Goal: Task Accomplishment & Management: Use online tool/utility

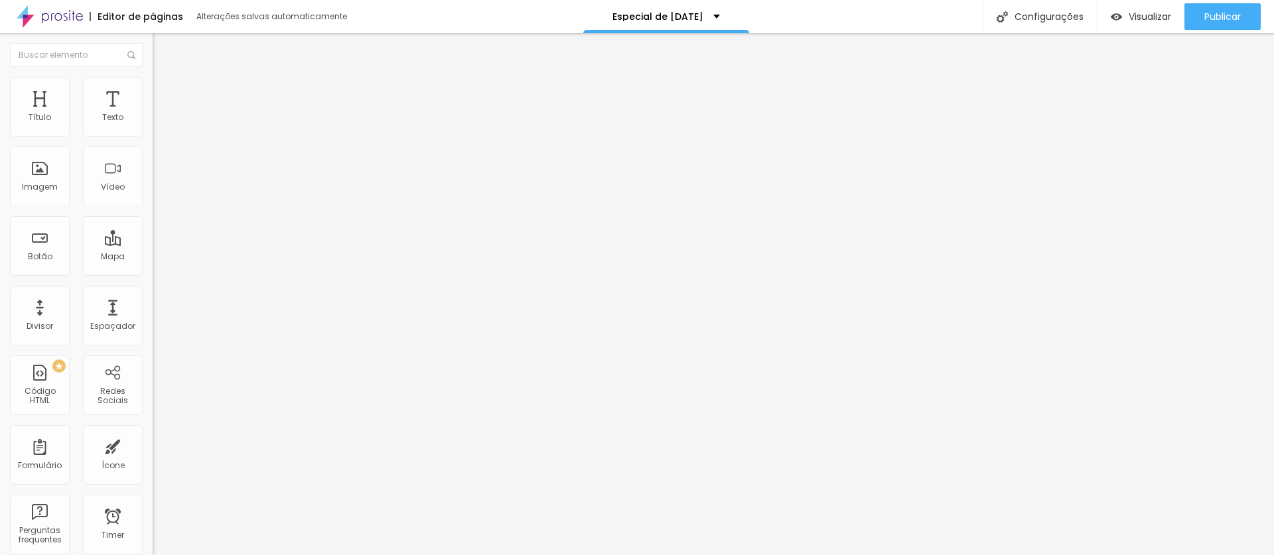
click at [153, 114] on span "Trocar imagem" at bounding box center [189, 108] width 72 height 11
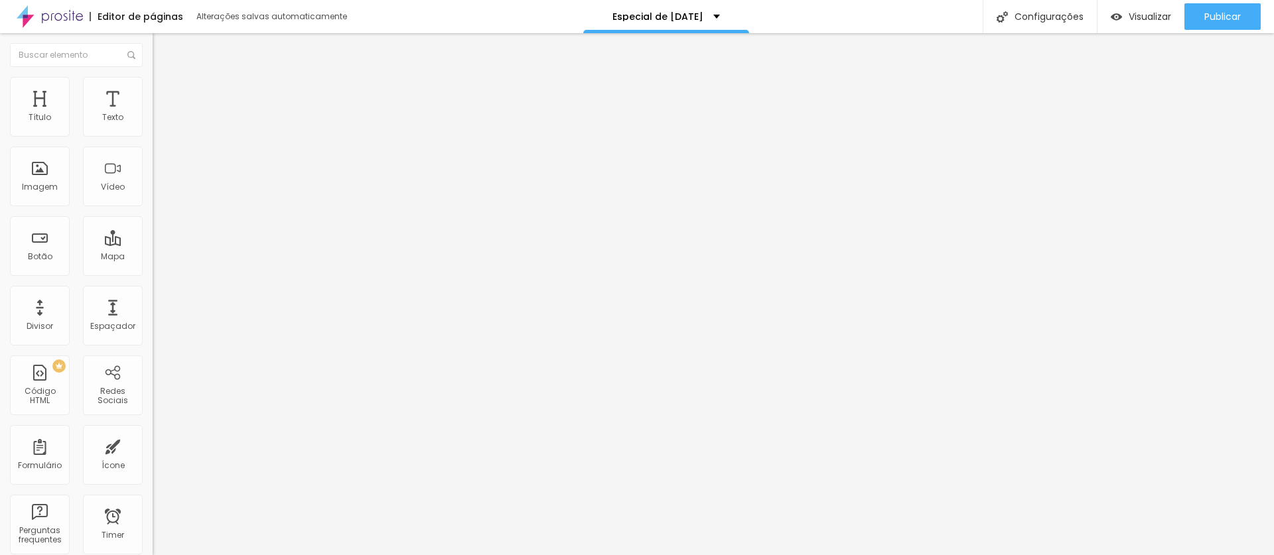
click at [153, 124] on span "Titulo 2" at bounding box center [174, 118] width 43 height 11
click at [164, 127] on span "Titulo 2" at bounding box center [185, 118] width 43 height 17
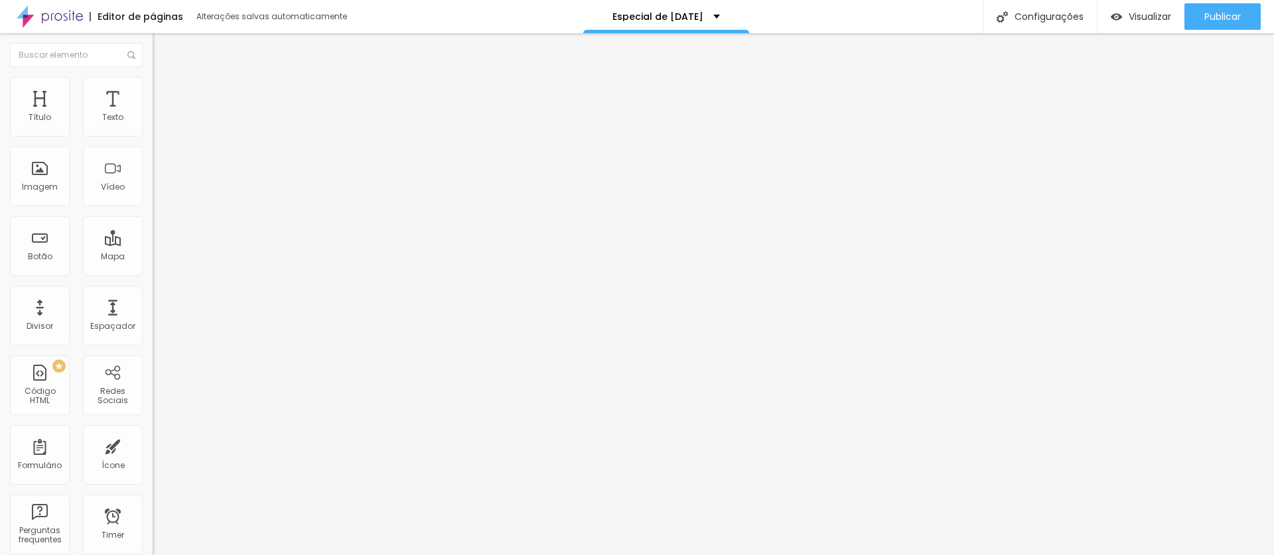
click at [153, 136] on span "Titulo 3" at bounding box center [171, 130] width 37 height 11
click at [153, 155] on span "Titulo 5" at bounding box center [167, 149] width 29 height 11
click at [153, 125] on span "Titulo 2" at bounding box center [174, 117] width 43 height 17
click at [153, 86] on li "Avançado" at bounding box center [229, 83] width 153 height 13
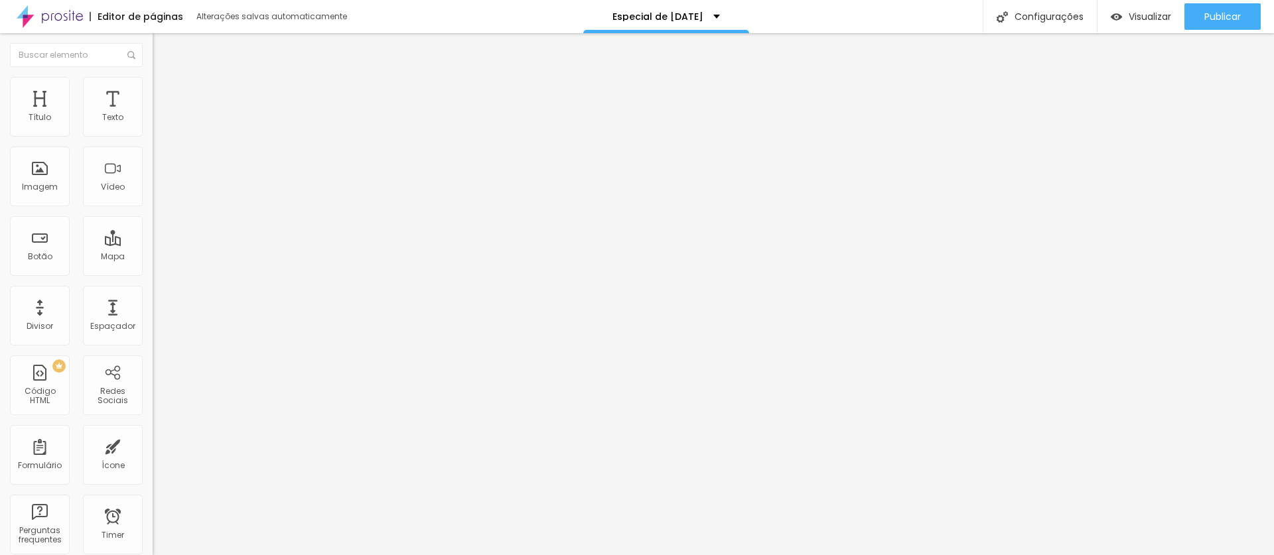
click at [163, 53] on div "Editar Título" at bounding box center [201, 48] width 76 height 11
click at [165, 90] on span "Avançado" at bounding box center [187, 85] width 44 height 11
click at [165, 88] on span "Estilo" at bounding box center [175, 85] width 21 height 11
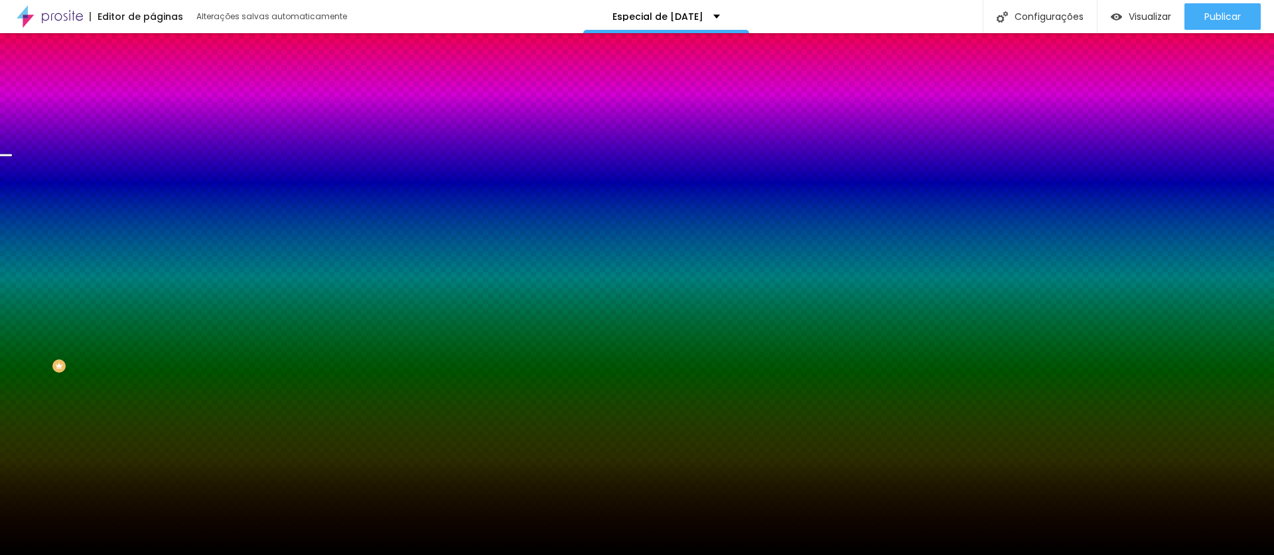
click at [153, 122] on span "Trocar imagem" at bounding box center [189, 116] width 72 height 11
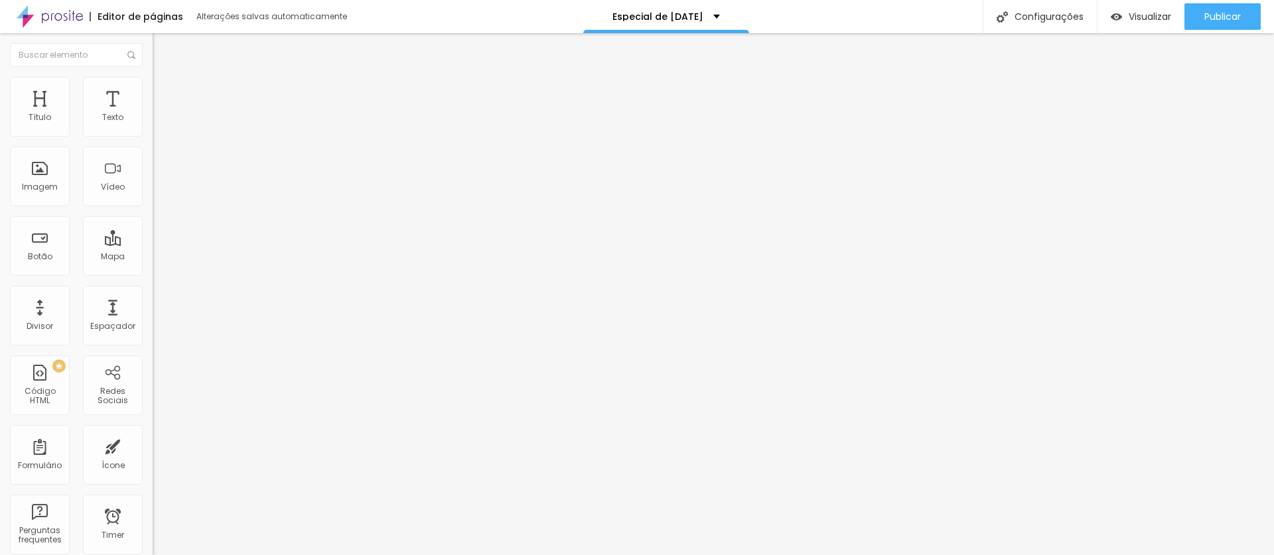
click at [165, 90] on span "Avançado" at bounding box center [187, 85] width 44 height 11
click at [153, 77] on img at bounding box center [159, 83] width 12 height 12
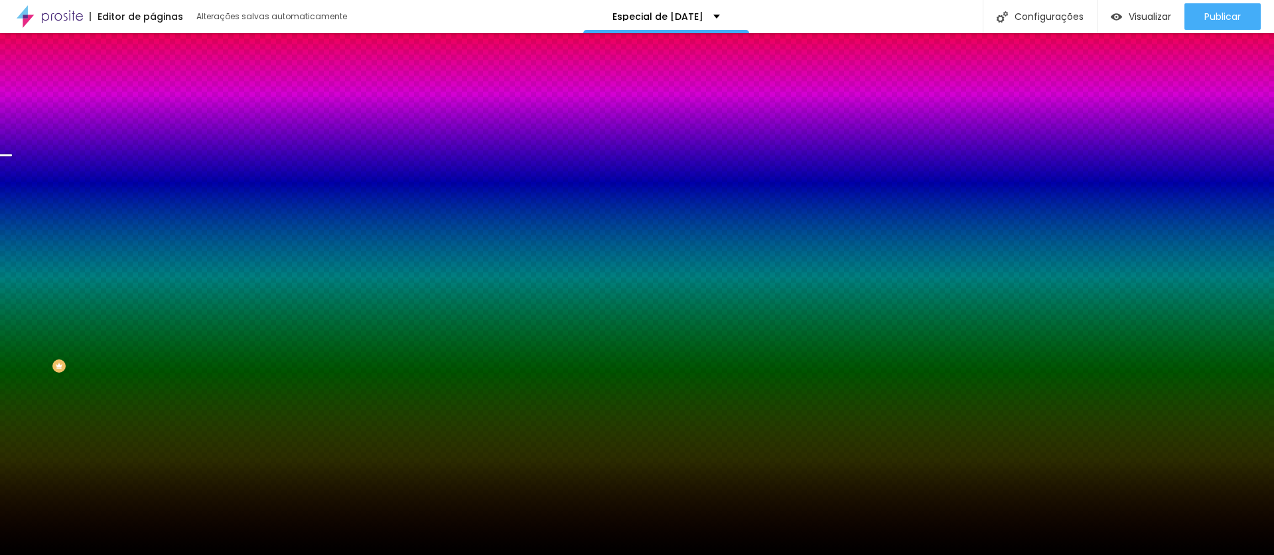
click at [153, 122] on span "Trocar imagem" at bounding box center [189, 116] width 72 height 11
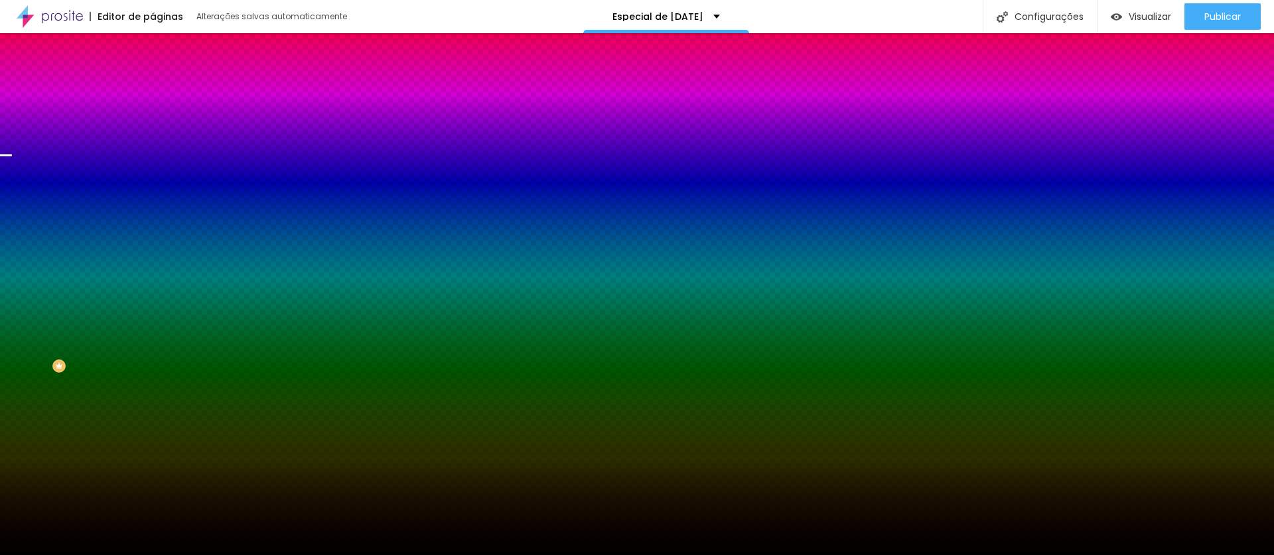
drag, startPoint x: 274, startPoint y: 198, endPoint x: 301, endPoint y: 199, distance: 26.6
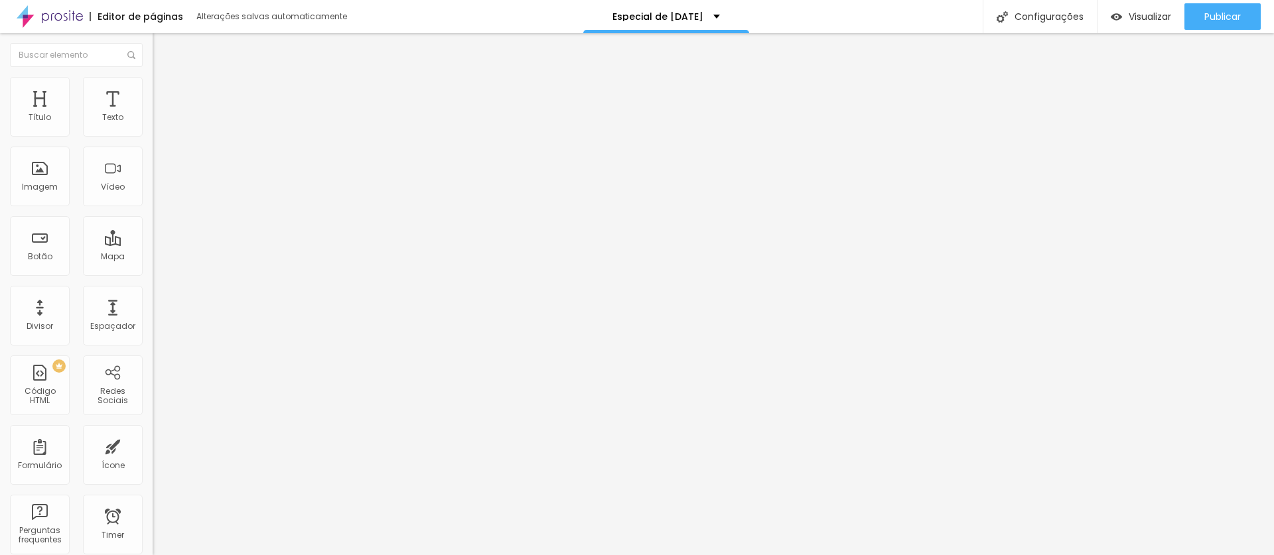
click at [153, 114] on span "Adicionar imagem" at bounding box center [196, 108] width 86 height 11
click at [153, 114] on span "Trocar imagem" at bounding box center [189, 108] width 72 height 11
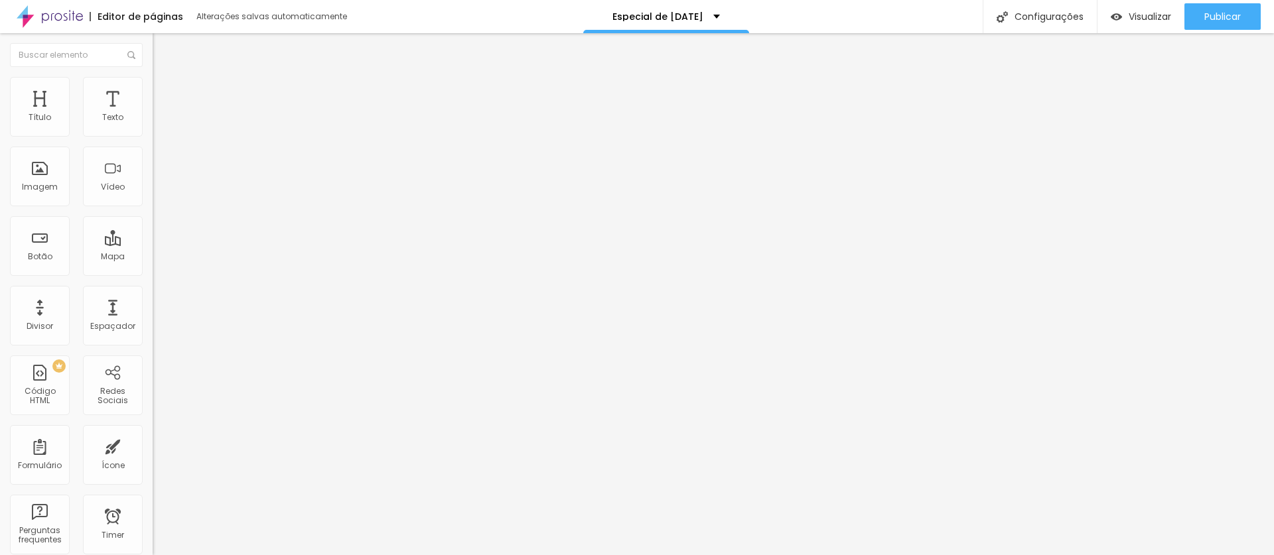
drag, startPoint x: 173, startPoint y: 186, endPoint x: 183, endPoint y: 186, distance: 10.0
click at [153, 114] on span "Trocar imagem" at bounding box center [189, 108] width 72 height 11
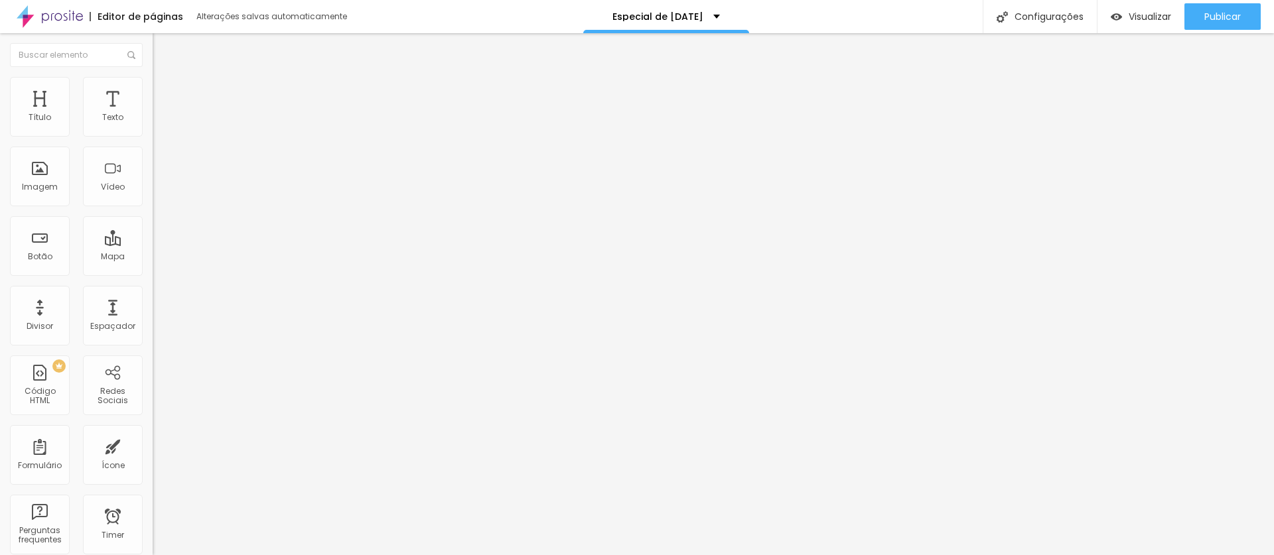
click at [153, 114] on span "Adicionar imagem" at bounding box center [196, 108] width 86 height 11
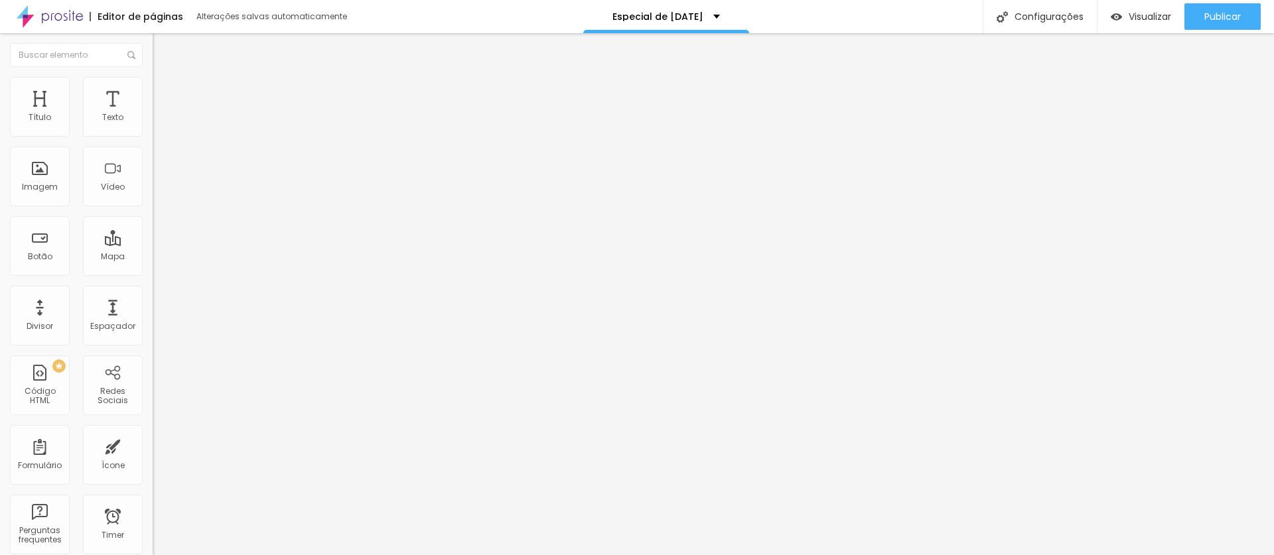
click at [153, 83] on li "Estilo" at bounding box center [229, 83] width 153 height 13
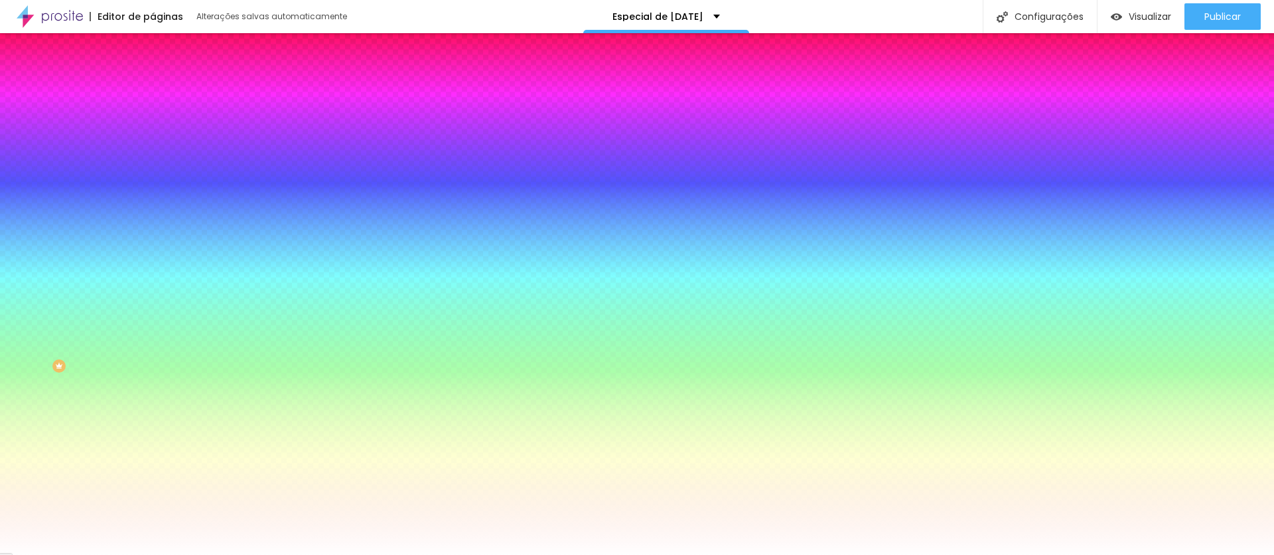
click at [153, 127] on div at bounding box center [229, 127] width 153 height 0
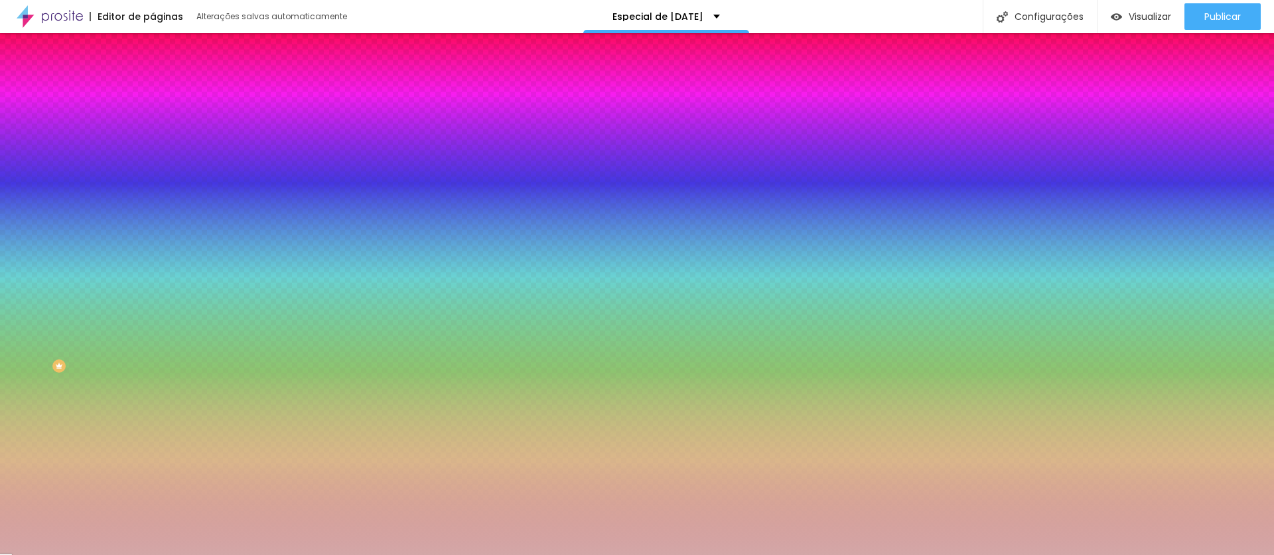
drag, startPoint x: 53, startPoint y: 180, endPoint x: 38, endPoint y: 167, distance: 19.7
click at [38, 167] on div at bounding box center [637, 277] width 1274 height 555
click at [153, 132] on input "#D3A7A7" at bounding box center [232, 133] width 159 height 13
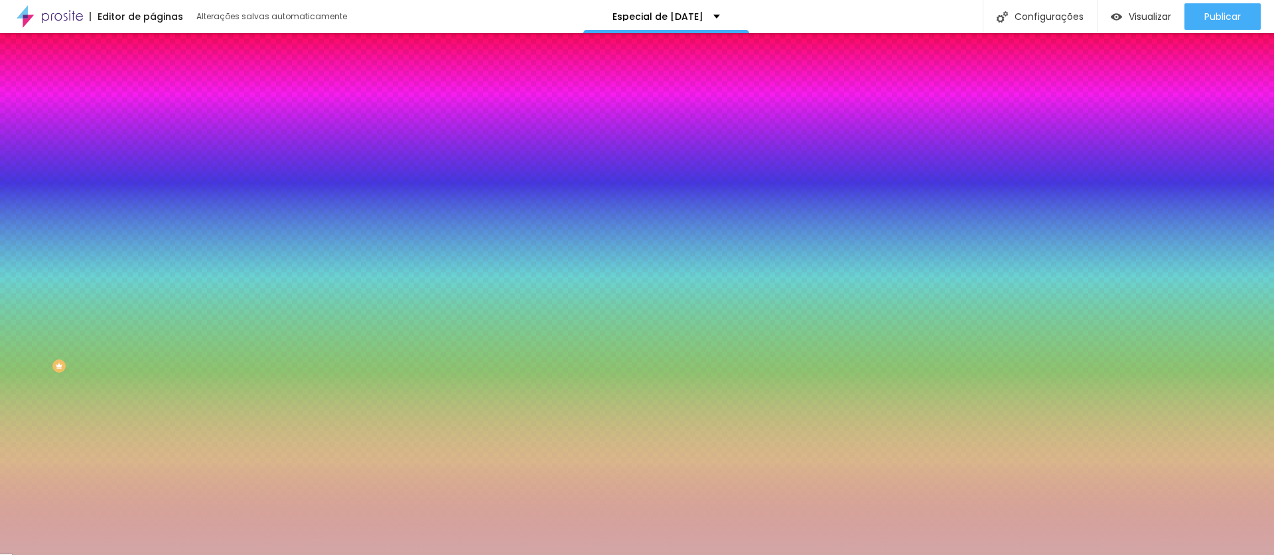
paste input "B8A989"
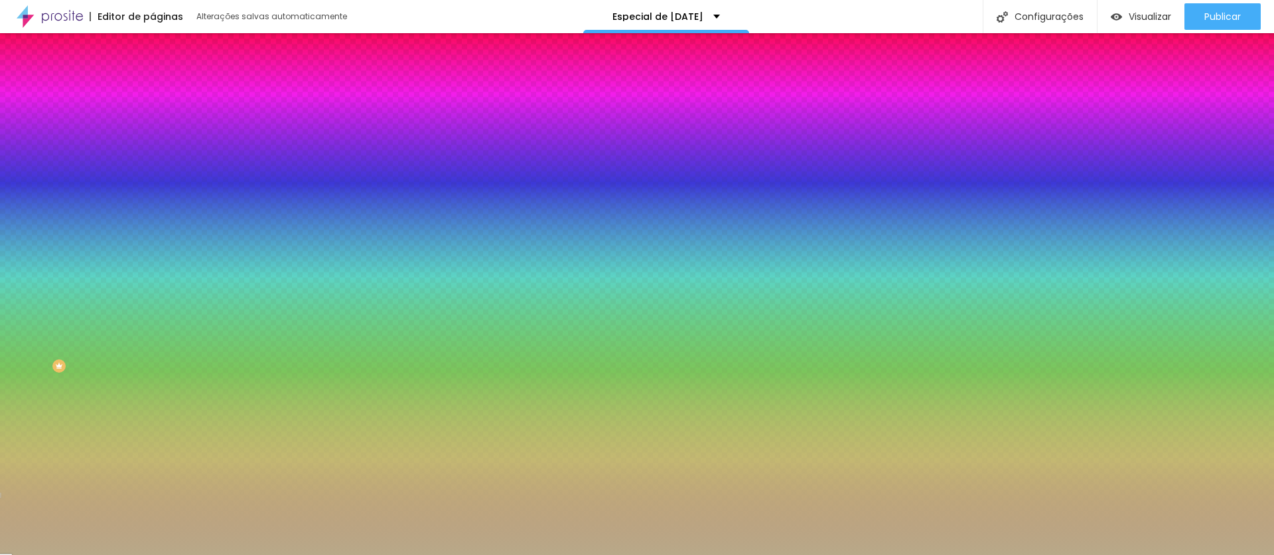
type input "#B8A989"
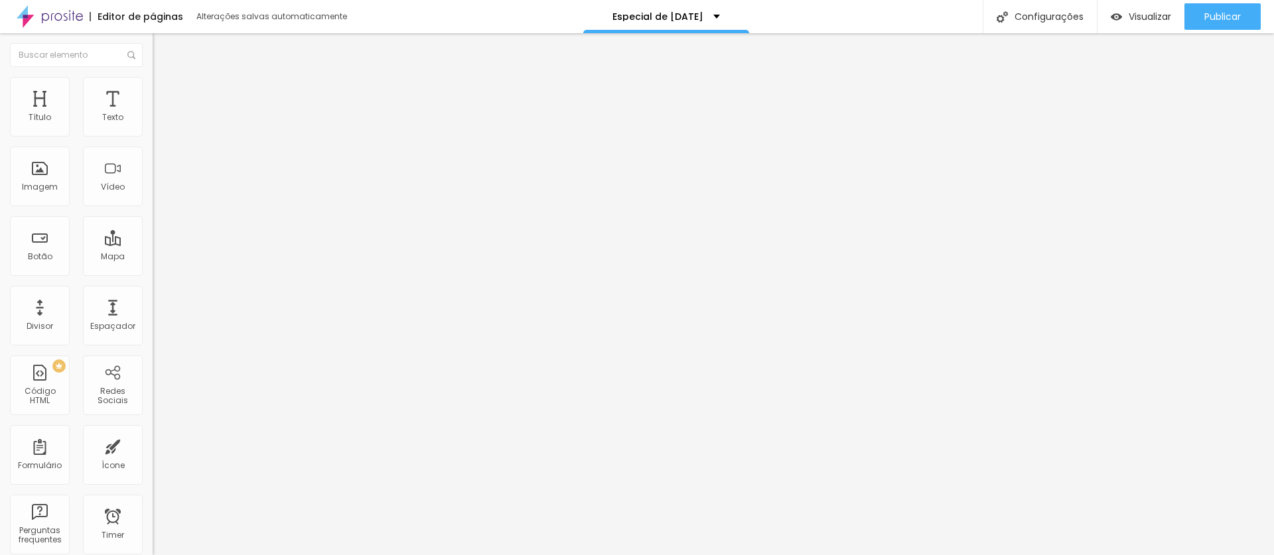
click at [153, 81] on img at bounding box center [159, 83] width 12 height 12
click at [153, 76] on img at bounding box center [159, 70] width 12 height 12
click at [153, 127] on button "button" at bounding box center [162, 120] width 19 height 14
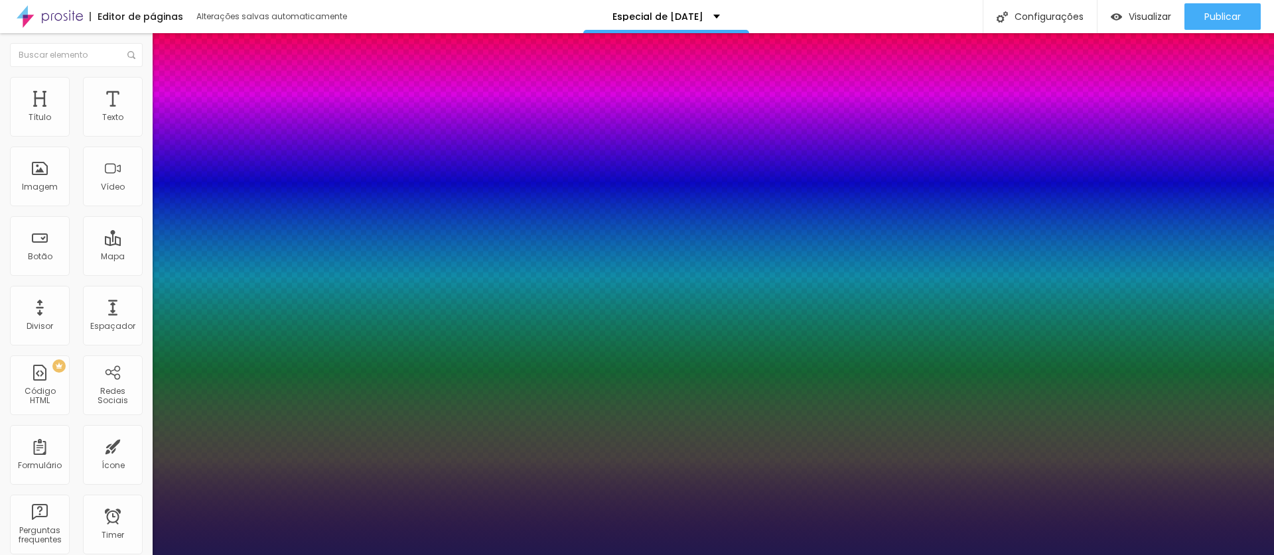
type input "1"
select select "Amita-Bold"
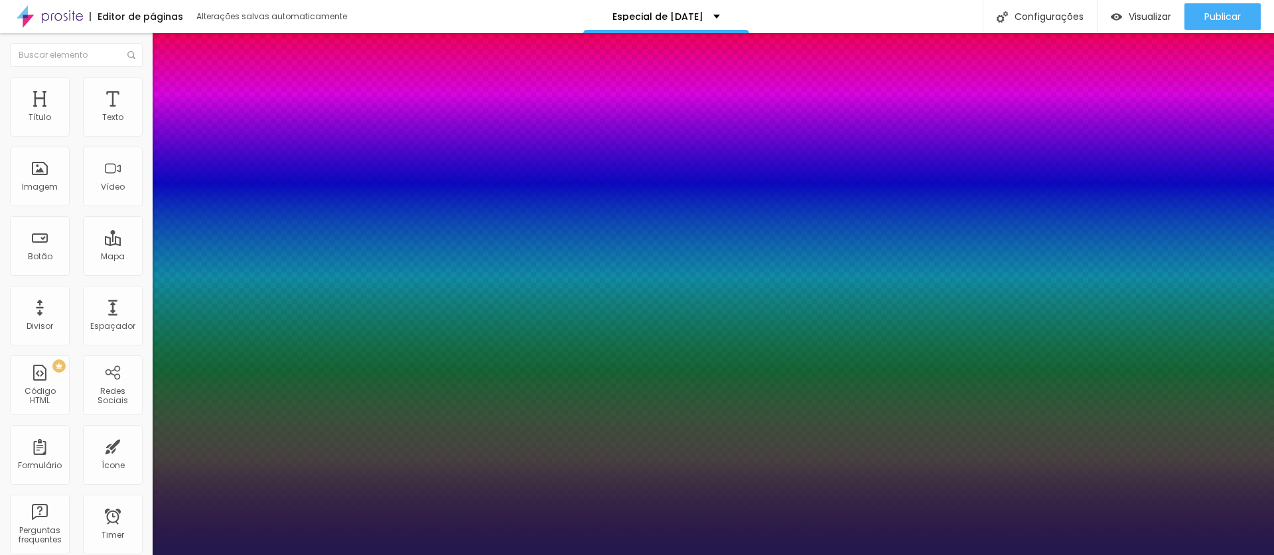
type input "1"
select select "Archivo-Bold"
type input "1"
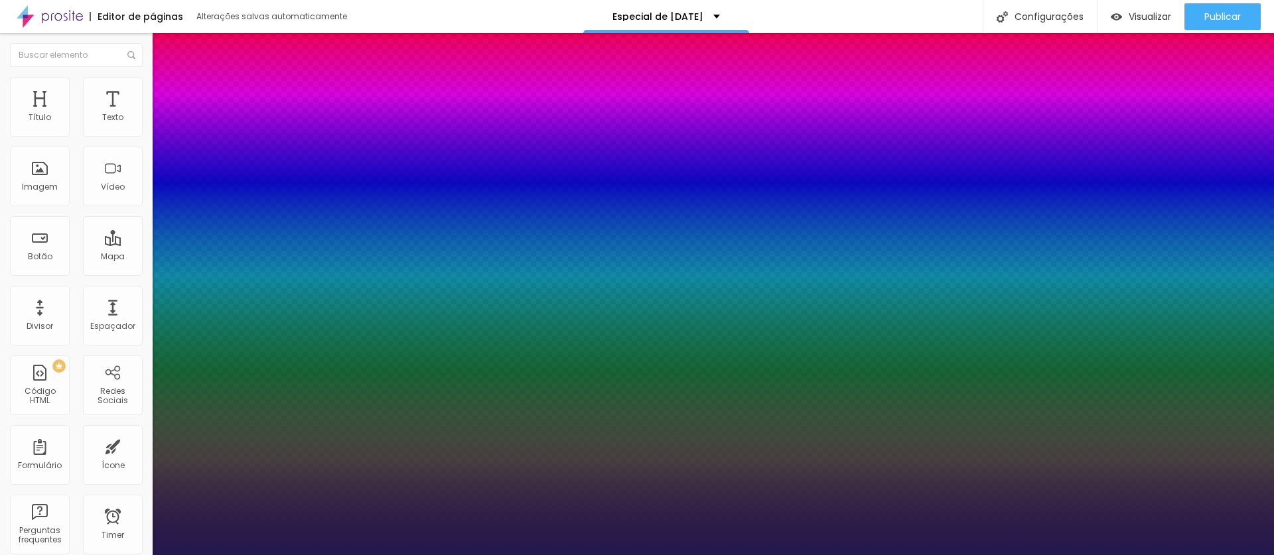
select select "Bevan-Regular"
type input "1"
select select "CinzelDecorative-Bold"
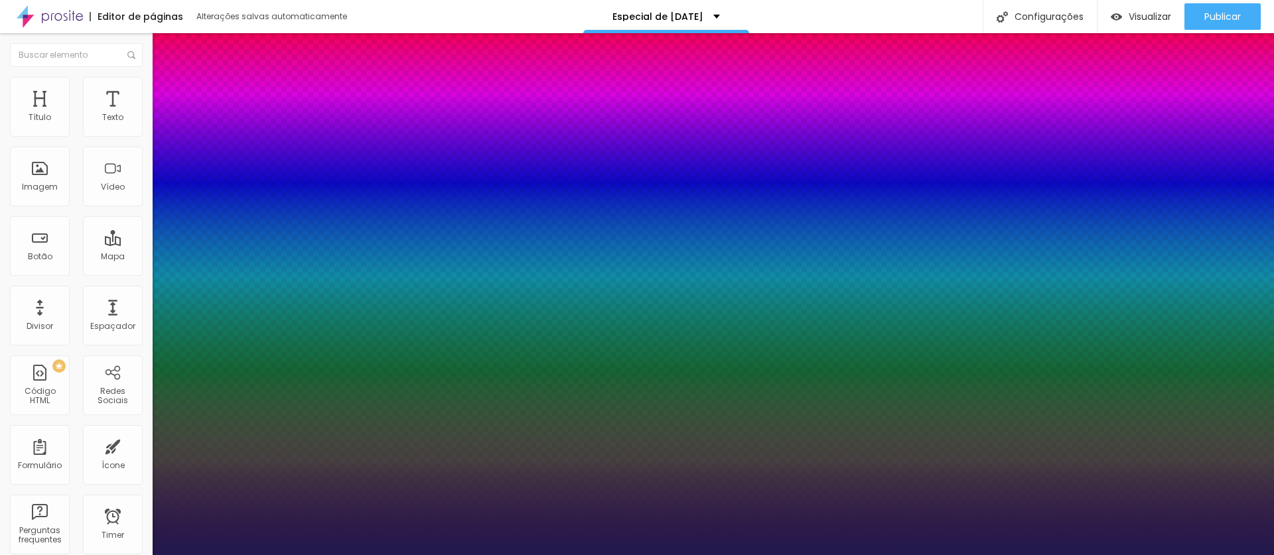
type input "1"
type input "23"
type input "1"
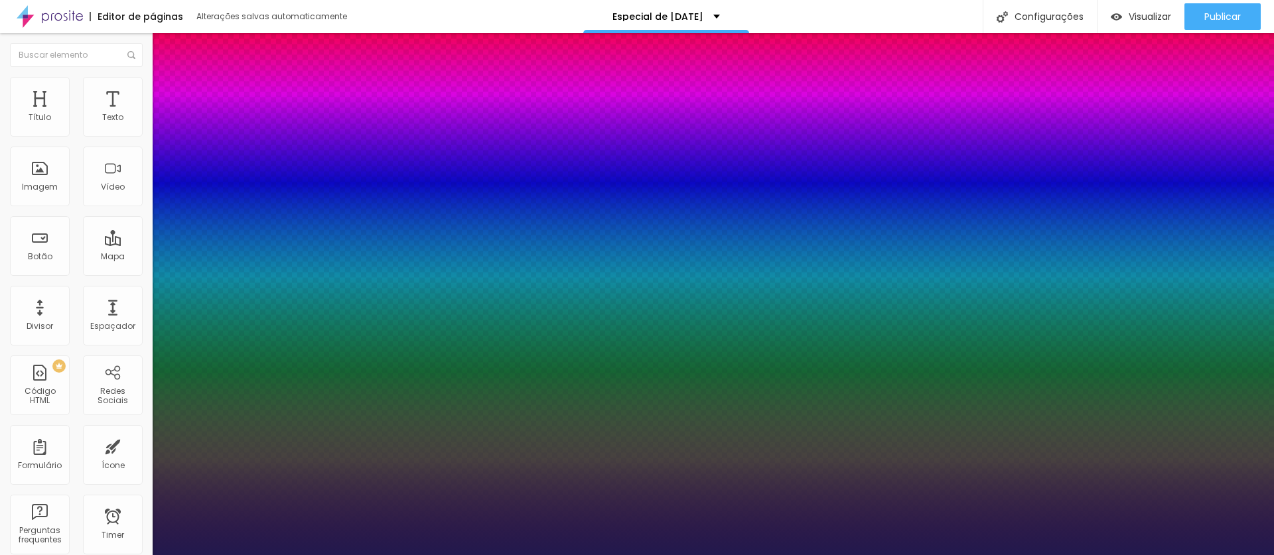
type input "25"
type input "1"
type input "26"
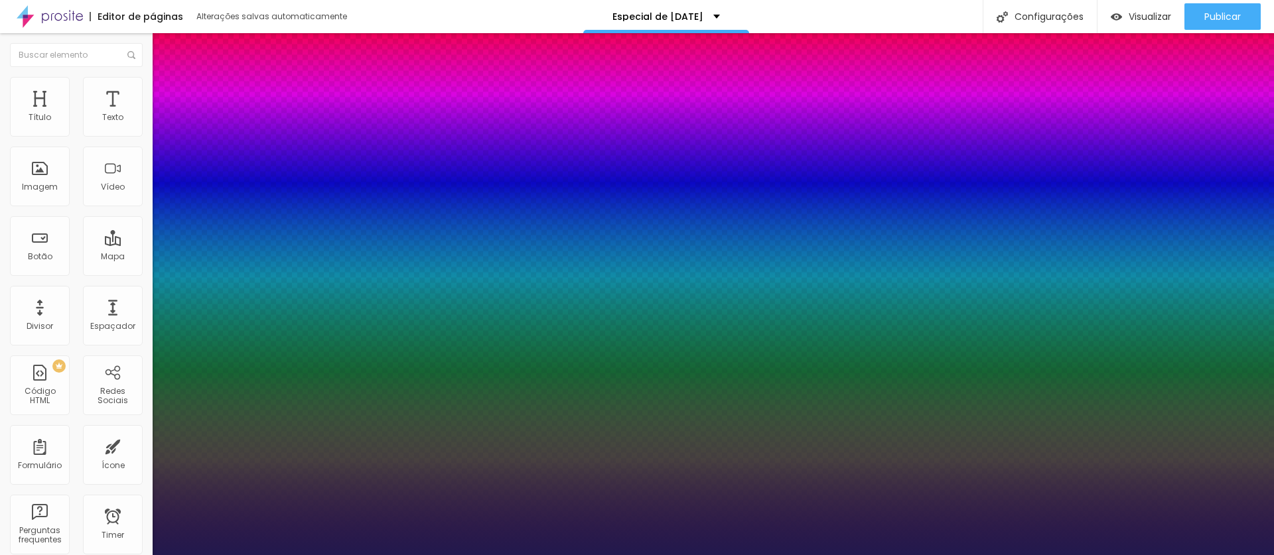
type input "1"
type input "28"
type input "1"
type input "29"
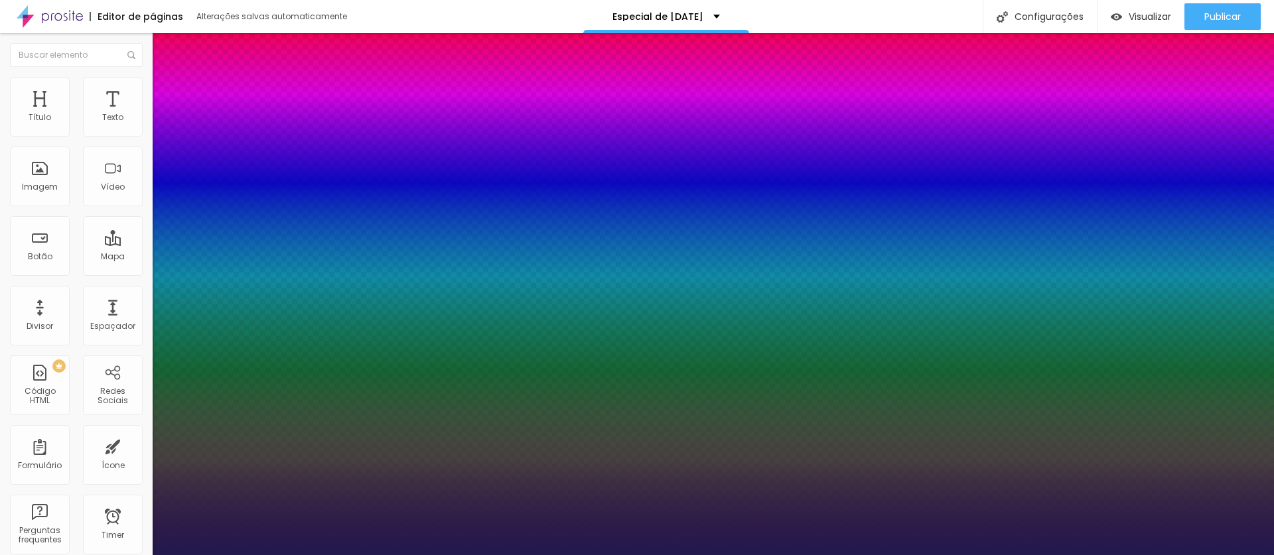
type input "29"
type input "1"
type input "32"
type input "1"
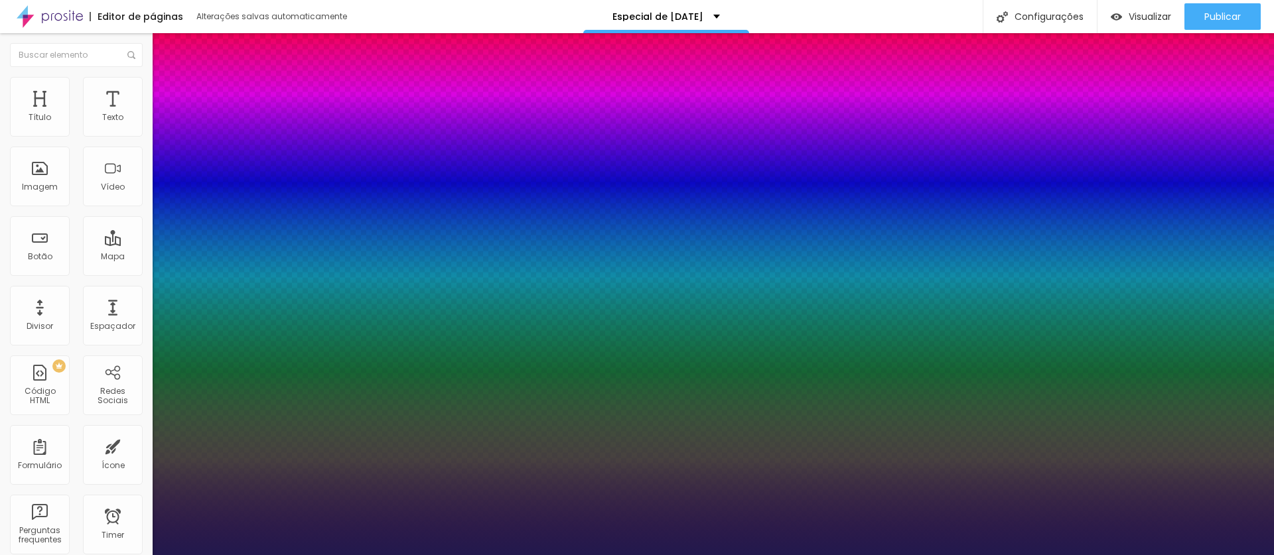
type input "33"
type input "1"
type input "34"
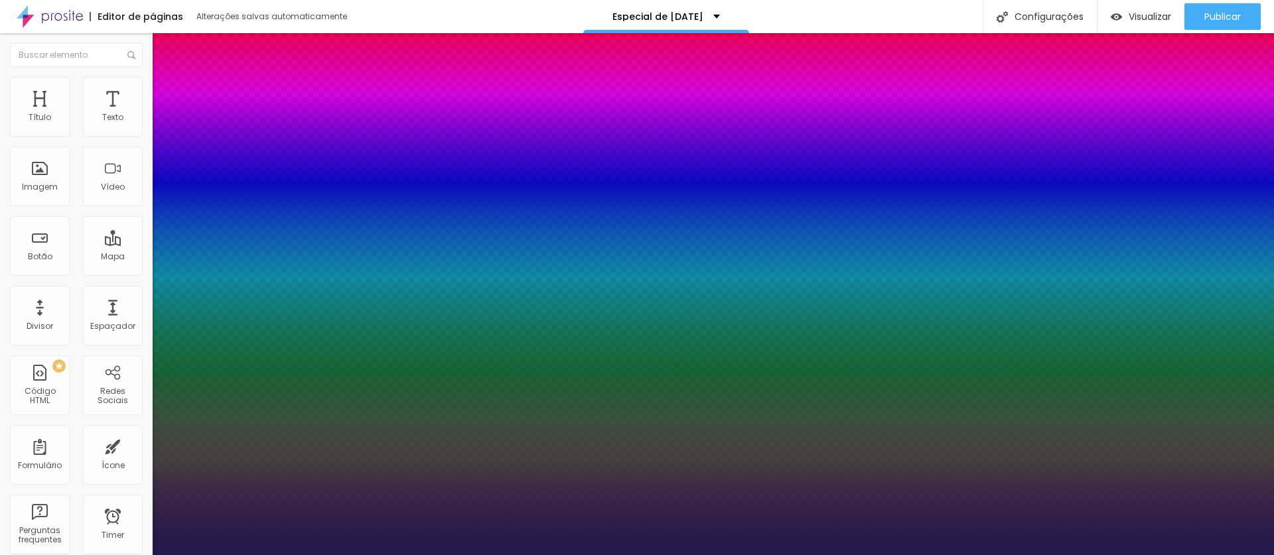
type input "1"
type input "35"
type input "1"
type input "36"
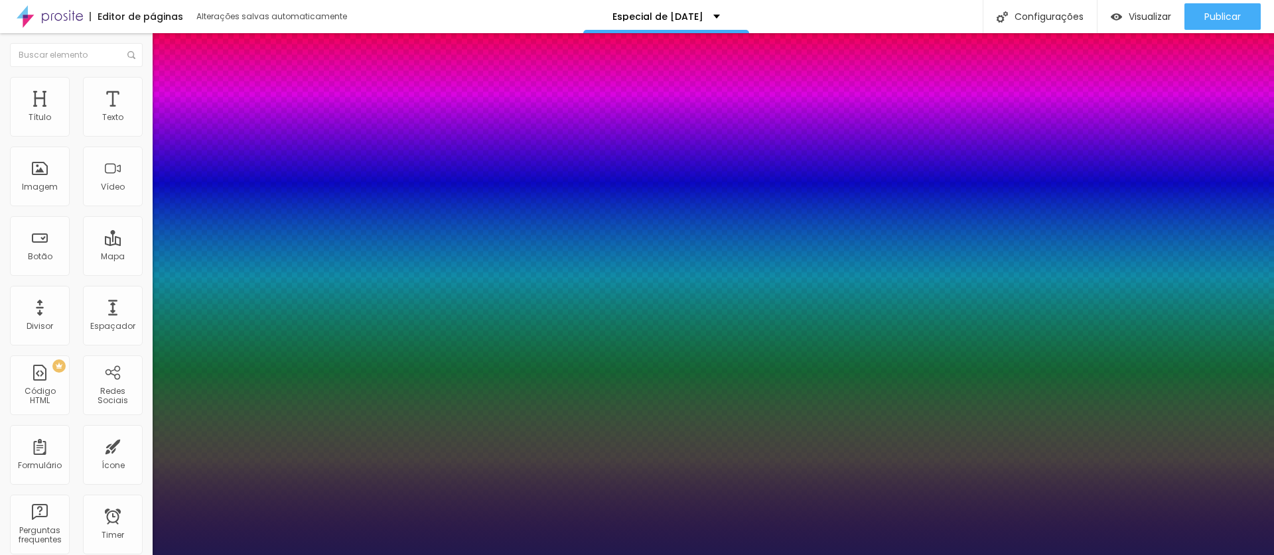
type input "36"
type input "1"
type input "37"
type input "1"
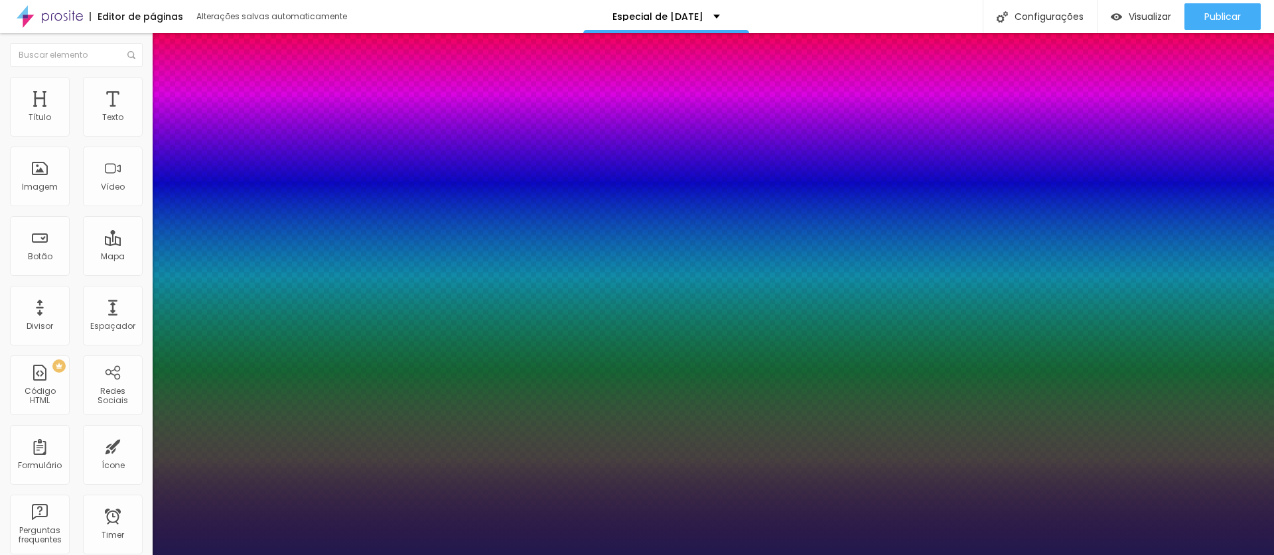
type input "38"
type input "1"
type input "39"
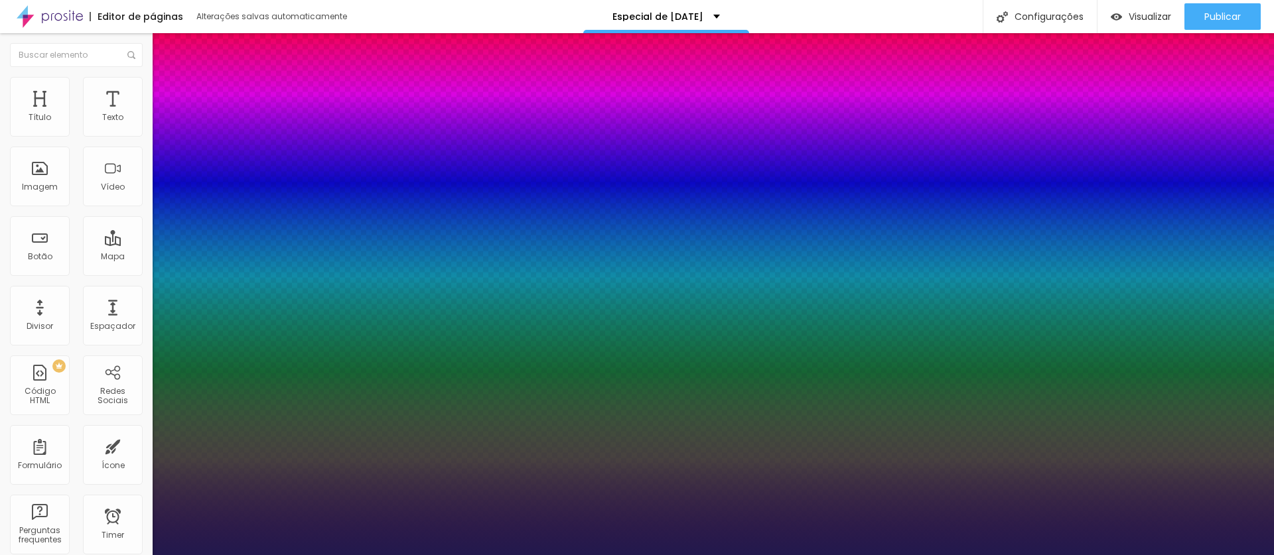
type input "1"
type input "40"
type input "1"
type input "39"
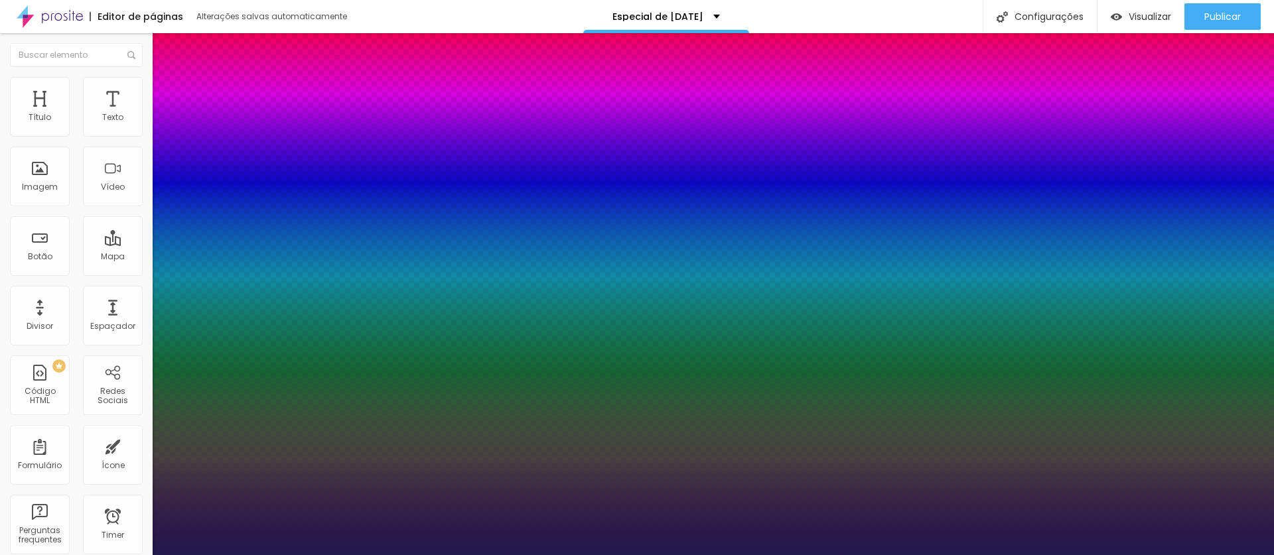
type input "39"
type input "1"
type input "38"
type input "1"
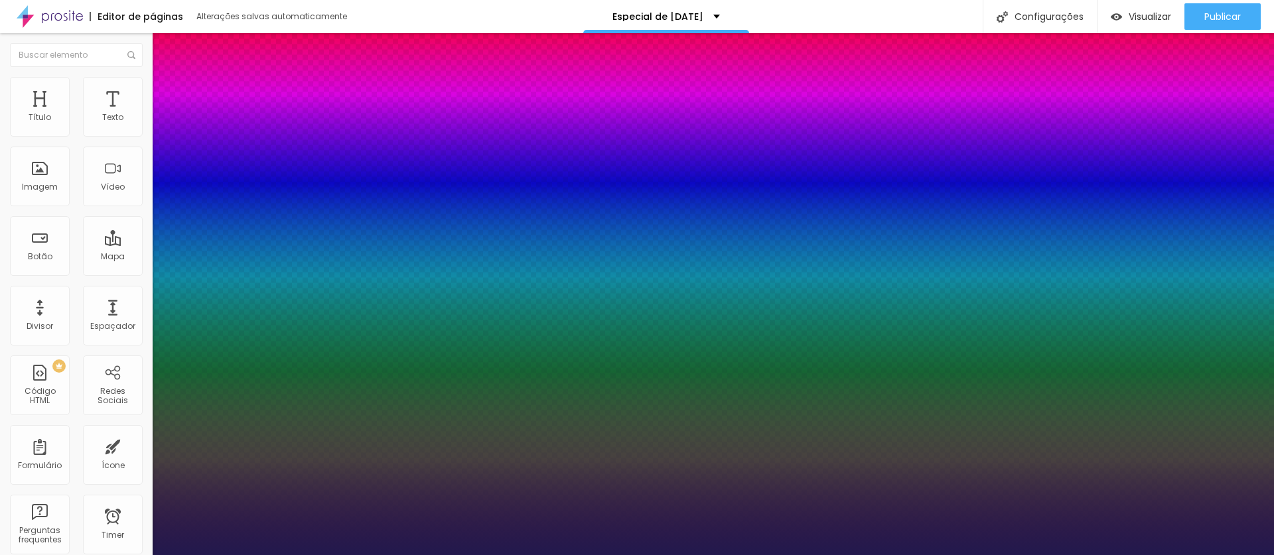
type input "37"
type input "1"
drag, startPoint x: 186, startPoint y: 224, endPoint x: 207, endPoint y: 224, distance: 21.2
type input "37"
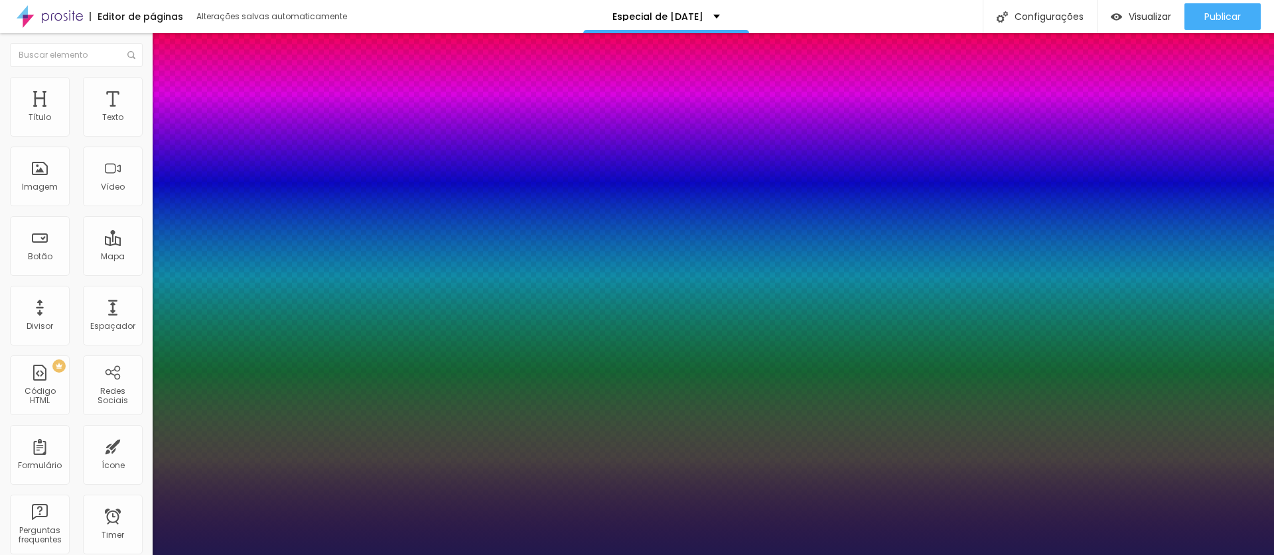
type input "1"
click at [555, 555] on div at bounding box center [637, 555] width 1274 height 0
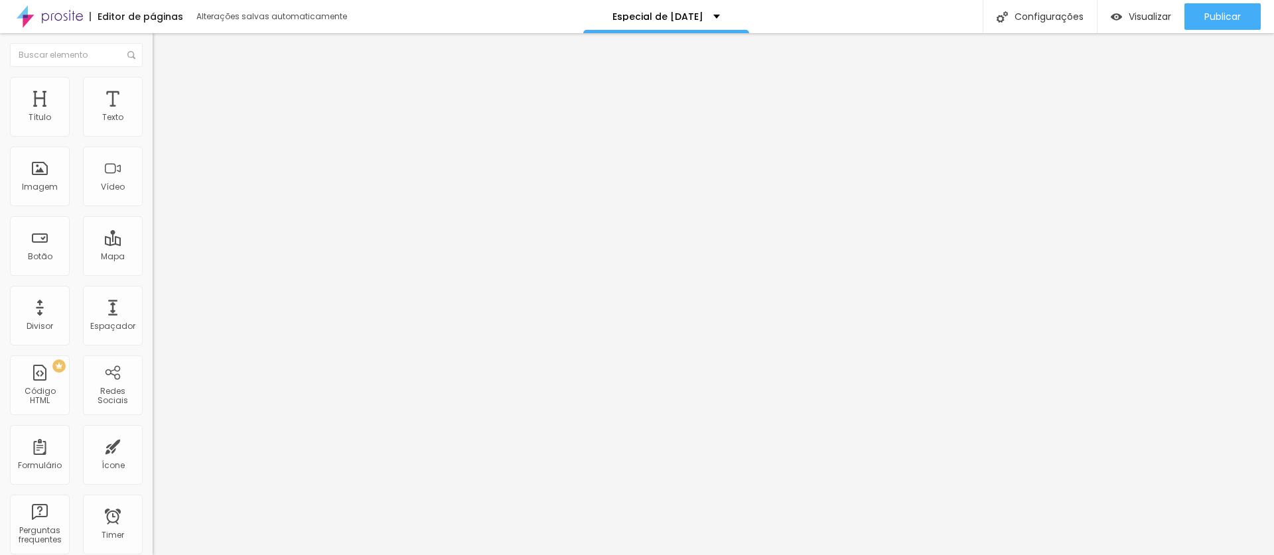
click at [159, 122] on icon "button" at bounding box center [161, 119] width 5 height 5
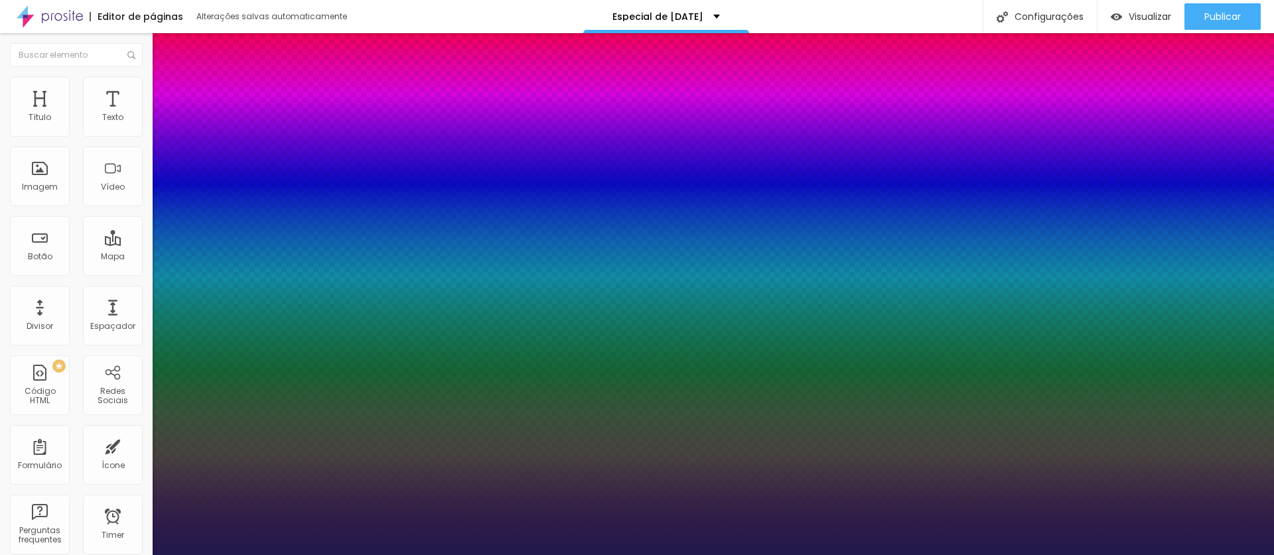
type input "1"
type input "27"
type input "1"
type input "26"
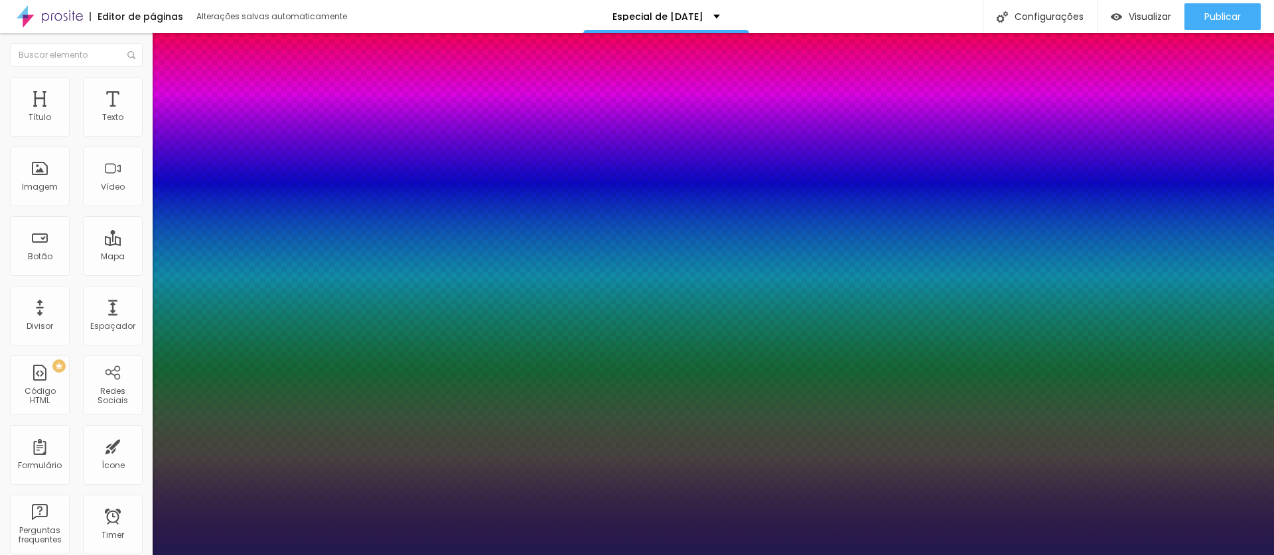
type input "26"
type input "1"
type input "25"
type input "1"
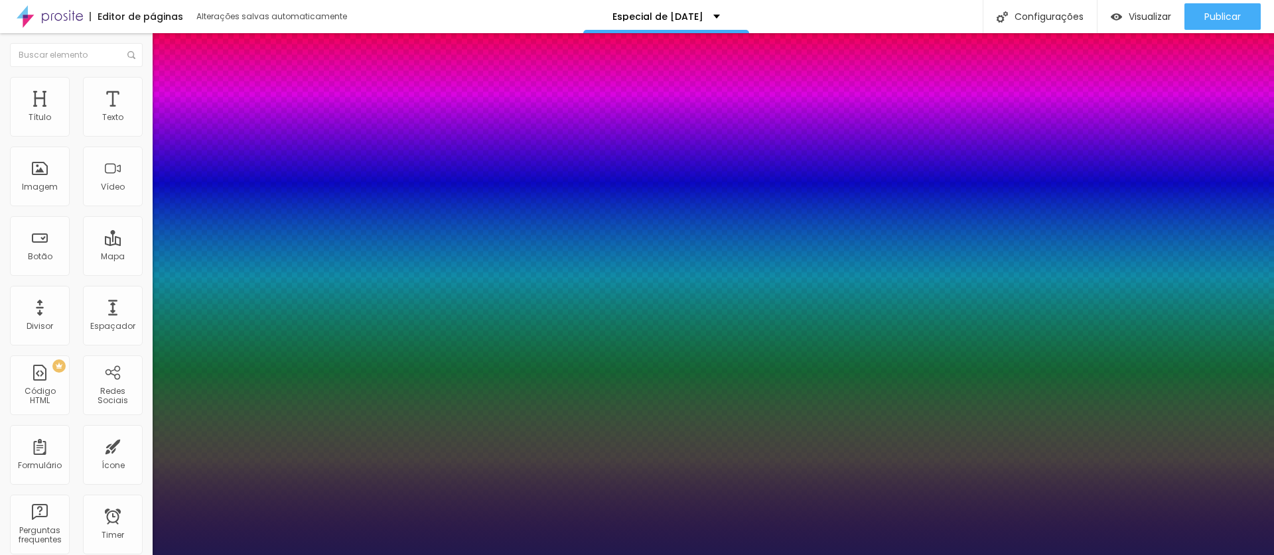
type input "23"
type input "1"
type input "21"
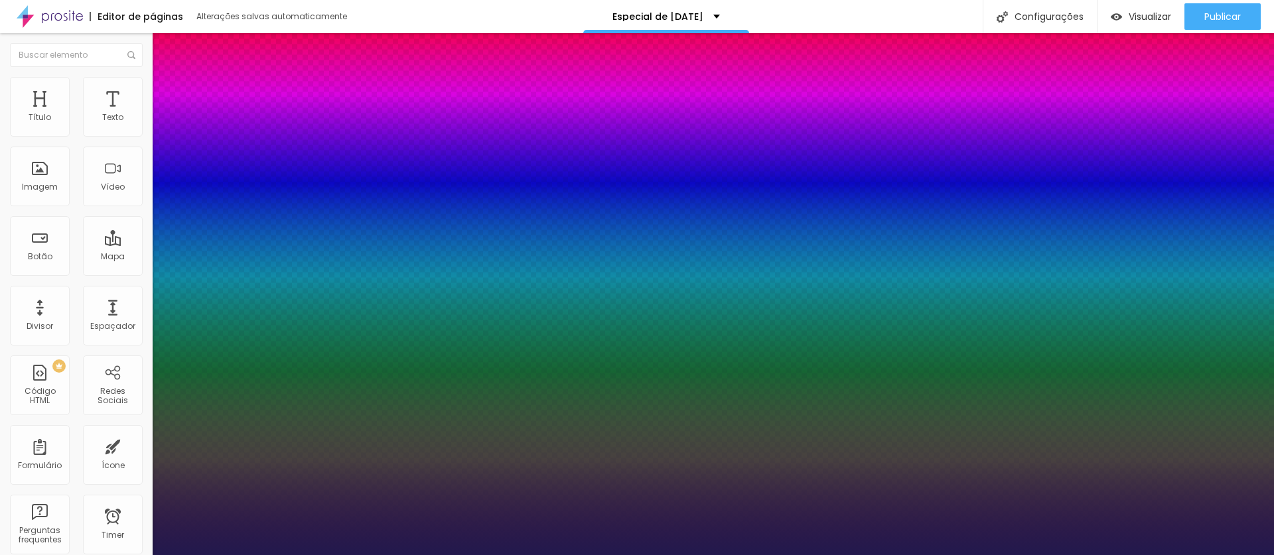
type input "1"
type input "20"
type input "1"
type input "19"
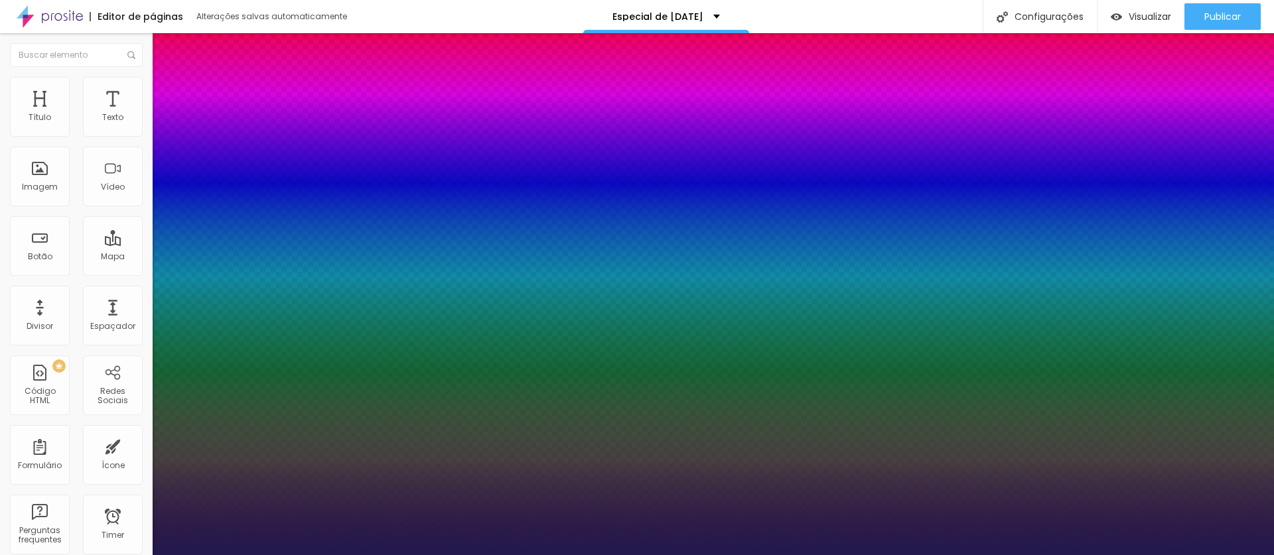
type input "19"
type input "1"
type input "18"
type input "1"
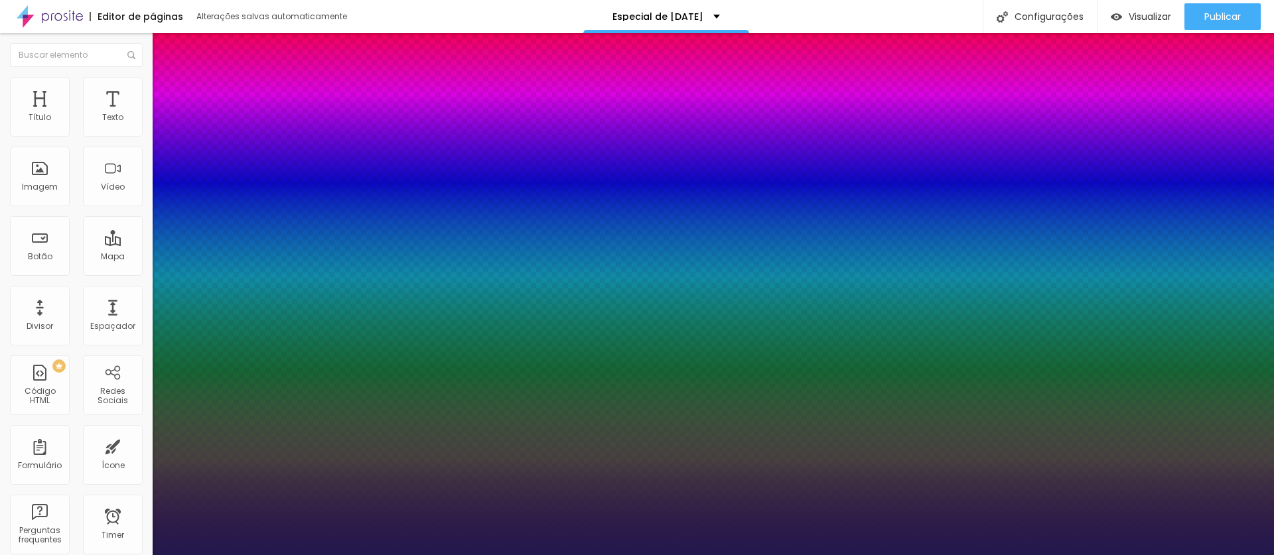
type input "19"
type input "1"
type input "20"
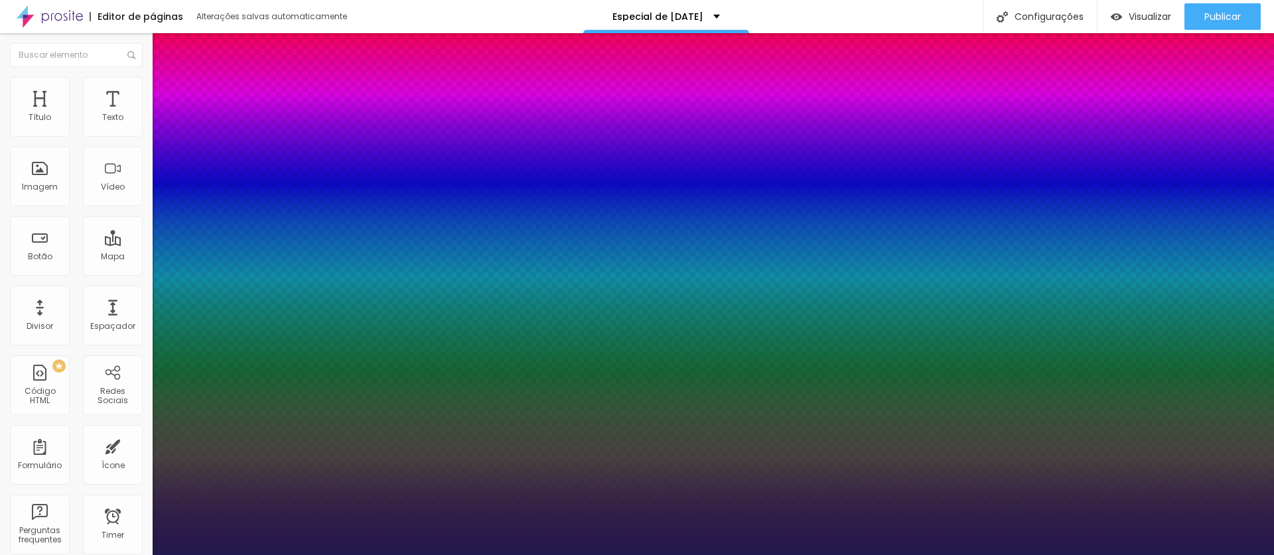
type input "1"
type input "21"
type input "1"
type input "22"
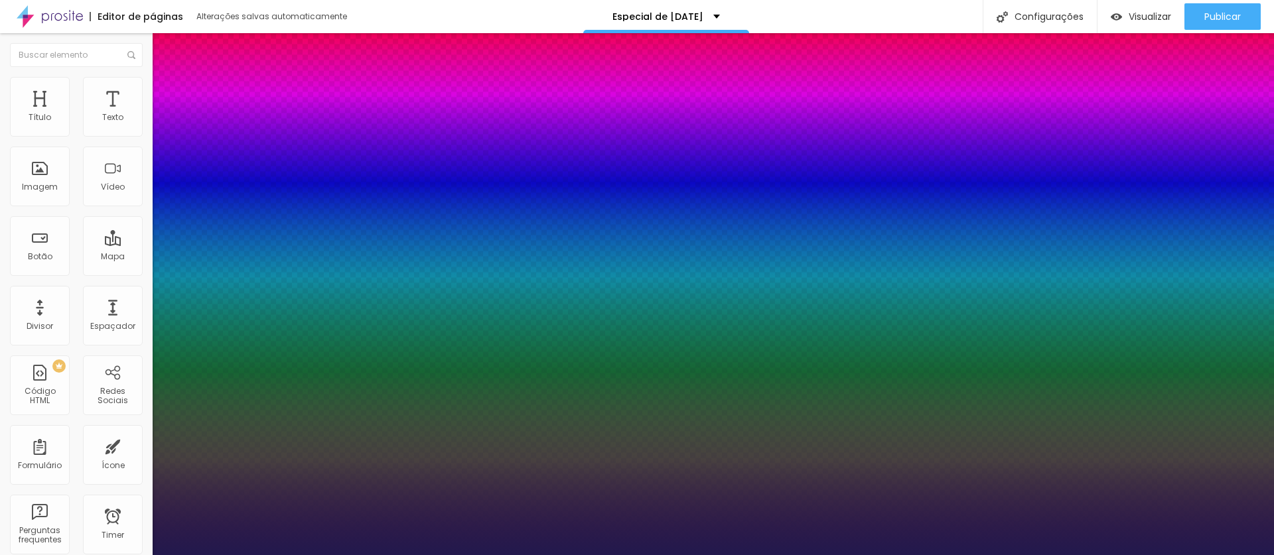
type input "22"
type input "1"
type input "21"
type input "1"
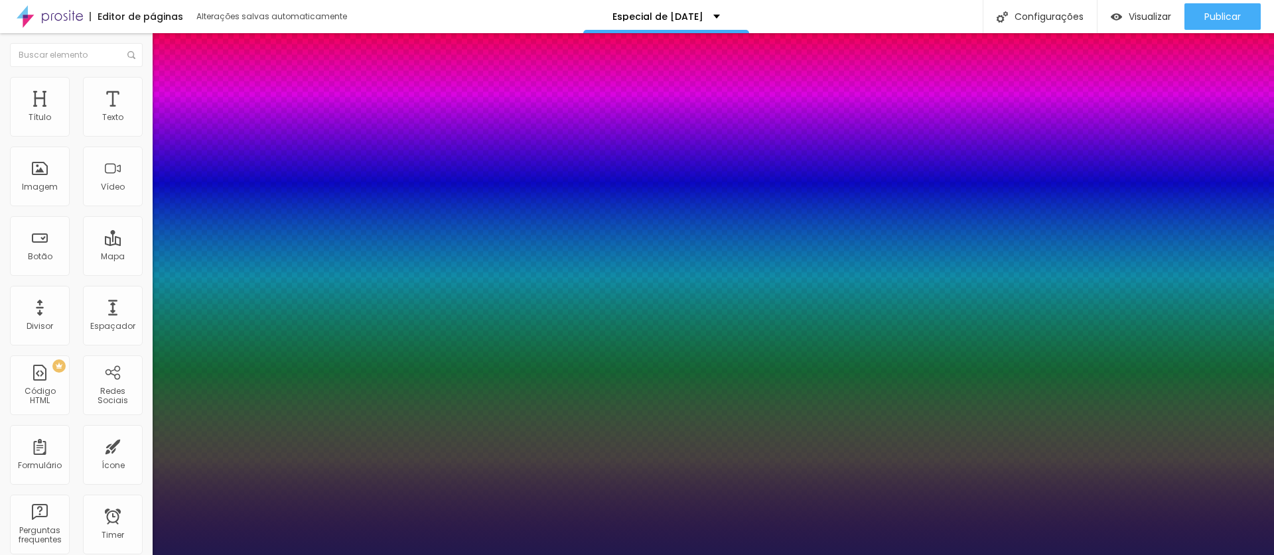
type input "21"
type input "1"
click at [977, 555] on div at bounding box center [637, 555] width 1274 height 0
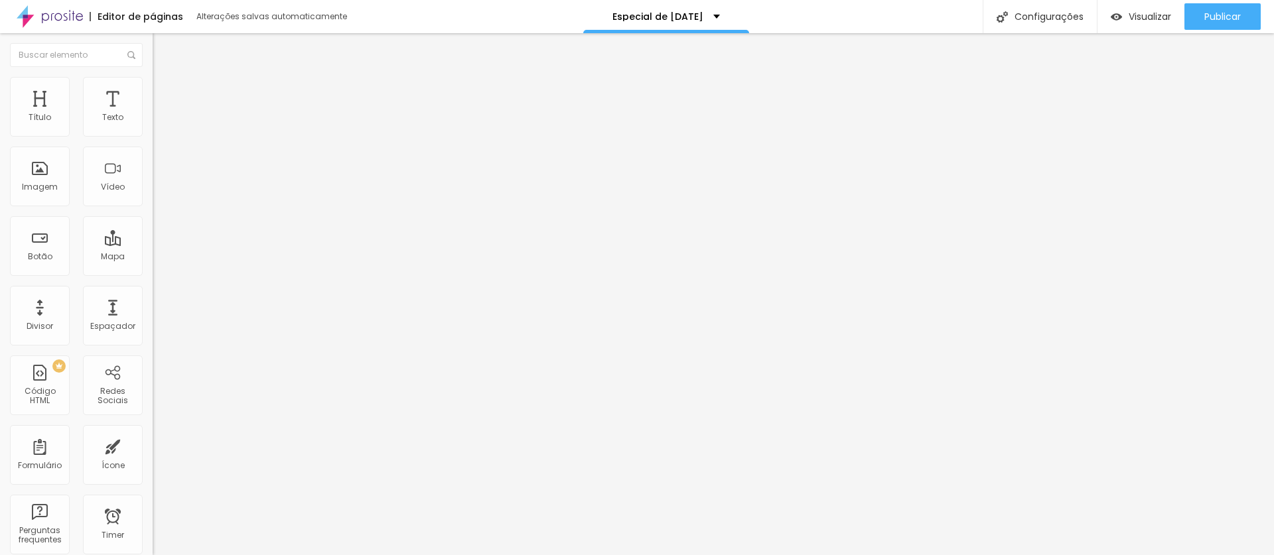
click at [165, 92] on span "Estilo" at bounding box center [175, 85] width 21 height 11
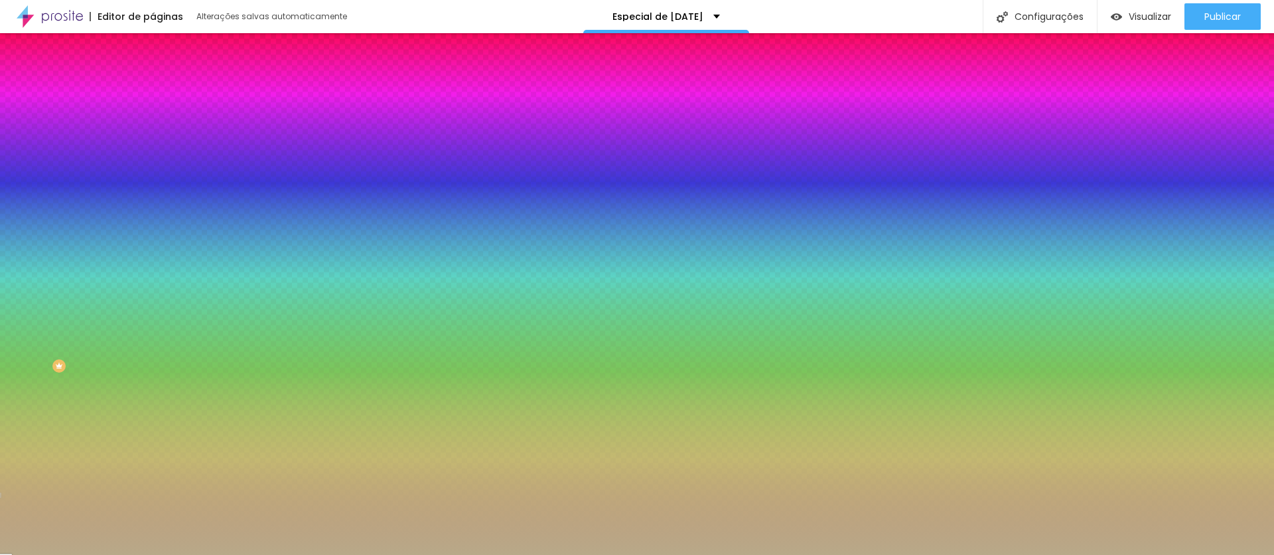
click at [153, 127] on div at bounding box center [229, 127] width 153 height 0
click at [153, 133] on input "#B8A989" at bounding box center [232, 133] width 159 height 13
paste input "F3EEE"
type input "#F3EEE"
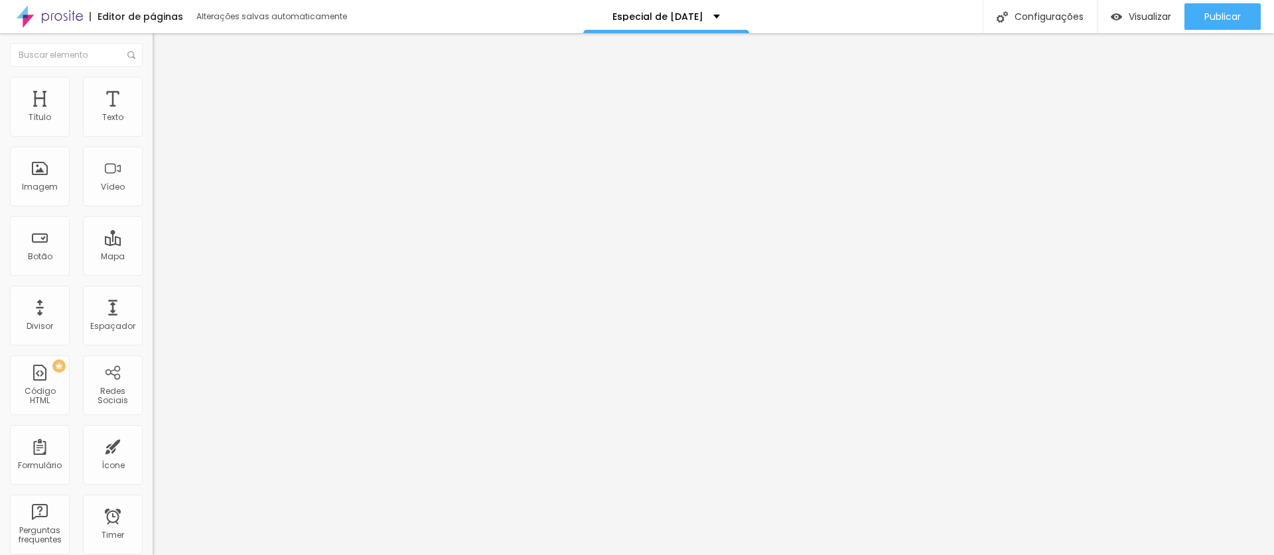
click at [165, 91] on span "Estilo" at bounding box center [175, 85] width 21 height 11
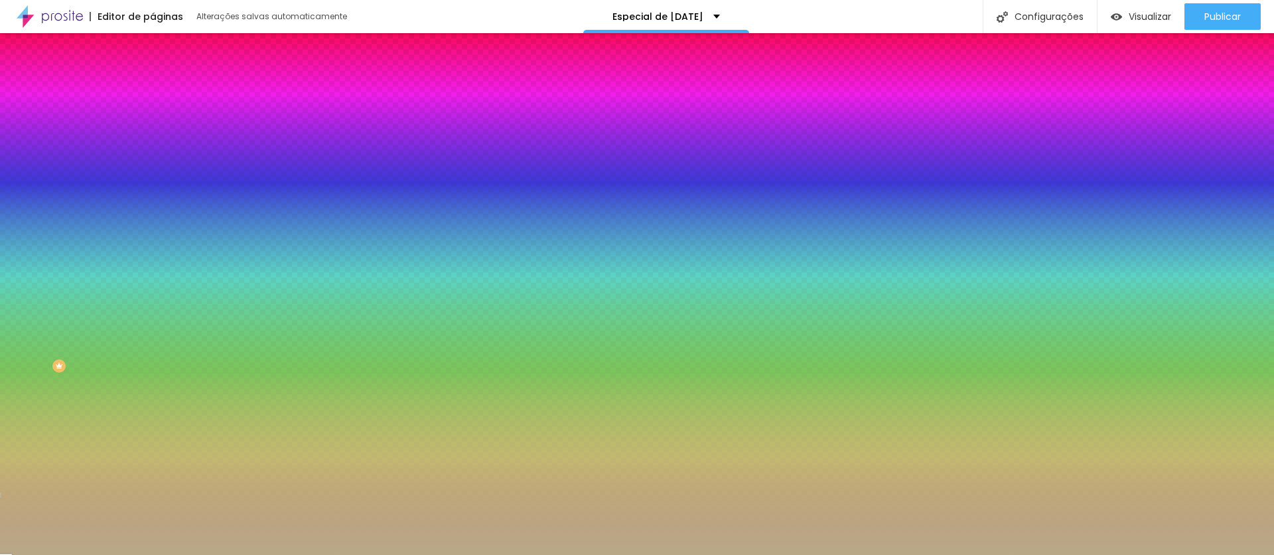
click at [153, 131] on input "#B8A989" at bounding box center [232, 133] width 159 height 13
paste input "F3EEE"
type input "#F3EEE"
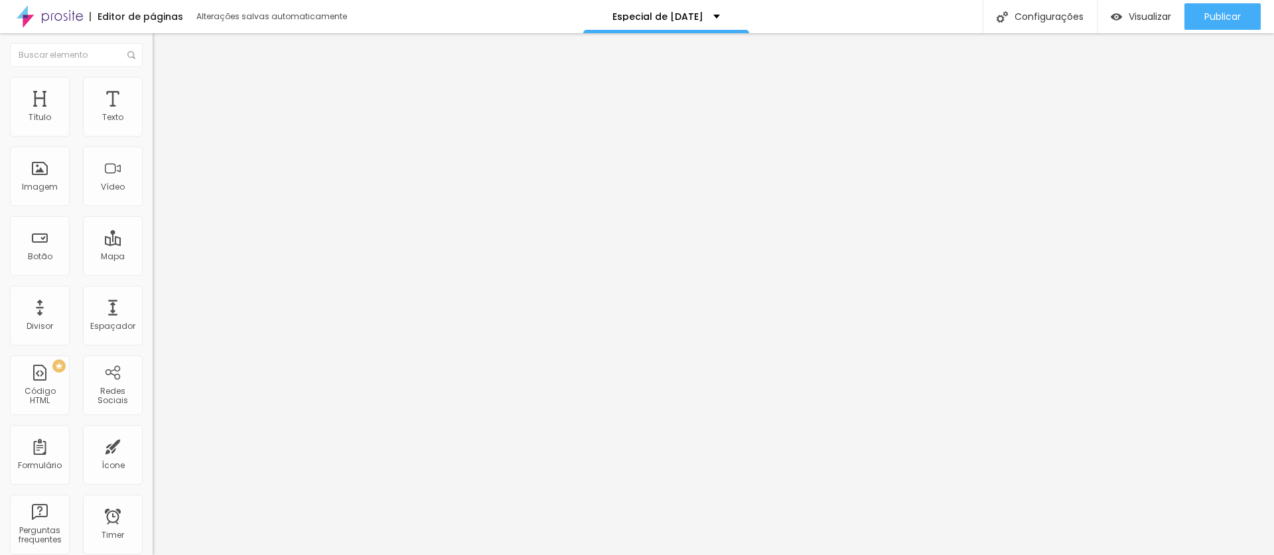
click at [153, 86] on li "Estilo" at bounding box center [229, 83] width 153 height 13
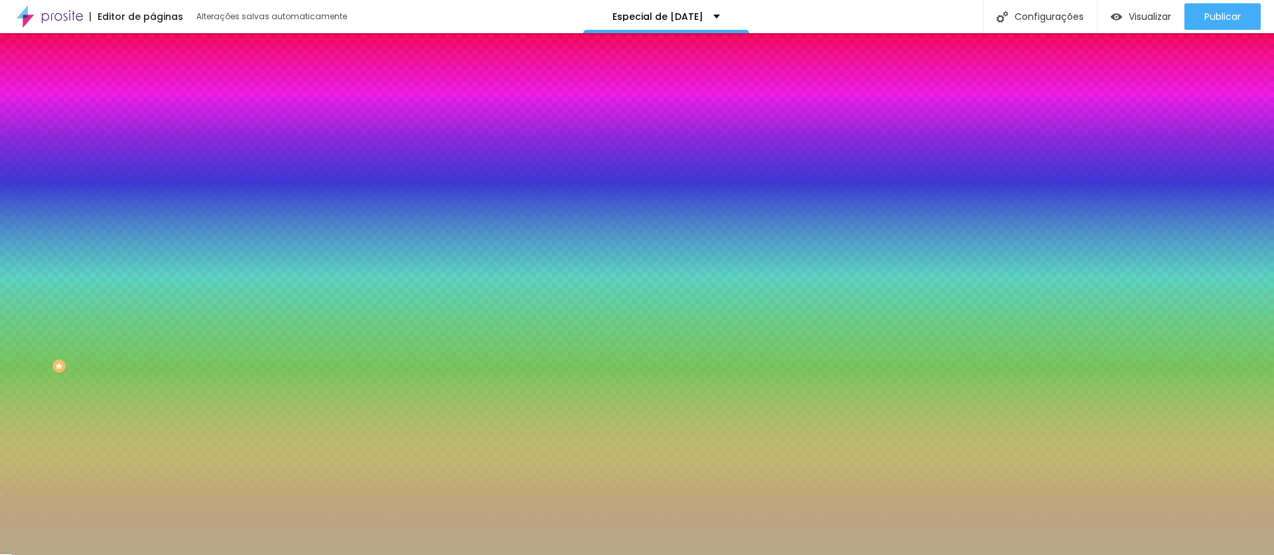
click at [153, 127] on div at bounding box center [229, 127] width 153 height 0
click at [158, 123] on icon "button" at bounding box center [162, 117] width 9 height 9
click at [153, 135] on input "#B8A989" at bounding box center [232, 133] width 159 height 13
click at [153, 127] on div at bounding box center [229, 127] width 153 height 0
click at [153, 136] on input "#B8A989" at bounding box center [232, 133] width 159 height 13
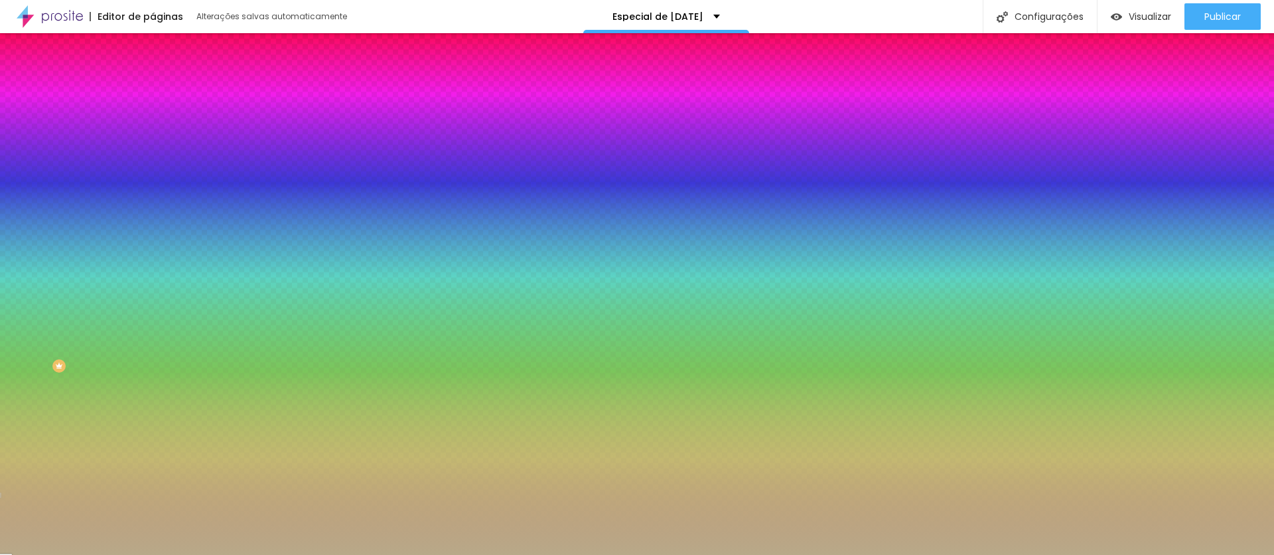
click at [153, 136] on input "#B8A989" at bounding box center [232, 133] width 159 height 13
paste input "F3EEE"
click at [153, 127] on div at bounding box center [229, 127] width 153 height 0
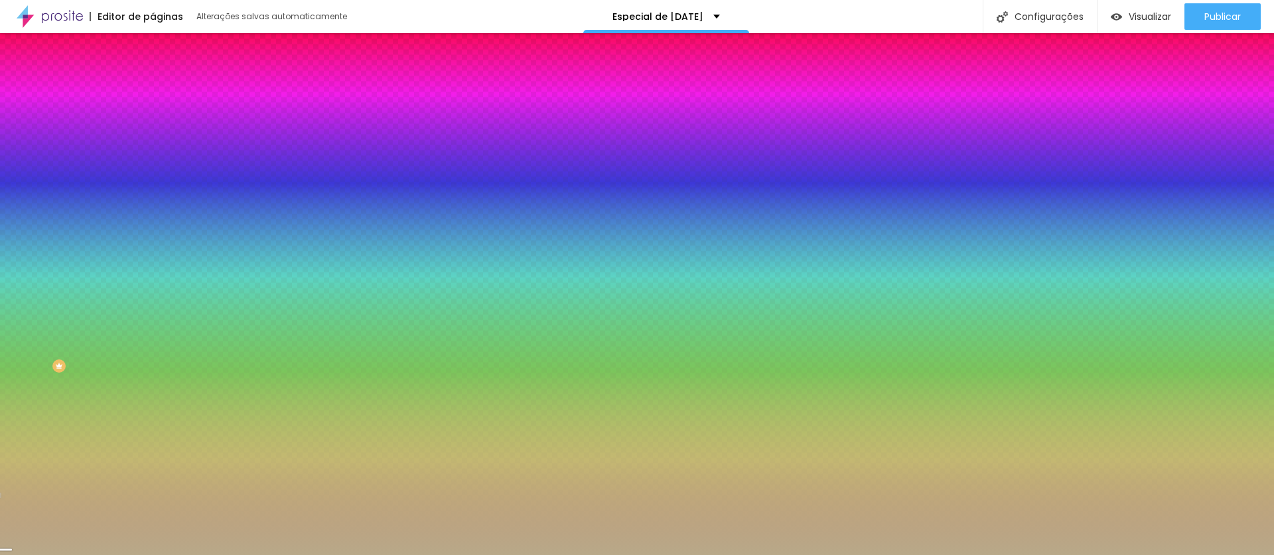
drag, startPoint x: 133, startPoint y: 248, endPoint x: 143, endPoint y: 241, distance: 11.8
click at [12, 549] on div at bounding box center [5, 550] width 13 height 2
click at [153, 134] on input "#B8A989" at bounding box center [232, 133] width 159 height 13
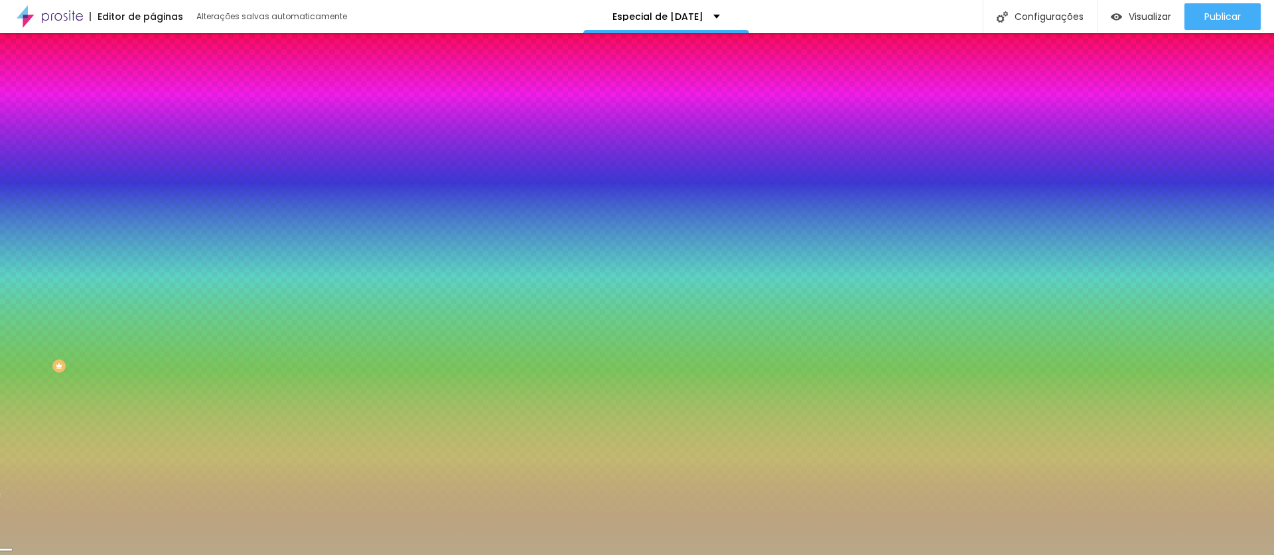
paste input "F3EEE0"
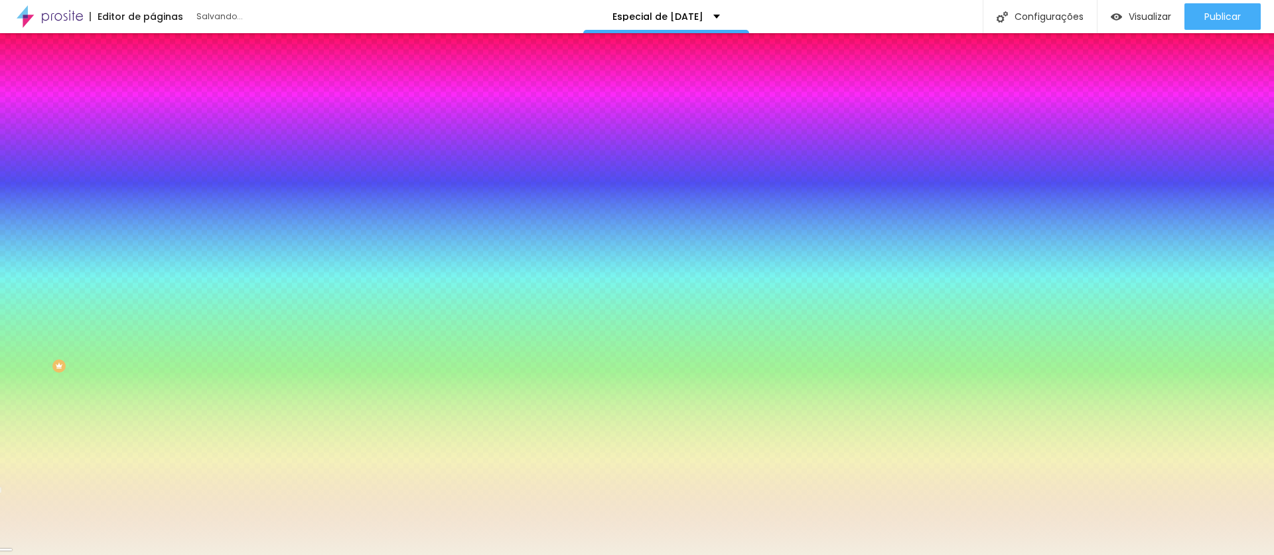
type input "#F3EEE0"
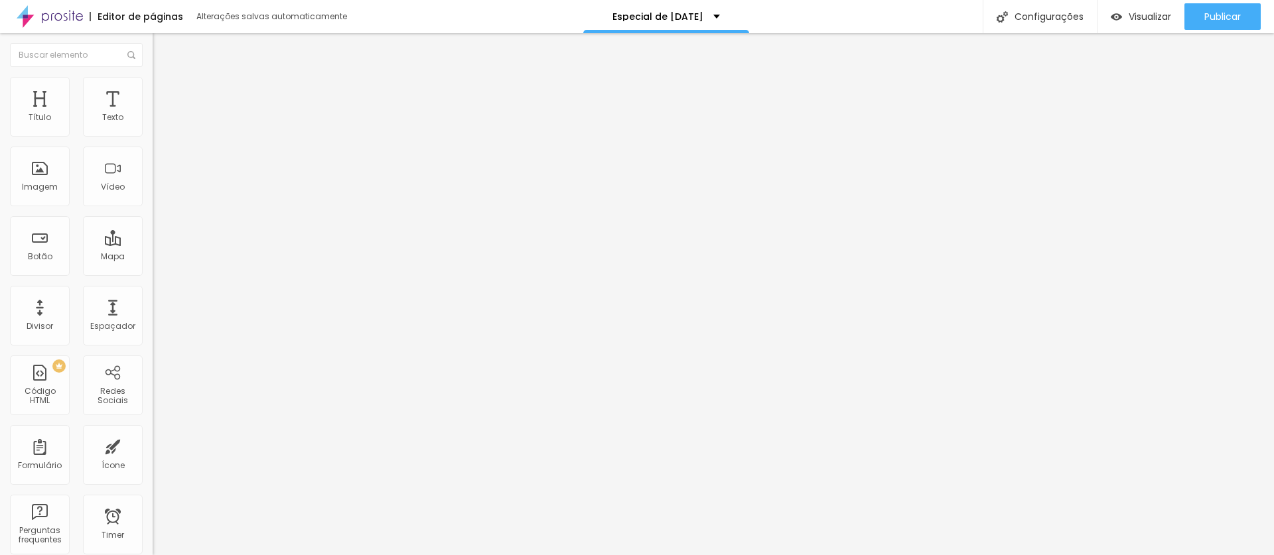
click at [153, 127] on button "button" at bounding box center [162, 120] width 19 height 14
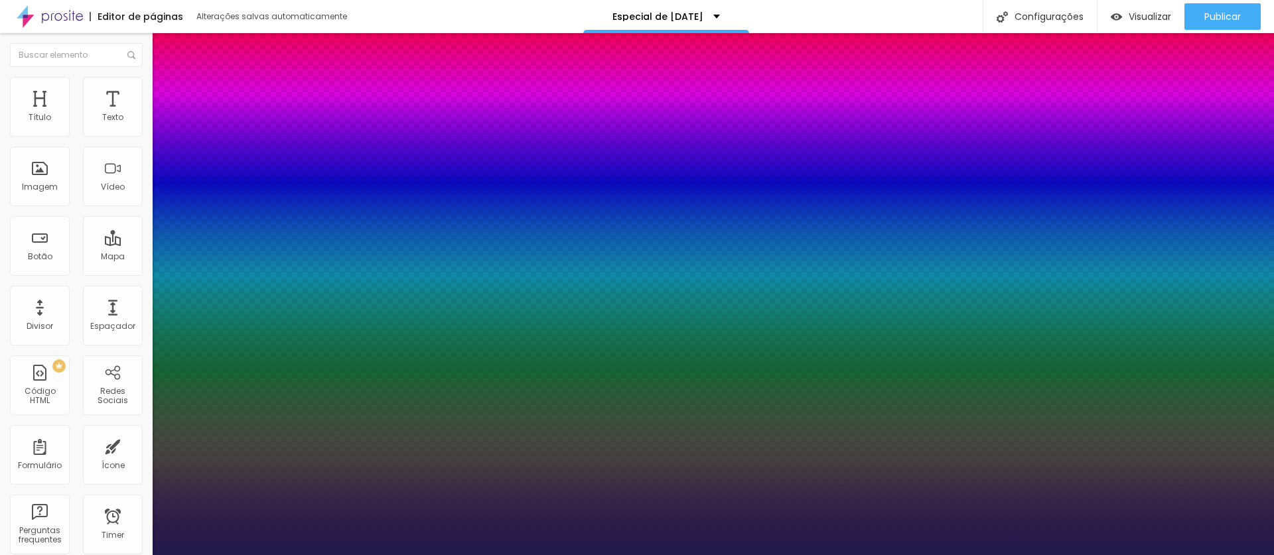
type input "1"
click at [906, 555] on div at bounding box center [637, 555] width 1274 height 0
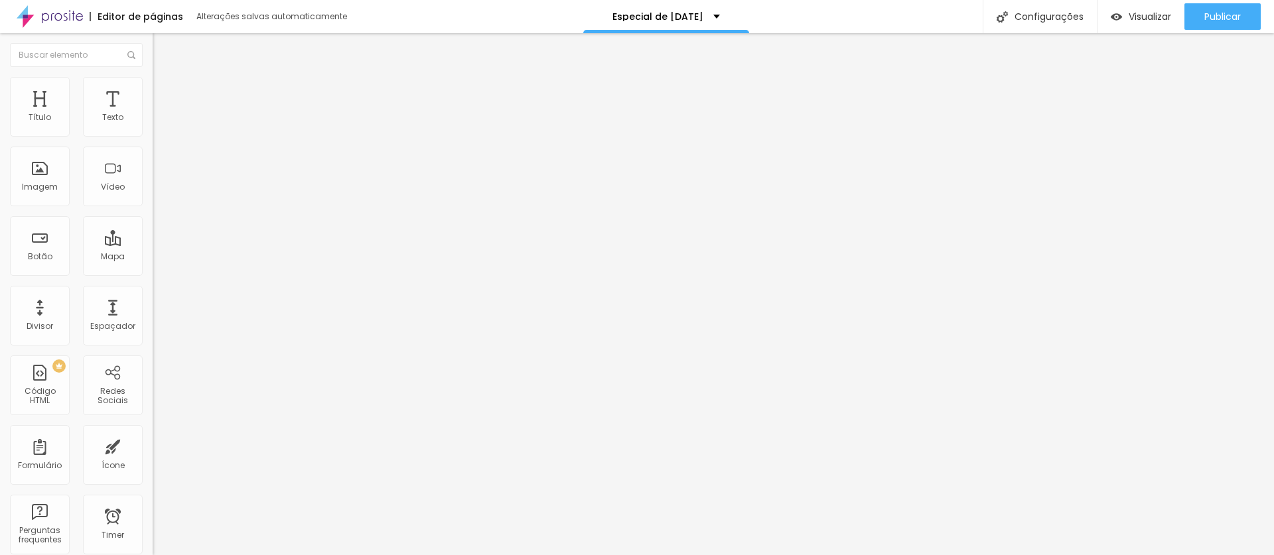
click at [163, 46] on img "button" at bounding box center [168, 48] width 11 height 11
click at [159, 122] on icon "button" at bounding box center [161, 119] width 5 height 5
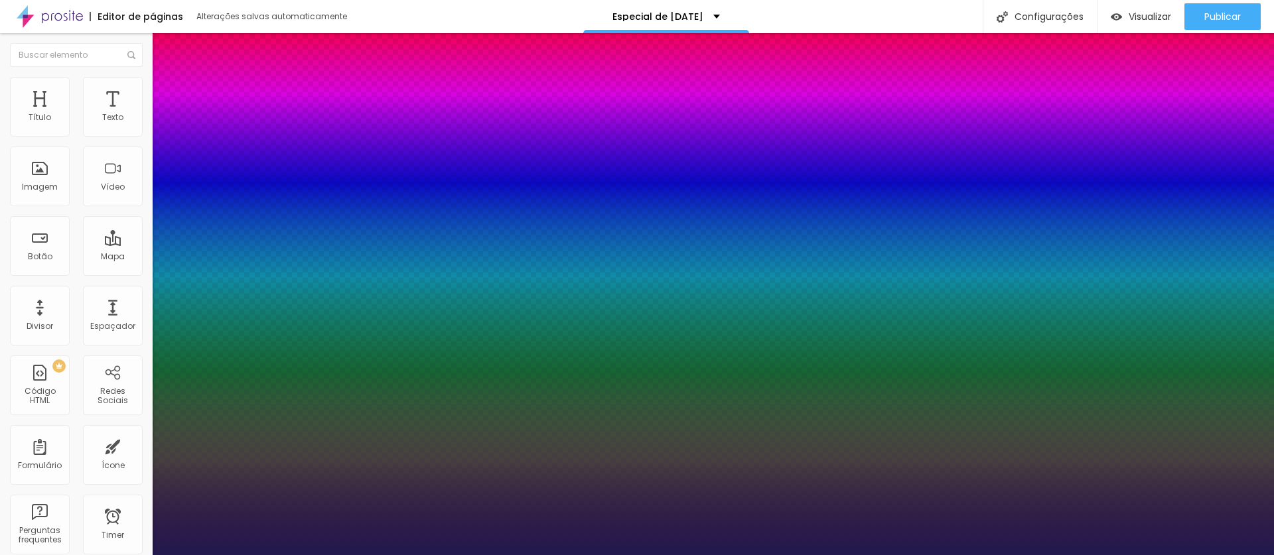
type input "1"
select select "Actor-Regular"
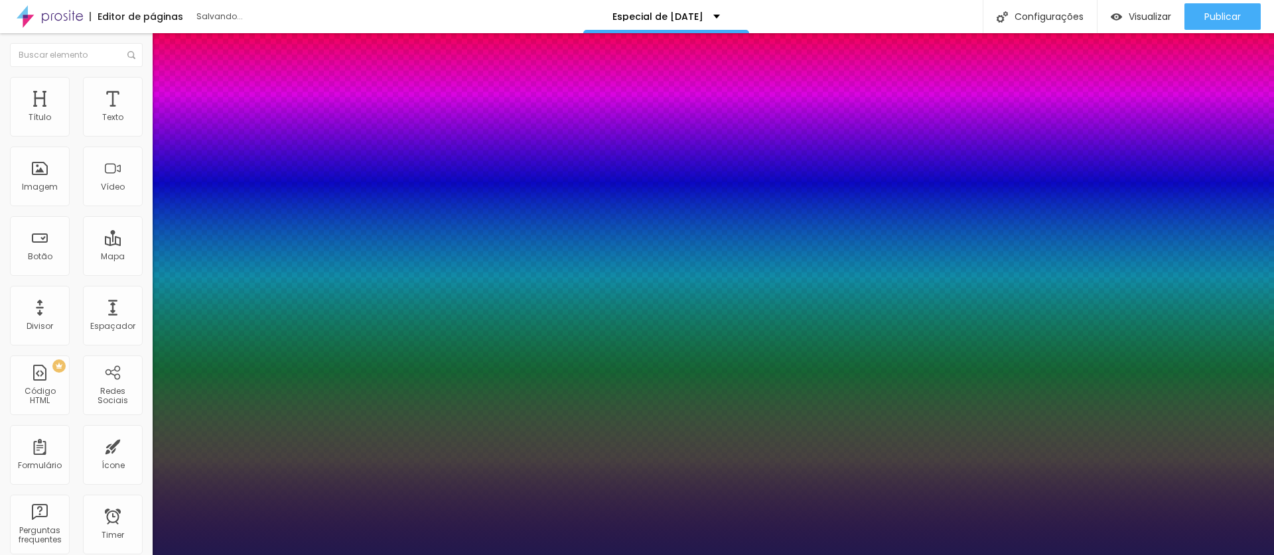
type input "1"
select select "Alegreya"
type input "1"
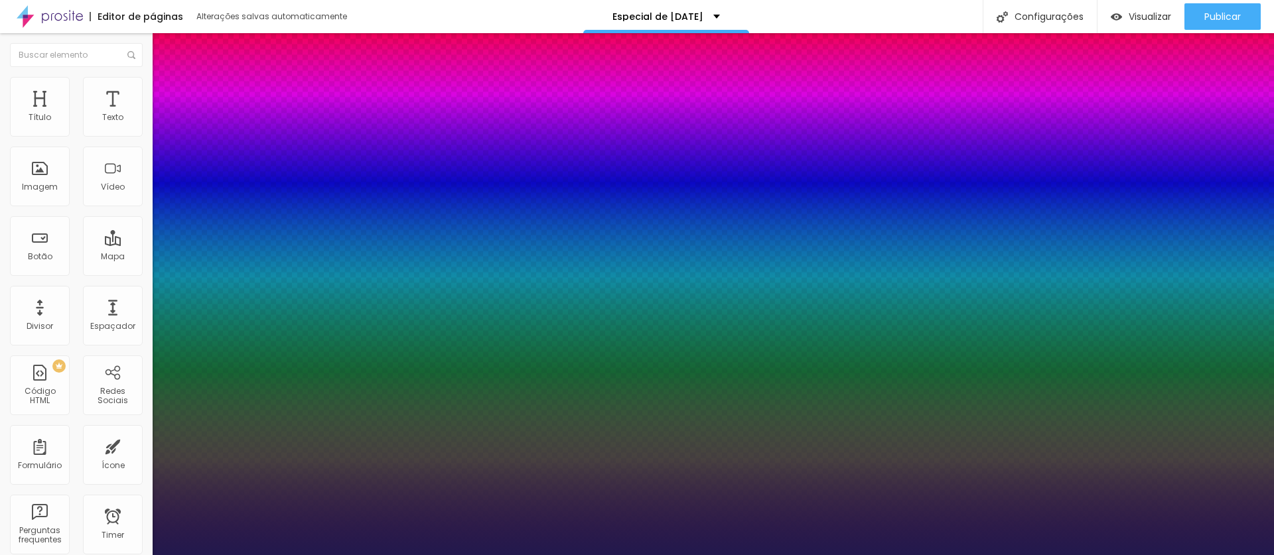
select select "AlegreyaBlack"
type input "1"
select select "Alice"
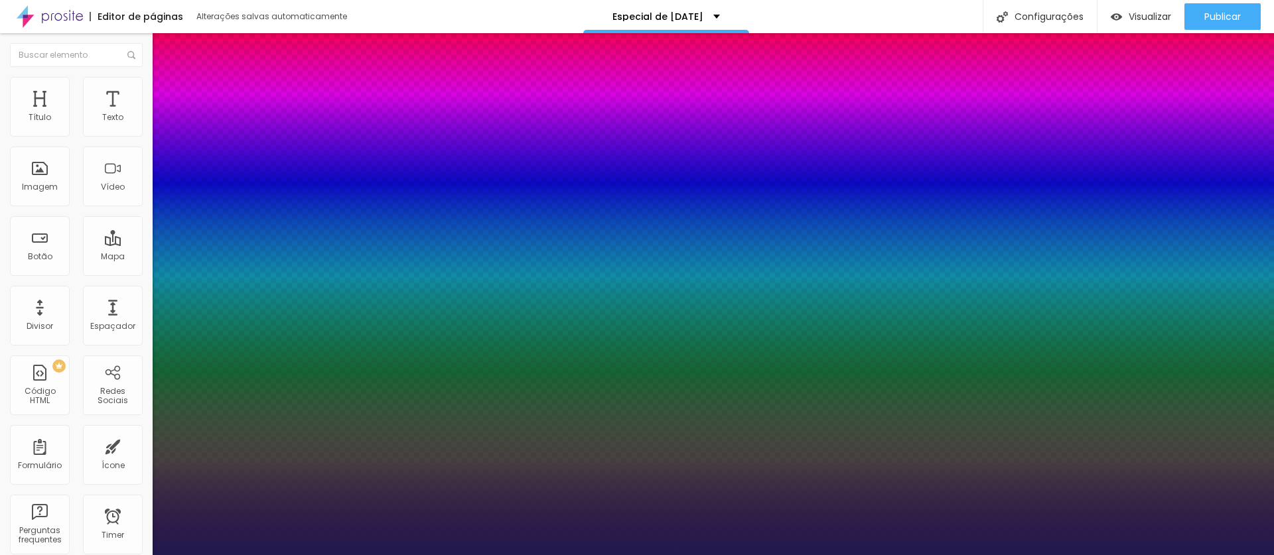
type input "1"
click at [1107, 555] on div at bounding box center [637, 555] width 1274 height 0
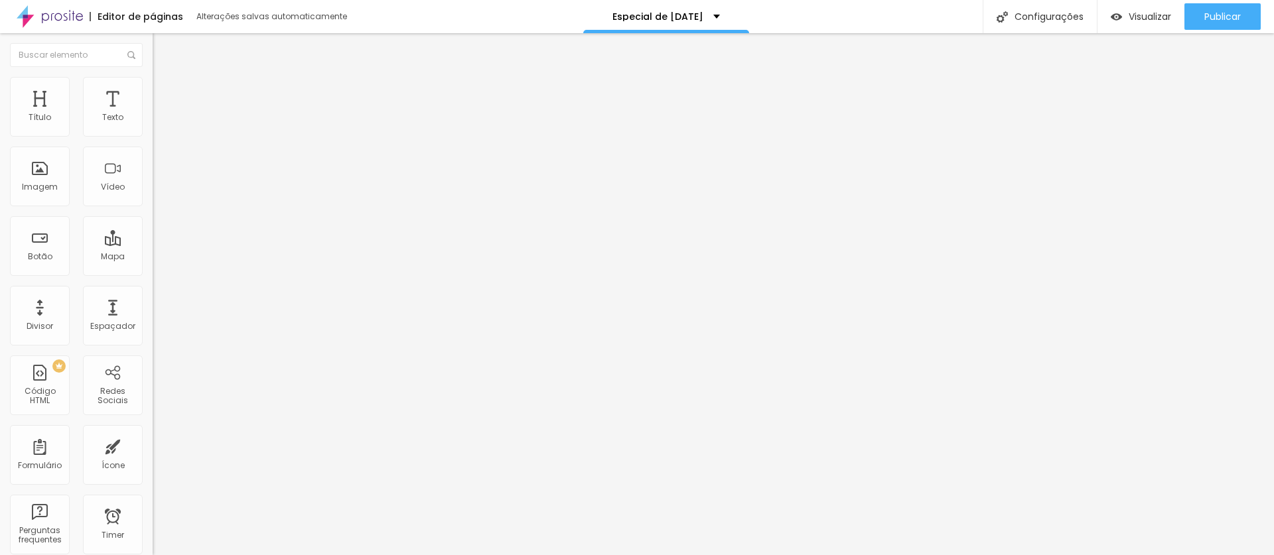
click at [153, 127] on button "button" at bounding box center [162, 120] width 19 height 14
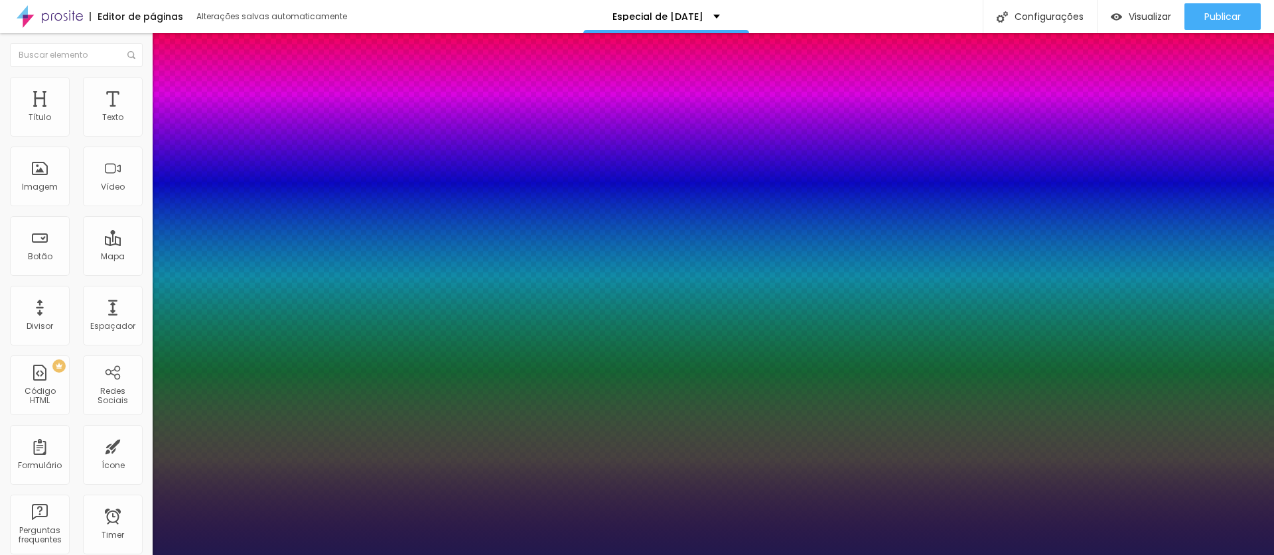
type input "1"
select select "[PERSON_NAME]"
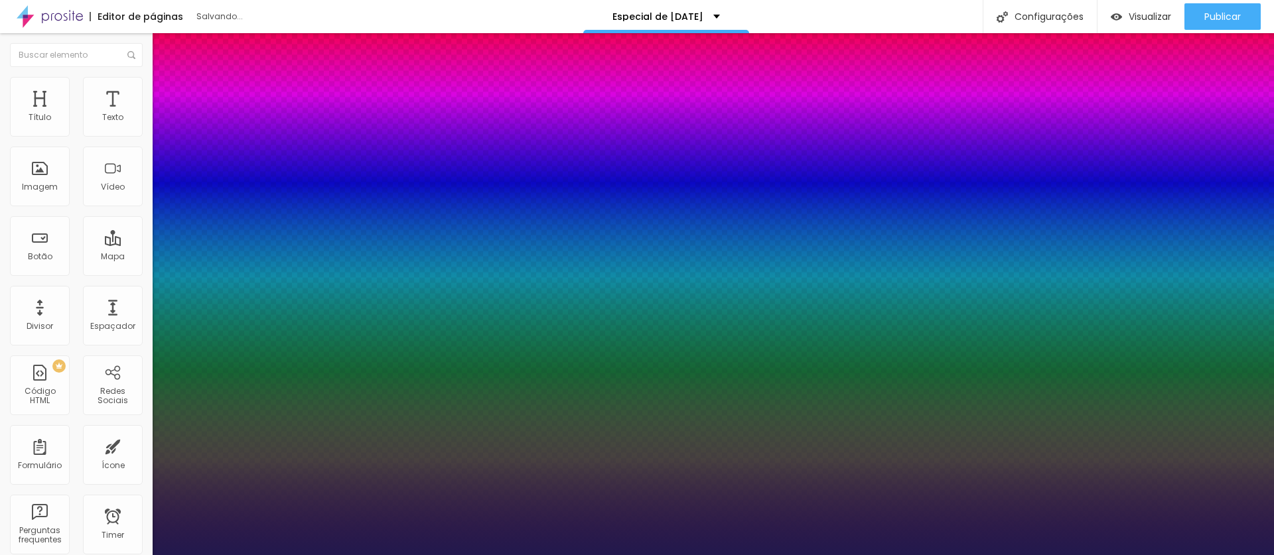
type input "1"
select select "Archivo-Bold"
type input "1"
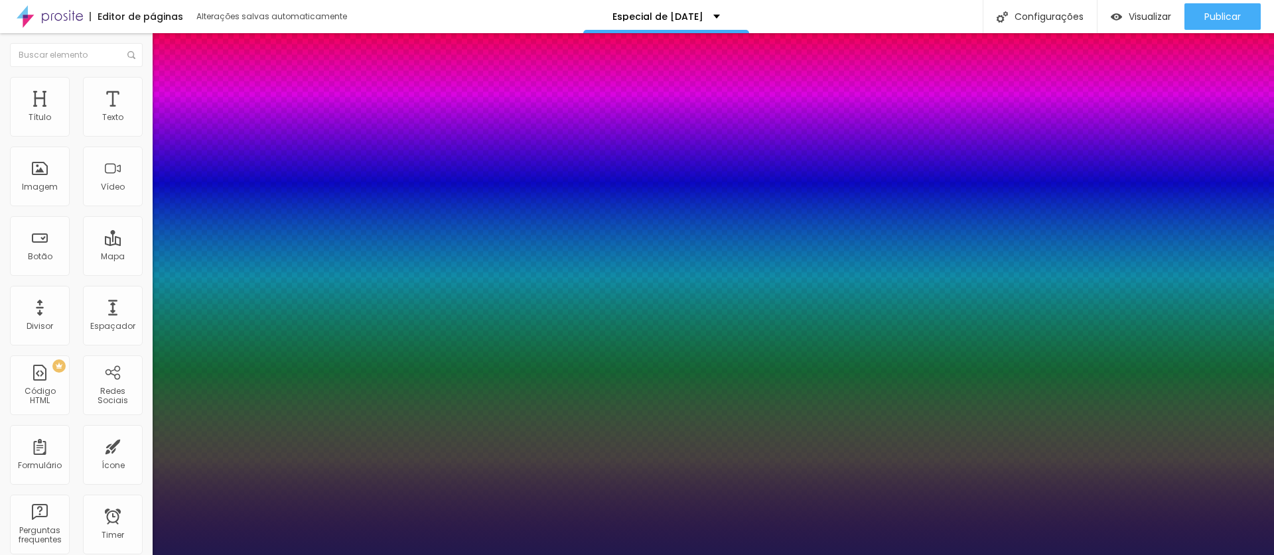
select select "Nunito"
type input "1"
select select "NunitoBlack"
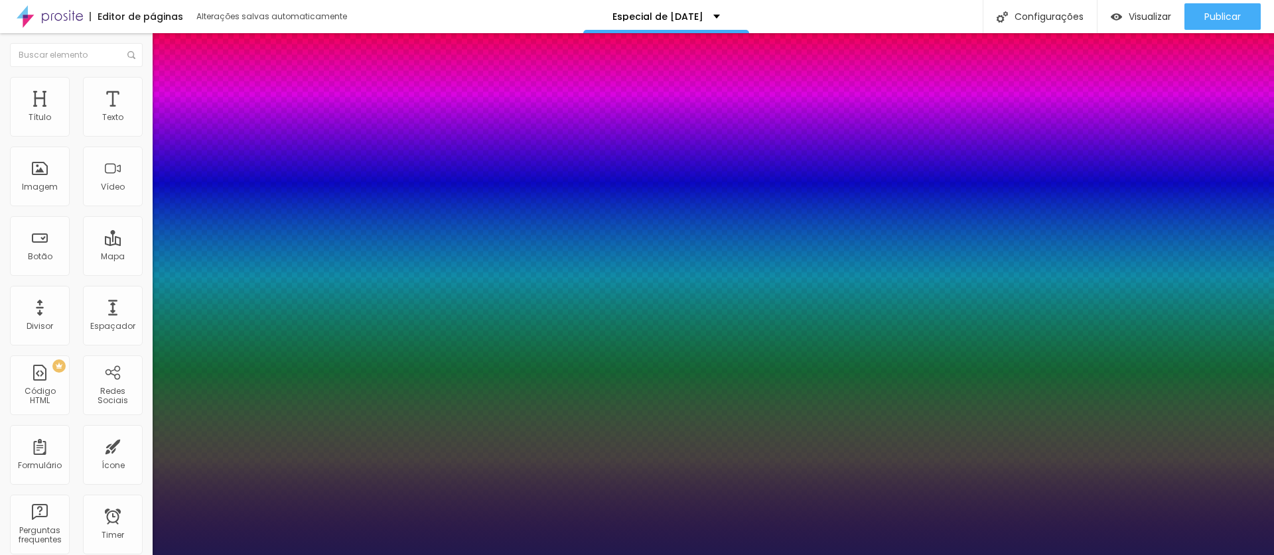
type input "1"
select select "NunitoBold"
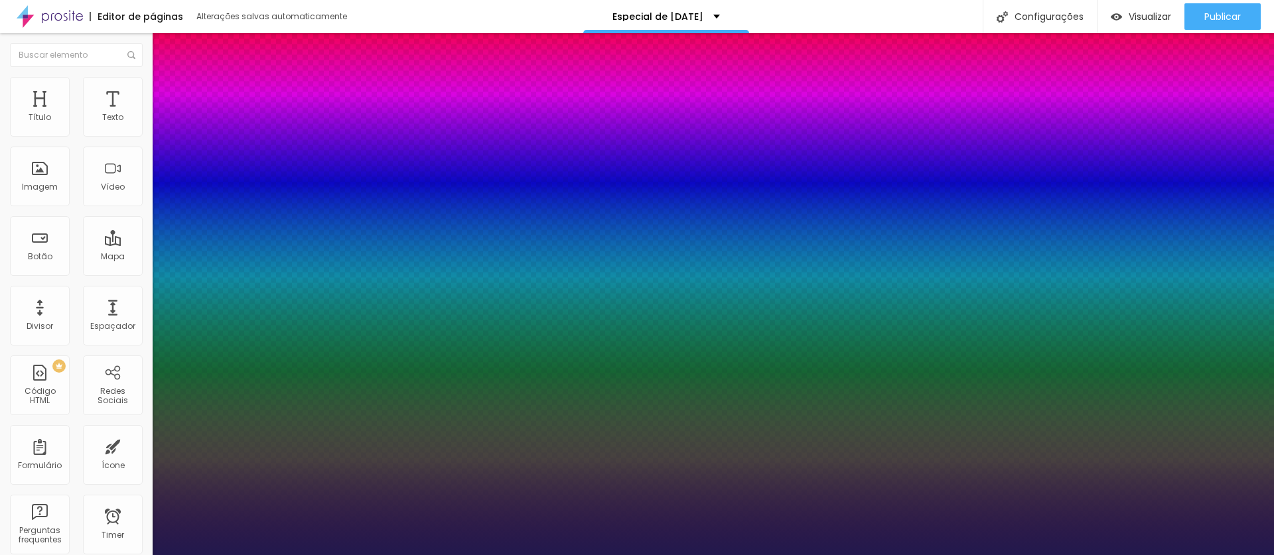
type input "1"
select select "Nunito"
type input "1"
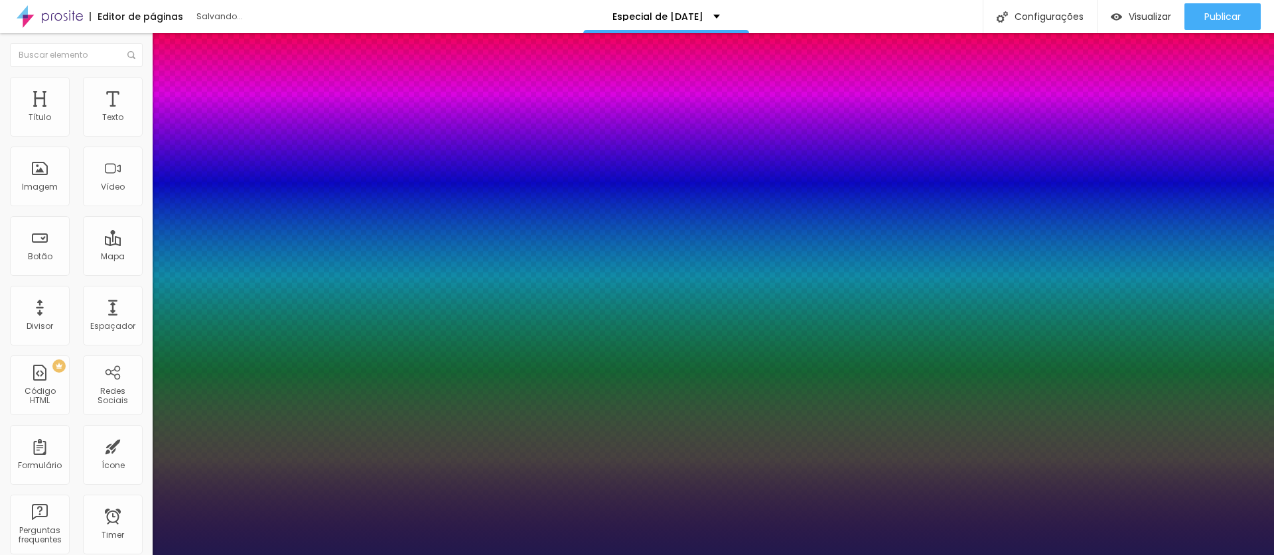
click at [925, 555] on div at bounding box center [637, 555] width 1274 height 0
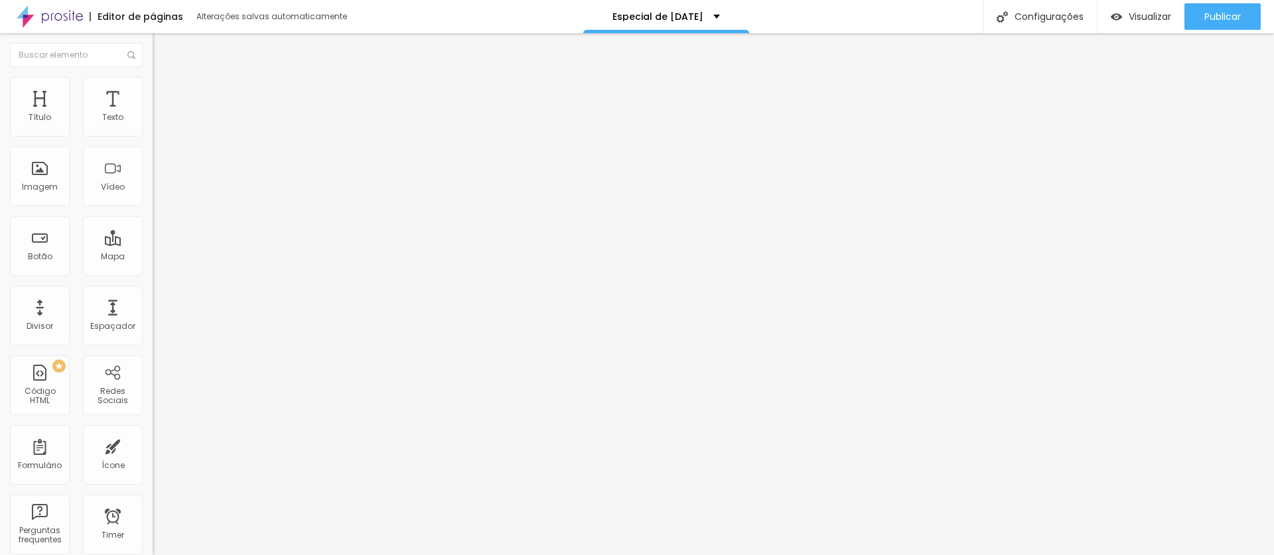
click at [158, 123] on icon "button" at bounding box center [162, 119] width 8 height 8
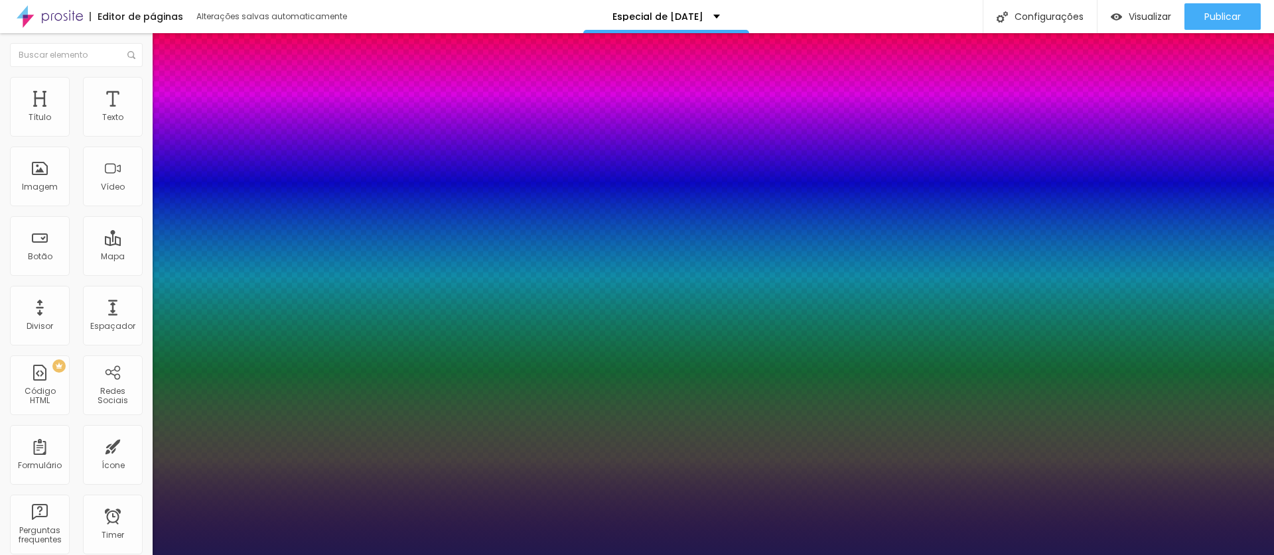
type input "1"
select select "NunitoBlack"
type input "1"
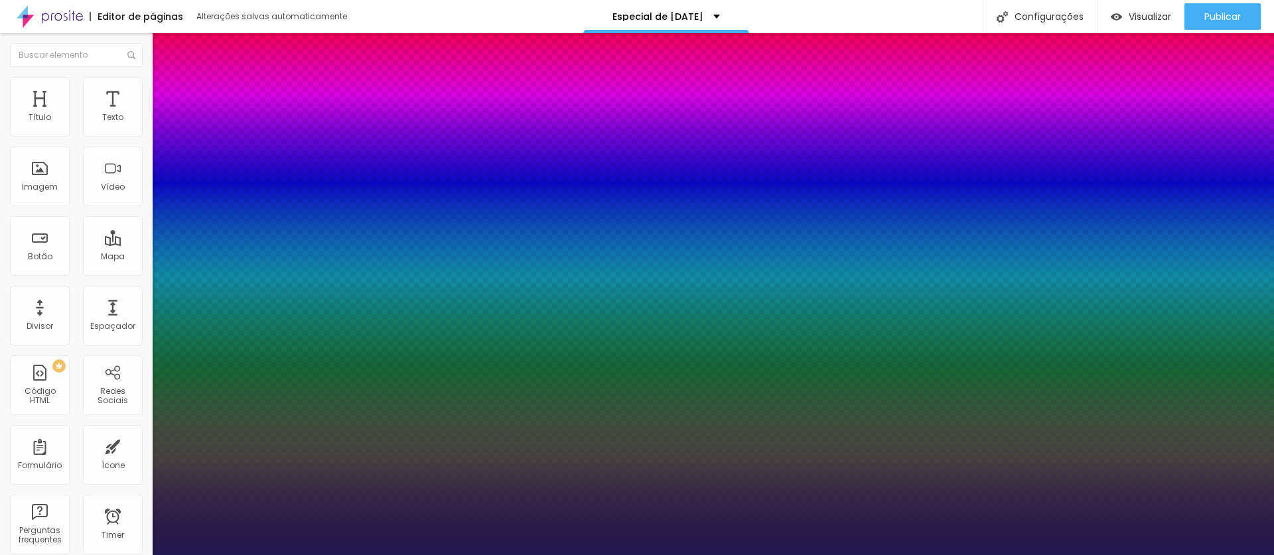
click at [870, 555] on div at bounding box center [637, 555] width 1274 height 0
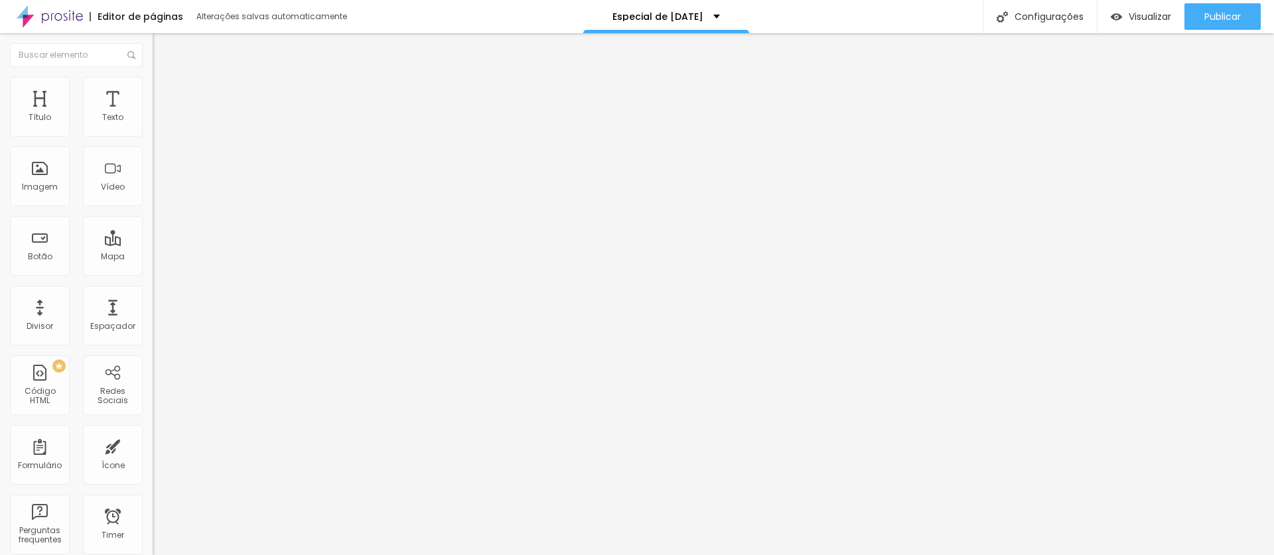
click at [158, 123] on icon "button" at bounding box center [162, 119] width 8 height 8
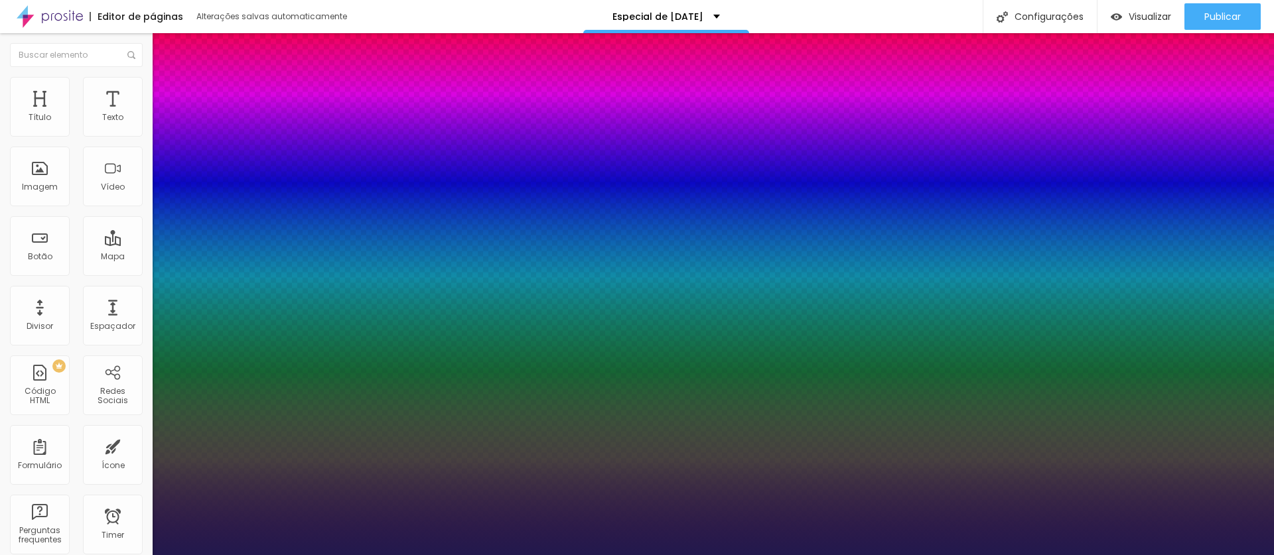
type input "1"
select select "Nunito"
type input "1"
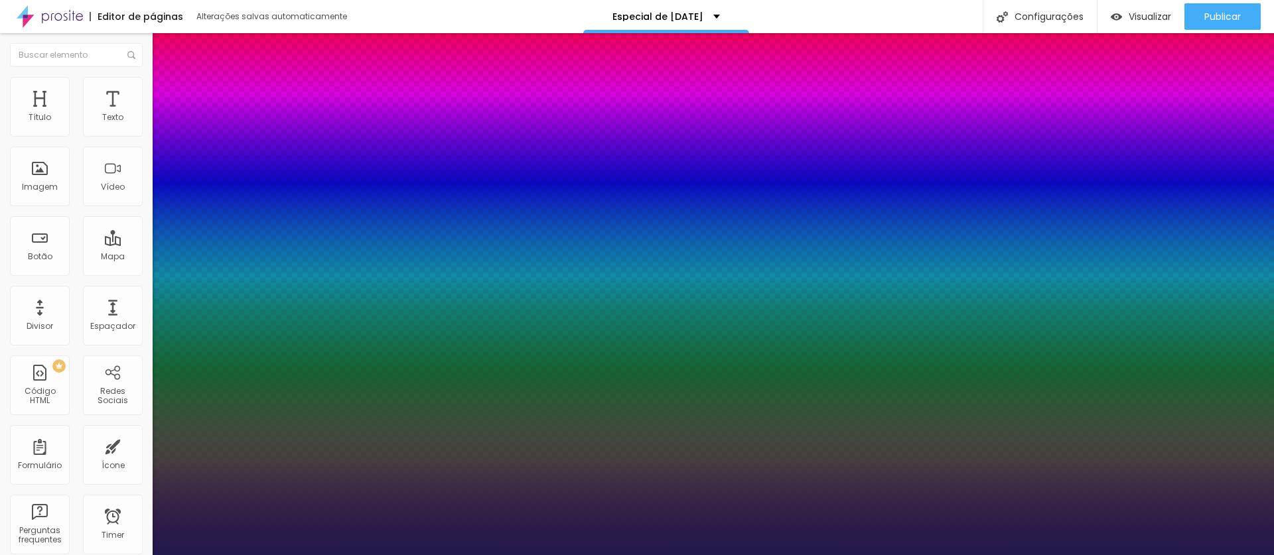
select select "OpenSans"
type input "1"
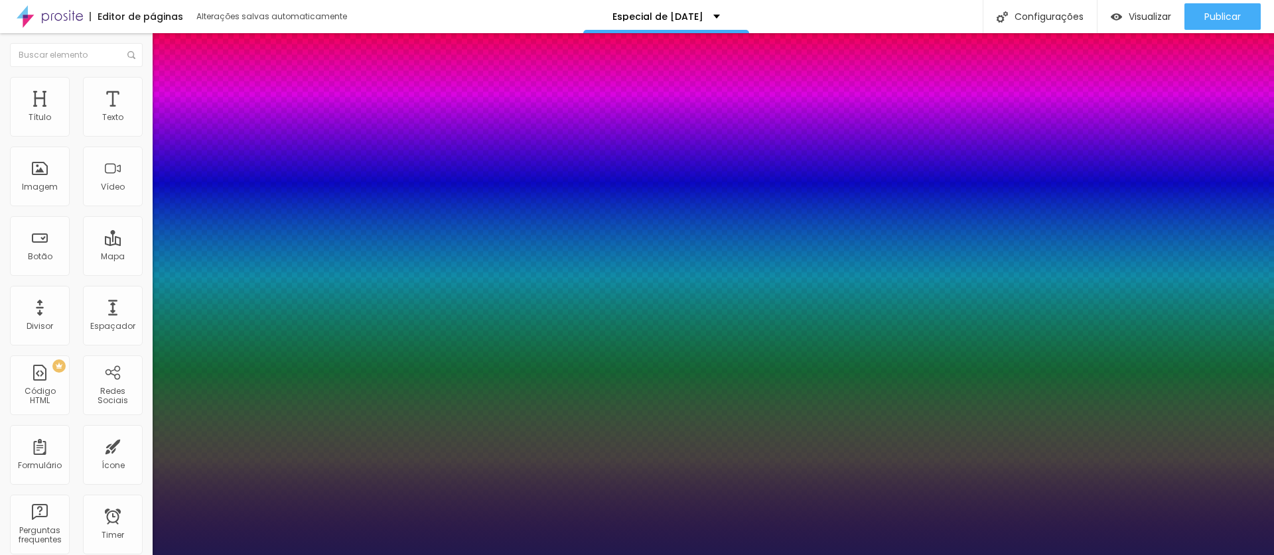
select select "Orbitron-Bold"
type input "1"
select select "PinyonScript-Regular"
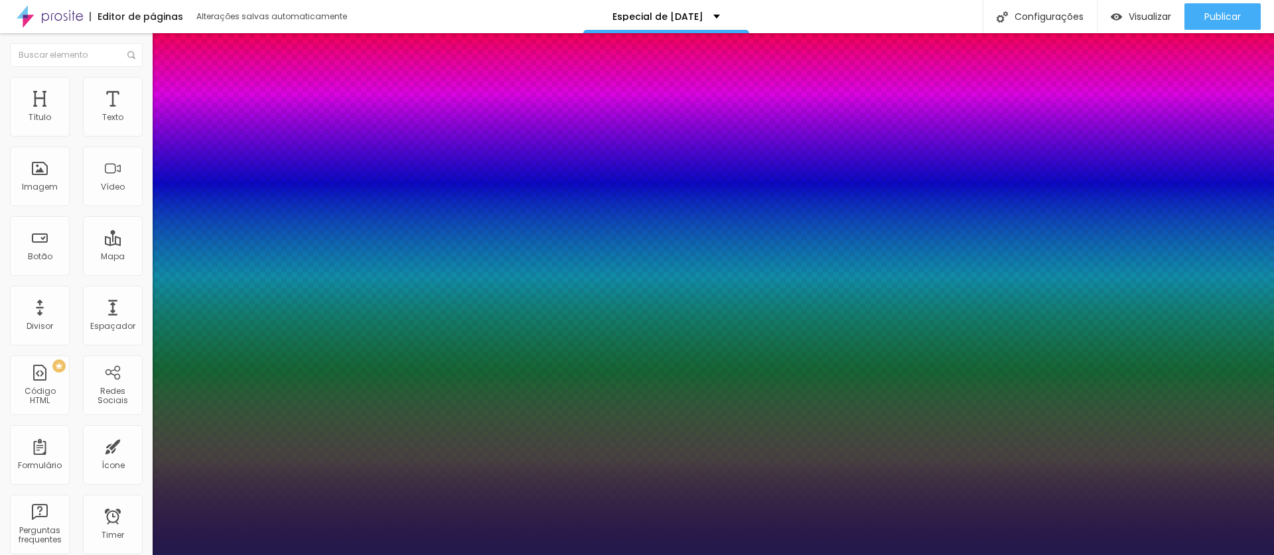
type input "1"
select select "RalewayExtraBold"
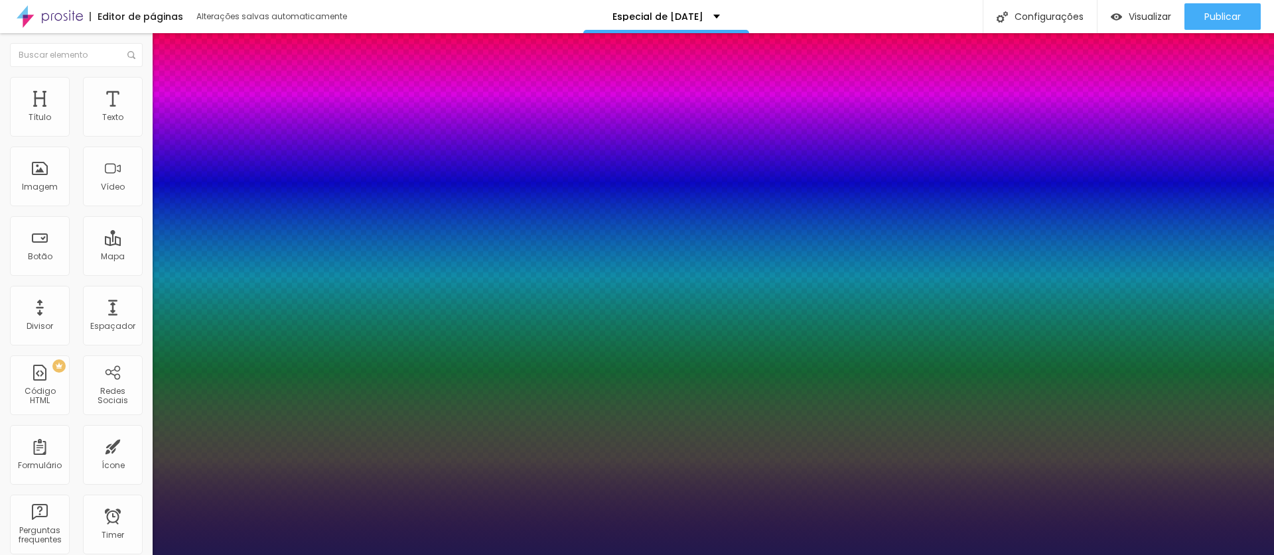
type input "1"
select select "Ruluko"
type input "1"
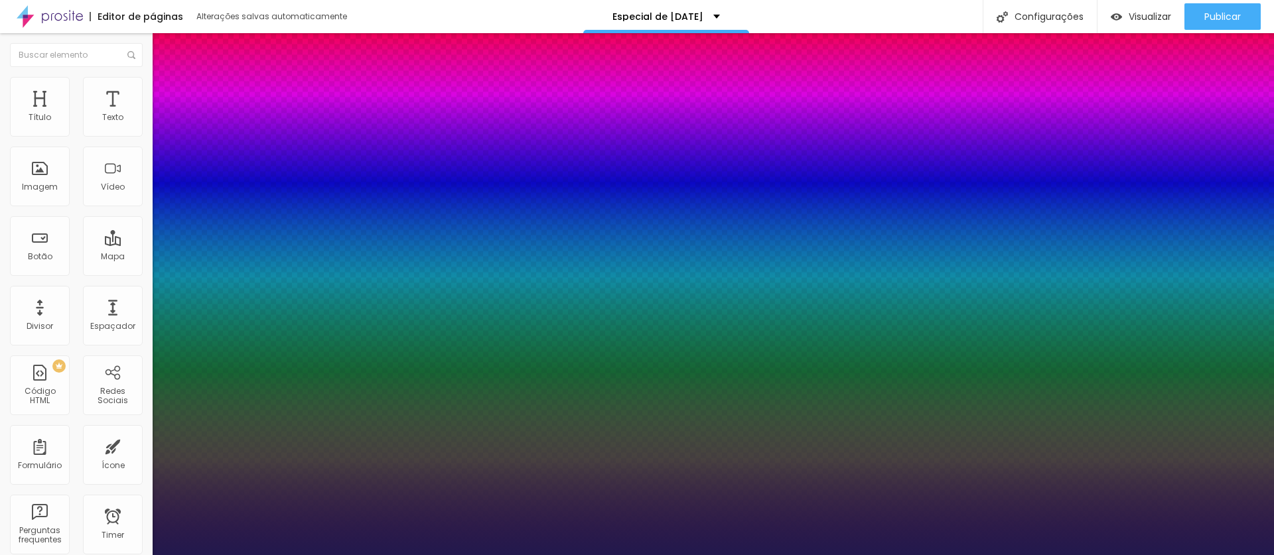
select select "TextMeOne"
type input "1"
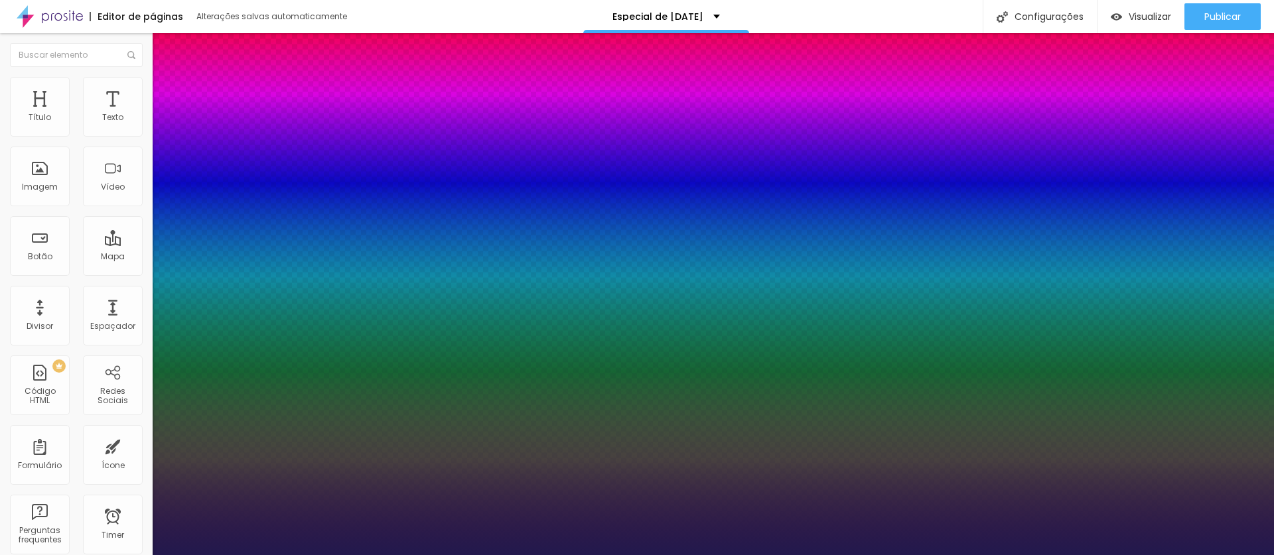
select select "Volkhov-Italic"
type input "1"
select select "WorkSans"
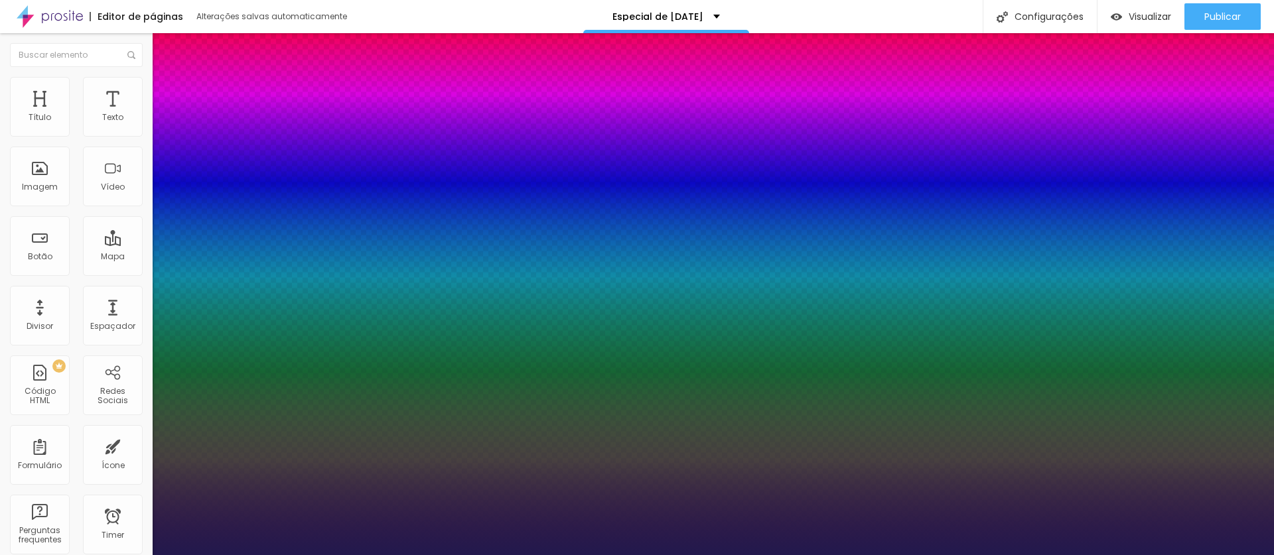
type input "1"
select select "WorkSansThin"
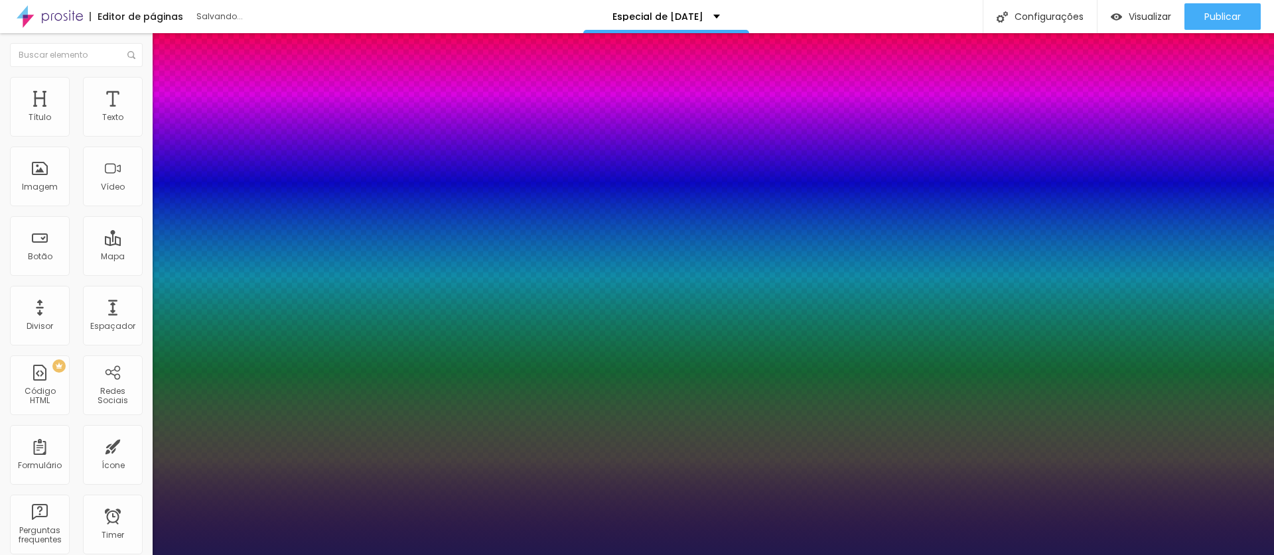
type input "1"
select select "Yantramanav"
type input "1"
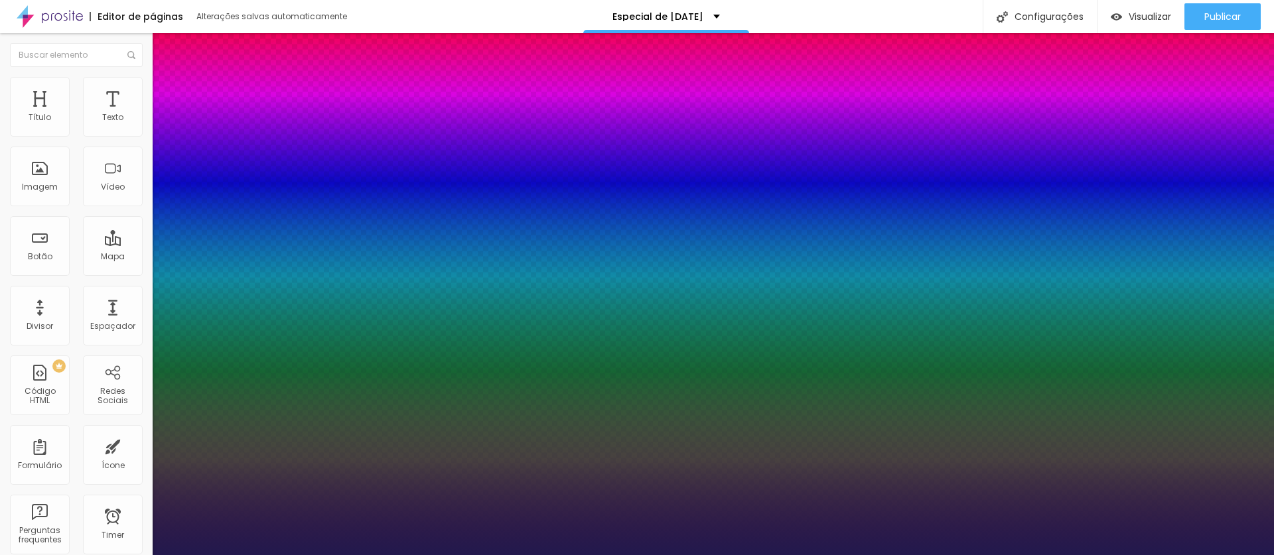
select select "Volkhov-Bold"
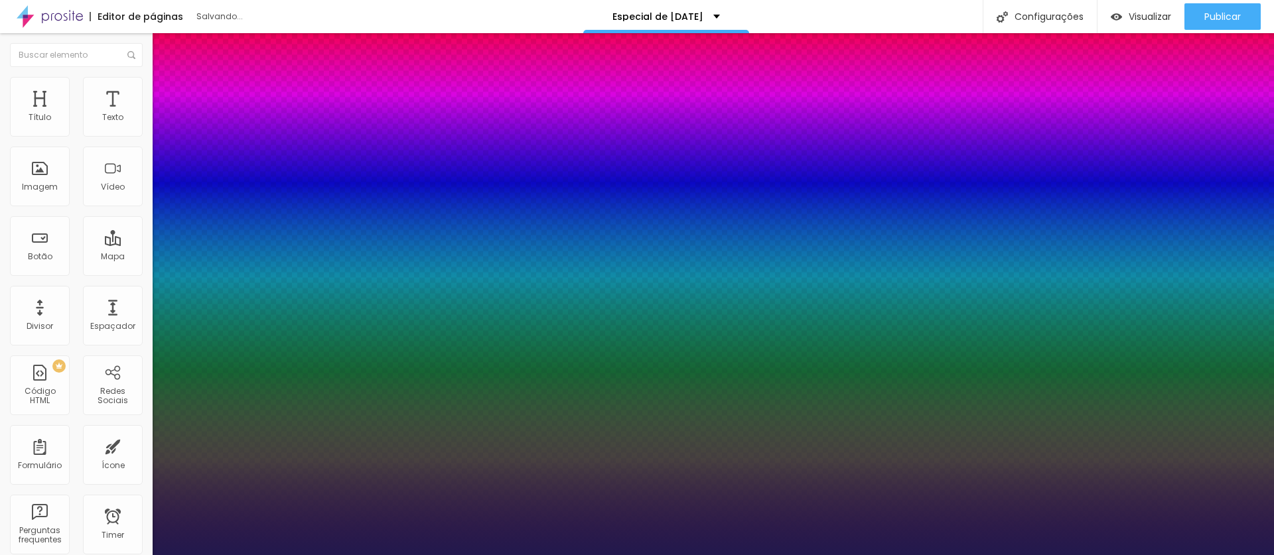
type input "1"
select select "ChangaOne-Italic"
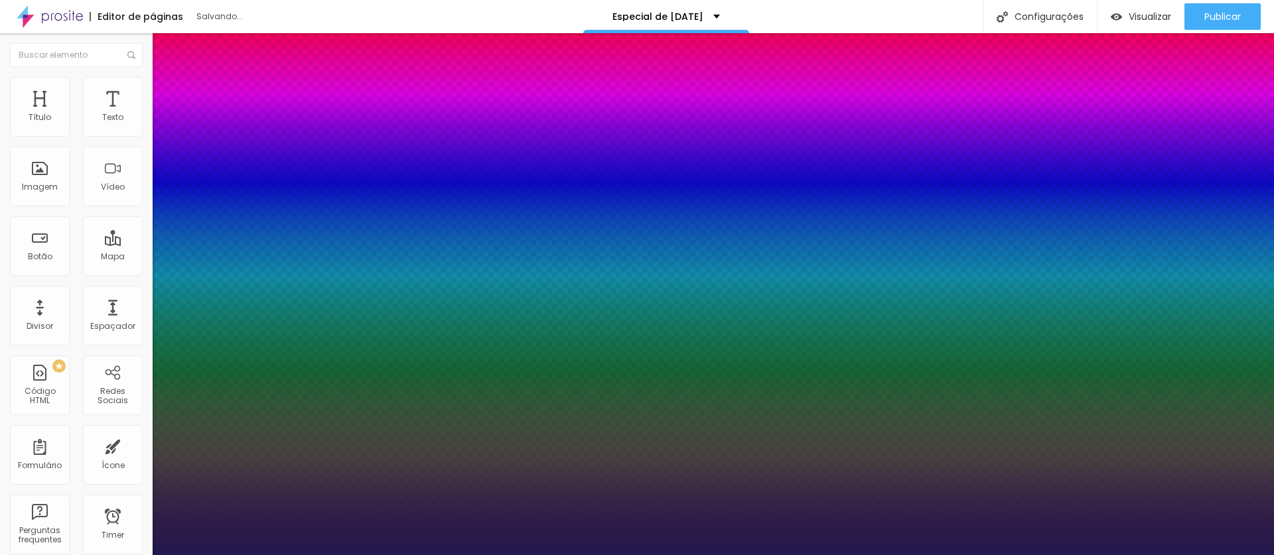
type input "1"
select select "GochiHand-Regular"
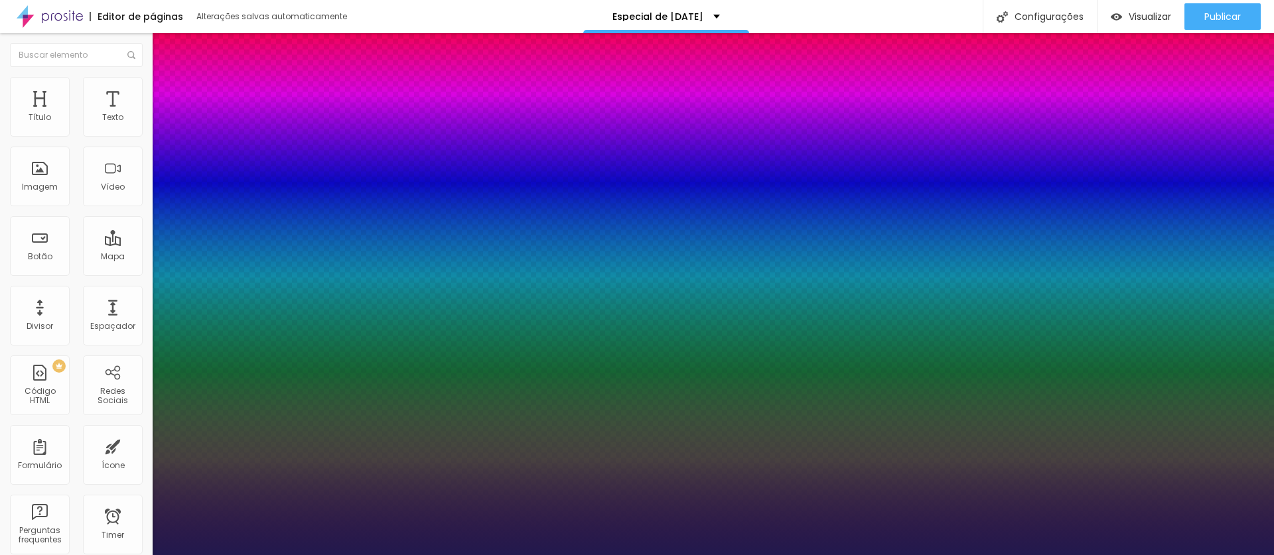
type input "1"
select select "AbrilFatface-Regular"
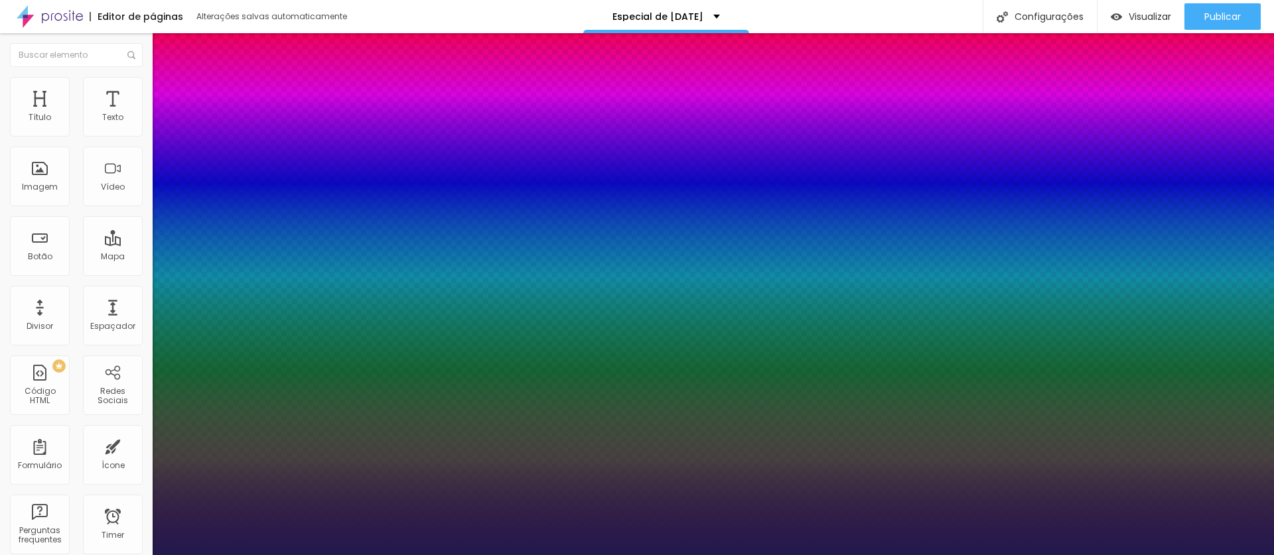
type input "1"
select select "Actor-Regular"
type input "1"
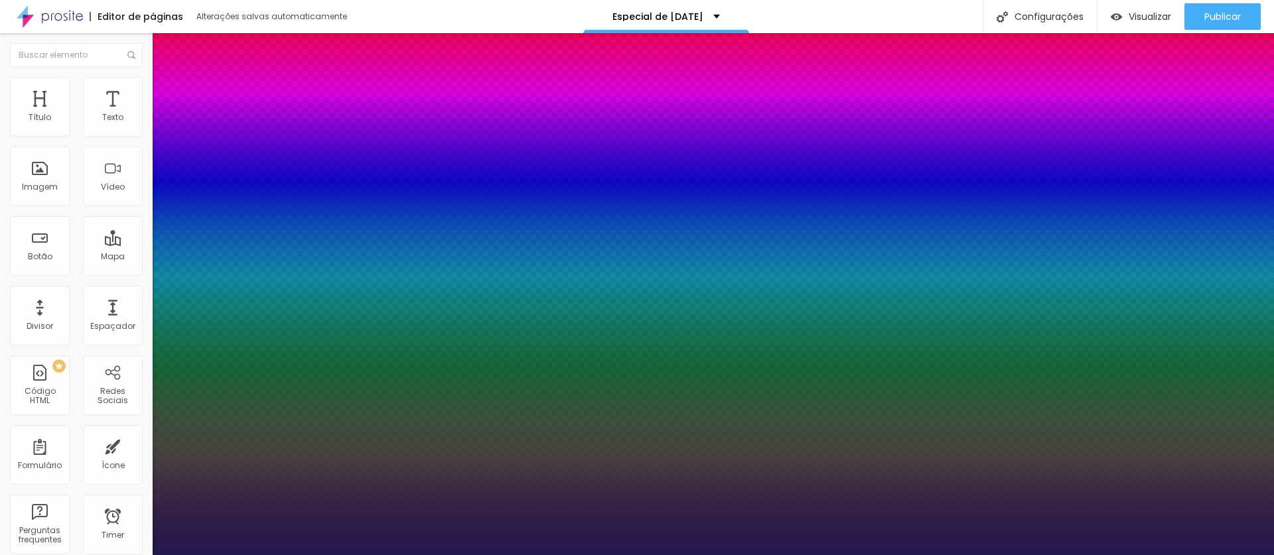
select select "Alegreya"
type input "1"
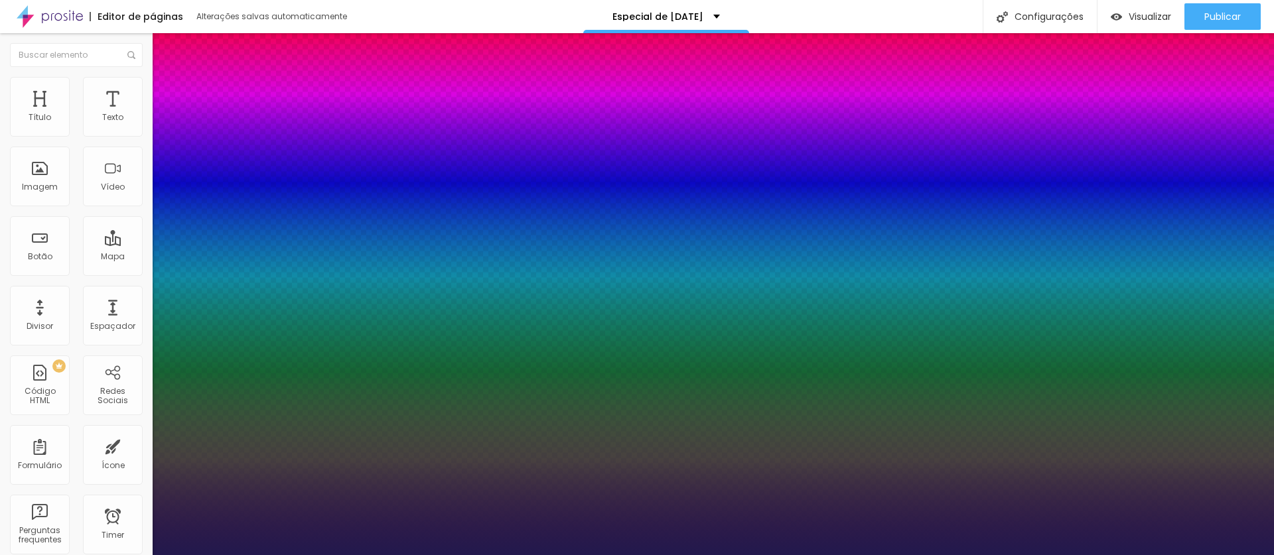
select select "AlegreyaBlack"
type input "1"
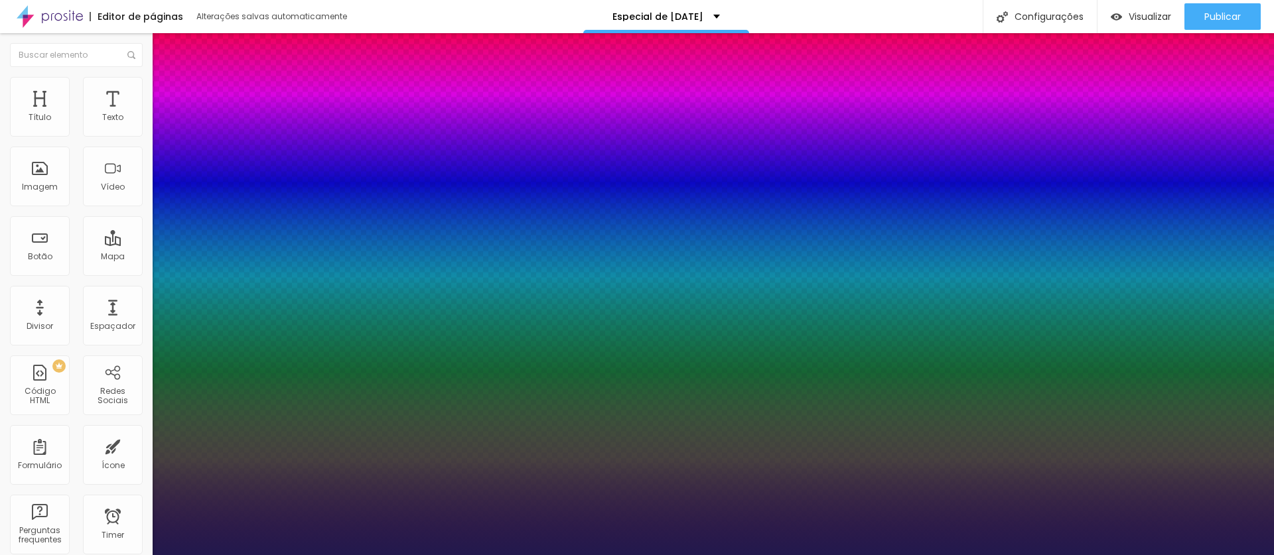
select select "[PERSON_NAME]"
type input "1"
select select "AmaticSC"
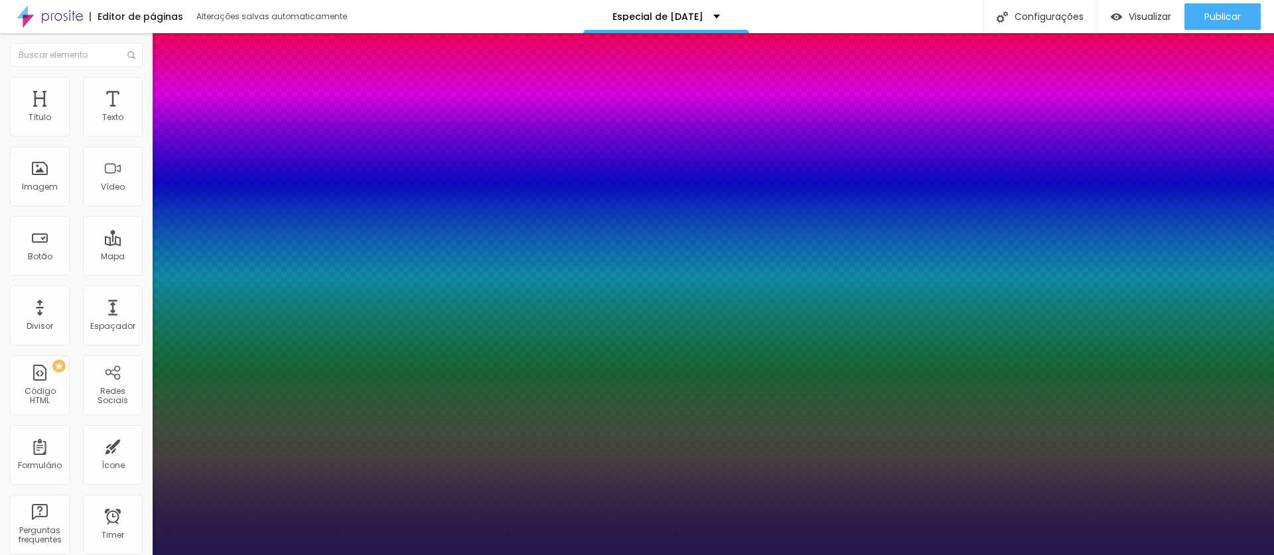
type input "1"
select select "AnonymousPro-Bold"
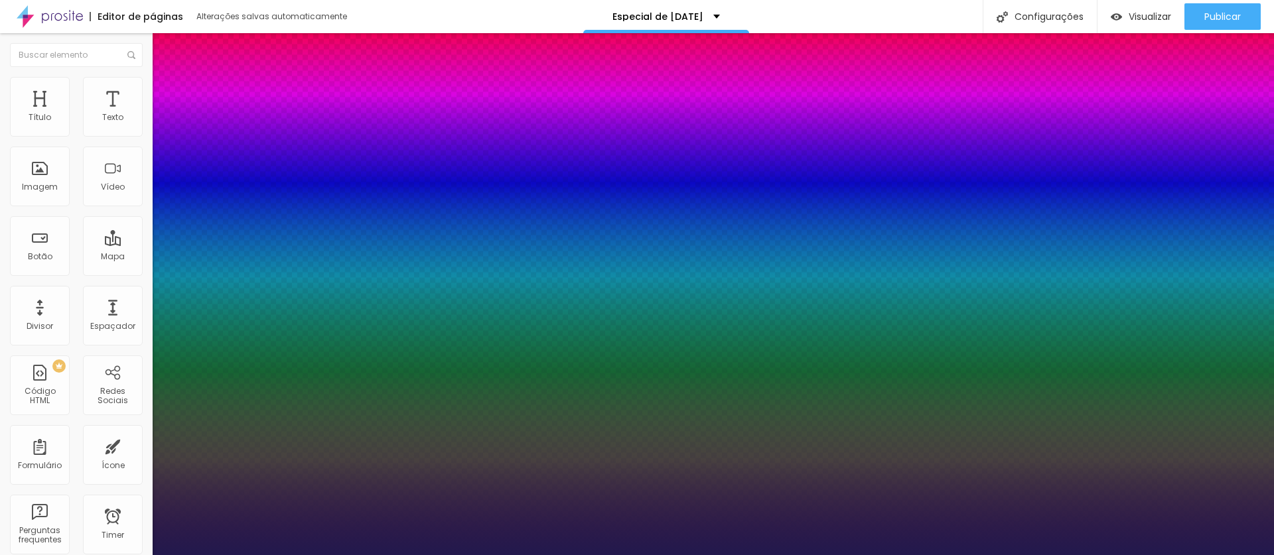
type input "1"
select select "AnonymousPro-Italic"
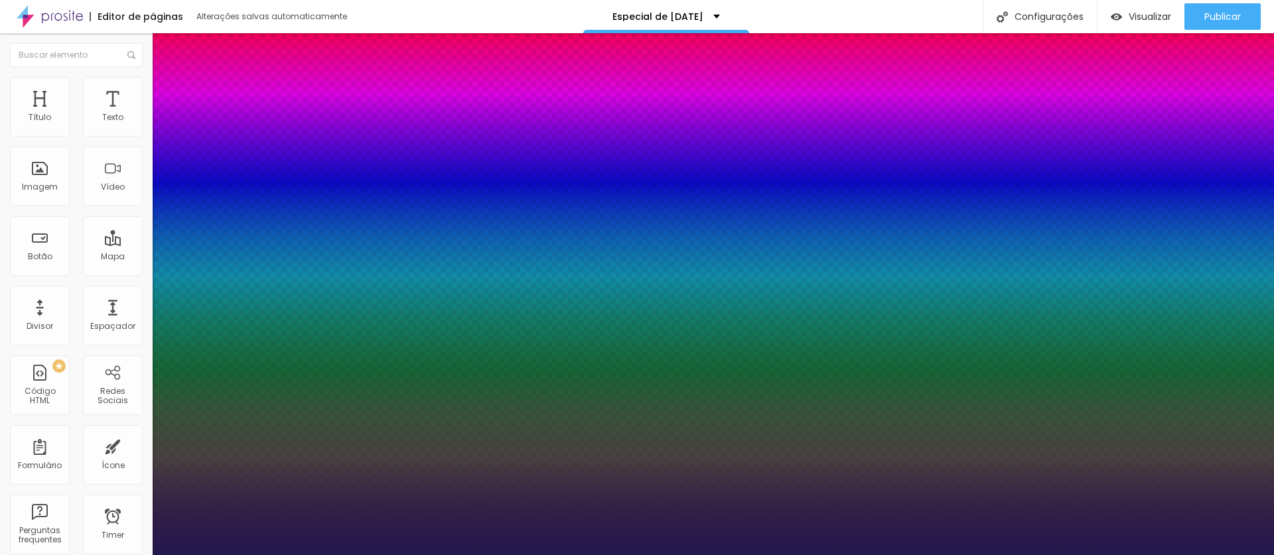
type input "1"
select select "Arapey"
type input "1"
click at [908, 555] on div at bounding box center [637, 555] width 1274 height 0
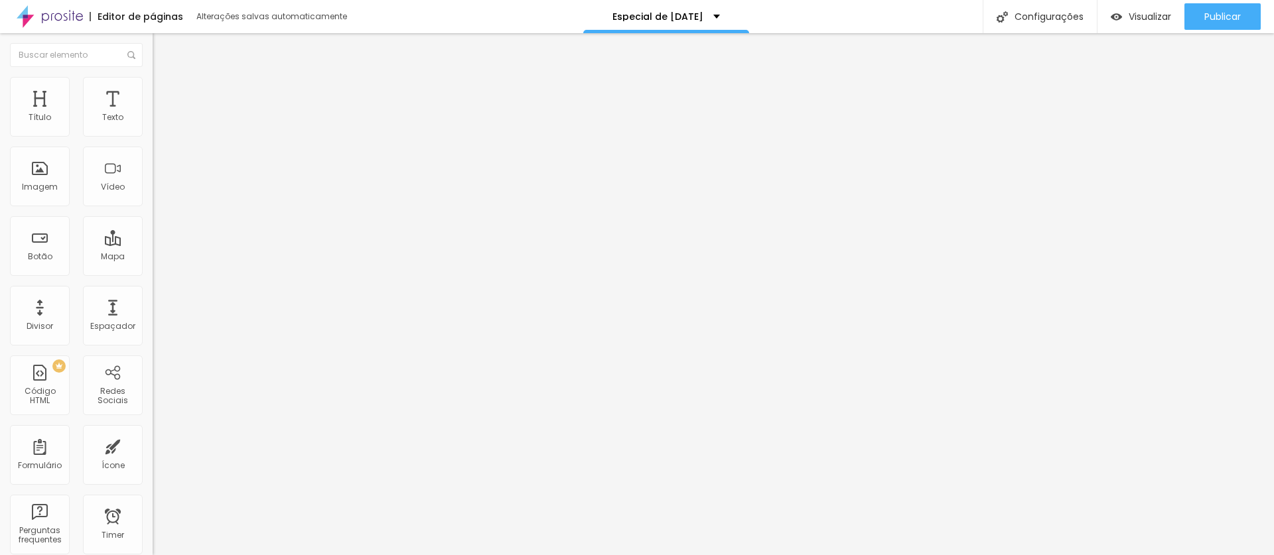
click at [159, 122] on icon "button" at bounding box center [161, 119] width 5 height 5
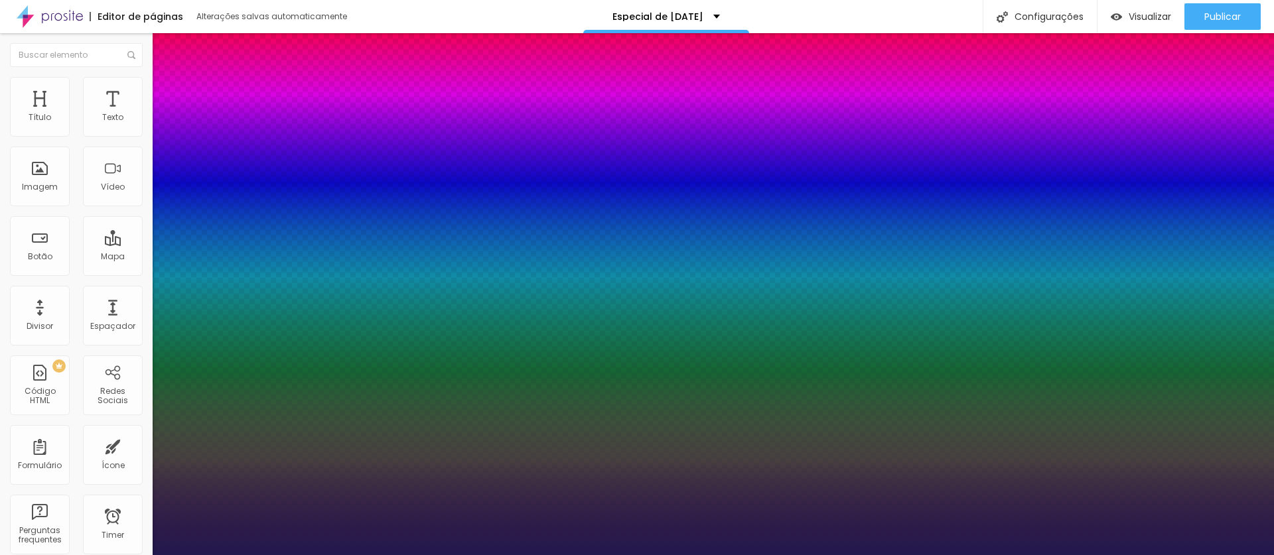
type input "1"
click at [856, 555] on div at bounding box center [637, 555] width 1274 height 0
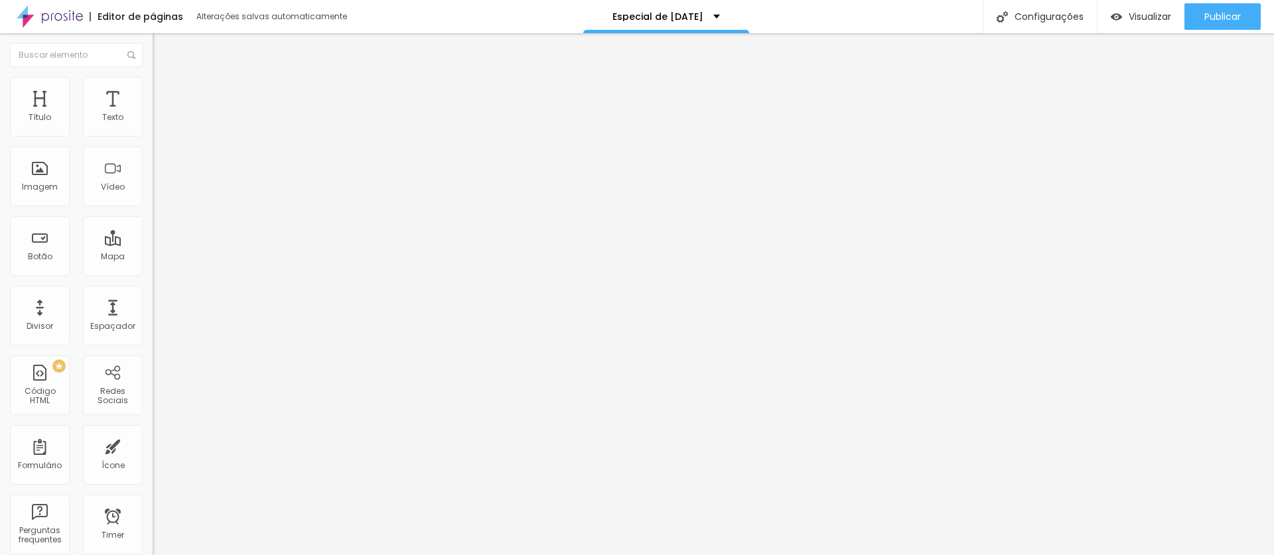
click at [153, 127] on button "button" at bounding box center [162, 120] width 19 height 14
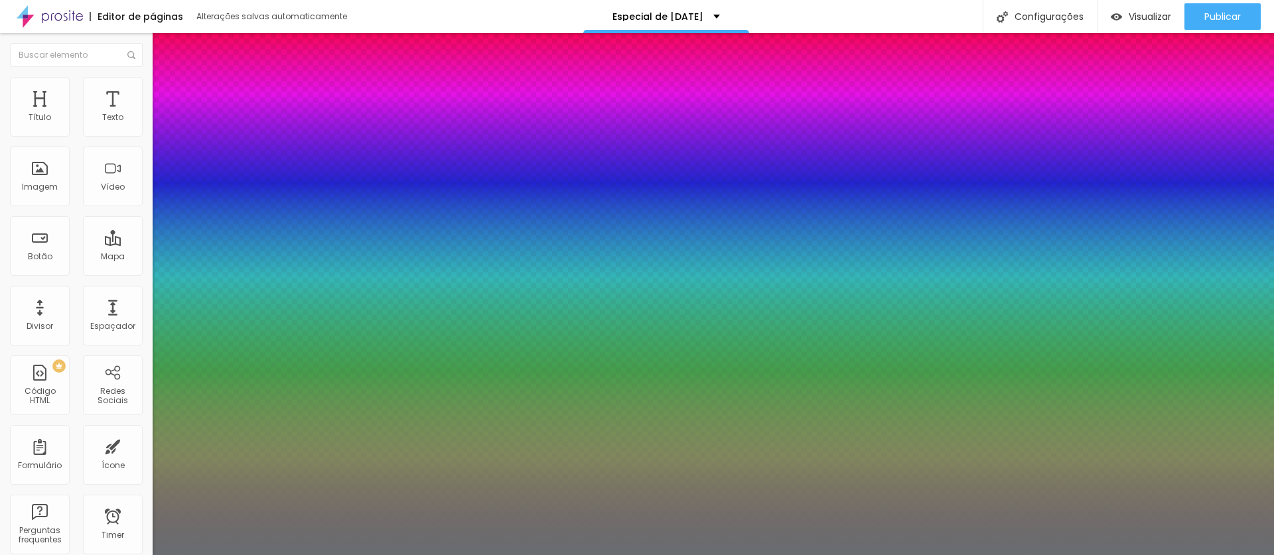
type input "1"
select select "Arapey"
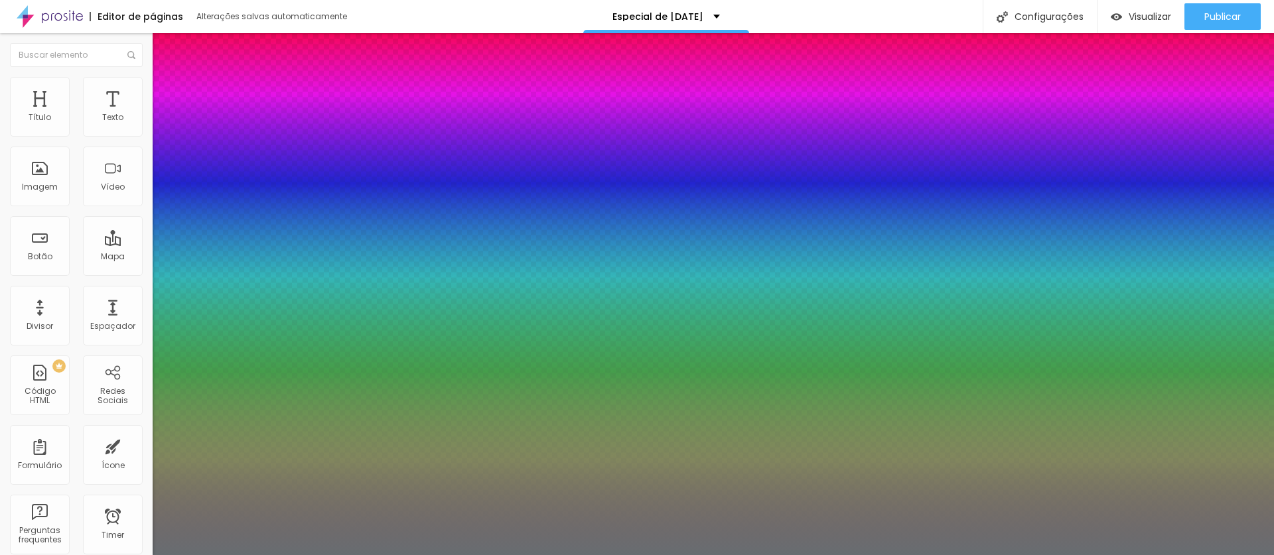
paste input "473928"
type input "1"
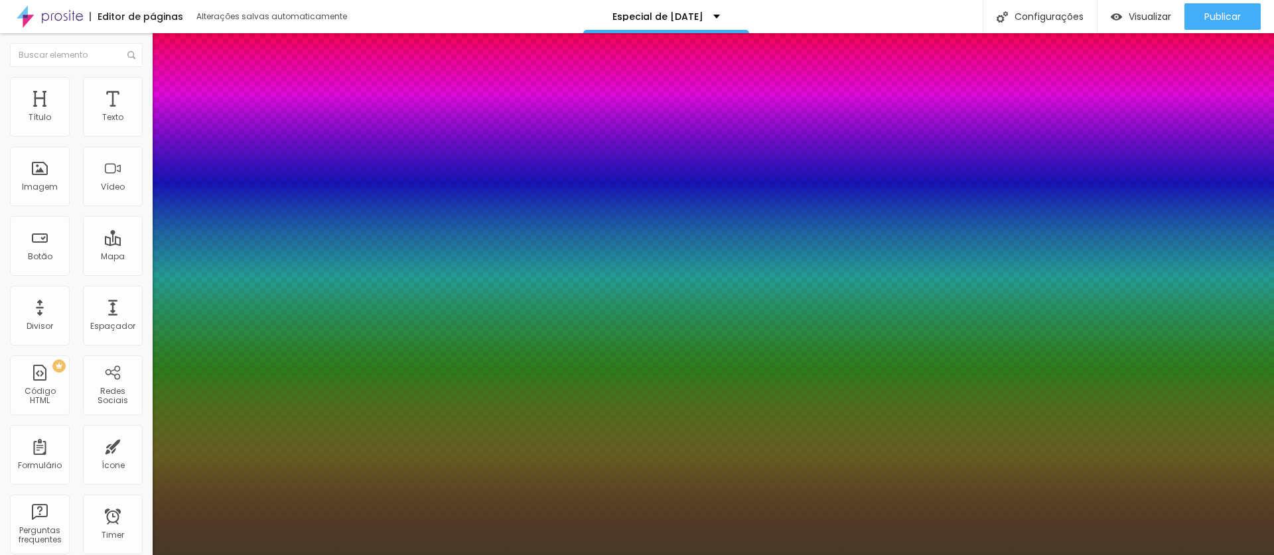
type input "#473928"
click at [407, 555] on div at bounding box center [637, 555] width 1274 height 0
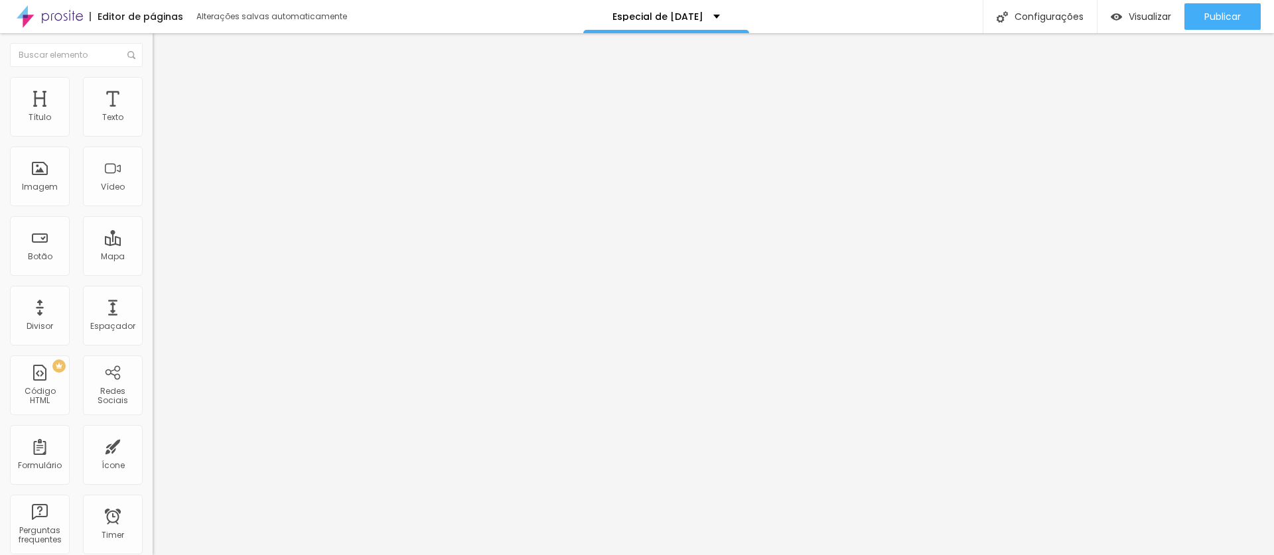
click at [153, 114] on span "Adicionar imagem" at bounding box center [196, 108] width 86 height 11
drag, startPoint x: 141, startPoint y: 194, endPoint x: 224, endPoint y: 204, distance: 84.2
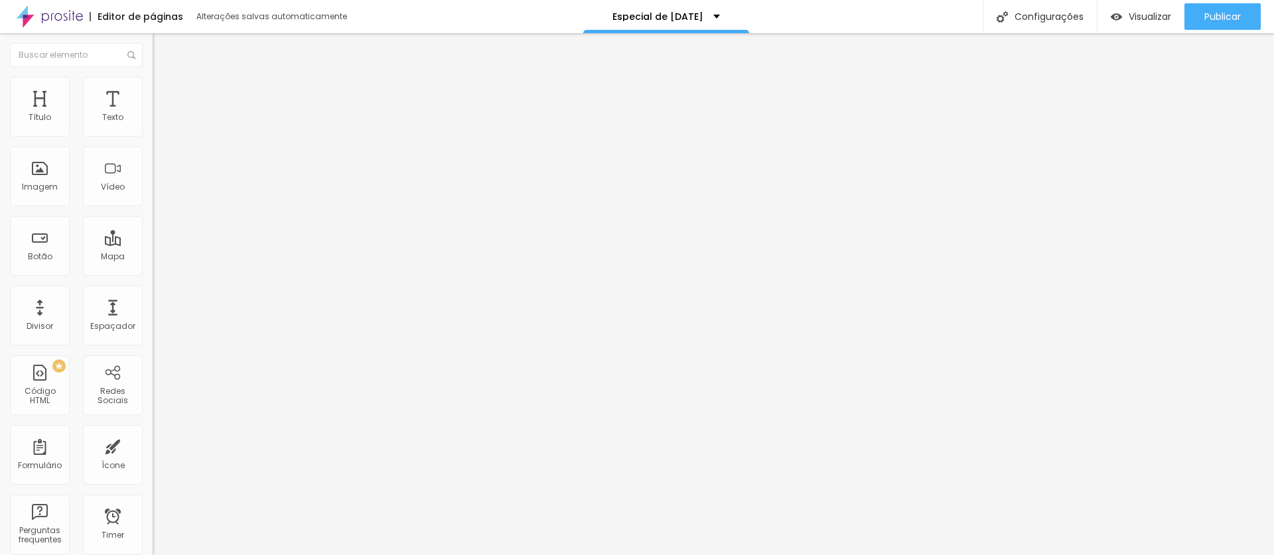
click at [153, 86] on li "Estilo" at bounding box center [229, 83] width 153 height 13
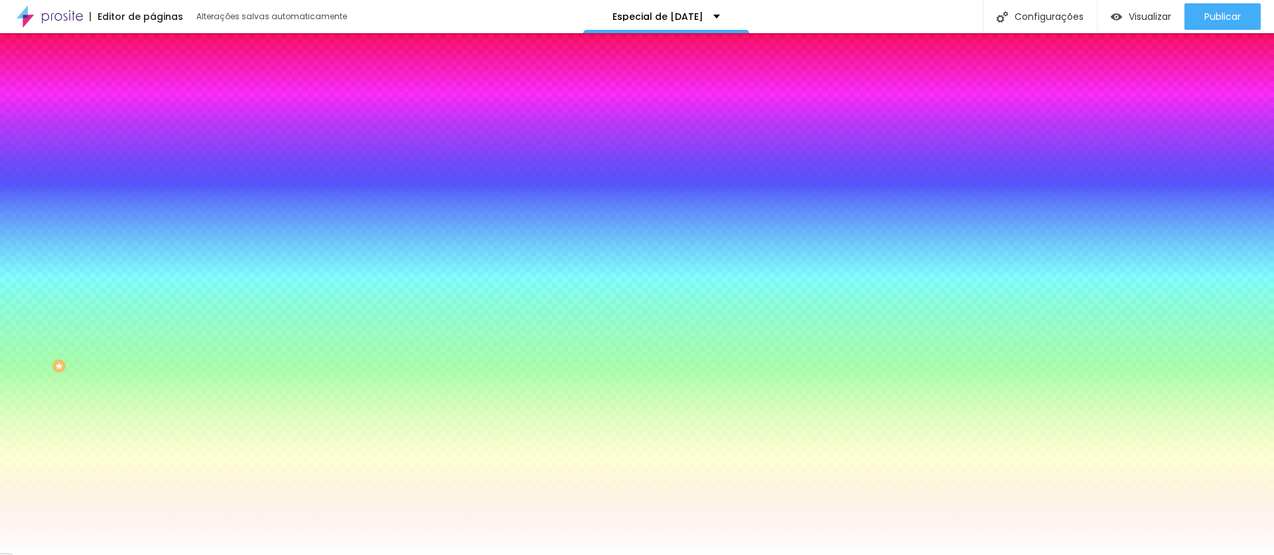
click at [153, 90] on li "Avançado" at bounding box center [229, 96] width 153 height 13
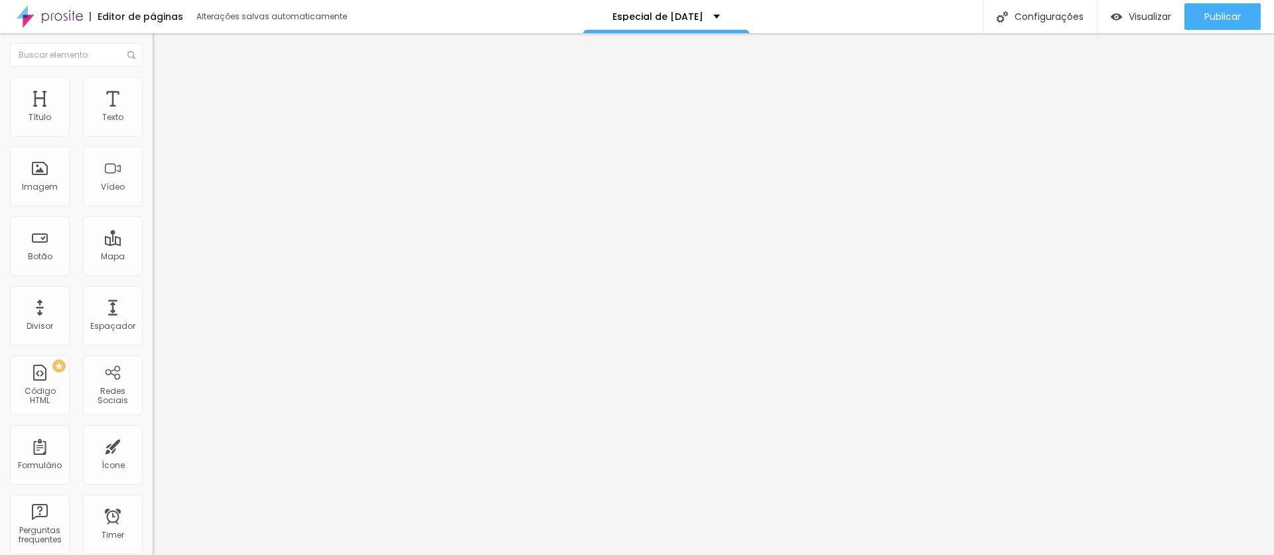
click at [153, 77] on li "Conteúdo" at bounding box center [229, 70] width 153 height 13
click at [153, 39] on button "Editar Coluna" at bounding box center [229, 48] width 153 height 31
click at [153, 42] on button "Editar Coluna" at bounding box center [229, 48] width 153 height 31
click at [37, 170] on div "Imagem" at bounding box center [40, 177] width 60 height 60
click at [153, 114] on span "Adicionar imagem" at bounding box center [196, 108] width 86 height 11
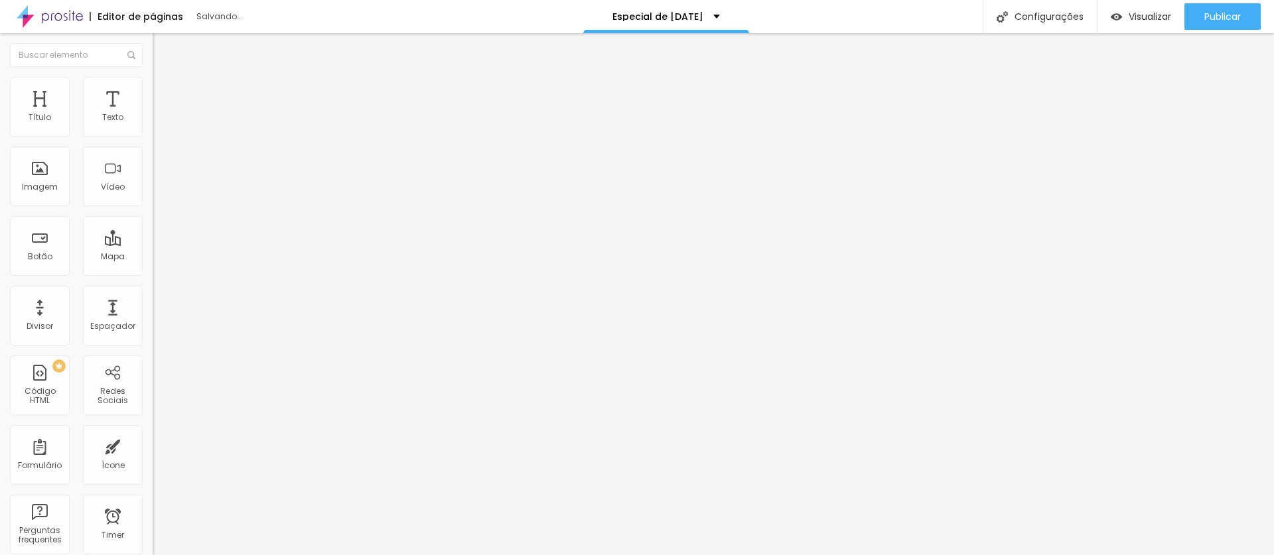
drag, startPoint x: 139, startPoint y: 200, endPoint x: 147, endPoint y: 201, distance: 7.3
click at [20, 172] on div "Imagem" at bounding box center [40, 177] width 60 height 60
drag, startPoint x: 71, startPoint y: 81, endPoint x: 77, endPoint y: 115, distance: 35.0
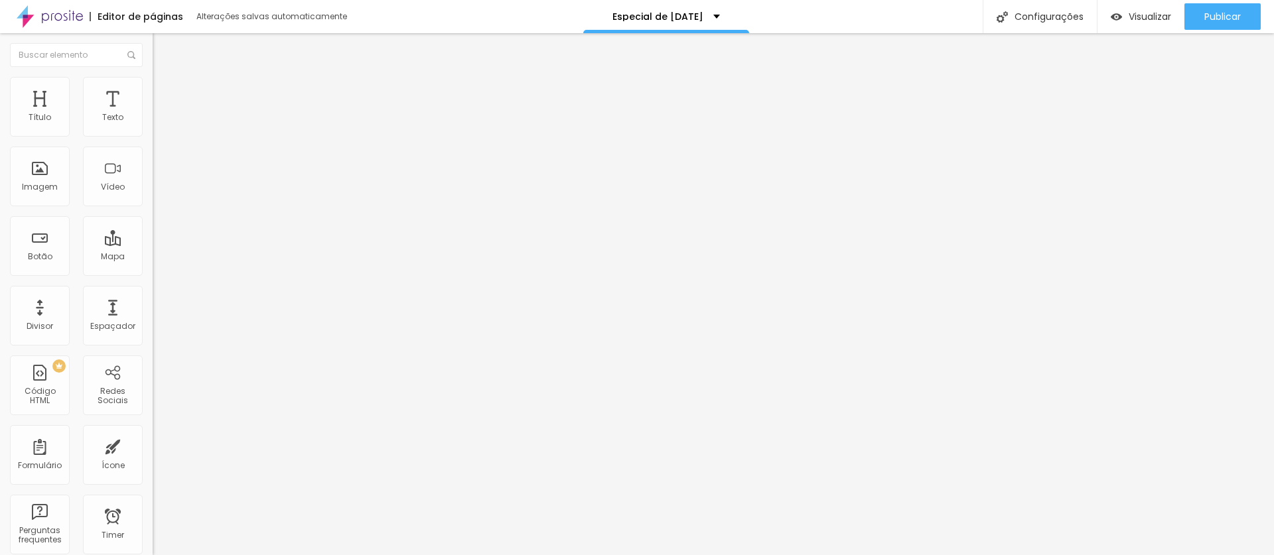
click at [153, 81] on img at bounding box center [159, 83] width 12 height 12
click at [153, 114] on span "Adicionar imagem" at bounding box center [196, 108] width 86 height 11
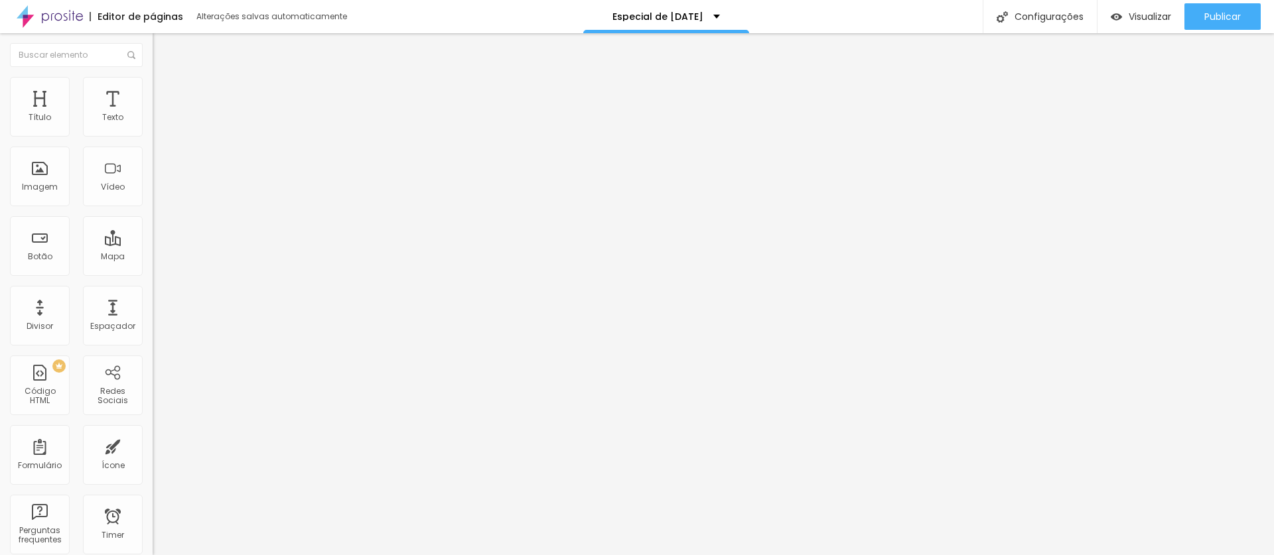
click at [153, 41] on button "Editar Coluna" at bounding box center [229, 48] width 153 height 31
click at [153, 114] on span "Adicionar imagem" at bounding box center [196, 108] width 86 height 11
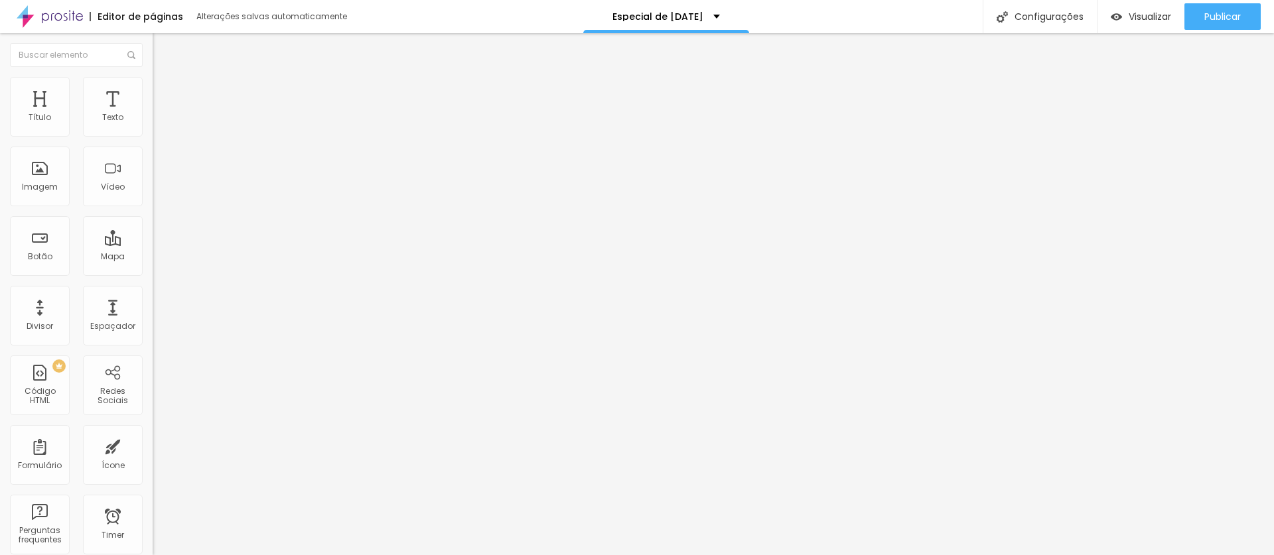
drag, startPoint x: 121, startPoint y: 187, endPoint x: 204, endPoint y: 207, distance: 85.3
click at [293, 555] on div "Subindo 0/2 arquivos" at bounding box center [637, 559] width 1274 height 8
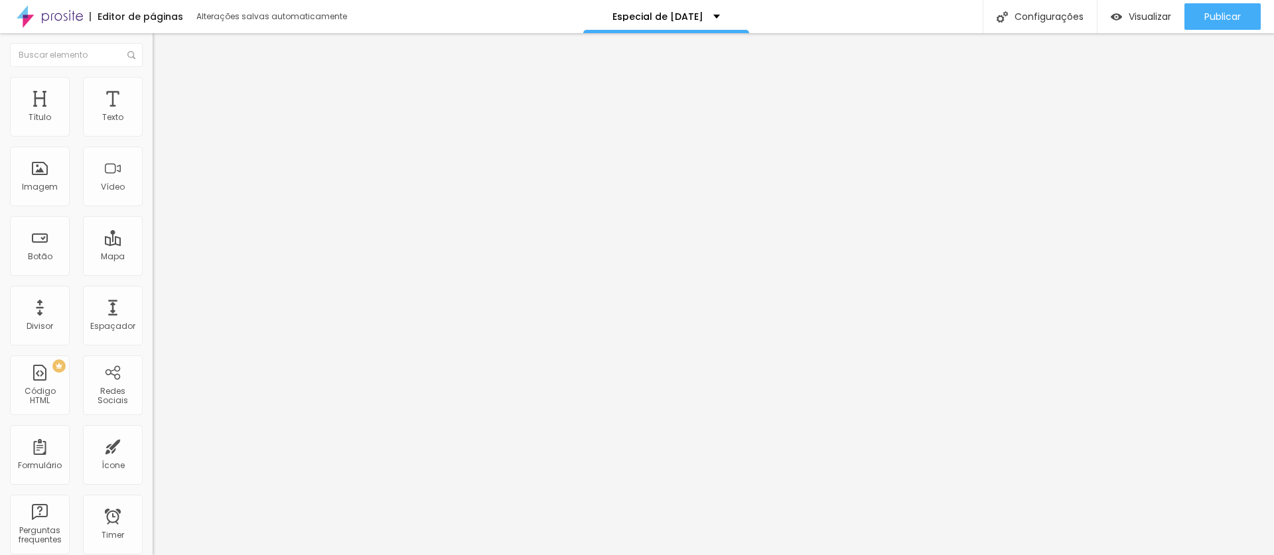
click at [153, 114] on span "Adicionar imagem" at bounding box center [196, 108] width 86 height 11
click at [260, 555] on div "Subindo 0/3 arquivos" at bounding box center [637, 559] width 1274 height 8
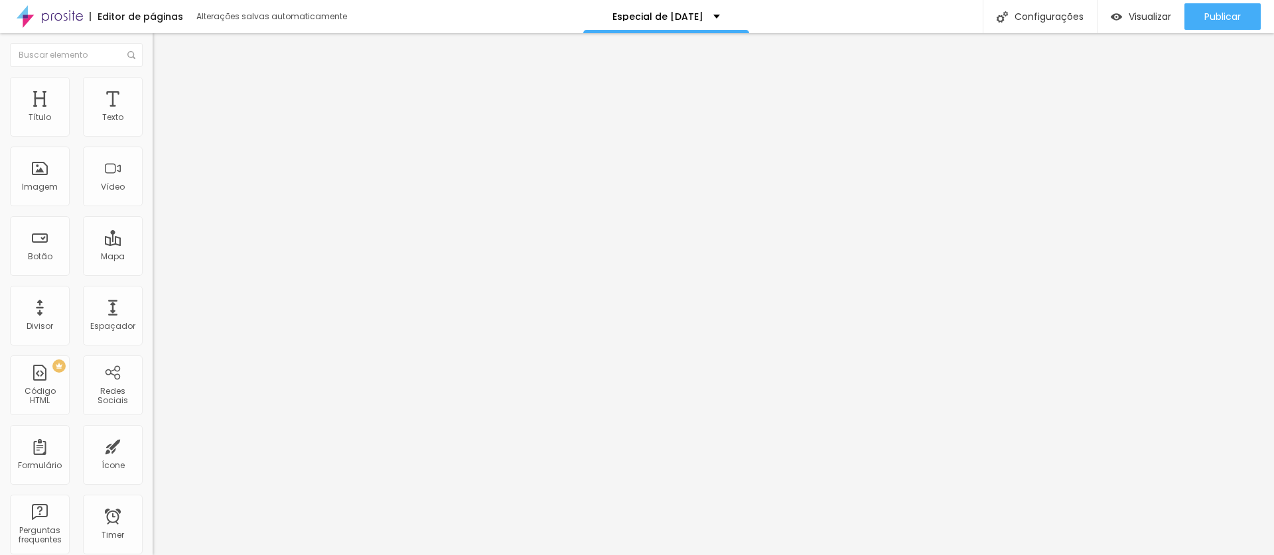
click at [291, 555] on div at bounding box center [637, 563] width 1274 height 0
click at [273, 555] on div "Subindo 0/3 arquivos" at bounding box center [637, 559] width 1274 height 8
click at [153, 114] on span "Trocar imagem" at bounding box center [189, 108] width 72 height 11
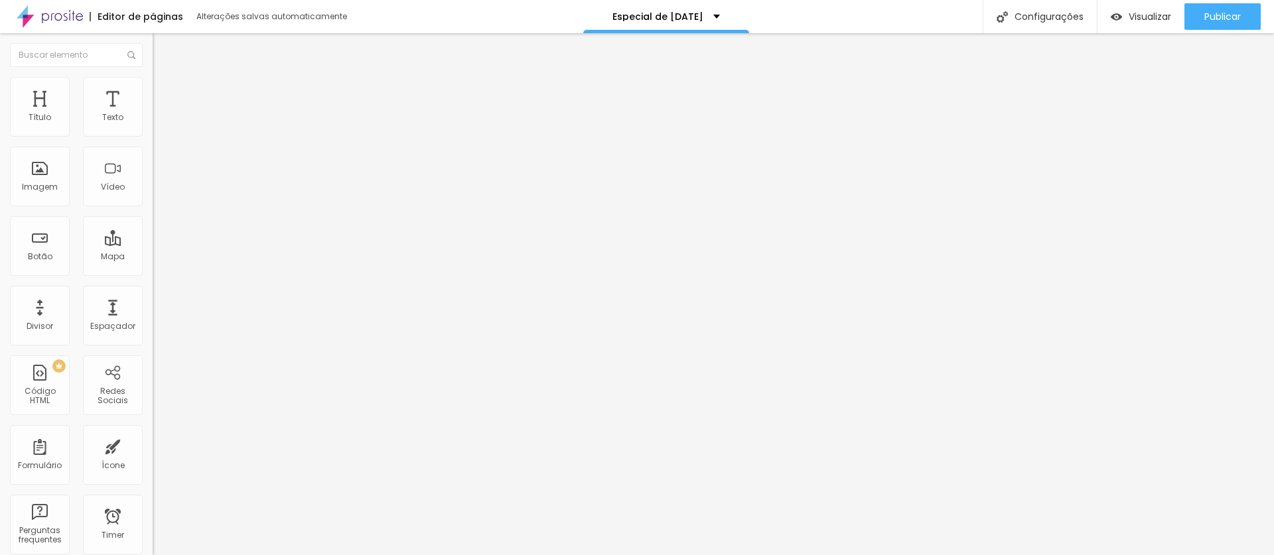
click at [165, 92] on span "Estilo" at bounding box center [175, 85] width 21 height 11
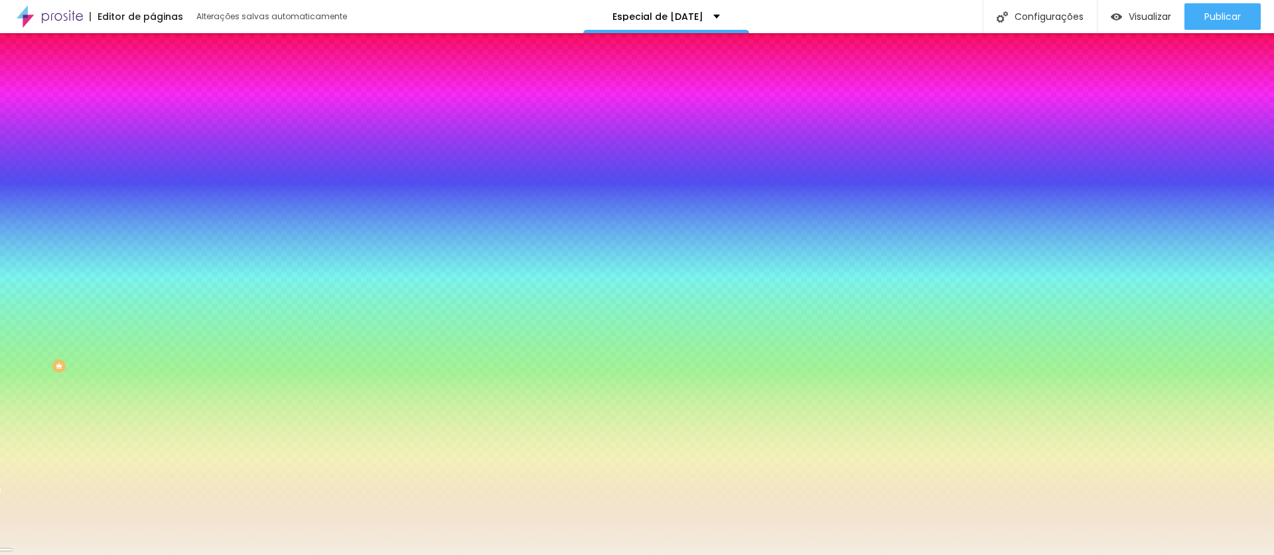
click at [153, 135] on input "#F3EEE0" at bounding box center [232, 133] width 159 height 13
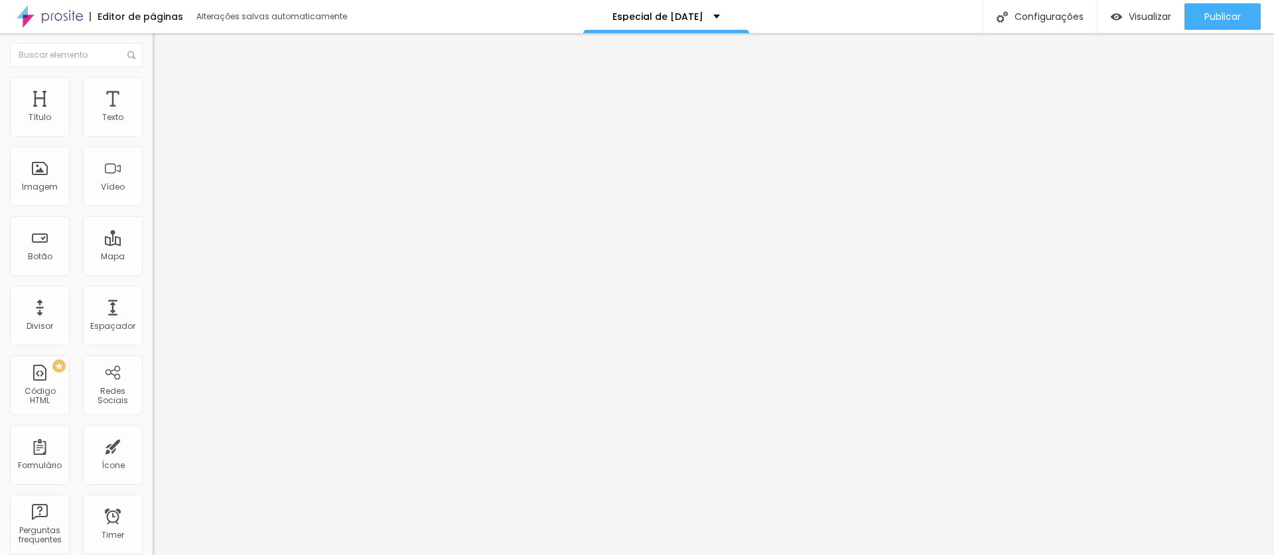
click at [153, 85] on img at bounding box center [159, 83] width 12 height 12
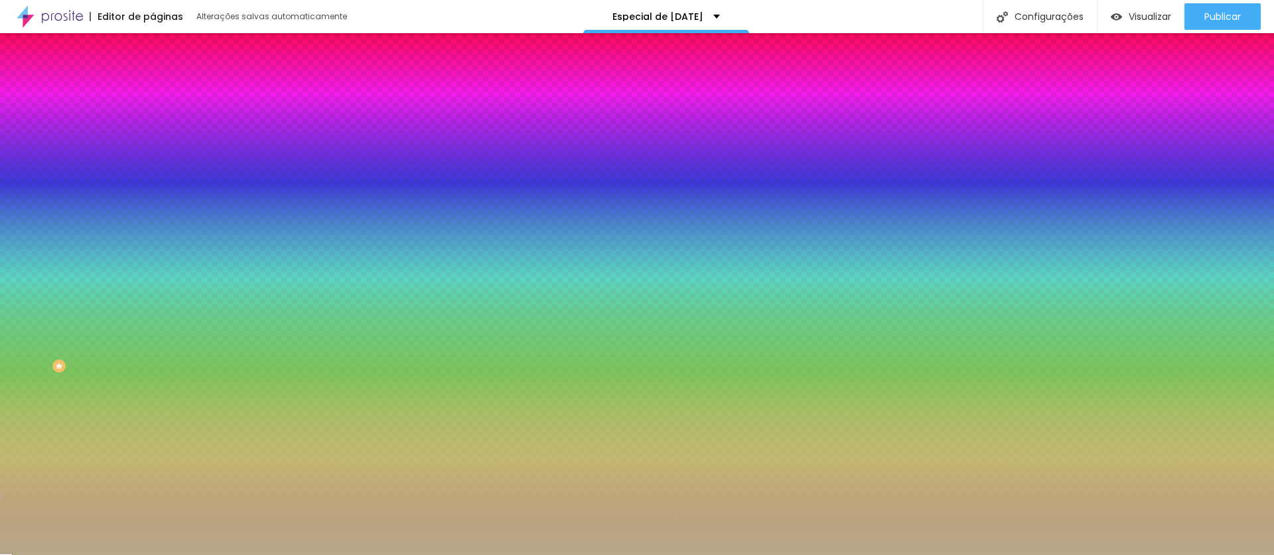
click at [153, 131] on input "#B8A989" at bounding box center [232, 133] width 159 height 13
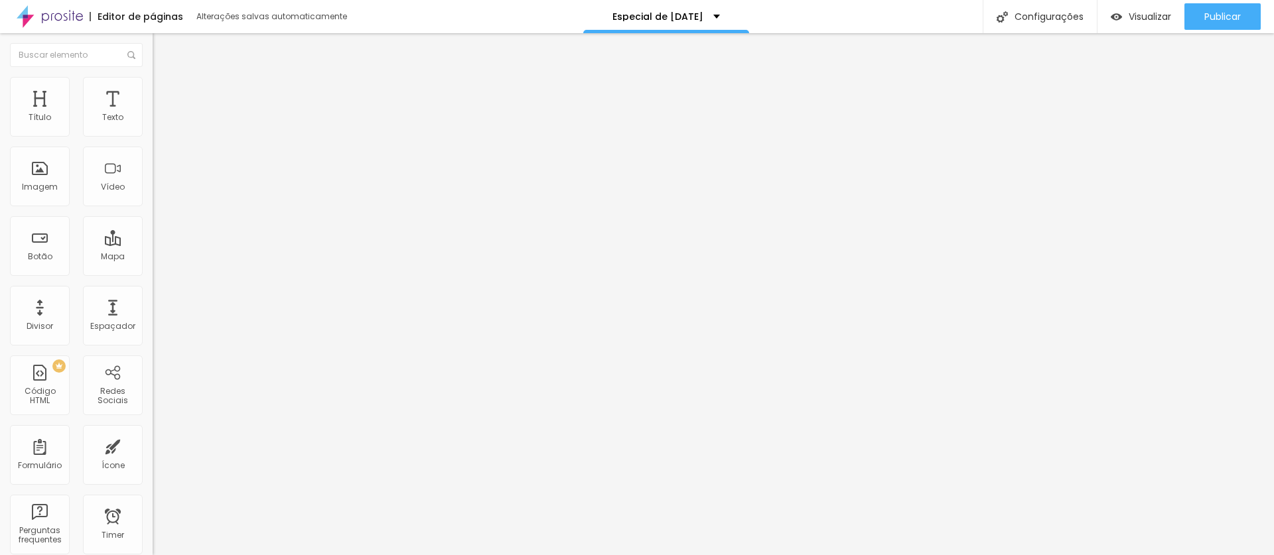
click at [165, 92] on span "Estilo" at bounding box center [175, 85] width 21 height 11
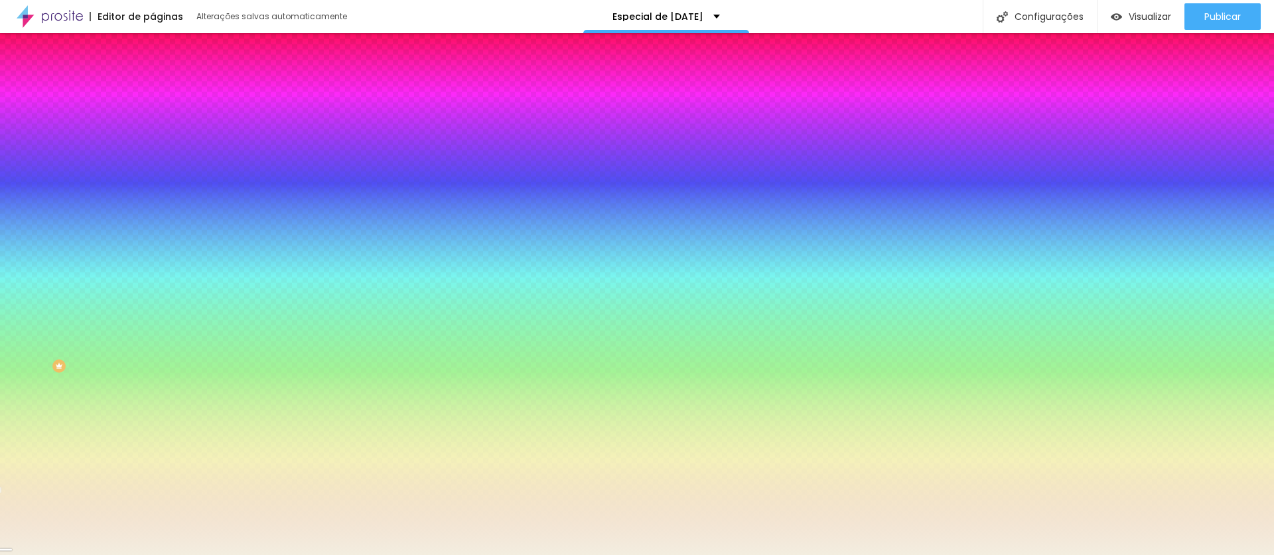
click at [153, 137] on input "#F3EEE0" at bounding box center [232, 133] width 159 height 13
paste input "B8A989"
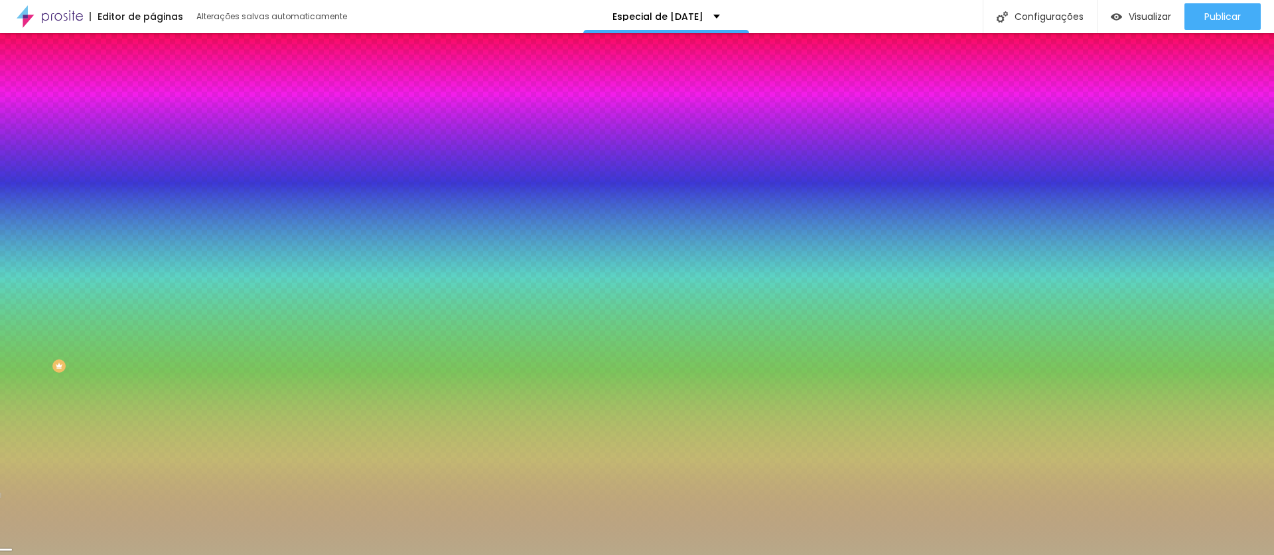
type input "#B8A989"
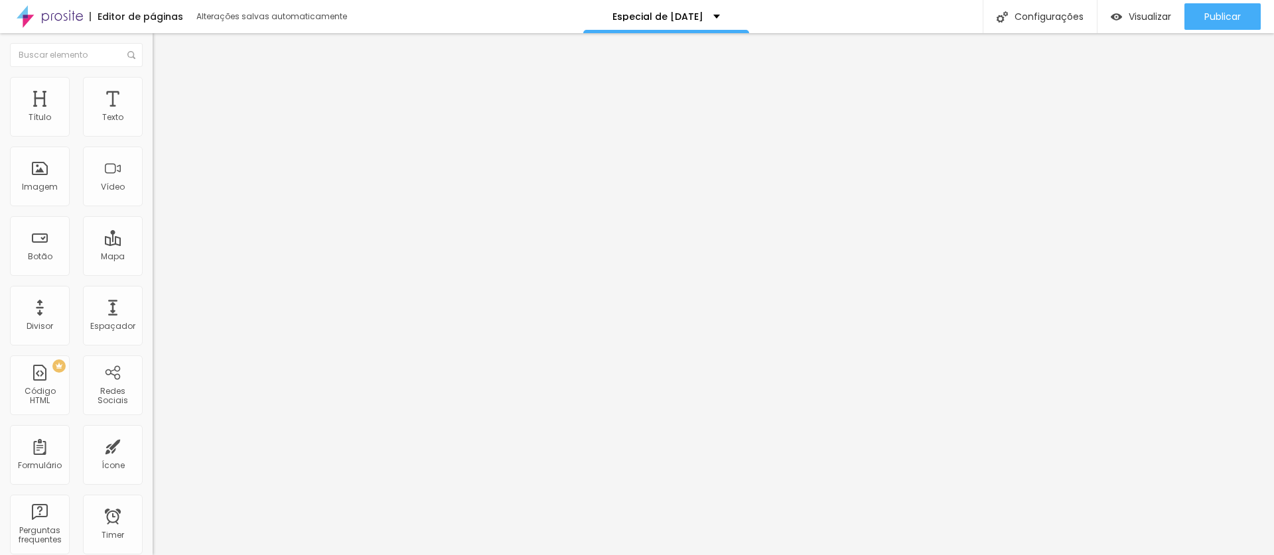
drag, startPoint x: 69, startPoint y: 91, endPoint x: 76, endPoint y: 96, distance: 8.6
click at [165, 91] on span "Estilo" at bounding box center [175, 85] width 21 height 11
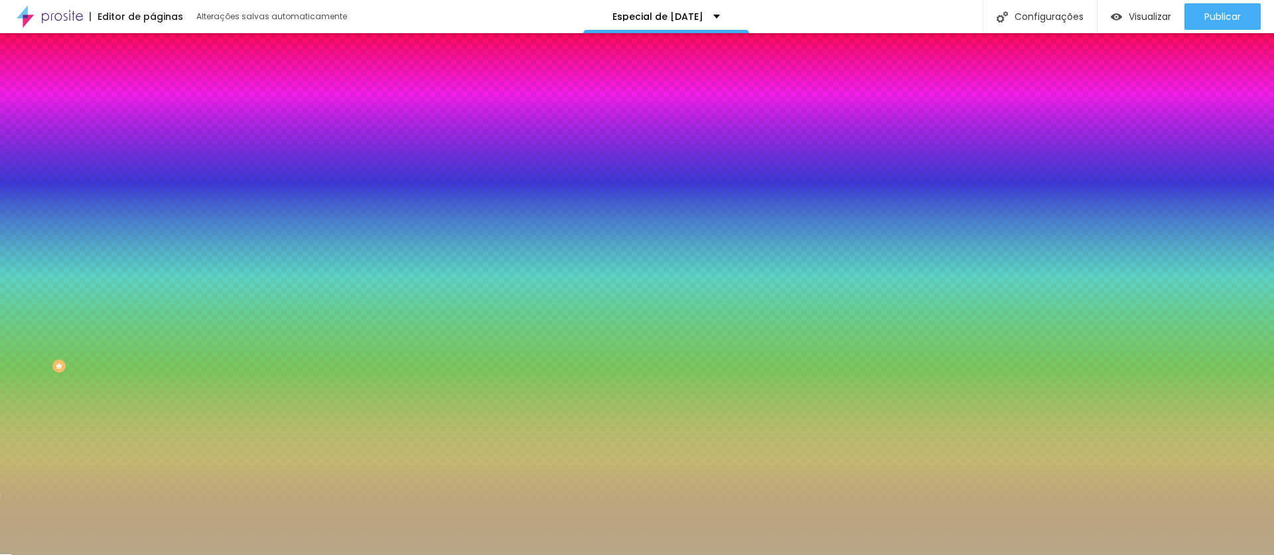
click at [153, 131] on input "#B8A989" at bounding box center [232, 133] width 159 height 13
paste input "F3EEE0"
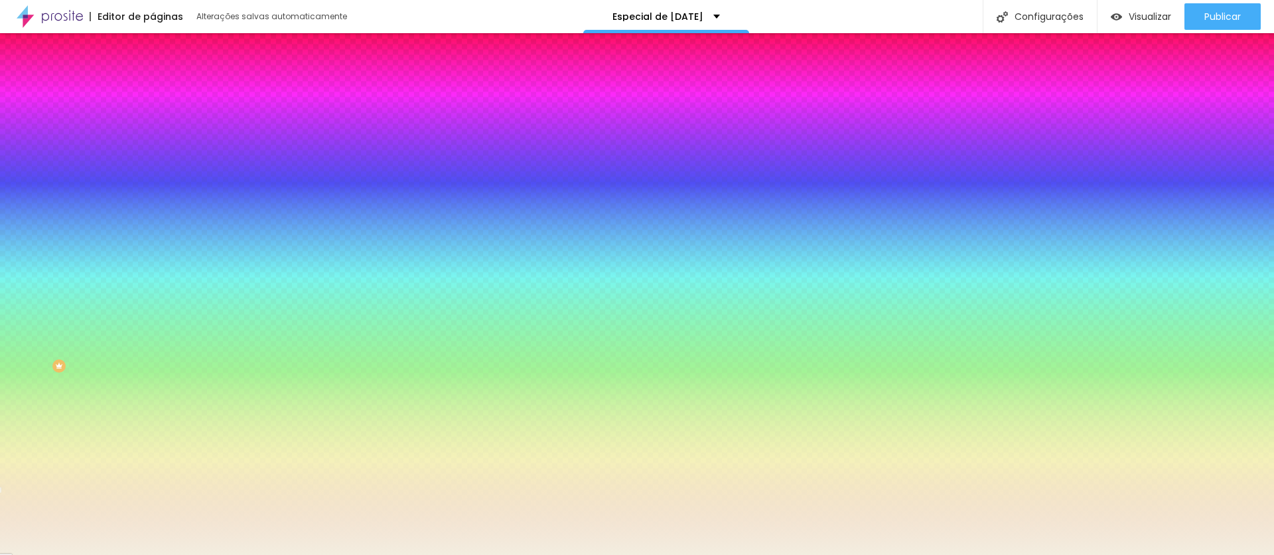
type input "#F3EEE0"
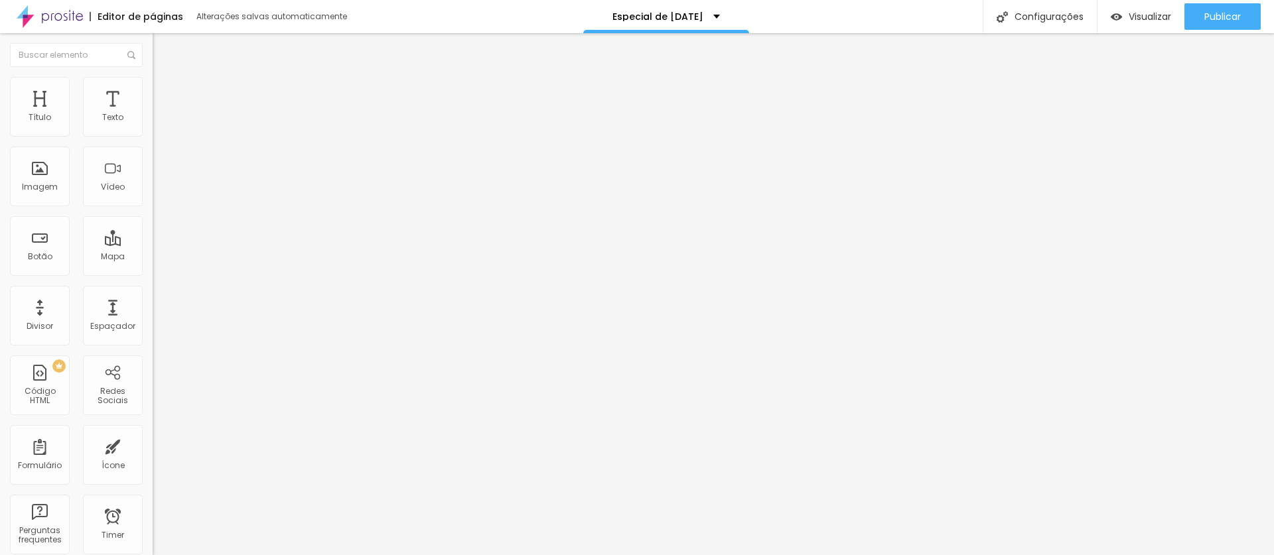
click at [153, 86] on li "Estilo" at bounding box center [229, 83] width 153 height 13
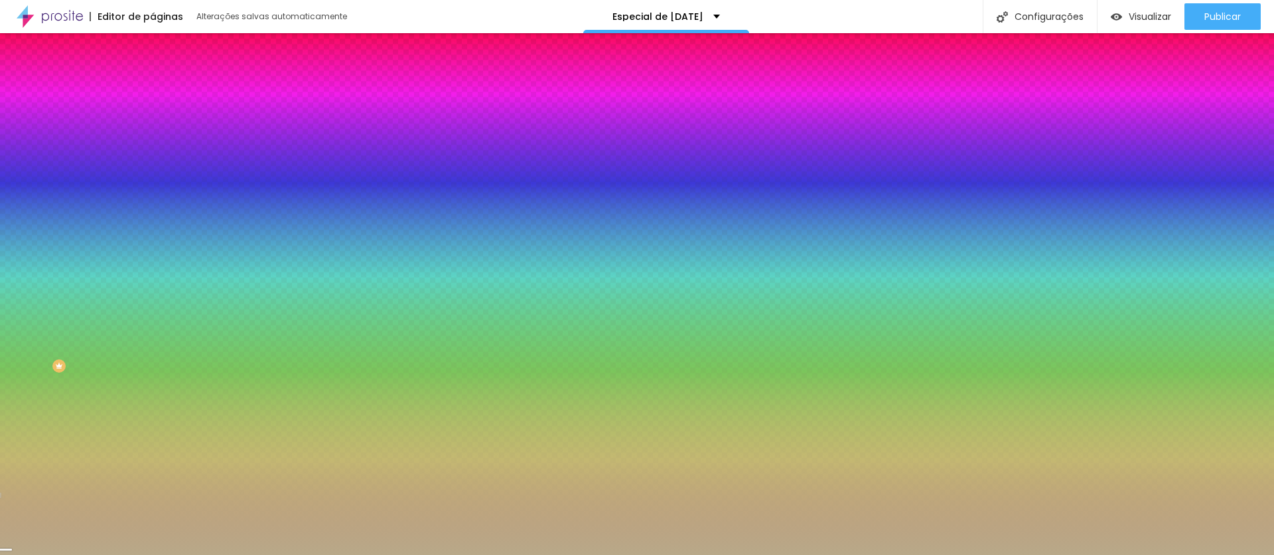
click at [153, 135] on input "#B8A989" at bounding box center [232, 133] width 159 height 13
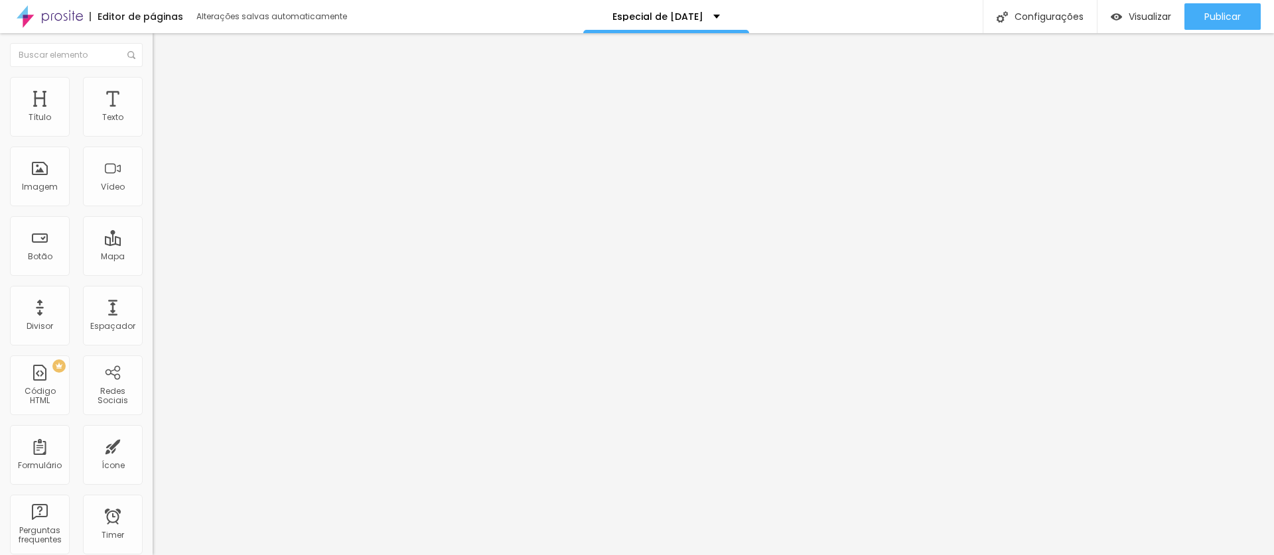
click at [153, 77] on img at bounding box center [159, 83] width 12 height 12
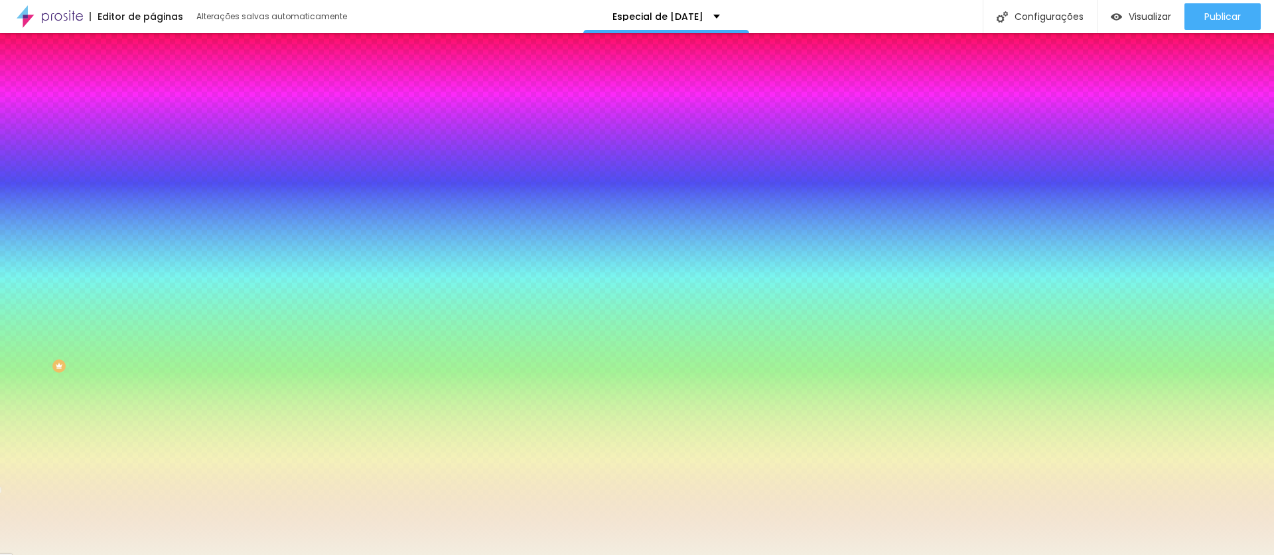
click at [153, 133] on input "#F3EEE0" at bounding box center [232, 133] width 159 height 13
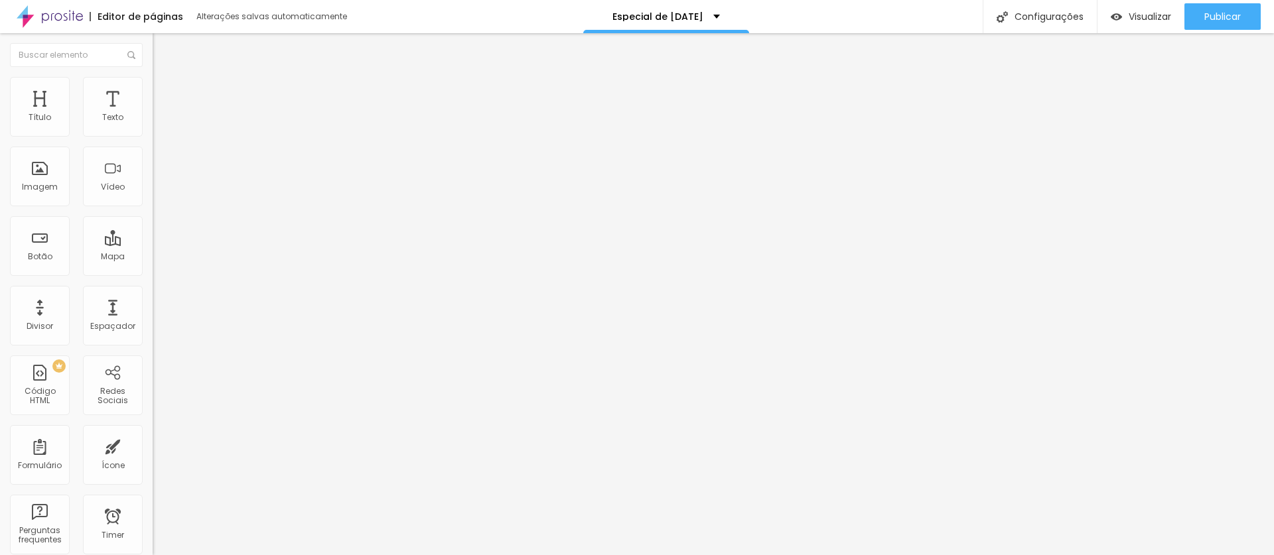
click at [161, 125] on input "[DATE] 15:25" at bounding box center [190, 117] width 59 height 13
click at [121, 176] on button "Next Month" at bounding box center [119, 174] width 21 height 21
click at [119, 178] on button "Next Month" at bounding box center [119, 174] width 21 height 21
click at [34, 226] on div "3" at bounding box center [37, 219] width 13 height 13
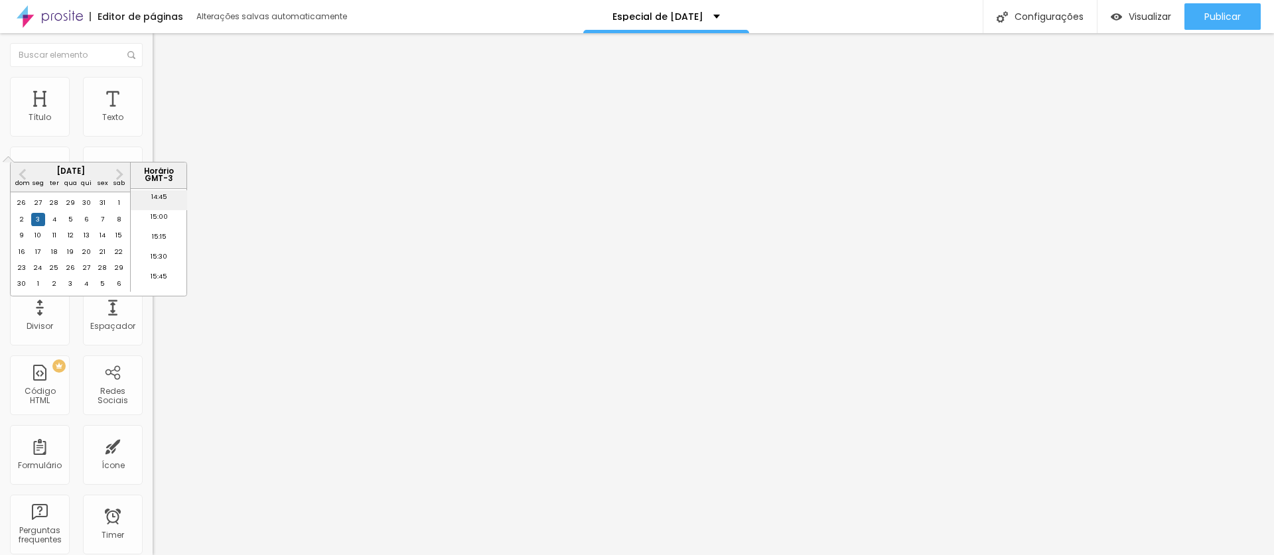
click at [168, 205] on li "14:45" at bounding box center [159, 200] width 56 height 20
type input "[DATE] 14:45"
click at [153, 203] on img at bounding box center [156, 199] width 7 height 7
click at [165, 92] on span "Estilo" at bounding box center [175, 85] width 21 height 11
click at [165, 90] on span "Estilo" at bounding box center [175, 85] width 21 height 11
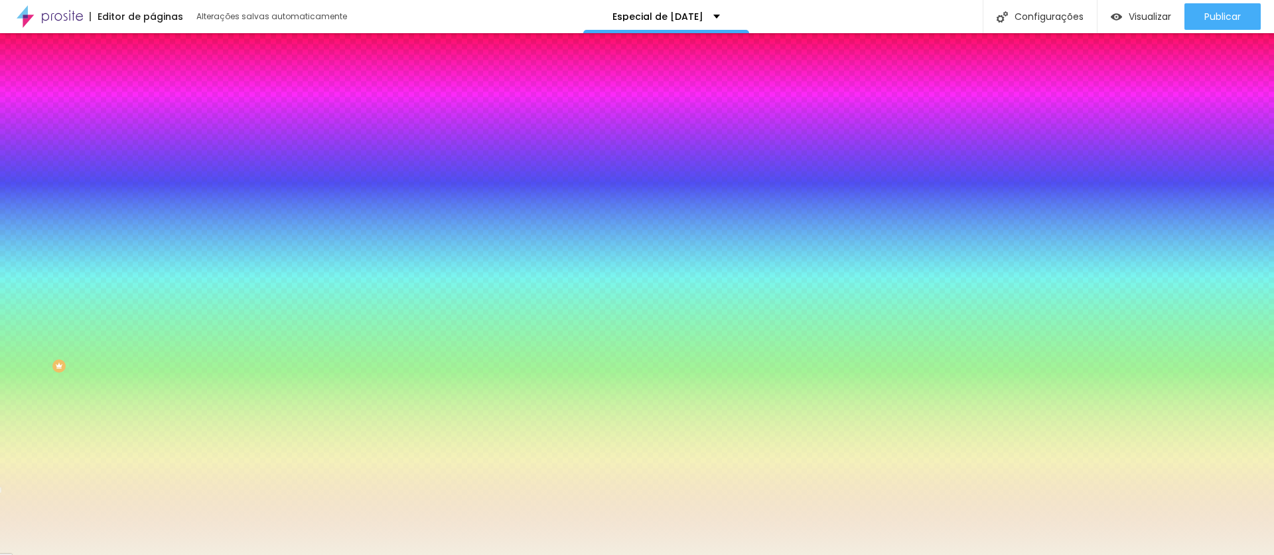
click at [153, 131] on input "#F3EEE0" at bounding box center [232, 133] width 159 height 13
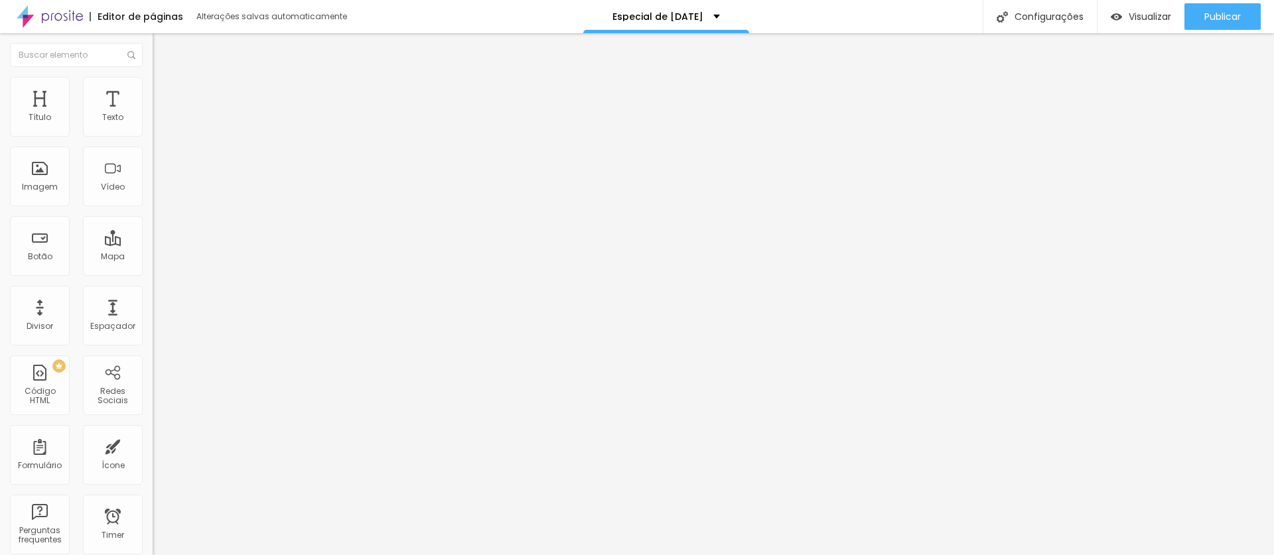
click at [153, 82] on ul "Conteúdo Estilo Avançado" at bounding box center [229, 84] width 153 height 40
click at [153, 84] on img at bounding box center [159, 83] width 12 height 12
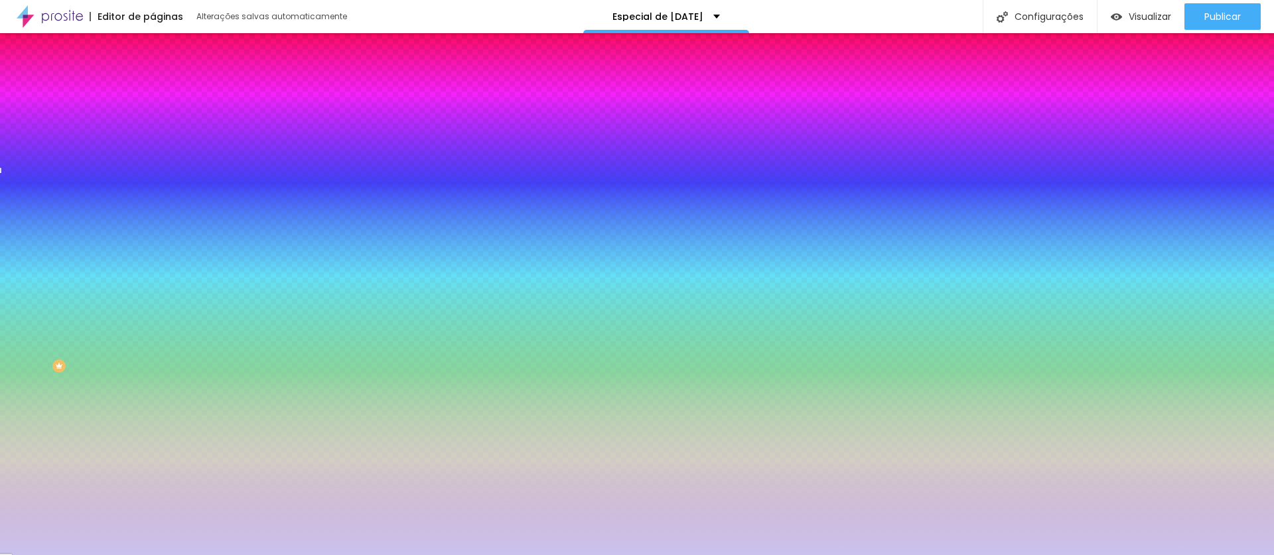
click at [153, 261] on input "#CBC3ED" at bounding box center [232, 267] width 159 height 13
paste input "F3EEE0"
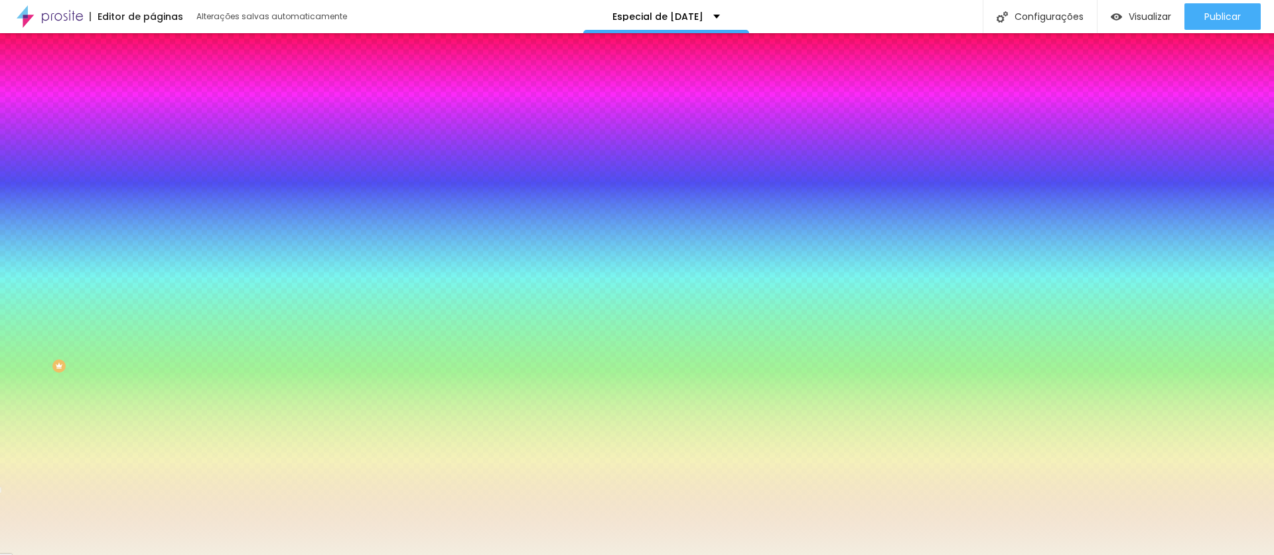
type input "#F3EEE0"
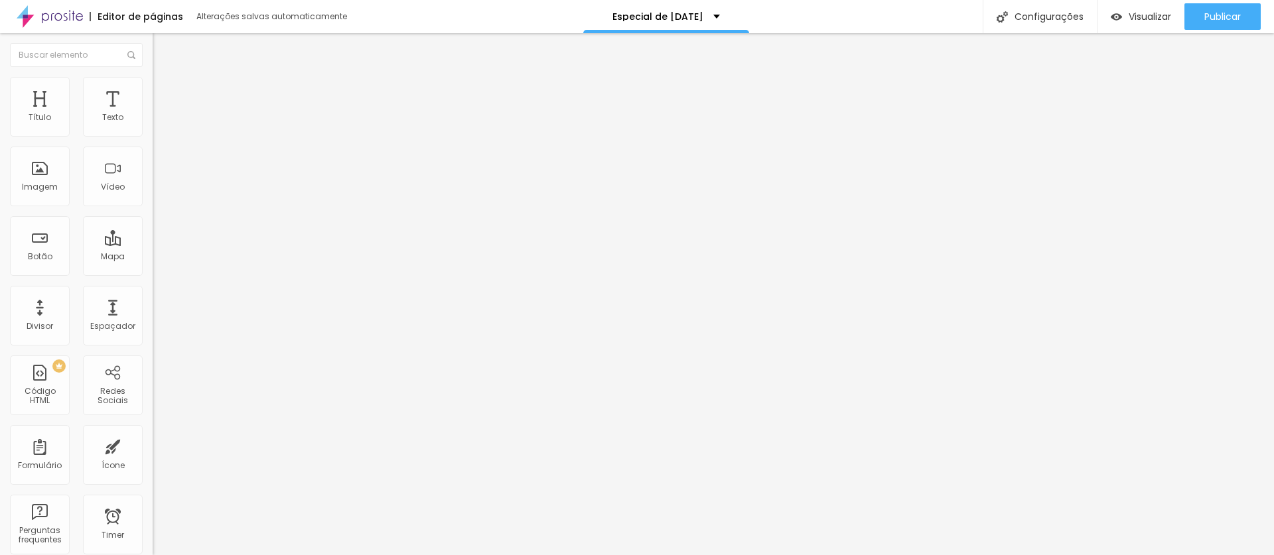
click at [159, 122] on icon "button" at bounding box center [161, 119] width 5 height 5
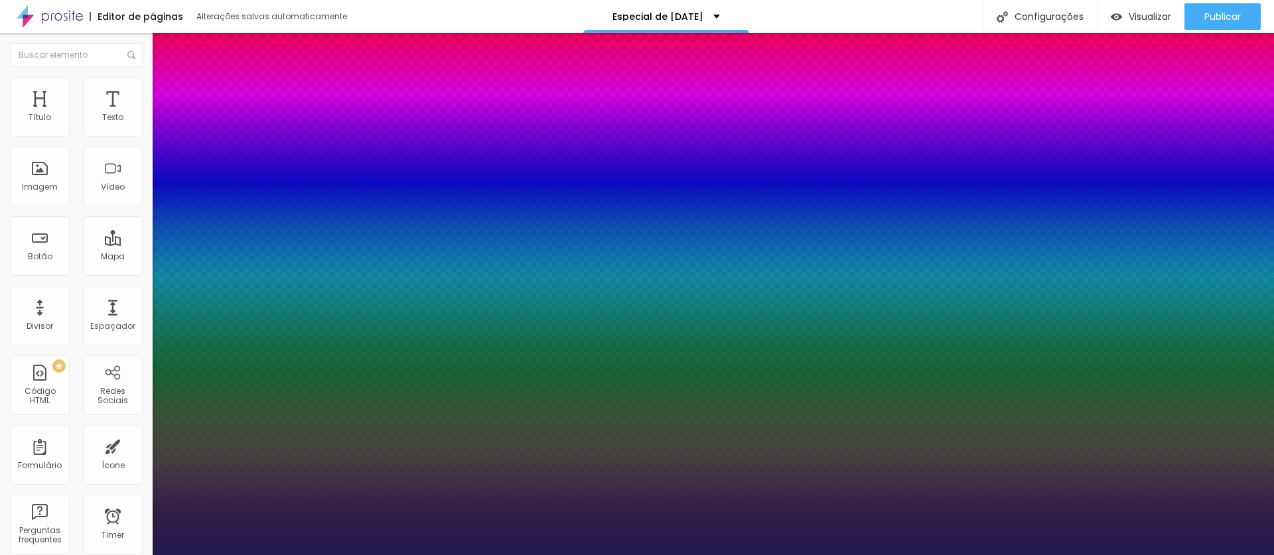
type input "1"
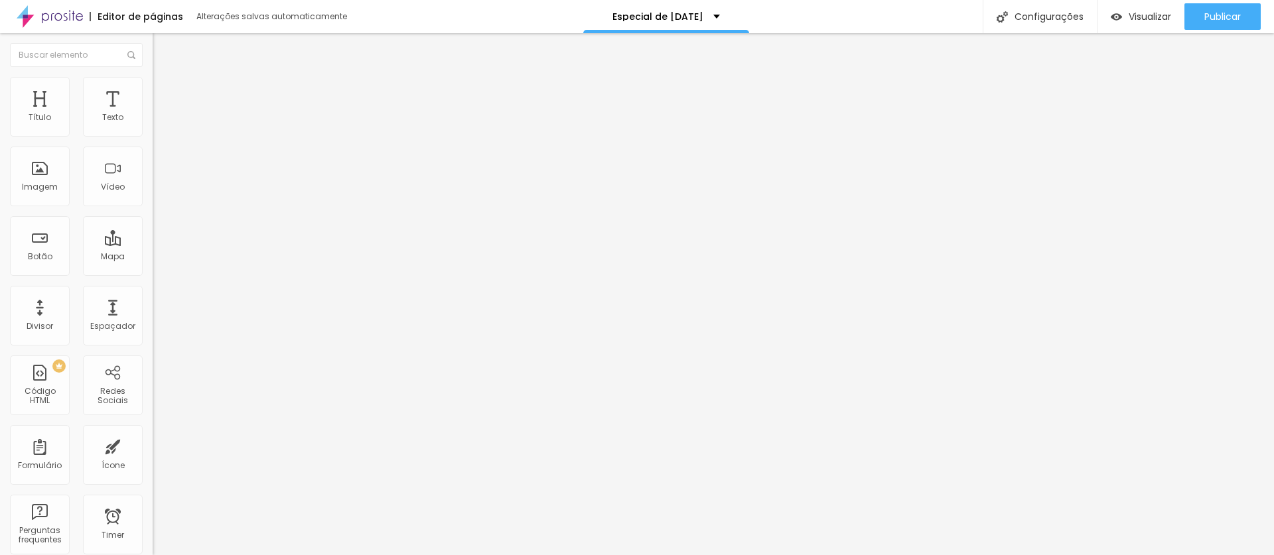
click at [153, 85] on img at bounding box center [159, 83] width 12 height 12
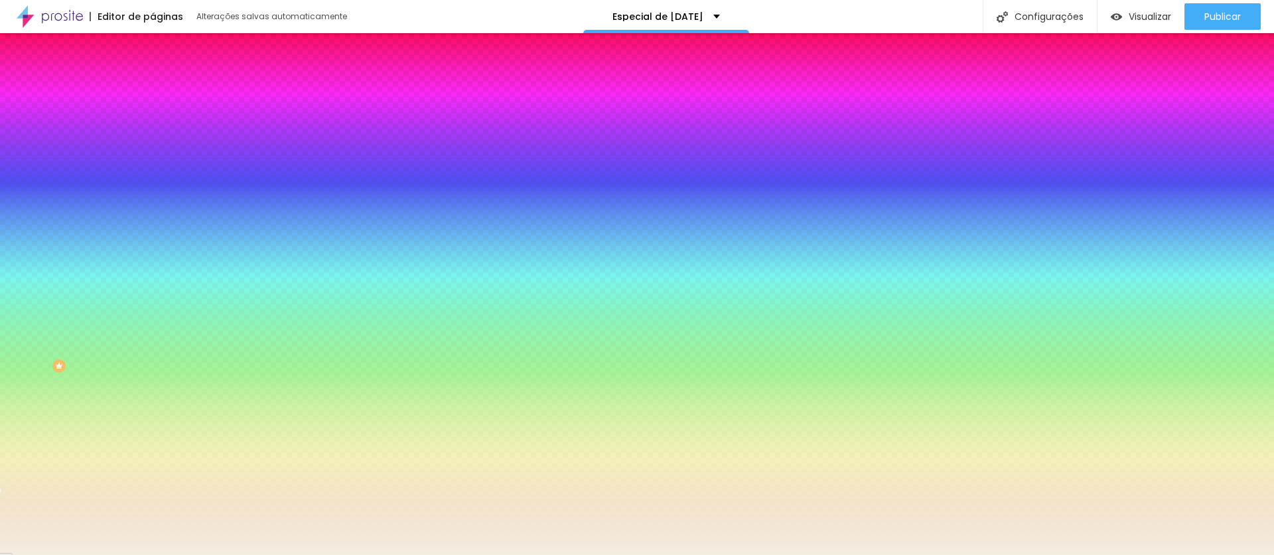
click at [159, 301] on icon "button" at bounding box center [161, 303] width 5 height 5
select select "Arapey"
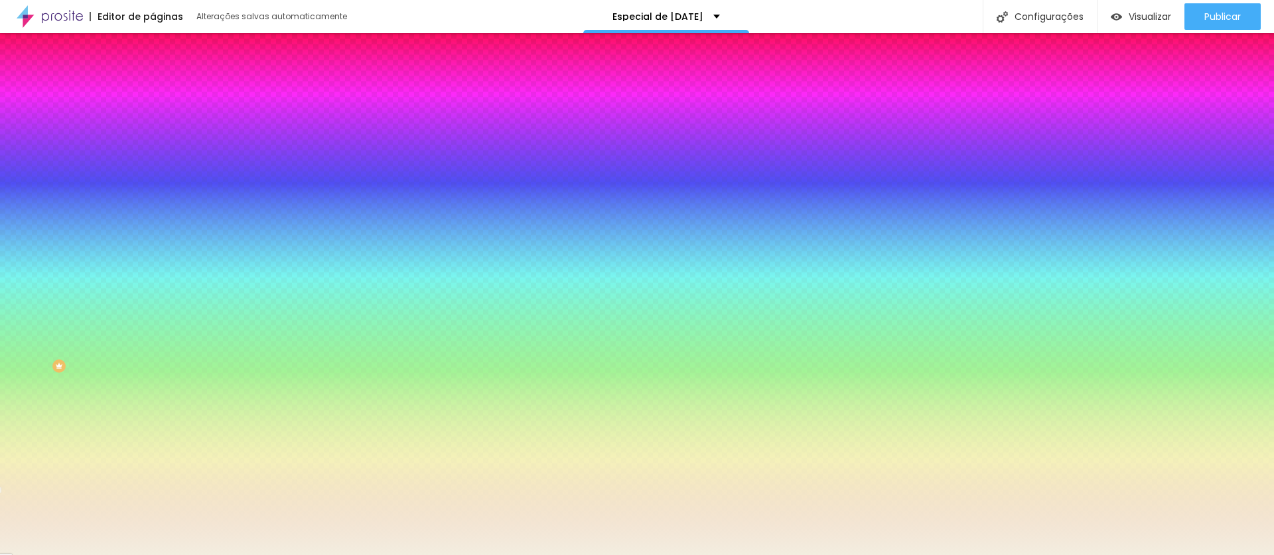
click at [153, 334] on button "button" at bounding box center [162, 341] width 19 height 14
drag, startPoint x: 222, startPoint y: 303, endPoint x: 218, endPoint y: 316, distance: 14.5
select select "Arapey"
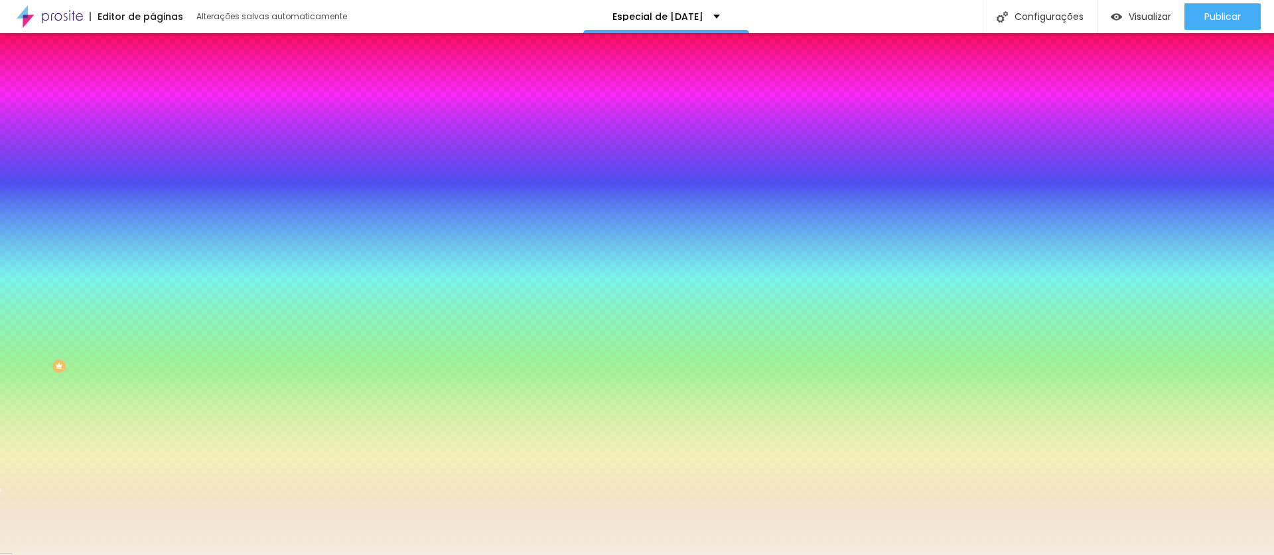
click at [158, 373] on icon "button" at bounding box center [162, 377] width 8 height 8
click at [230, 555] on div at bounding box center [637, 563] width 1274 height 0
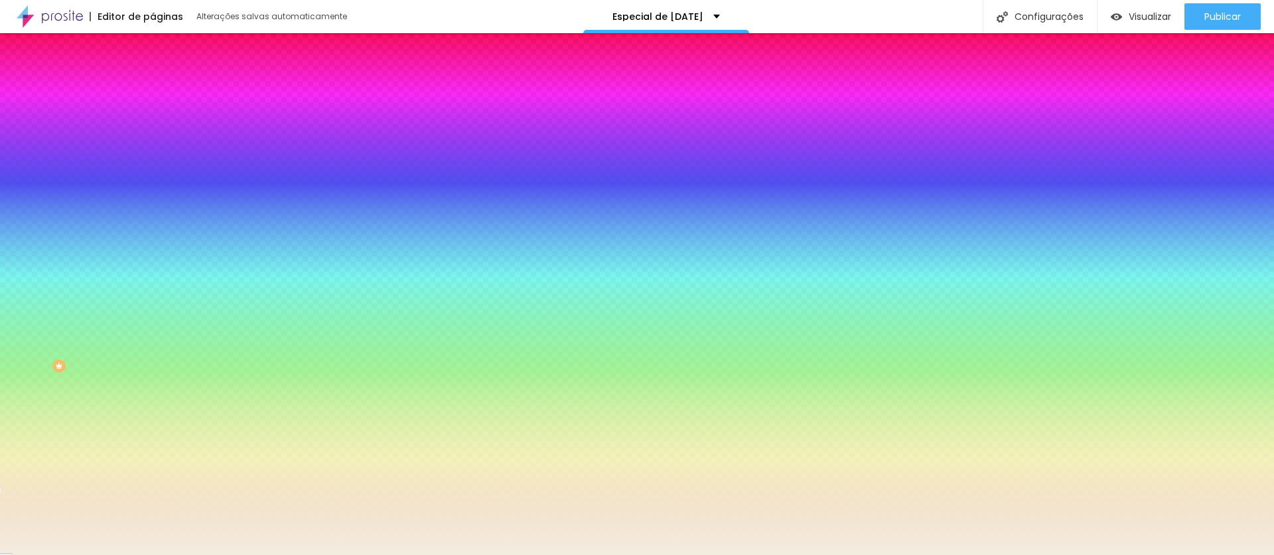
click at [269, 508] on div at bounding box center [637, 277] width 1274 height 555
type input "#E9EAC8"
drag, startPoint x: 241, startPoint y: 485, endPoint x: 192, endPoint y: 433, distance: 71.4
click at [188, 434] on div at bounding box center [637, 277] width 1274 height 555
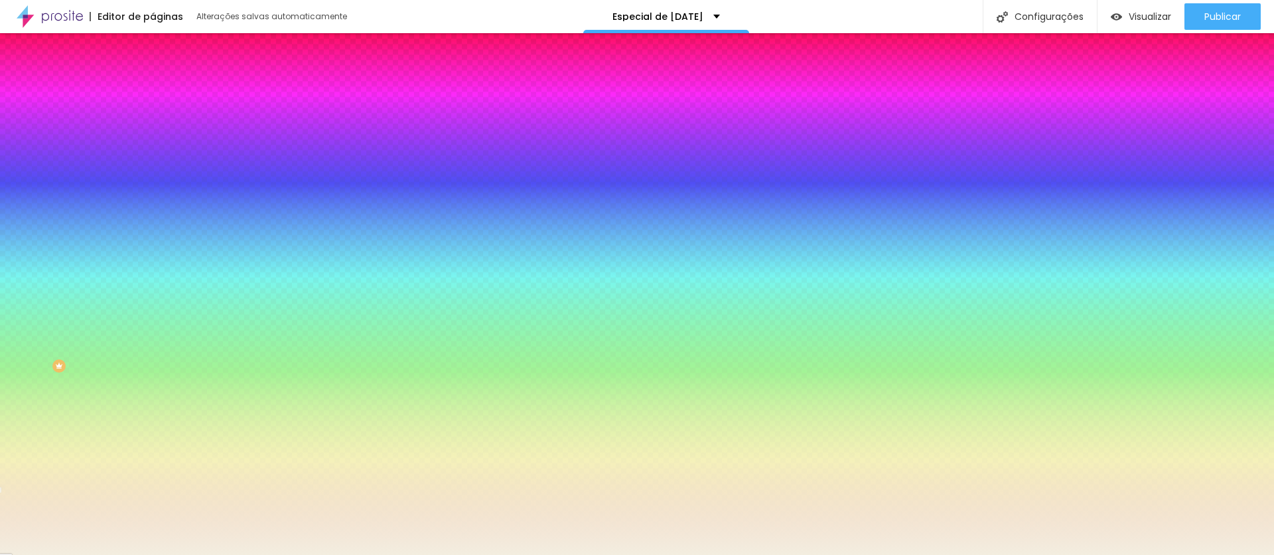
click at [102, 555] on div at bounding box center [637, 563] width 1274 height 0
click at [158, 418] on icon "button" at bounding box center [162, 422] width 8 height 8
click at [80, 555] on div at bounding box center [637, 563] width 1274 height 0
click at [153, 438] on div at bounding box center [229, 438] width 153 height 0
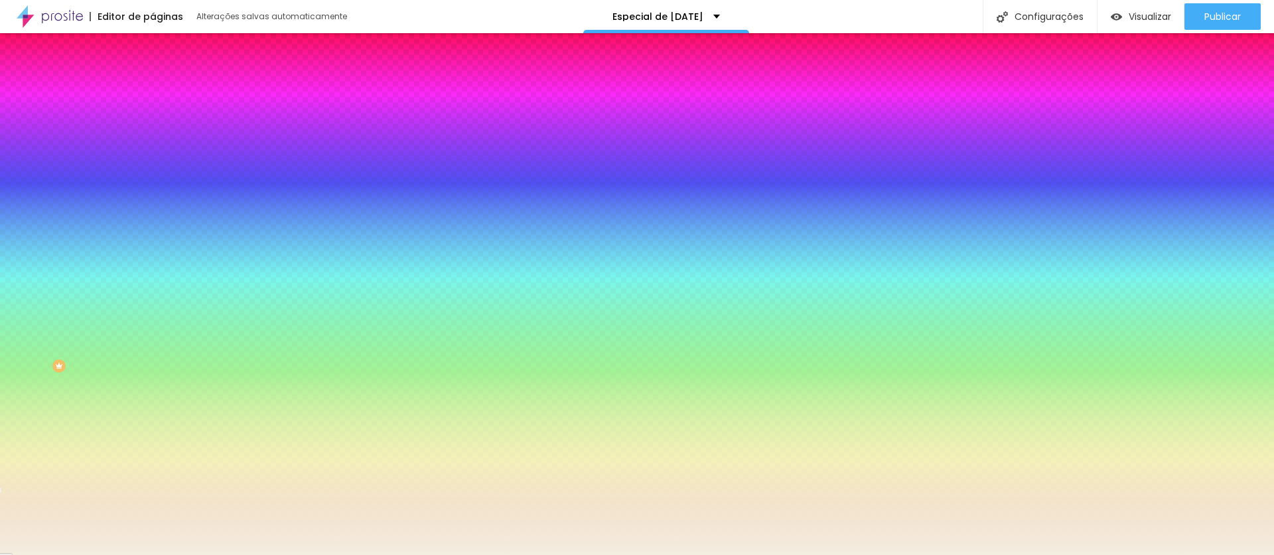
click at [153, 438] on div at bounding box center [229, 438] width 153 height 0
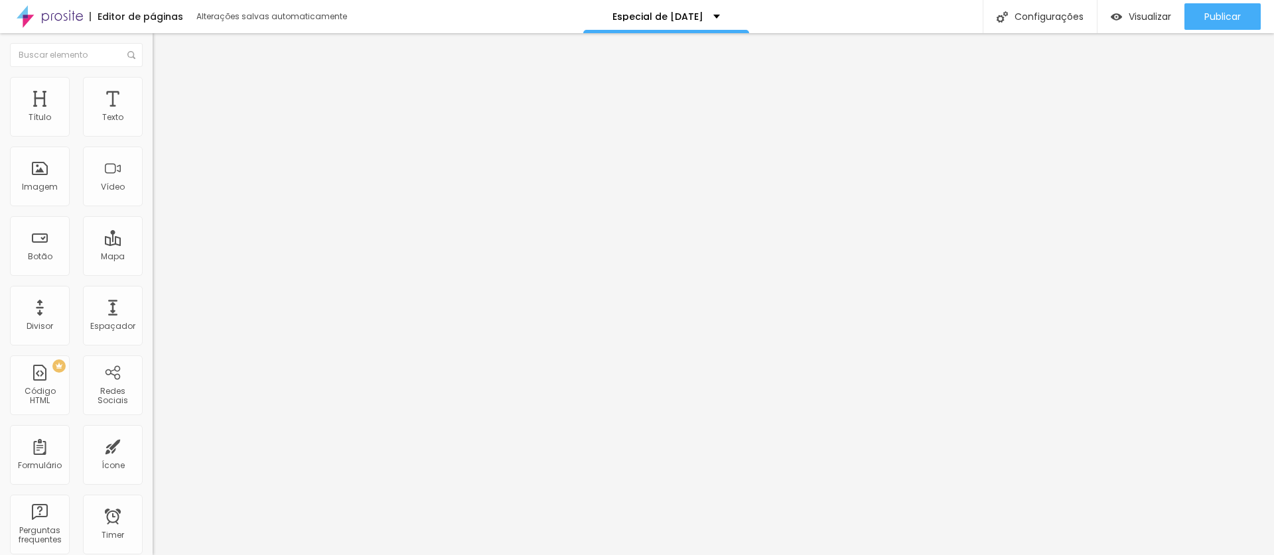
click at [153, 124] on span "Titulo 2" at bounding box center [174, 118] width 43 height 11
click at [158, 180] on icon "button" at bounding box center [162, 174] width 9 height 9
click at [153, 198] on button "button" at bounding box center [162, 191] width 19 height 14
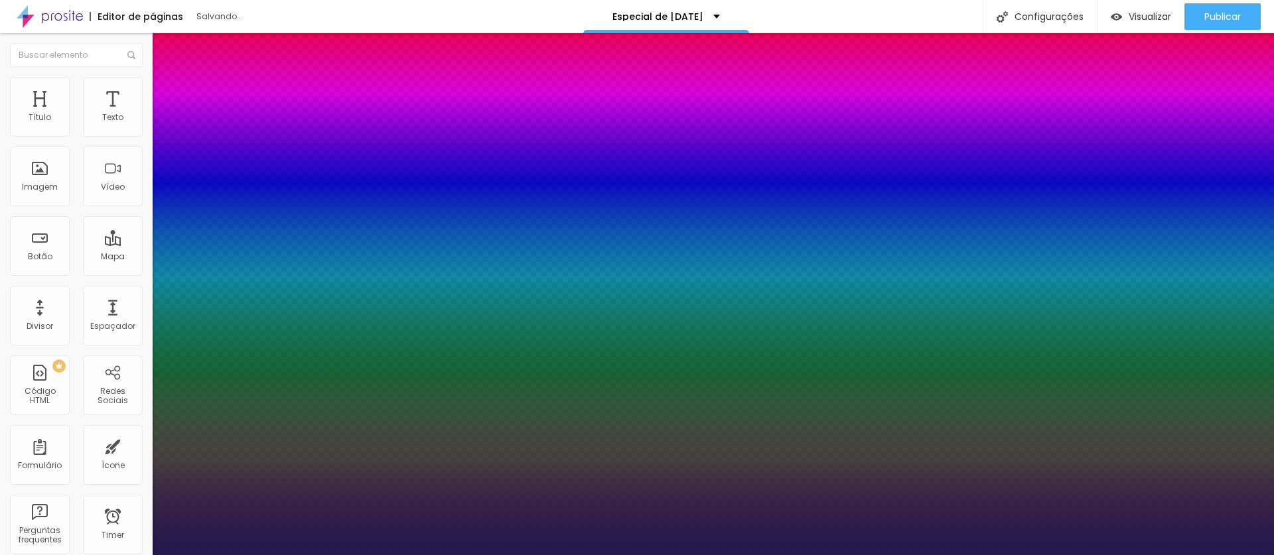
type input "1"
select select "Arapey"
type input "1"
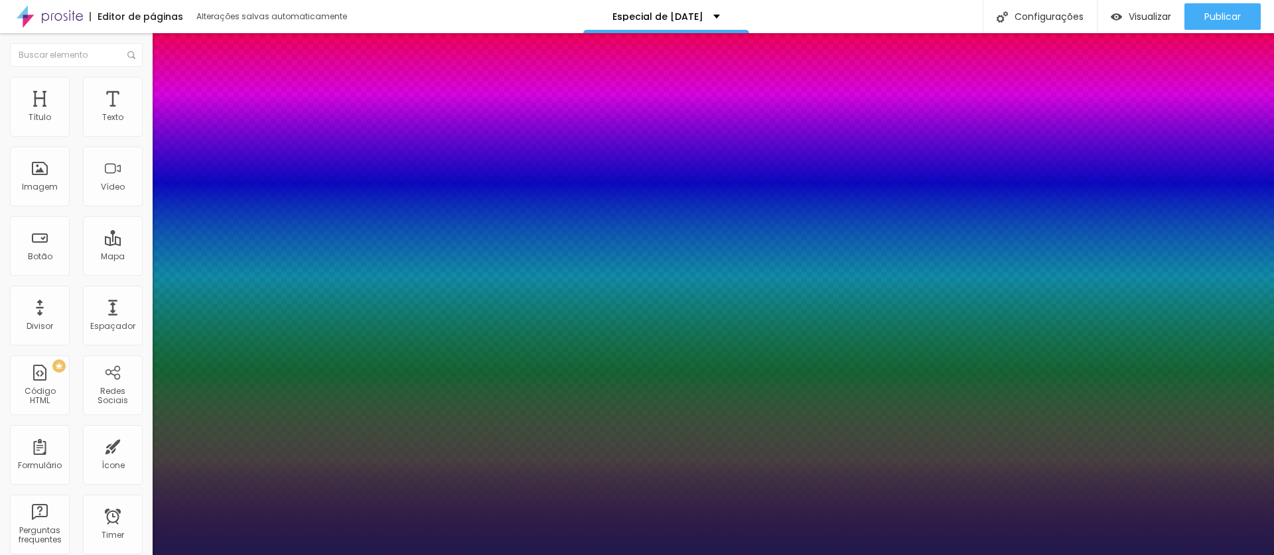
click at [717, 555] on div at bounding box center [637, 563] width 1274 height 0
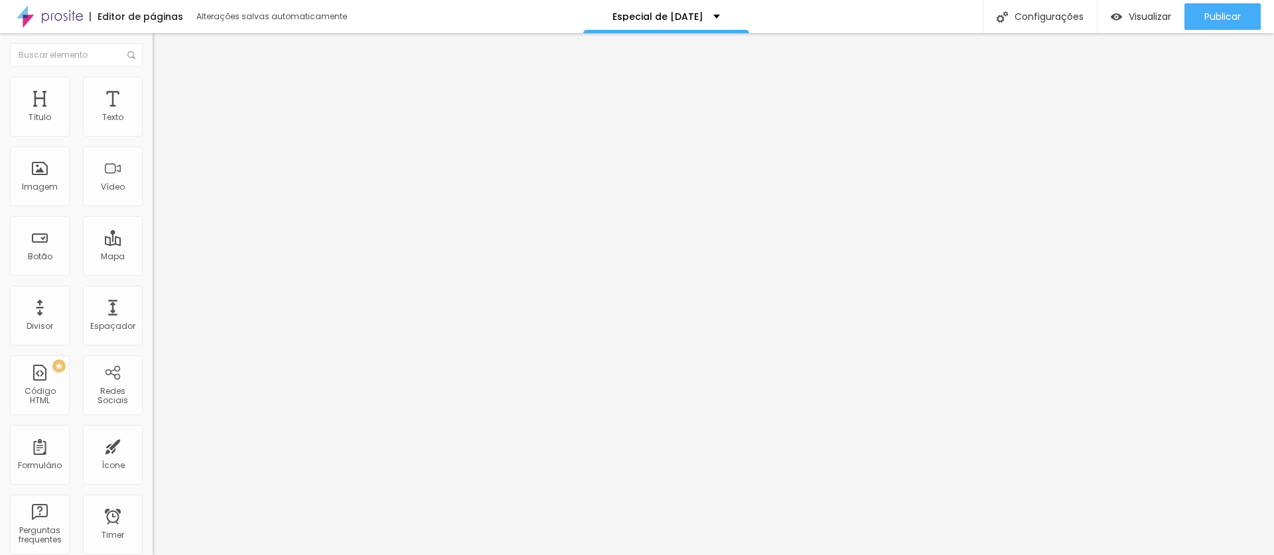
click at [165, 89] on span "Avançado" at bounding box center [187, 85] width 44 height 11
type input "0"
type input "31"
drag, startPoint x: 26, startPoint y: 129, endPoint x: -2, endPoint y: 132, distance: 28.1
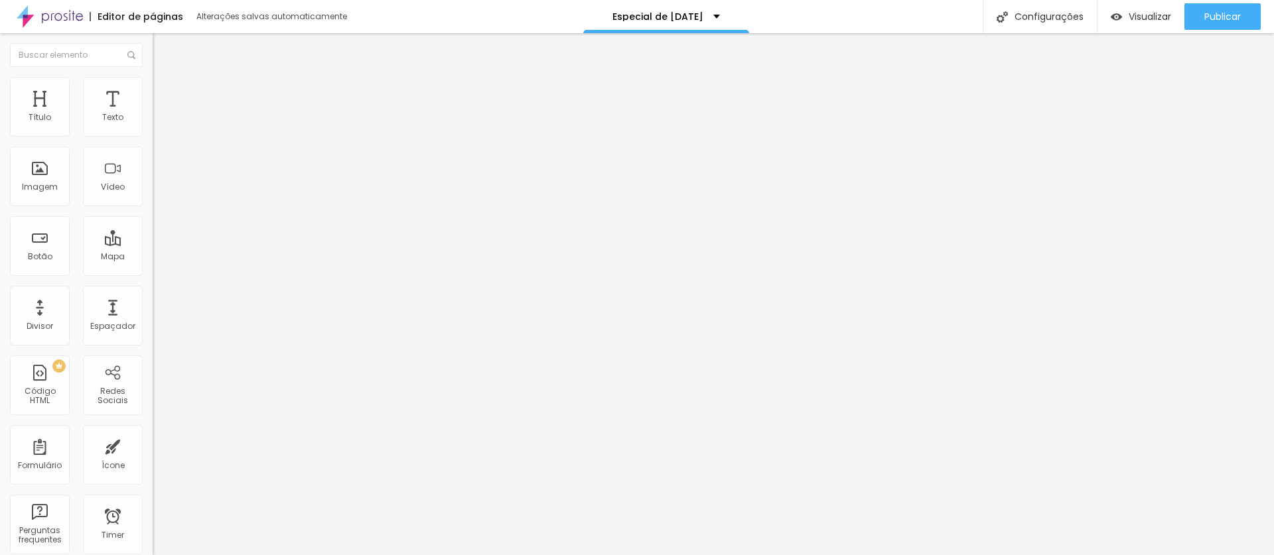
click at [153, 244] on input "range" at bounding box center [196, 249] width 86 height 11
drag, startPoint x: 23, startPoint y: 150, endPoint x: 109, endPoint y: 156, distance: 85.8
click at [0, 151] on html "Editor de páginas Alterações salvas automaticamente Especial de [DATE] Configur…" at bounding box center [637, 277] width 1274 height 555
click at [163, 52] on img "button" at bounding box center [168, 48] width 11 height 11
click at [163, 44] on img "button" at bounding box center [168, 48] width 11 height 11
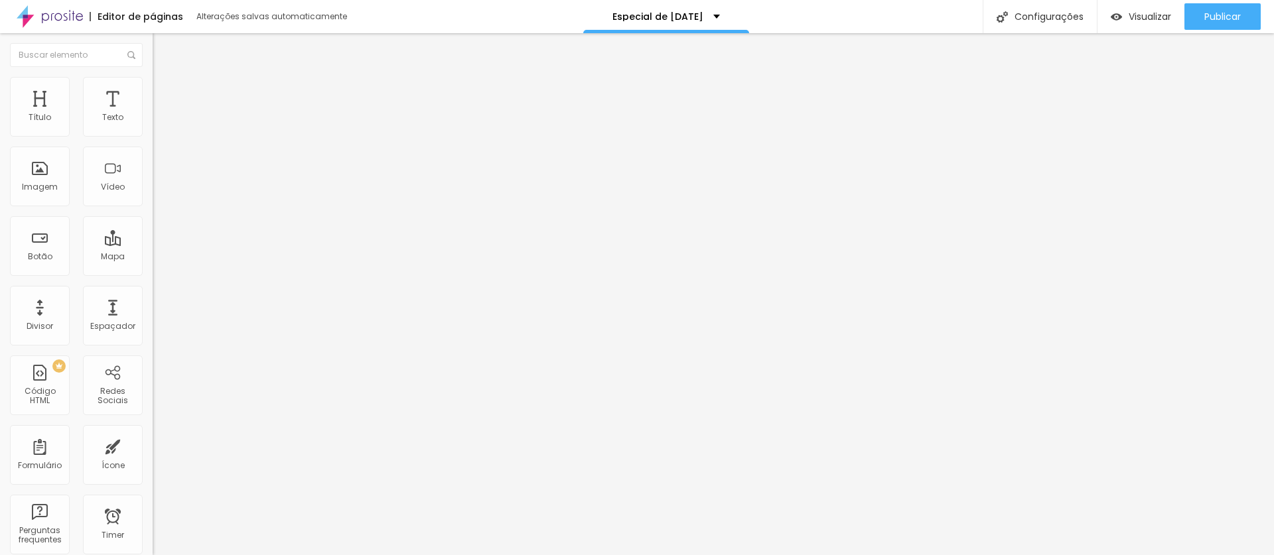
click at [153, 123] on div "Titulo 2 H2" at bounding box center [229, 117] width 153 height 12
click at [164, 125] on span "Titulo 2" at bounding box center [185, 119] width 43 height 11
click at [153, 136] on span "Titulo 3" at bounding box center [171, 130] width 37 height 11
click at [153, 147] on span "Titulo 4" at bounding box center [170, 141] width 35 height 11
click at [153, 147] on div "Titulo 4 H4" at bounding box center [229, 140] width 153 height 13
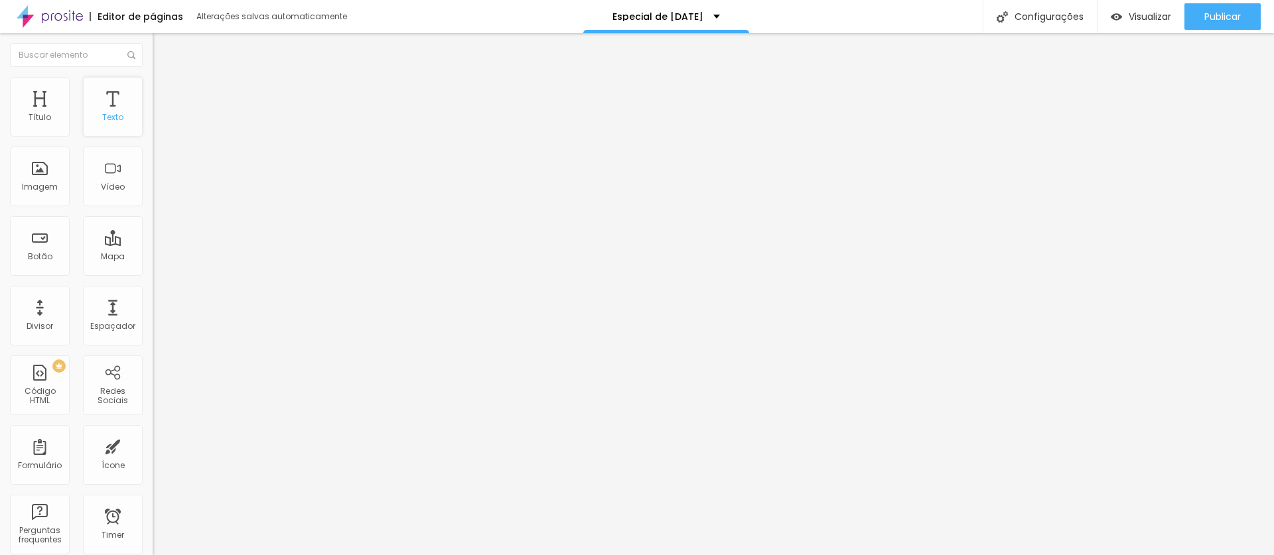
click at [90, 119] on div "Texto" at bounding box center [113, 107] width 60 height 60
drag, startPoint x: 46, startPoint y: 117, endPoint x: 99, endPoint y: 177, distance: 80.4
click at [153, 124] on span "Titulo 2" at bounding box center [174, 118] width 43 height 11
click at [153, 145] on div "Titulo 4 H4" at bounding box center [229, 139] width 153 height 9
click at [158, 196] on icon "button" at bounding box center [162, 192] width 8 height 8
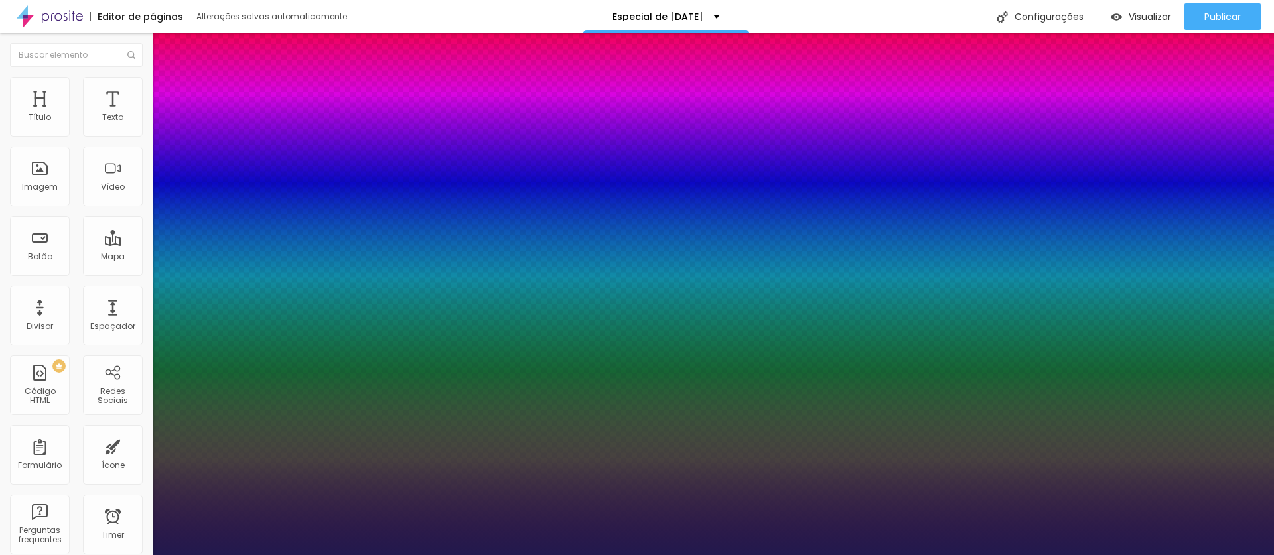
click at [455, 555] on div at bounding box center [637, 563] width 1274 height 0
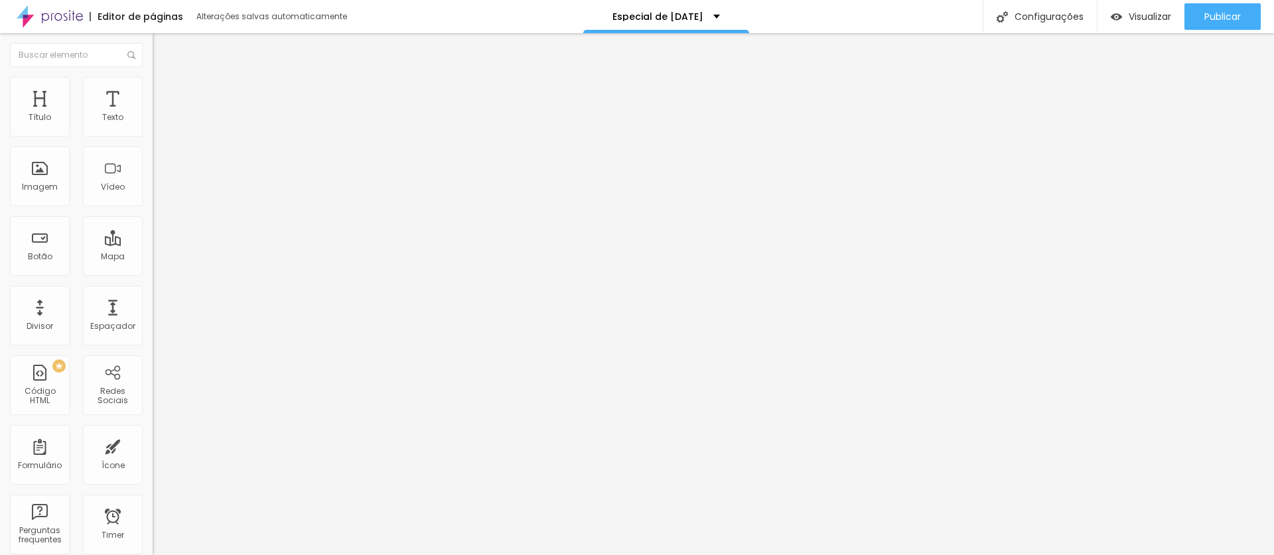
click at [158, 196] on icon "button" at bounding box center [162, 192] width 8 height 8
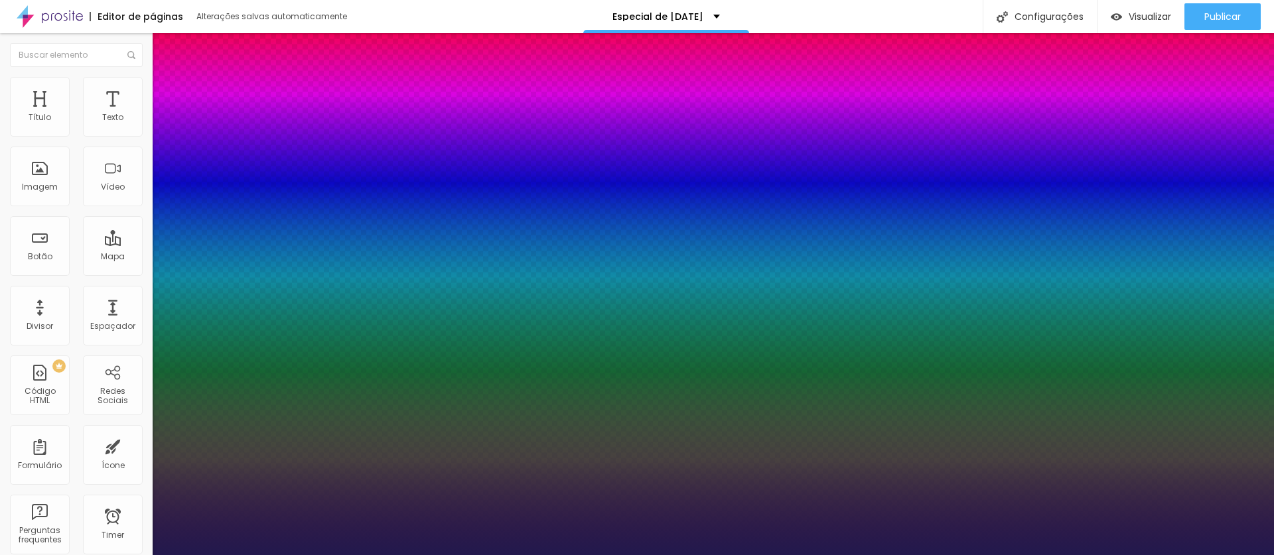
drag, startPoint x: 183, startPoint y: 372, endPoint x: 201, endPoint y: 371, distance: 17.9
click at [723, 555] on div at bounding box center [637, 563] width 1274 height 0
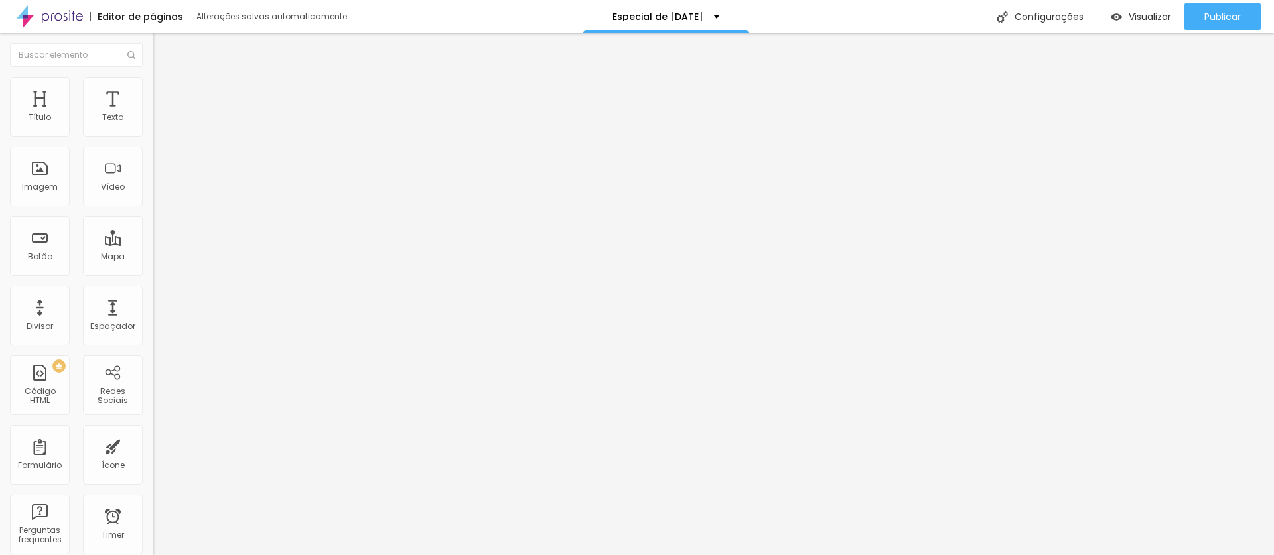
click at [153, 46] on button "Editar Título" at bounding box center [229, 48] width 153 height 31
drag, startPoint x: 116, startPoint y: 113, endPoint x: 961, endPoint y: 0, distance: 852.8
click at [158, 123] on icon "button" at bounding box center [162, 119] width 8 height 8
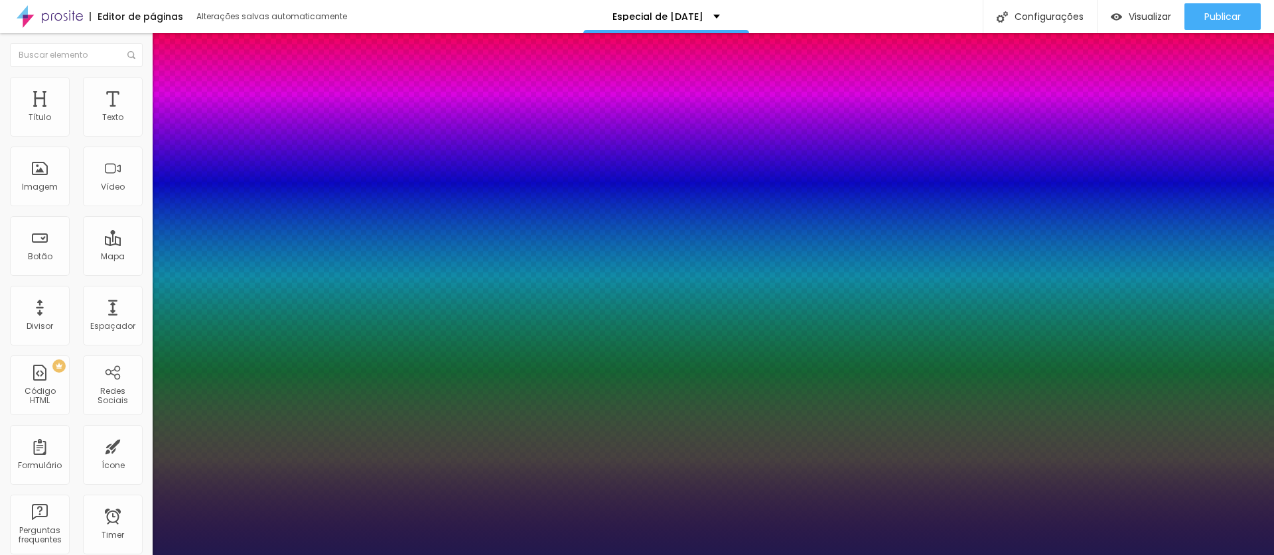
click at [551, 555] on div at bounding box center [637, 563] width 1274 height 0
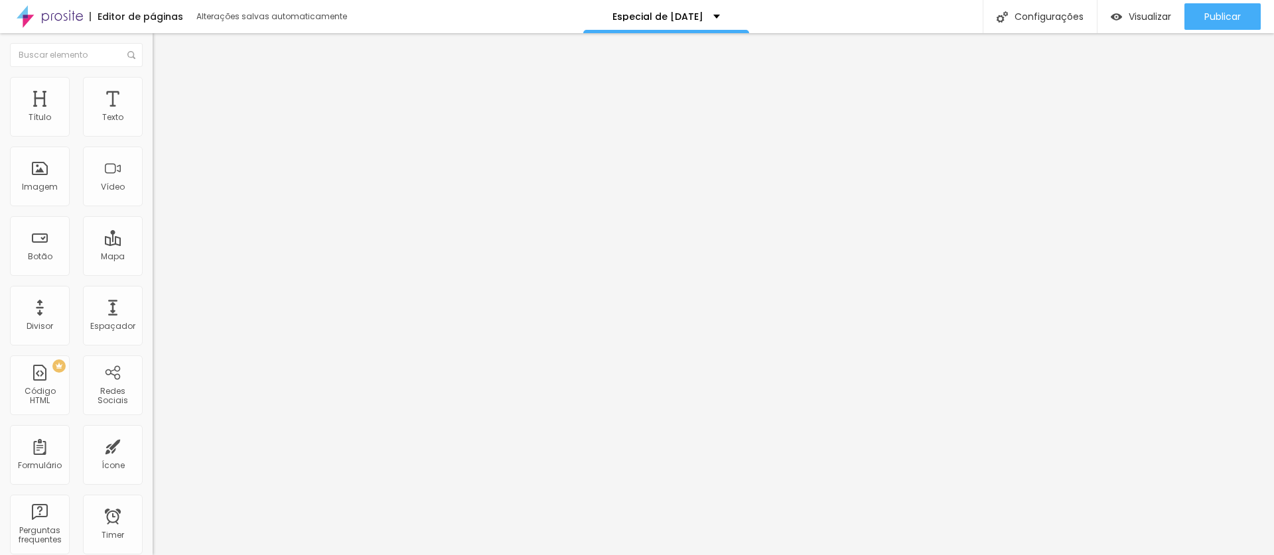
click at [153, 84] on img at bounding box center [159, 83] width 12 height 12
click at [153, 82] on li "Estilo" at bounding box center [229, 83] width 153 height 13
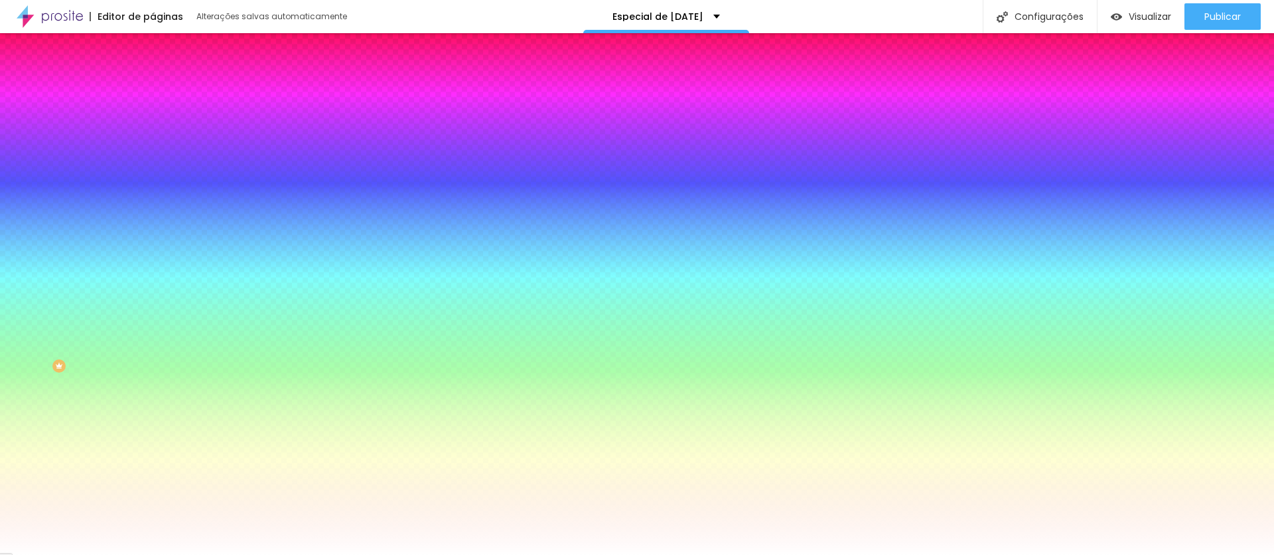
click at [153, 122] on span "Adicionar imagem" at bounding box center [196, 116] width 86 height 11
drag, startPoint x: 169, startPoint y: 283, endPoint x: 263, endPoint y: 304, distance: 96.4
click at [225, 119] on img at bounding box center [229, 115] width 8 height 8
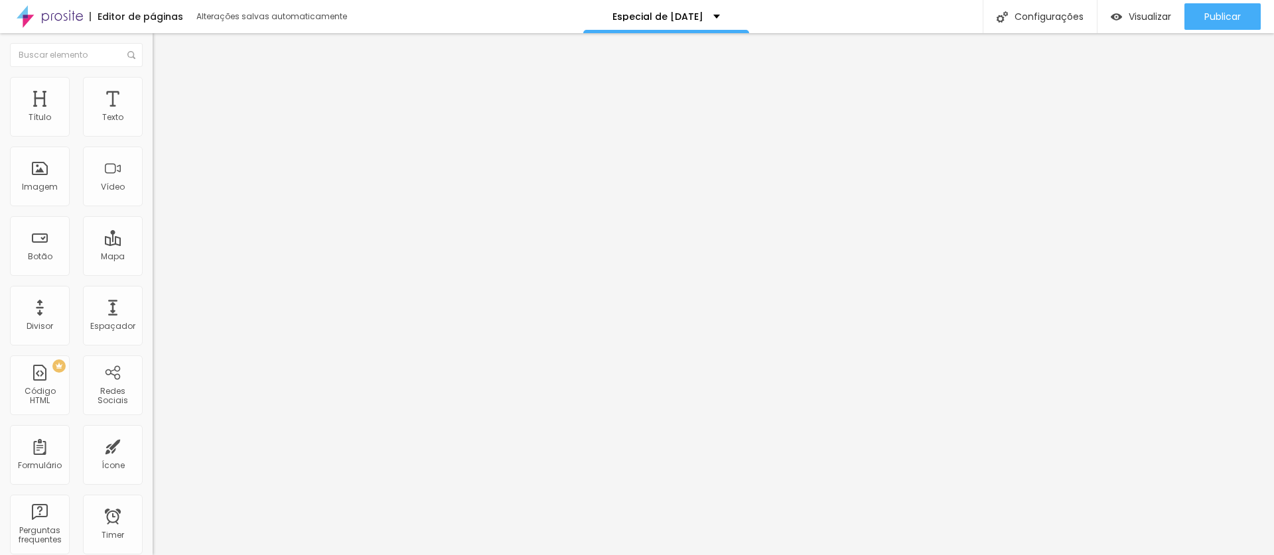
click at [165, 92] on span "Estilo" at bounding box center [175, 85] width 21 height 11
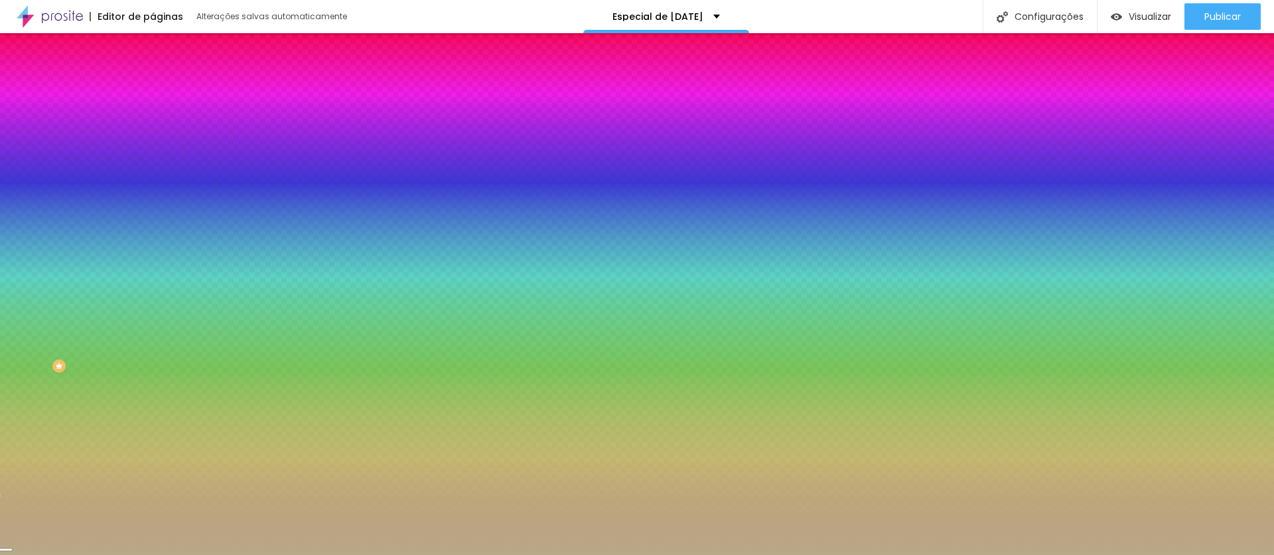
click at [153, 139] on input "#B8A989" at bounding box center [232, 133] width 159 height 13
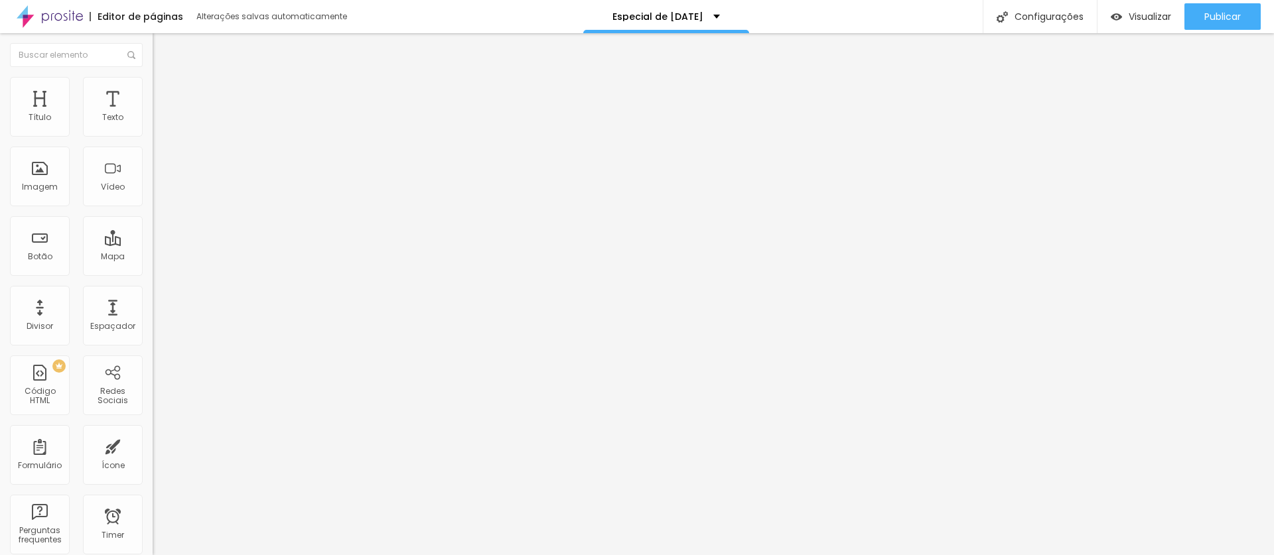
click at [153, 86] on li "Estilo" at bounding box center [229, 83] width 153 height 13
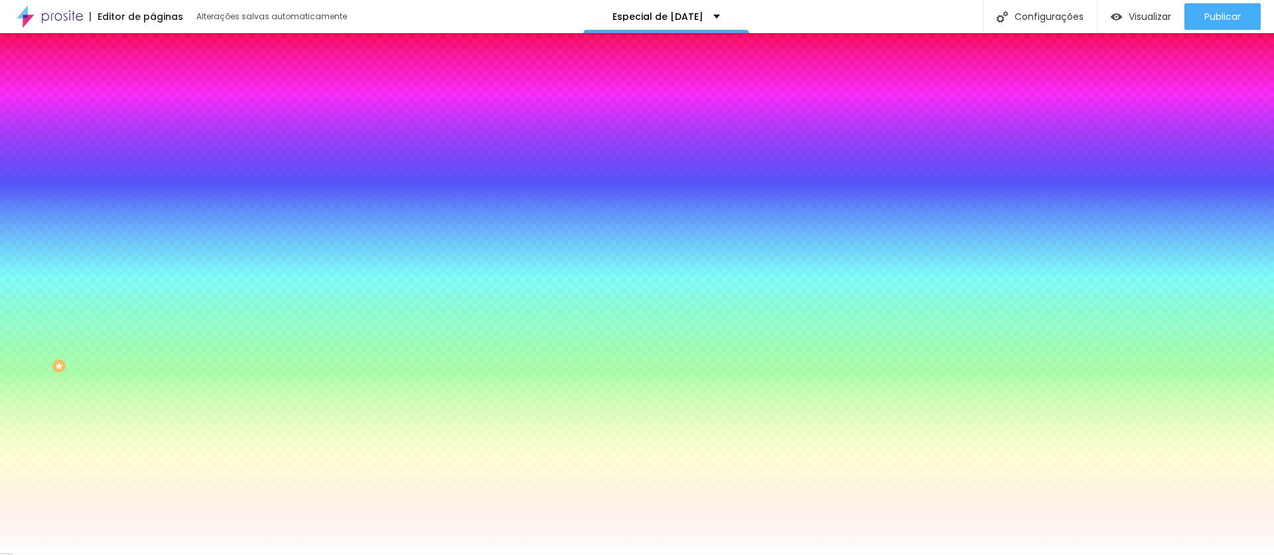
click at [153, 194] on input "#FFFFFF" at bounding box center [232, 186] width 159 height 13
paste input "B8A989"
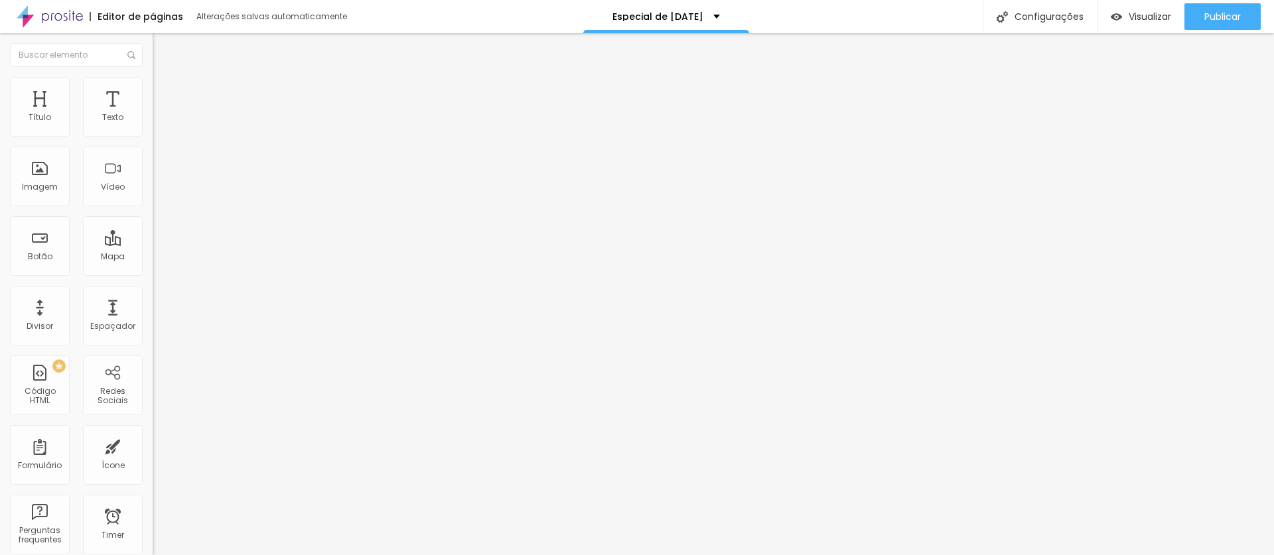
click at [153, 88] on li "Estilo" at bounding box center [229, 83] width 153 height 13
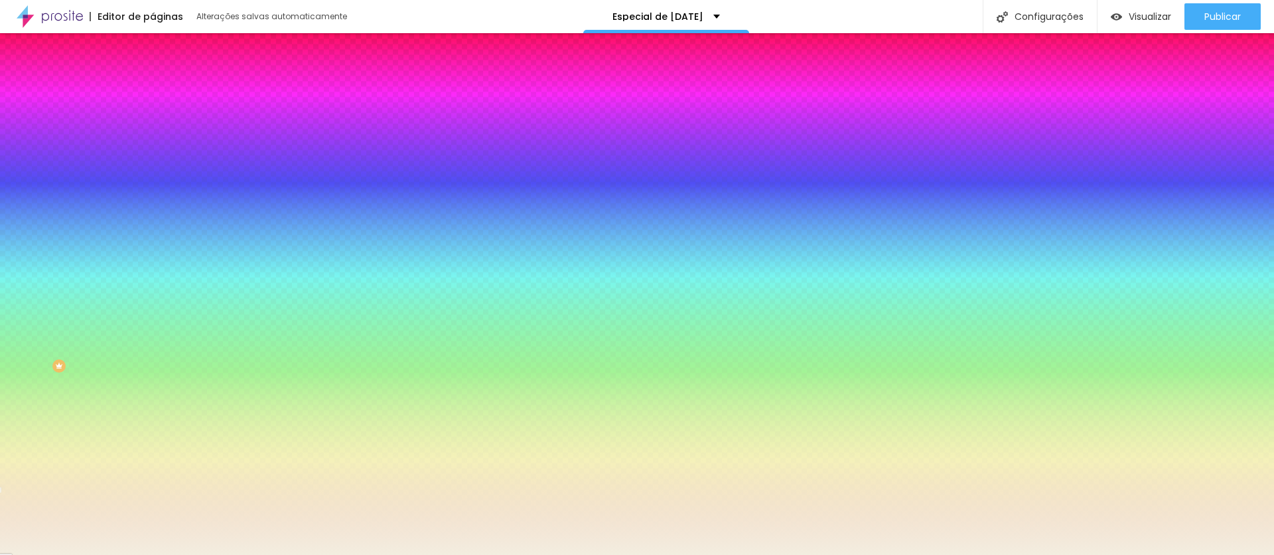
click at [153, 127] on input "#F3EEE0" at bounding box center [232, 133] width 159 height 13
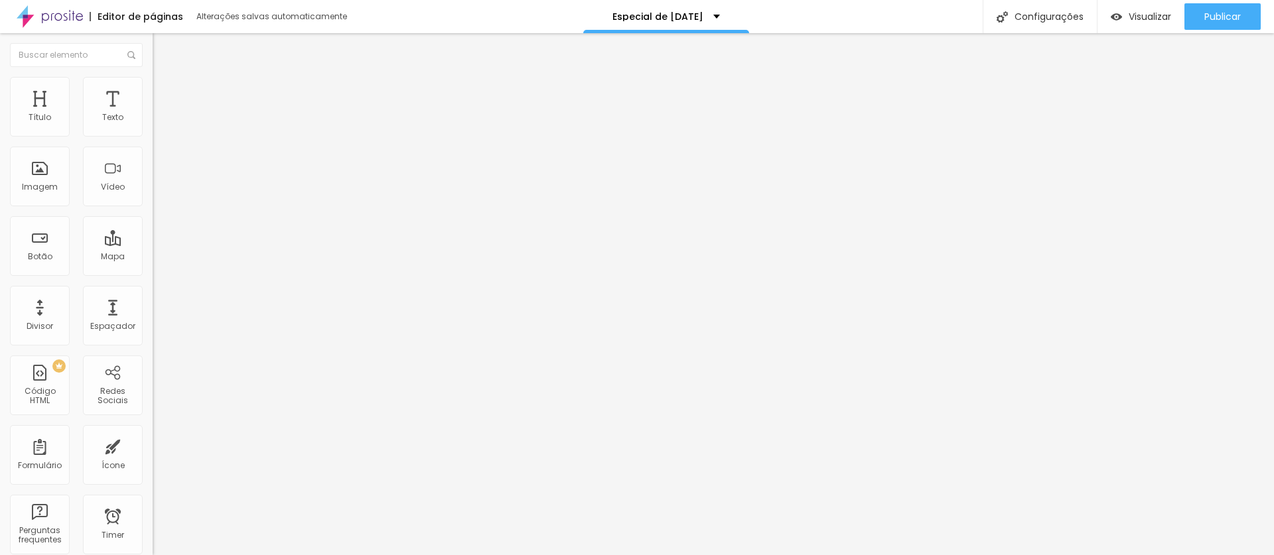
click at [153, 78] on li "Estilo" at bounding box center [229, 83] width 153 height 13
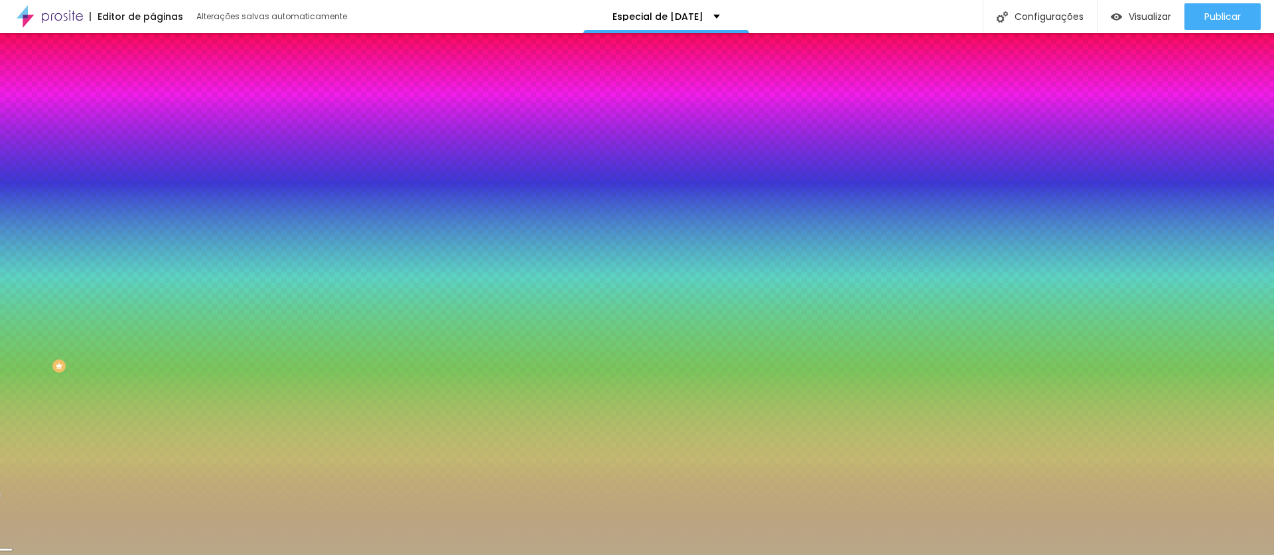
click at [153, 133] on input "#B8A989" at bounding box center [232, 133] width 159 height 13
paste input "F3EEE0"
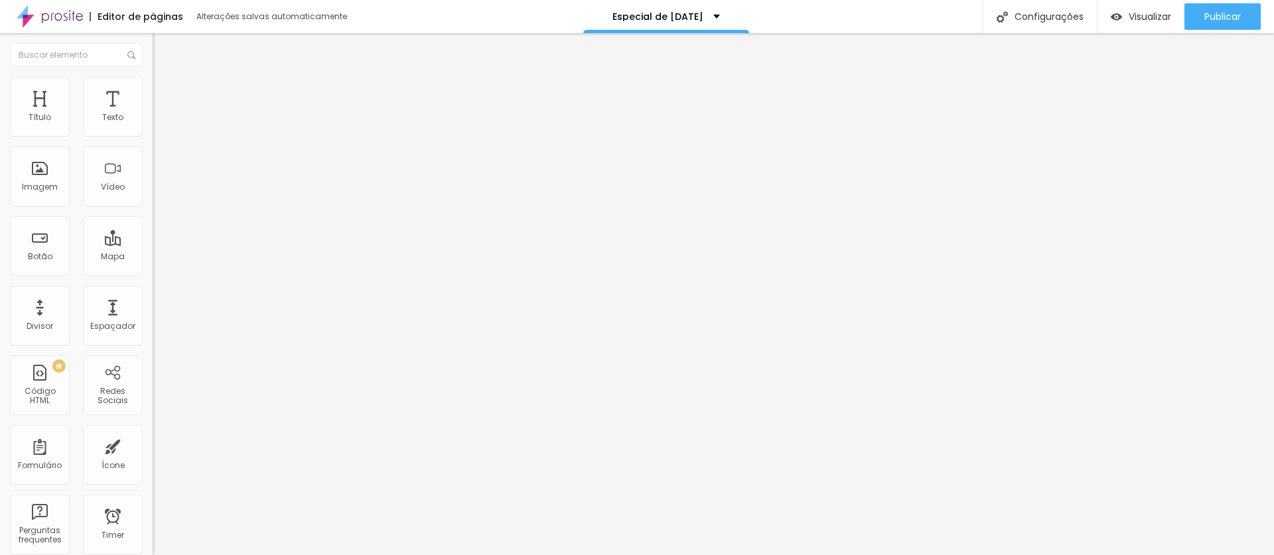
click at [165, 90] on span "Estilo" at bounding box center [175, 85] width 21 height 11
click at [153, 84] on img at bounding box center [159, 83] width 12 height 12
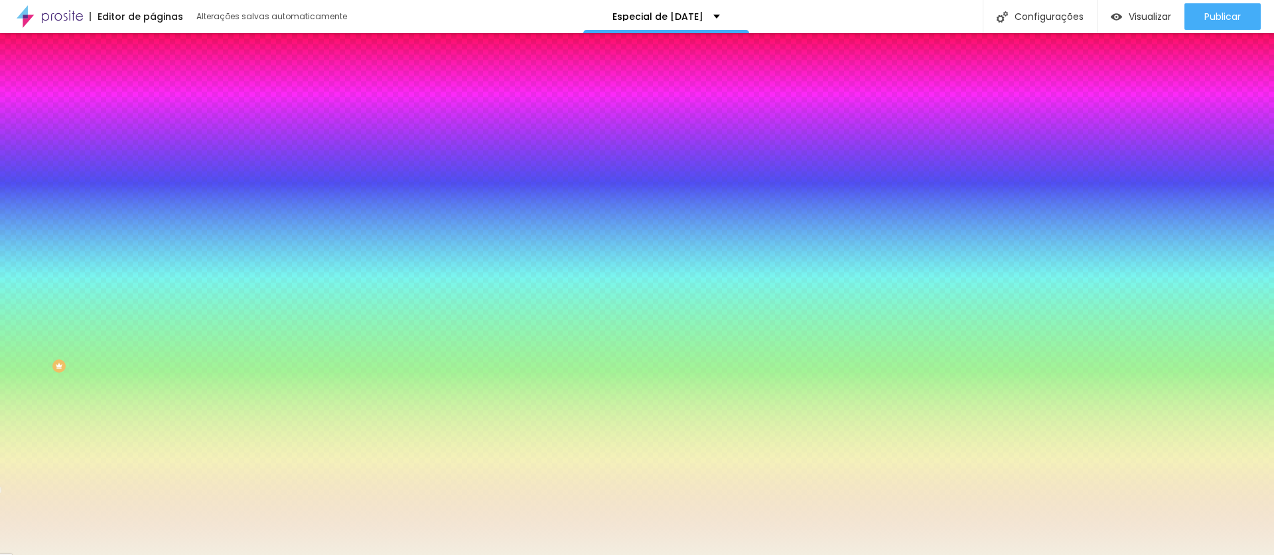
click at [153, 297] on button "button" at bounding box center [162, 304] width 19 height 14
paste input "6A6153"
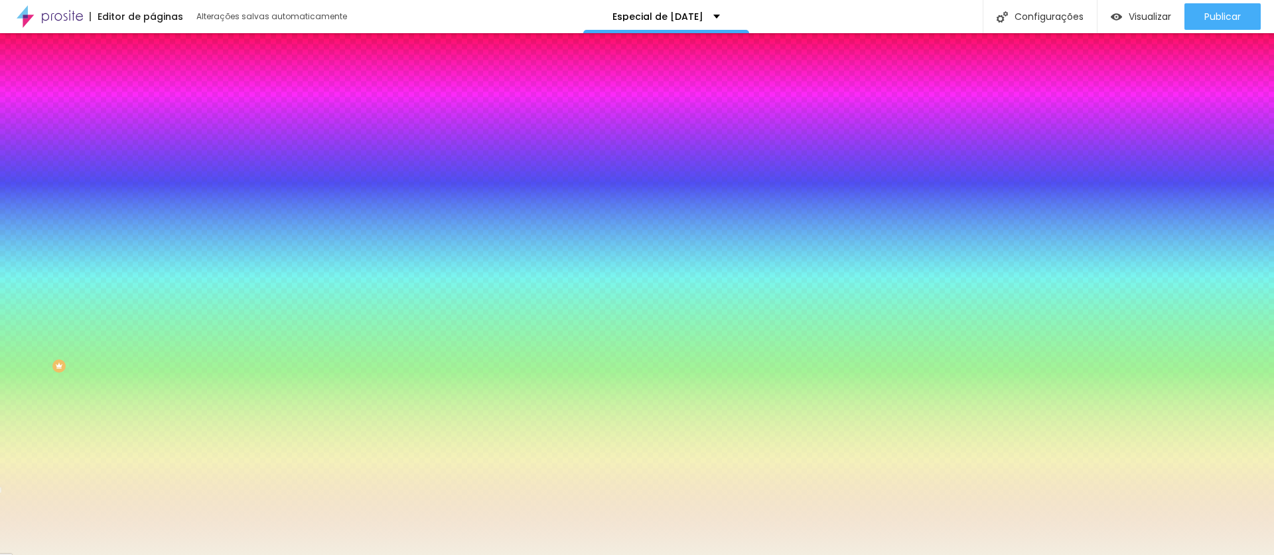
click at [76, 555] on div at bounding box center [637, 563] width 1274 height 0
click at [153, 334] on button "button" at bounding box center [162, 341] width 19 height 14
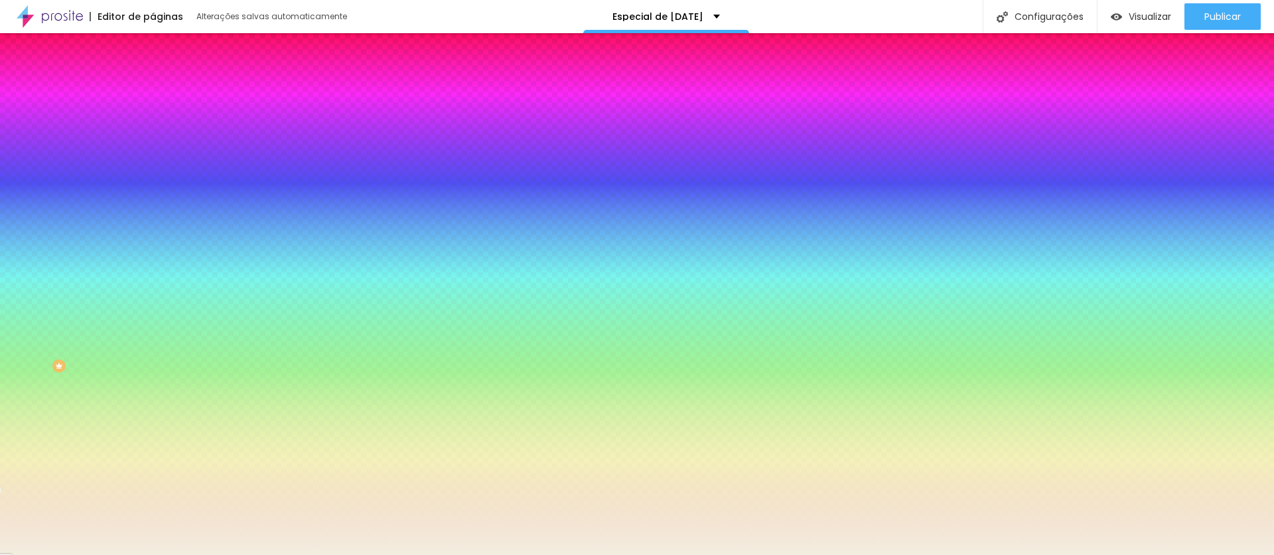
paste input "6A6153"
click at [499, 555] on div at bounding box center [637, 563] width 1274 height 0
click at [163, 44] on img "button" at bounding box center [168, 48] width 11 height 11
click at [163, 46] on img "button" at bounding box center [168, 48] width 11 height 11
click at [163, 52] on img "button" at bounding box center [168, 48] width 11 height 11
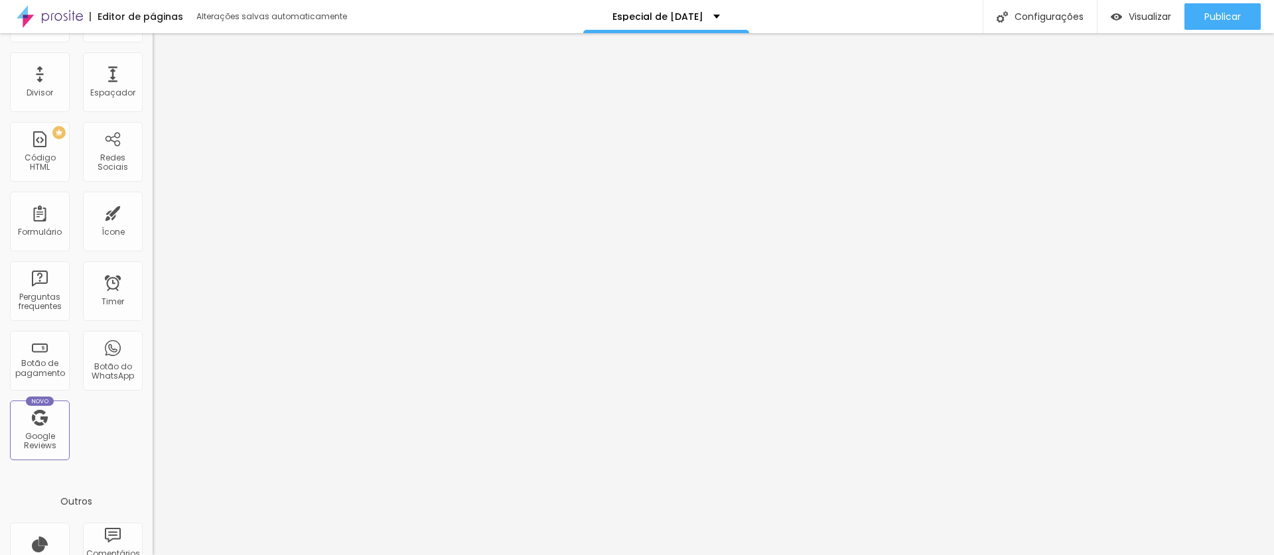
scroll to position [0, 0]
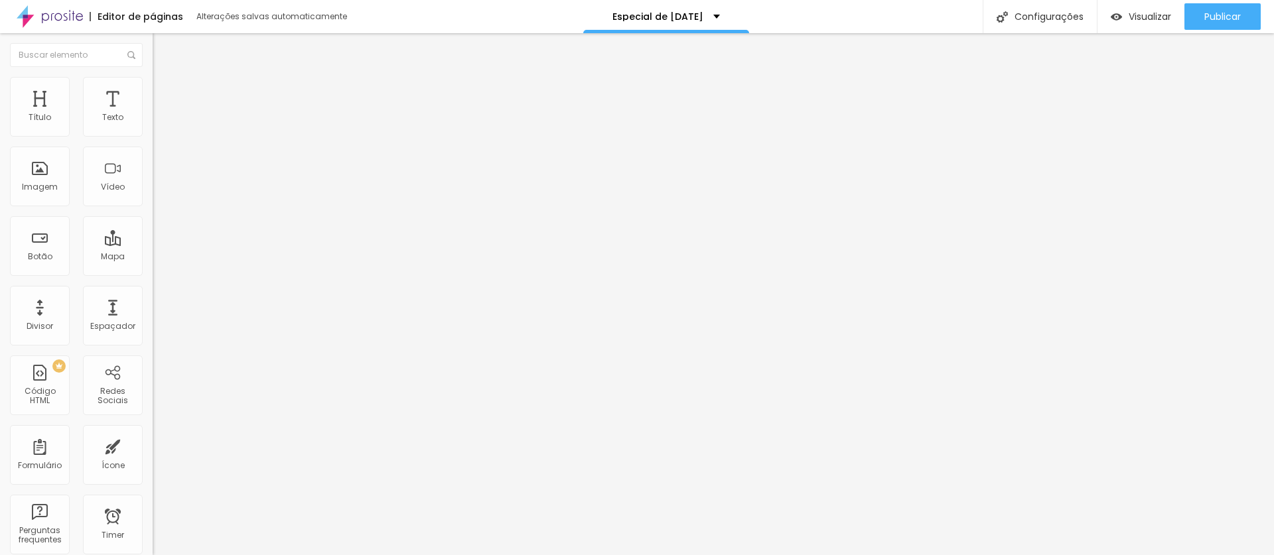
click at [153, 135] on input "text" at bounding box center [232, 128] width 159 height 13
click at [153, 421] on input "Conversar no WhatsApp" at bounding box center [232, 427] width 159 height 13
drag, startPoint x: 123, startPoint y: 192, endPoint x: 0, endPoint y: 186, distance: 122.9
click at [0, 189] on html "Editor de páginas Alterações salvas automaticamente Especial de [DATE] Configur…" at bounding box center [637, 277] width 1274 height 555
drag, startPoint x: 130, startPoint y: 191, endPoint x: 111, endPoint y: 192, distance: 18.6
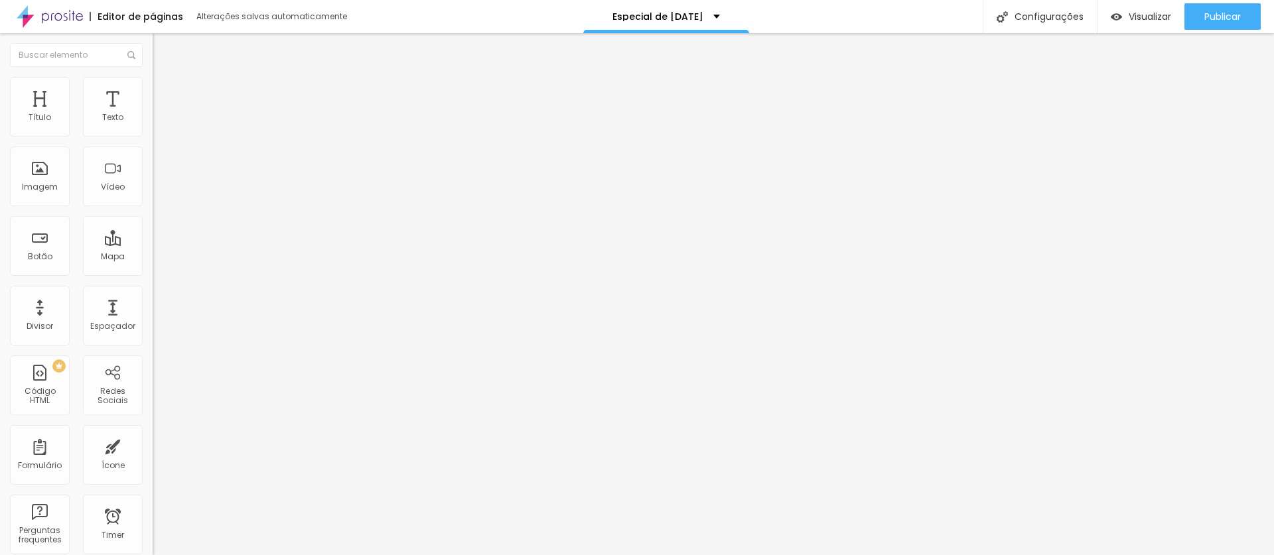
click at [153, 421] on input "Quero GARANTIR minha vaga" at bounding box center [232, 427] width 159 height 13
drag, startPoint x: 50, startPoint y: 243, endPoint x: 101, endPoint y: 246, distance: 50.5
click at [153, 458] on textarea "Olá, cheguei até você pela página {page_title} e gostaria de mais informações" at bounding box center [228, 469] width 150 height 23
click at [153, 458] on textarea "Olá, cheguei até você pela pági e gostaria de mais informações" at bounding box center [228, 469] width 150 height 23
drag, startPoint x: 19, startPoint y: 243, endPoint x: 38, endPoint y: 243, distance: 19.3
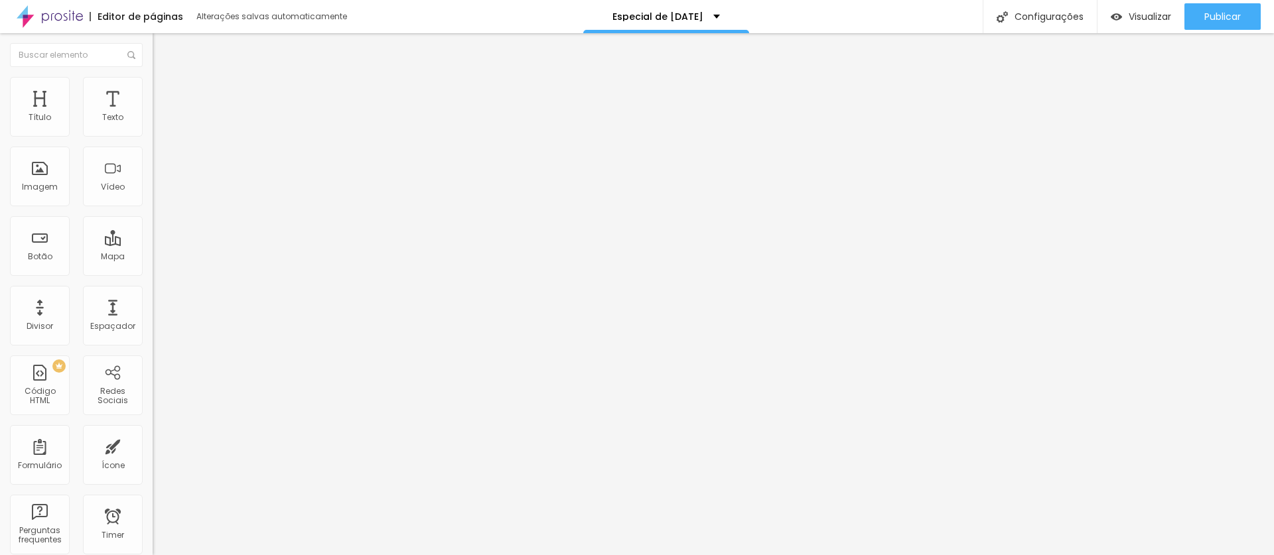
click at [153, 458] on textarea "Olá, cheguei até você pelo pági e gostaria de mais informações" at bounding box center [228, 469] width 150 height 23
click at [153, 458] on textarea "Olá, cheguei até você pelo site e gostaria de mais informações" at bounding box center [228, 469] width 150 height 23
click at [165, 102] on span "Estilo" at bounding box center [175, 96] width 21 height 11
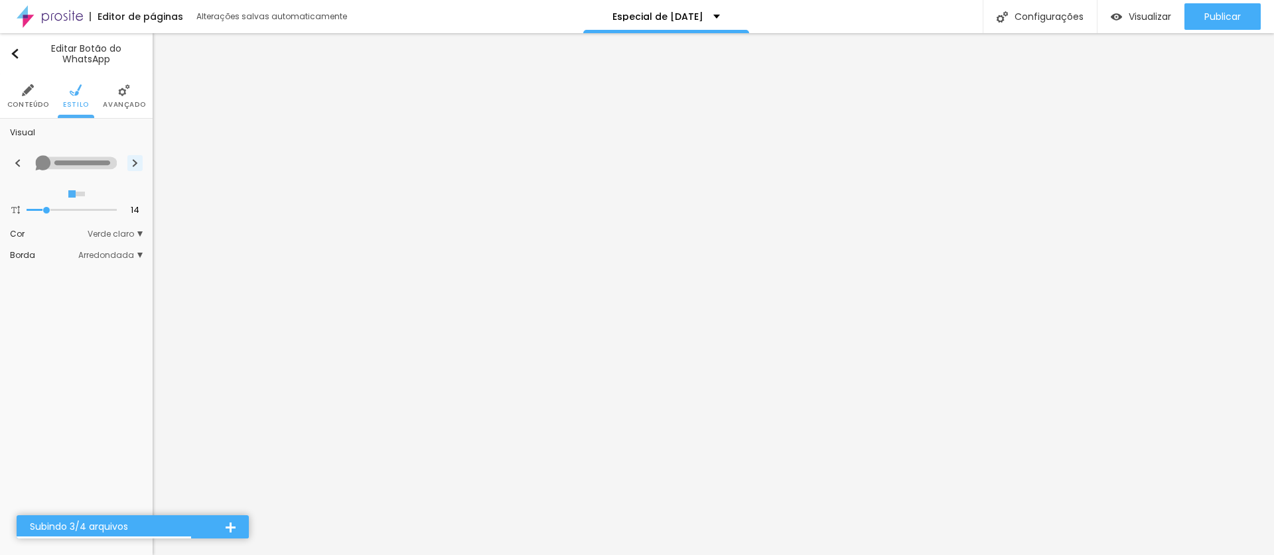
click at [134, 161] on img at bounding box center [134, 163] width 7 height 8
radio input "false"
click at [134, 161] on img at bounding box center [134, 163] width 7 height 8
radio input "false"
radio input "true"
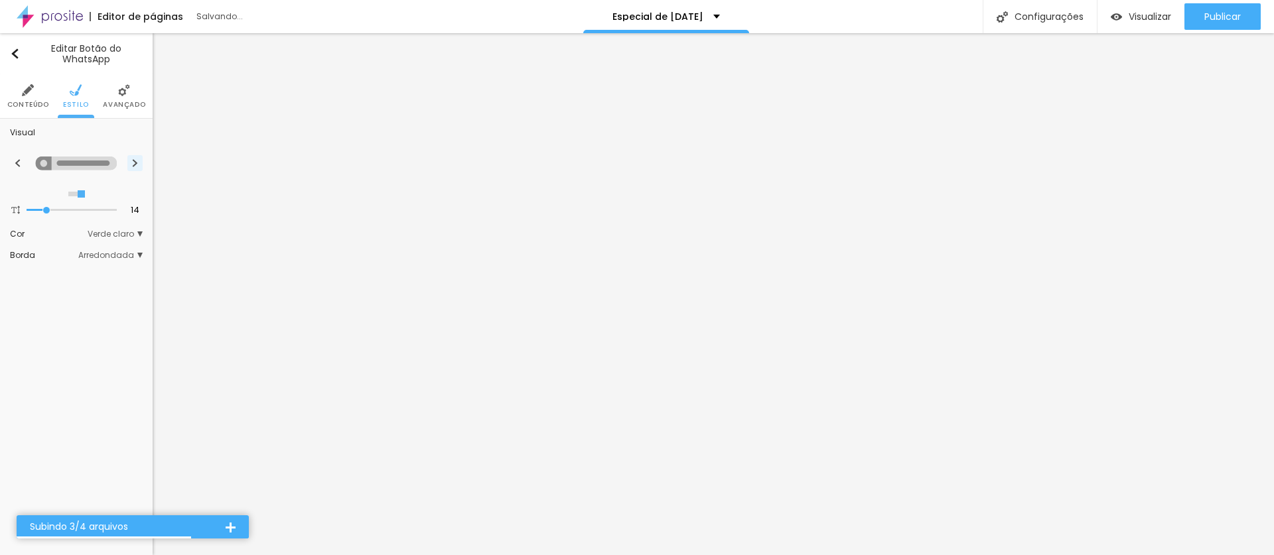
click at [134, 161] on img at bounding box center [134, 163] width 7 height 8
radio input "true"
radio input "false"
click at [134, 161] on img at bounding box center [134, 163] width 7 height 8
radio input "false"
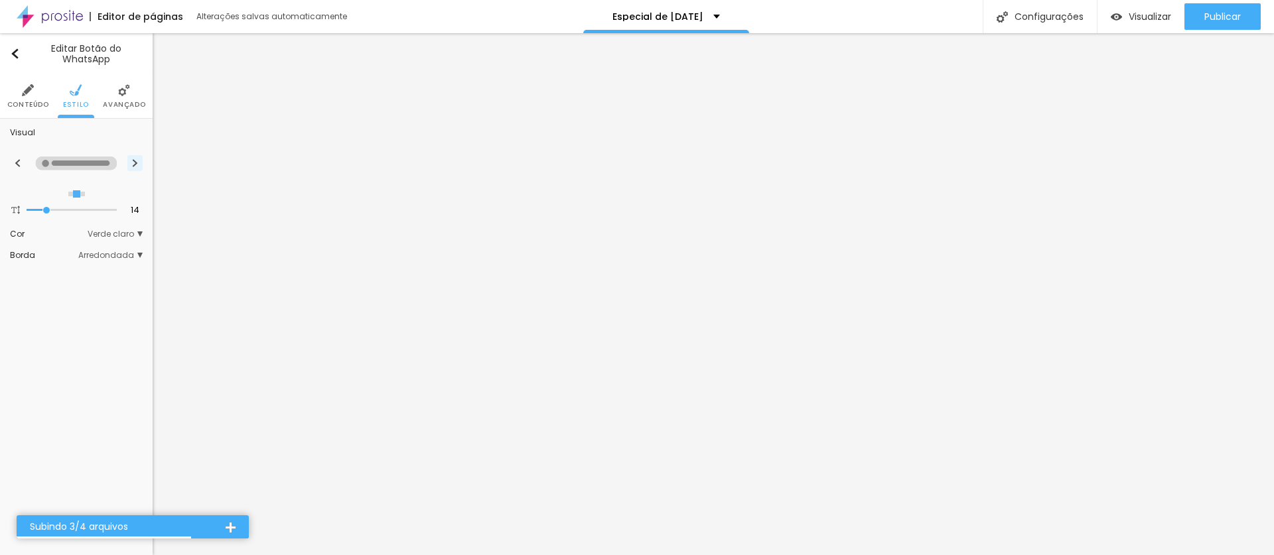
click at [134, 161] on img at bounding box center [134, 163] width 7 height 8
radio input "false"
radio input "true"
click at [134, 161] on img at bounding box center [134, 163] width 7 height 8
radio input "true"
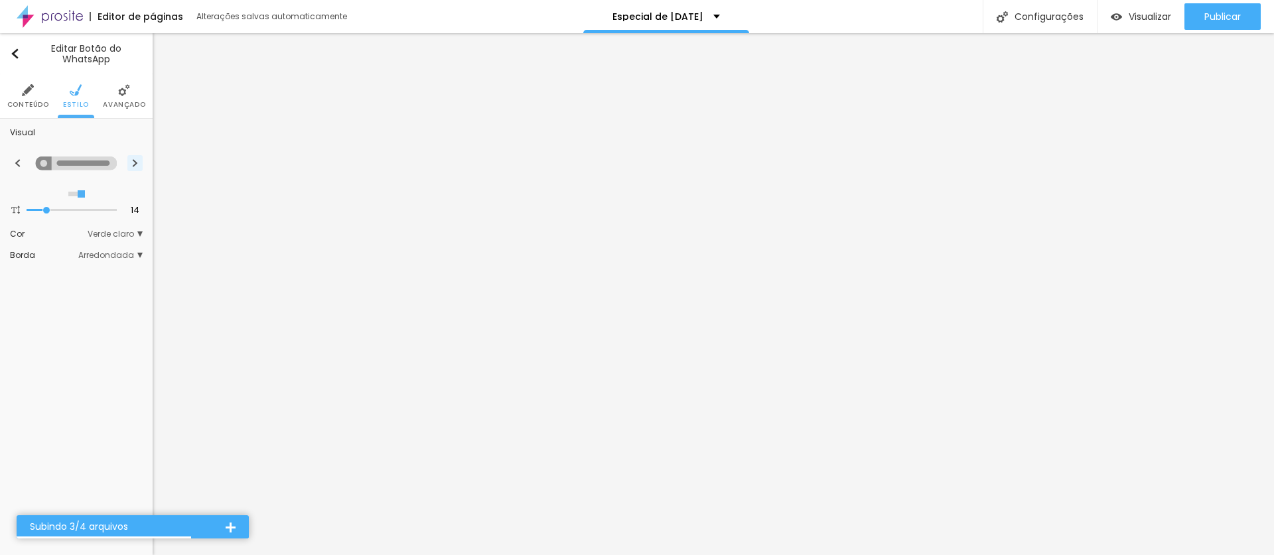
radio input "false"
click at [126, 102] on span "Avançado" at bounding box center [124, 105] width 42 height 7
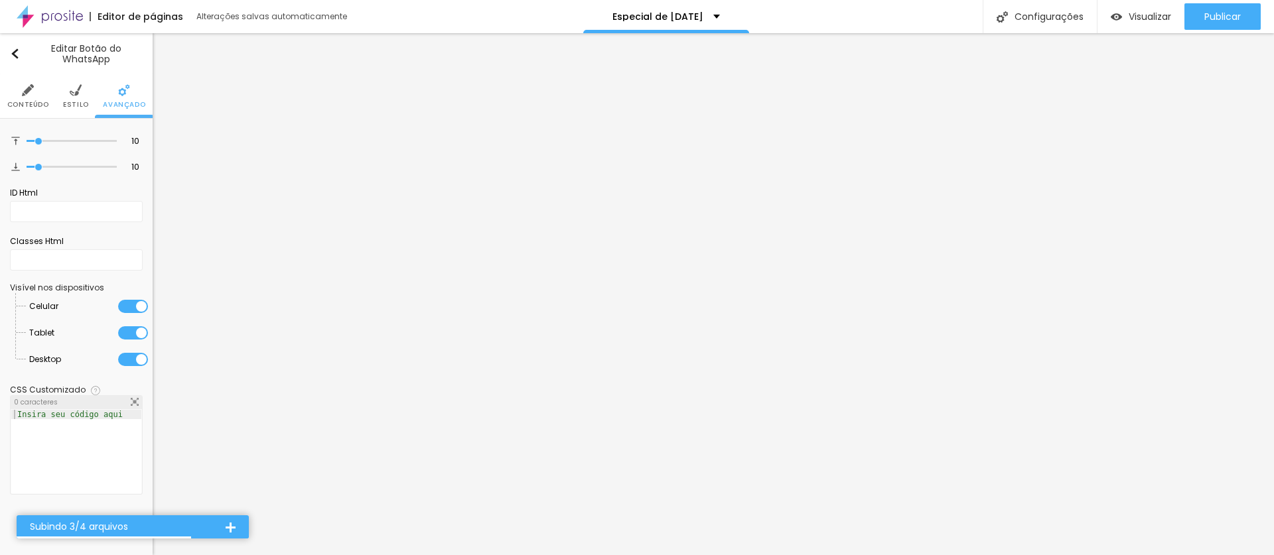
click at [76, 102] on span "Estilo" at bounding box center [76, 105] width 26 height 7
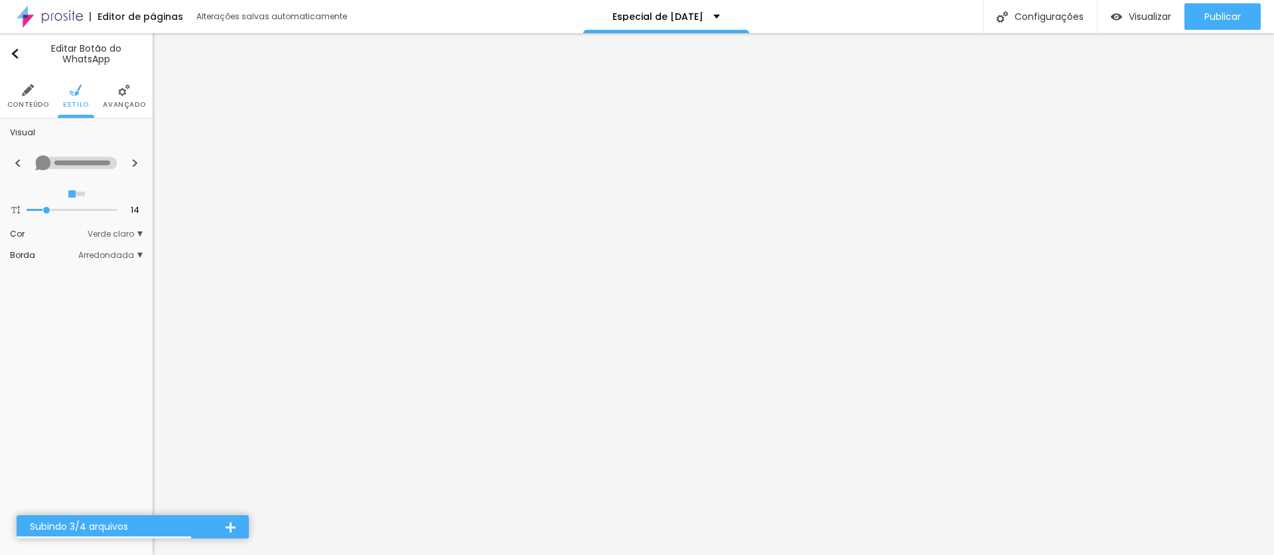
click at [35, 98] on li "Conteúdo" at bounding box center [28, 96] width 42 height 44
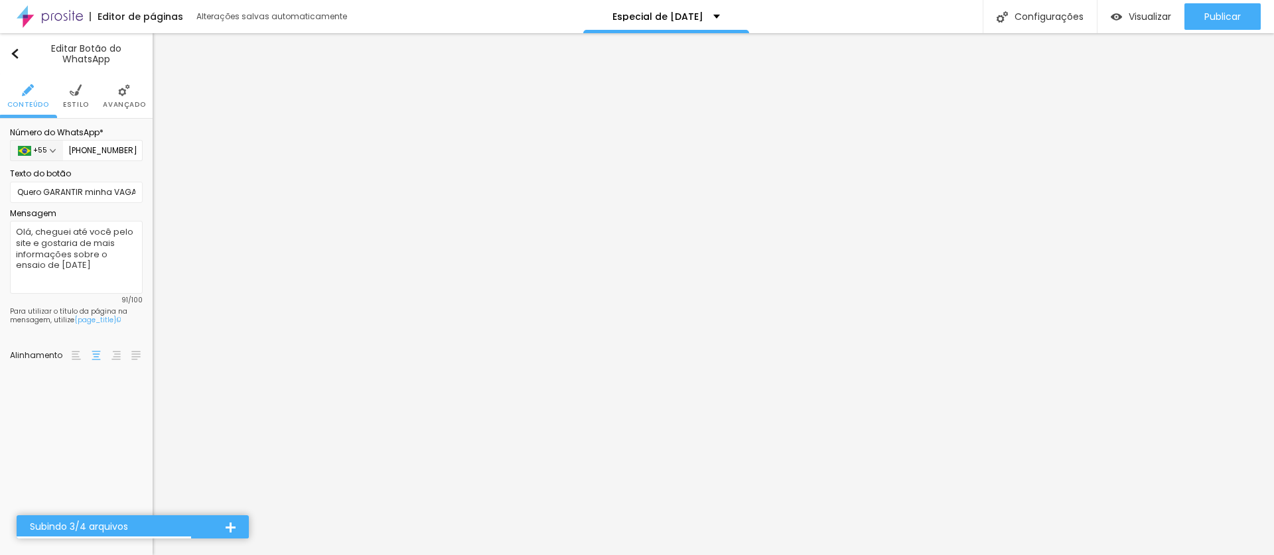
click at [78, 102] on span "Estilo" at bounding box center [76, 105] width 26 height 7
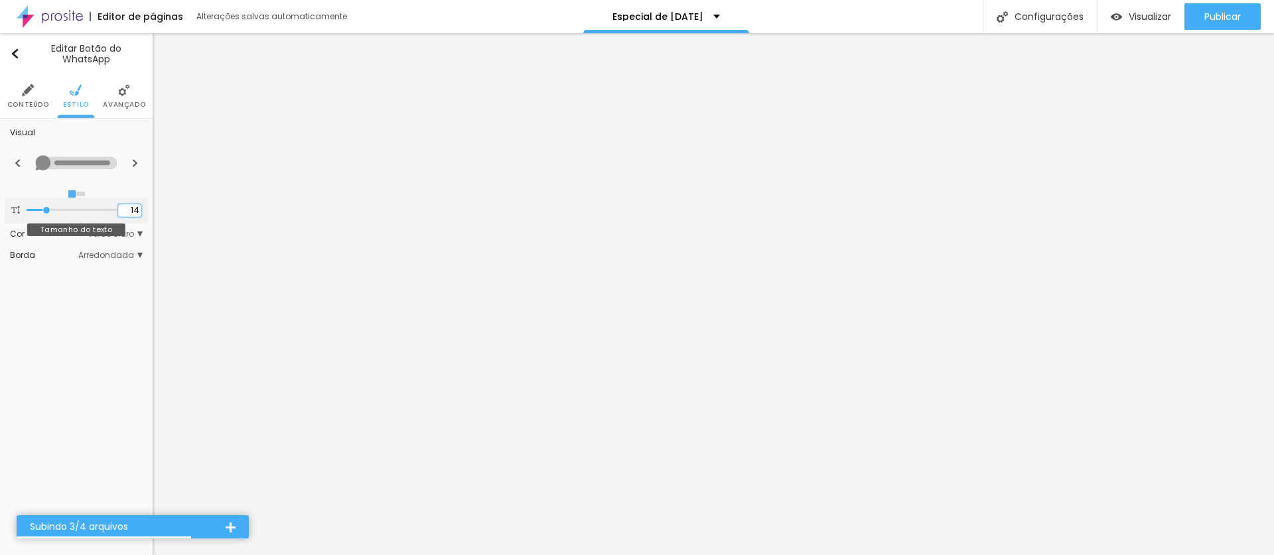
click at [137, 212] on input "14" at bounding box center [129, 210] width 23 height 13
click at [90, 156] on img at bounding box center [76, 163] width 82 height 15
click at [124, 96] on li "Avançado" at bounding box center [124, 96] width 42 height 44
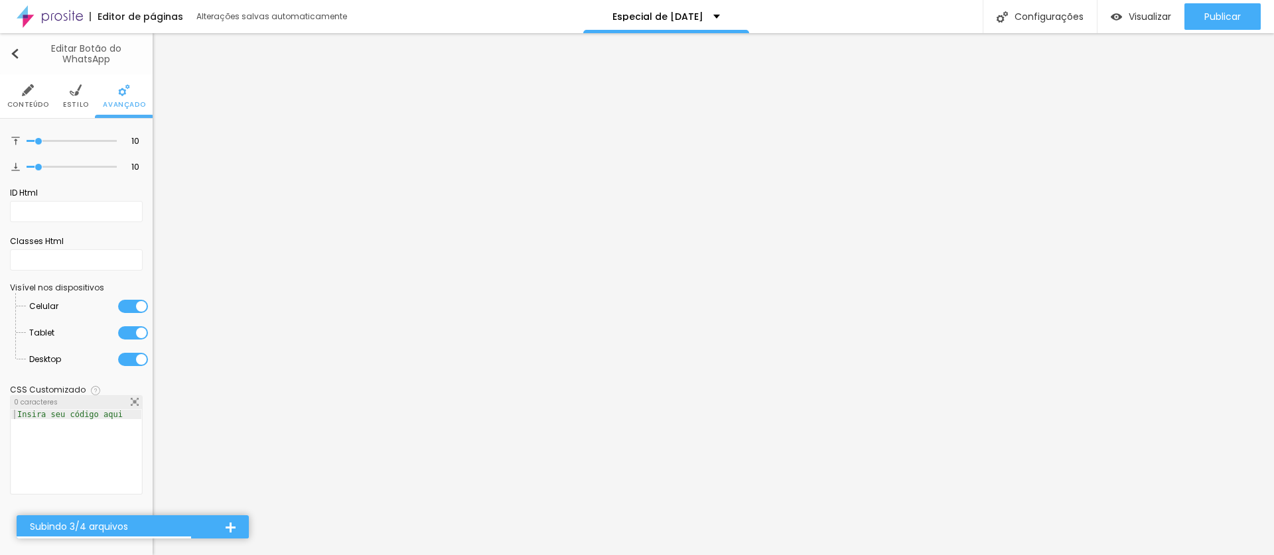
click at [20, 51] on div "Editar Botão do WhatsApp" at bounding box center [76, 53] width 133 height 21
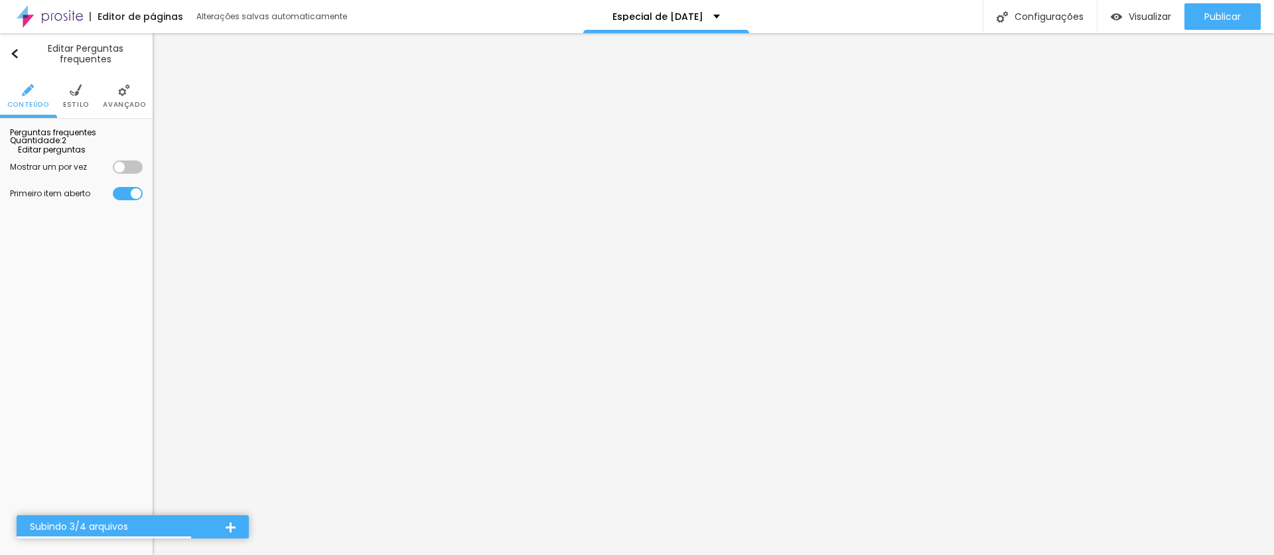
click at [80, 155] on span "Editar perguntas" at bounding box center [48, 149] width 76 height 11
drag, startPoint x: 573, startPoint y: 210, endPoint x: 420, endPoint y: 208, distance: 153.3
paste div
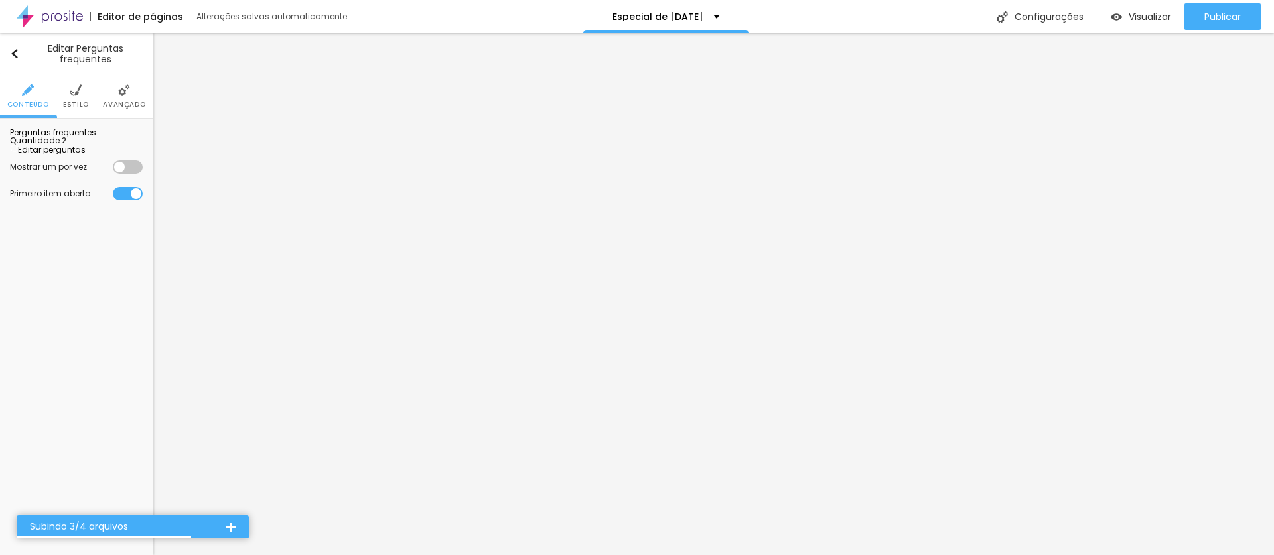
drag, startPoint x: 597, startPoint y: 361, endPoint x: 608, endPoint y: 360, distance: 10.6
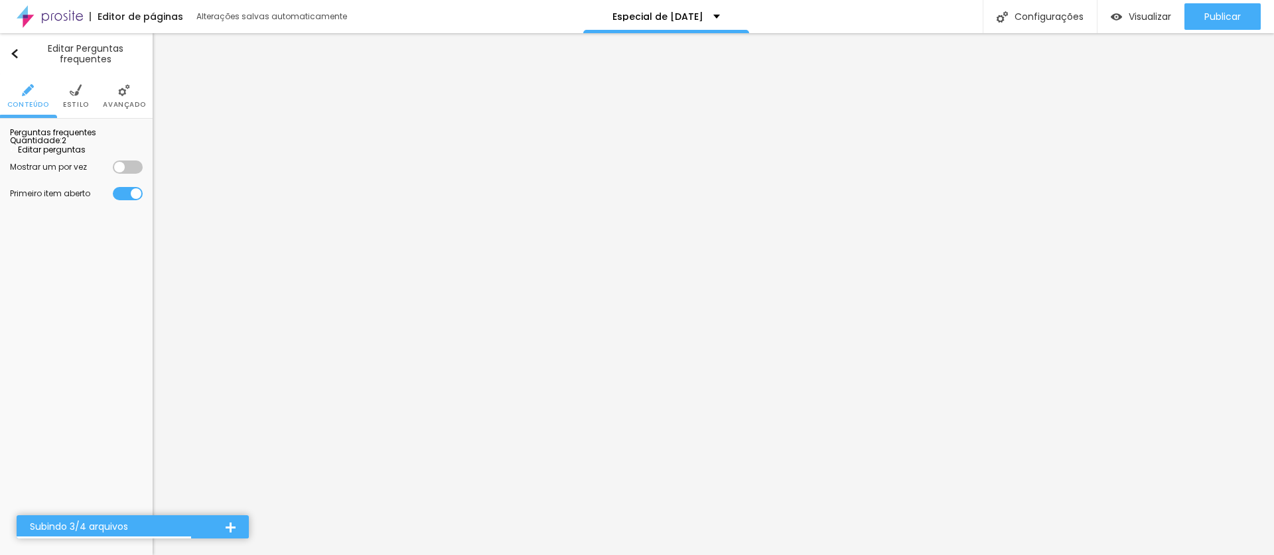
drag, startPoint x: 683, startPoint y: 332, endPoint x: 984, endPoint y: 352, distance: 301.8
drag, startPoint x: 583, startPoint y: 370, endPoint x: 632, endPoint y: 371, distance: 48.4
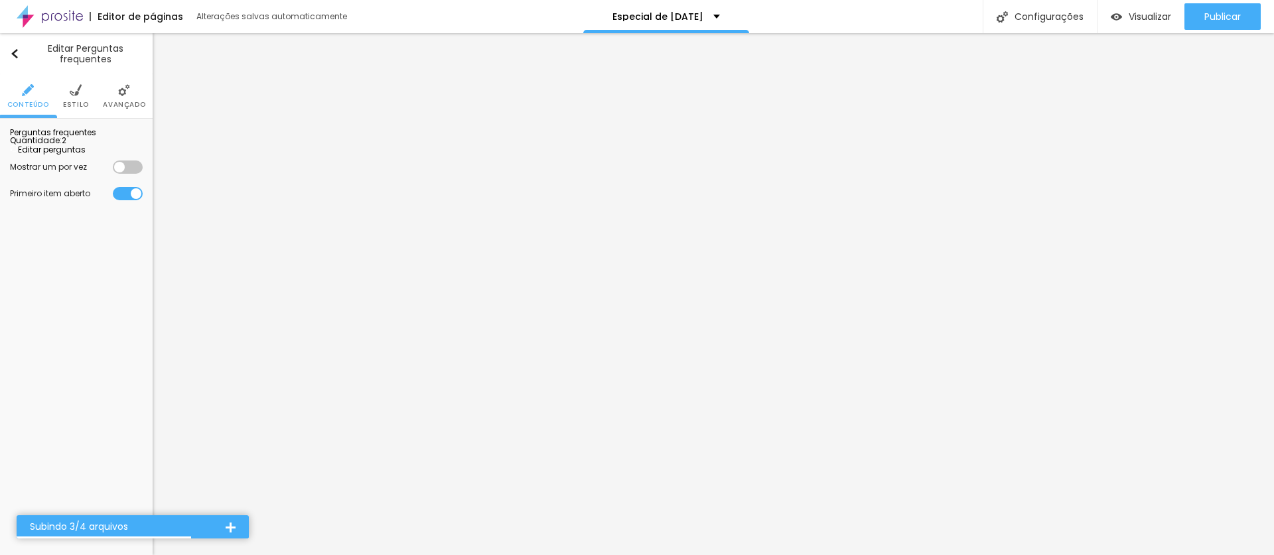
drag, startPoint x: 612, startPoint y: 385, endPoint x: 624, endPoint y: 385, distance: 12.0
drag, startPoint x: 667, startPoint y: 383, endPoint x: 652, endPoint y: 383, distance: 14.6
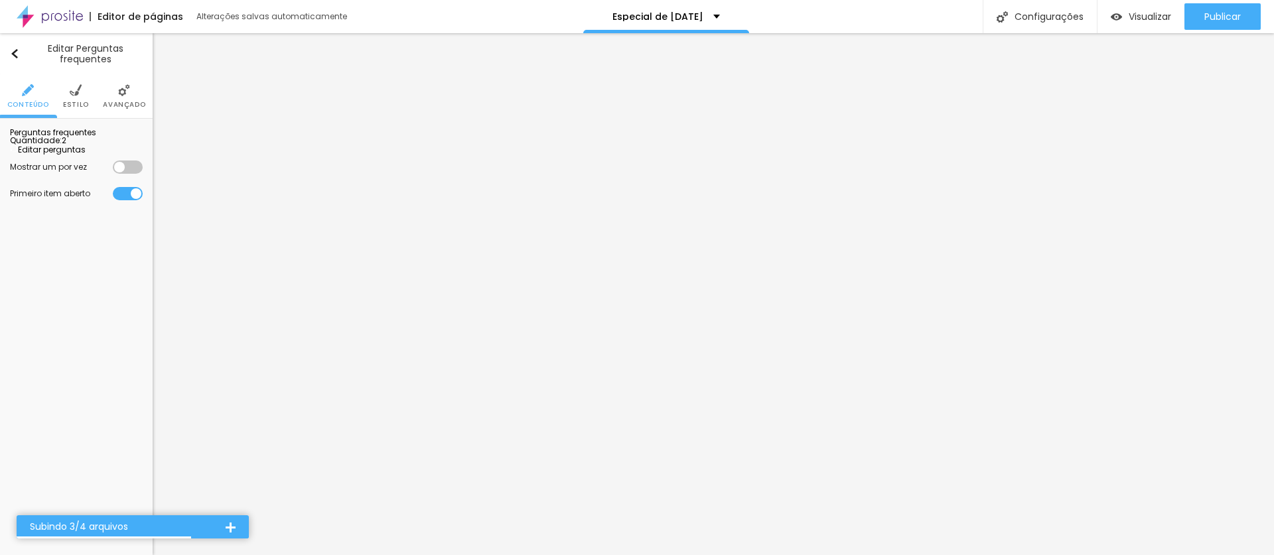
drag, startPoint x: 718, startPoint y: 383, endPoint x: 735, endPoint y: 383, distance: 17.3
drag, startPoint x: 913, startPoint y: 383, endPoint x: 941, endPoint y: 383, distance: 27.9
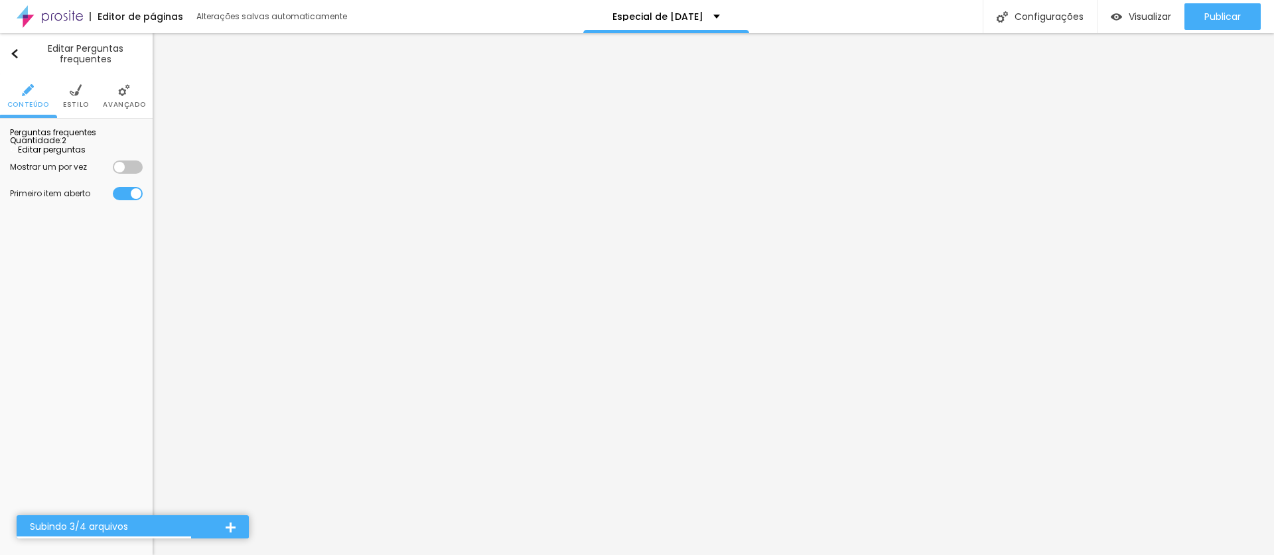
drag, startPoint x: 742, startPoint y: 398, endPoint x: 749, endPoint y: 397, distance: 6.7
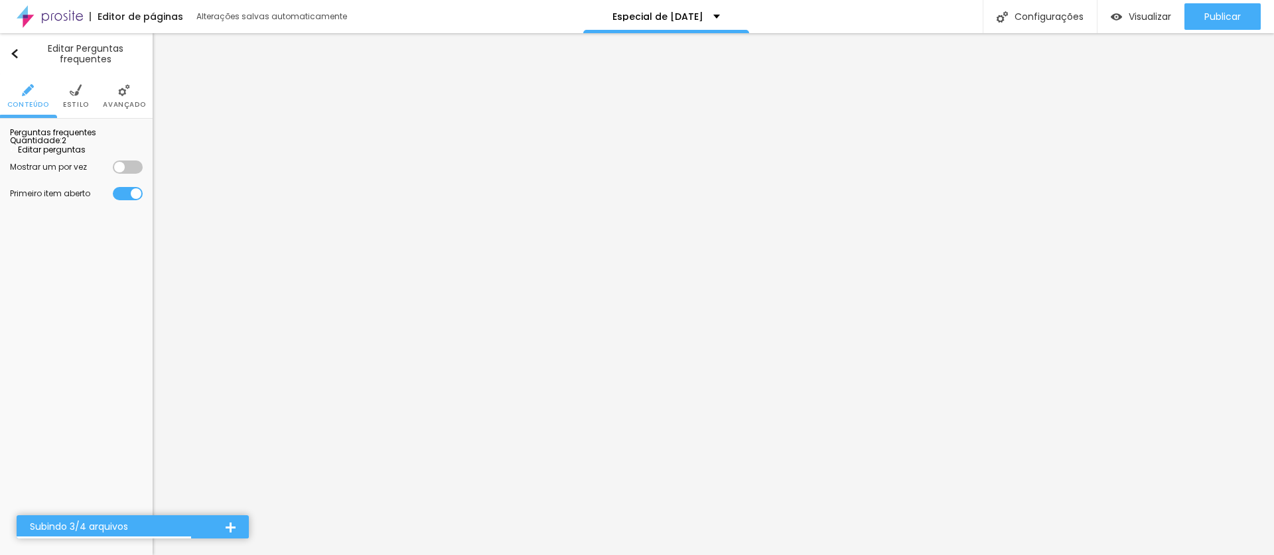
drag, startPoint x: 509, startPoint y: 383, endPoint x: 521, endPoint y: 383, distance: 12.6
drag, startPoint x: 482, startPoint y: 381, endPoint x: 969, endPoint y: 403, distance: 488.1
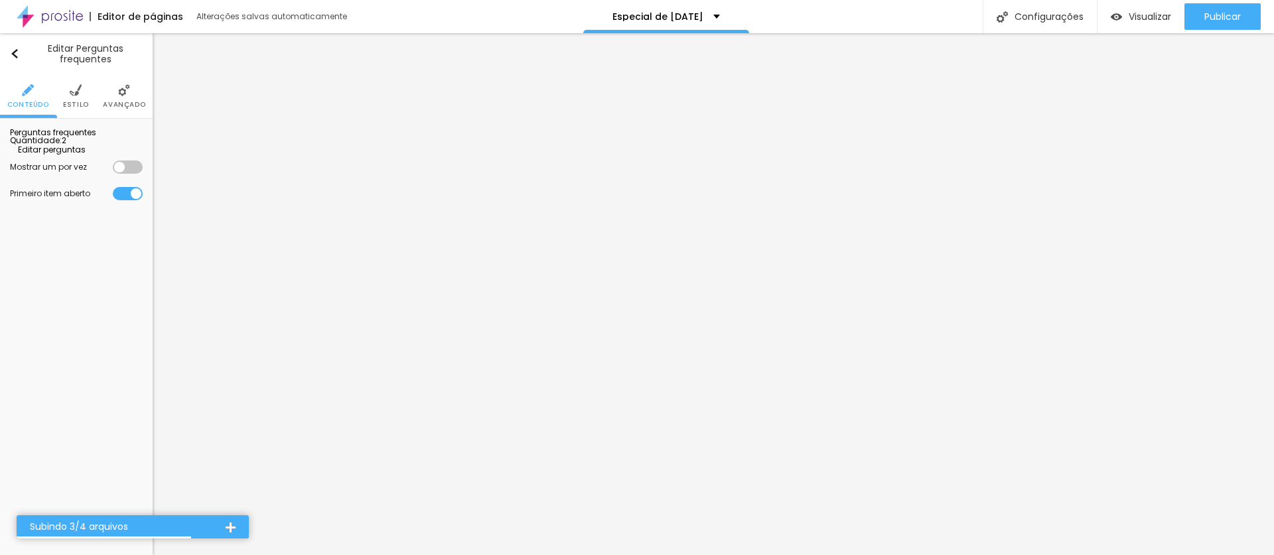
drag, startPoint x: 684, startPoint y: 331, endPoint x: 448, endPoint y: 326, distance: 235.6
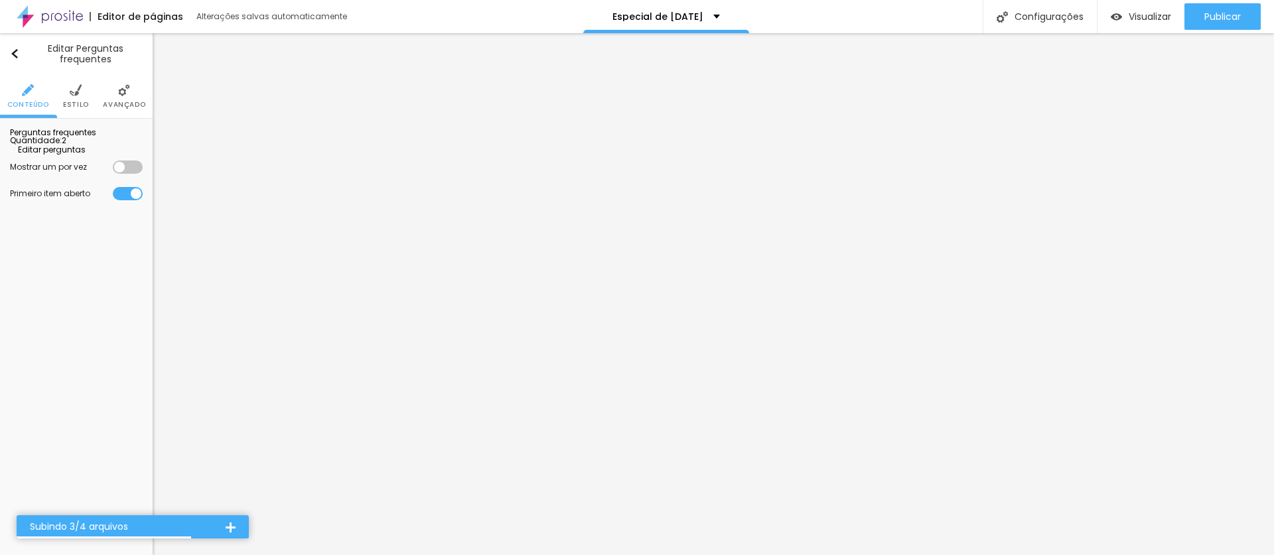
drag, startPoint x: 604, startPoint y: 397, endPoint x: 612, endPoint y: 397, distance: 7.3
drag, startPoint x: 651, startPoint y: 399, endPoint x: 678, endPoint y: 400, distance: 26.6
drag, startPoint x: 731, startPoint y: 403, endPoint x: 752, endPoint y: 403, distance: 20.6
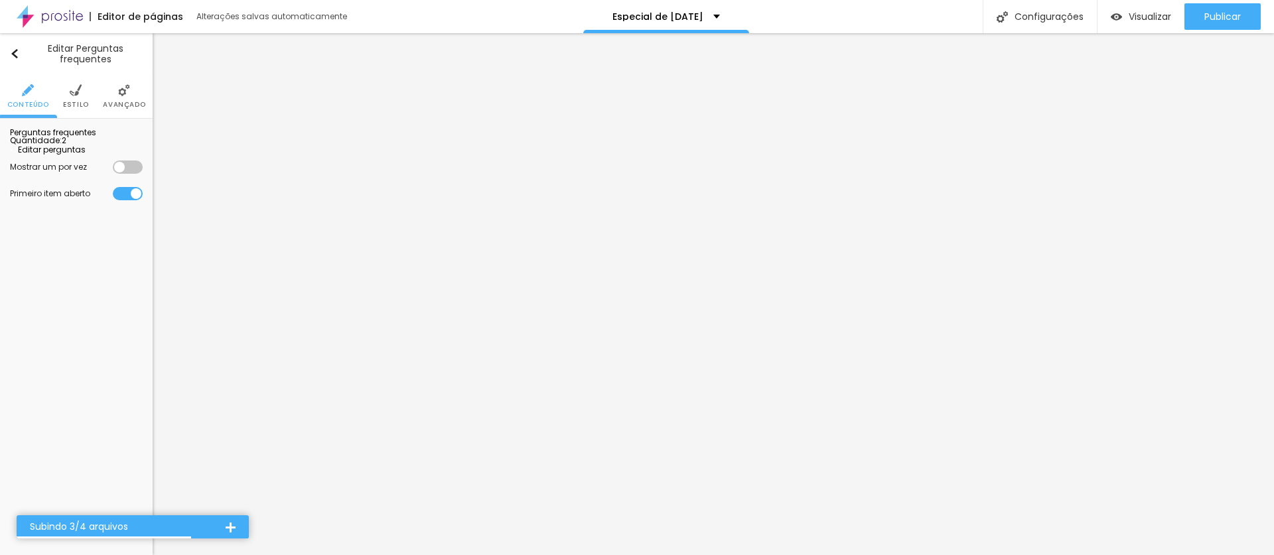
drag, startPoint x: 661, startPoint y: 420, endPoint x: 681, endPoint y: 419, distance: 19.3
drag, startPoint x: 739, startPoint y: 419, endPoint x: 748, endPoint y: 419, distance: 9.3
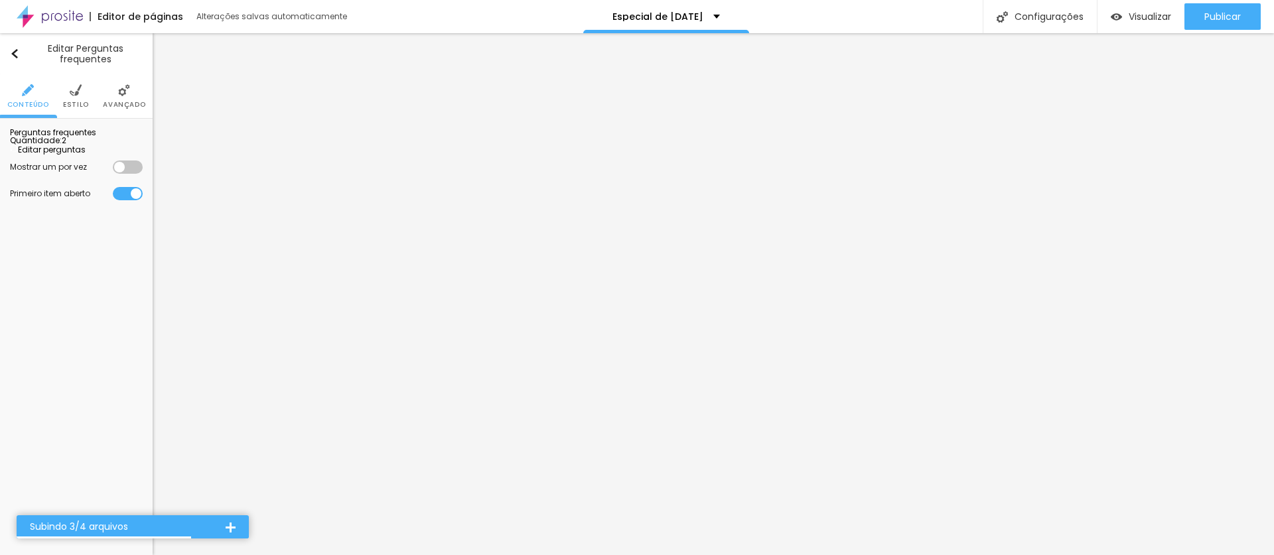
drag, startPoint x: 776, startPoint y: 419, endPoint x: 805, endPoint y: 418, distance: 29.2
drag, startPoint x: 830, startPoint y: 418, endPoint x: 861, endPoint y: 419, distance: 31.2
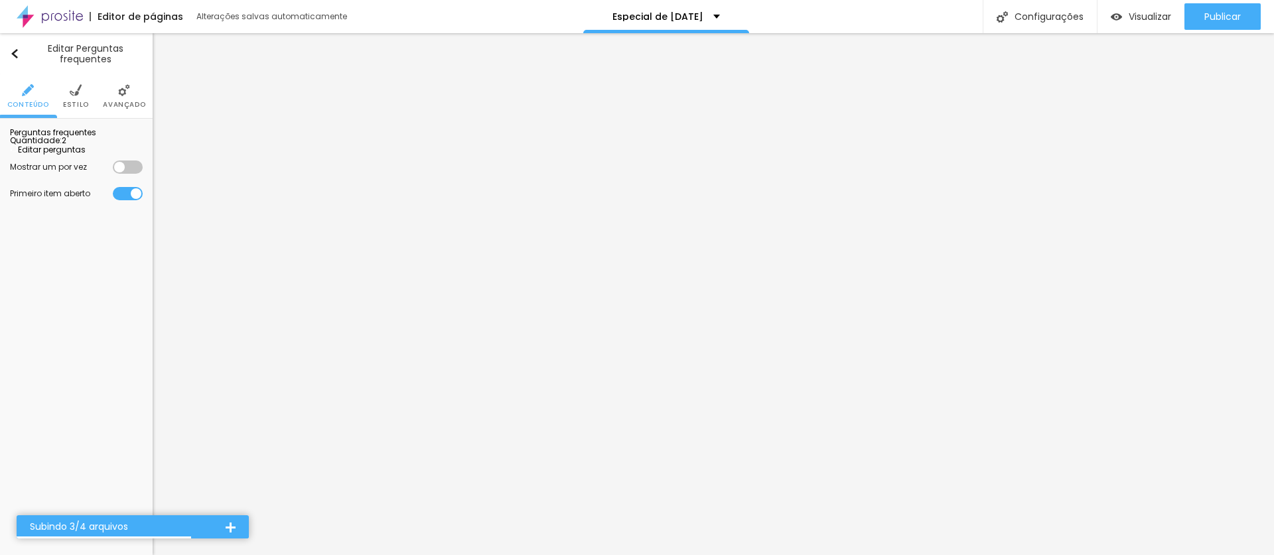
drag, startPoint x: 898, startPoint y: 417, endPoint x: 924, endPoint y: 416, distance: 26.6
drag, startPoint x: 344, startPoint y: 234, endPoint x: 345, endPoint y: 225, distance: 8.7
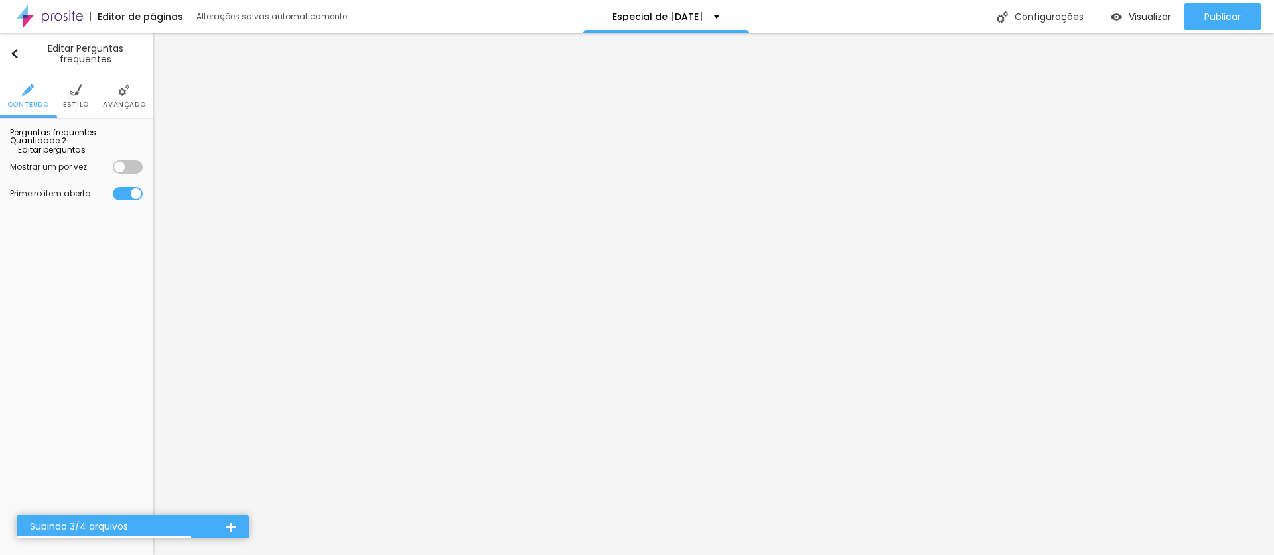
click at [86, 155] on span "Editar perguntas" at bounding box center [48, 149] width 76 height 11
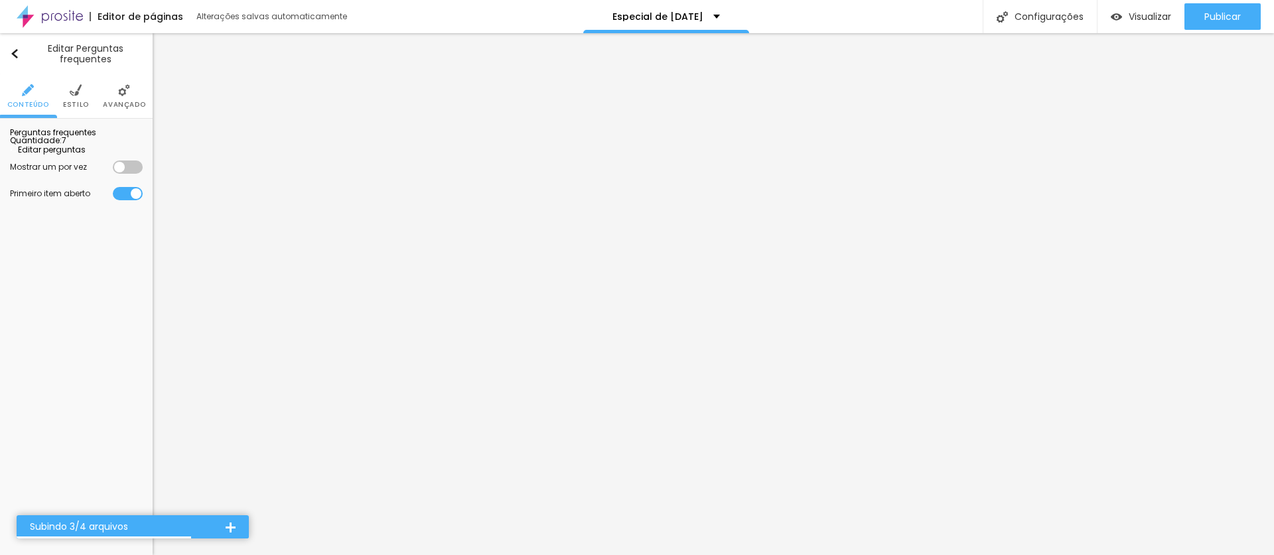
drag, startPoint x: 783, startPoint y: 369, endPoint x: 905, endPoint y: 366, distance: 121.4
copy p "fotos feitas na sua sessão"
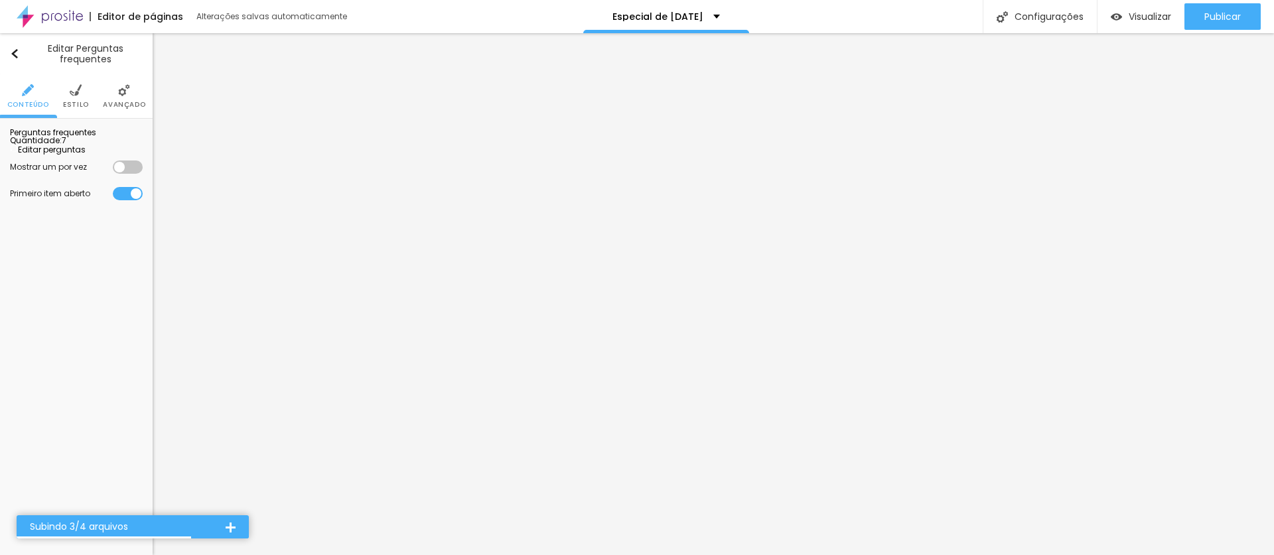
drag, startPoint x: 732, startPoint y: 407, endPoint x: 663, endPoint y: 424, distance: 71.8
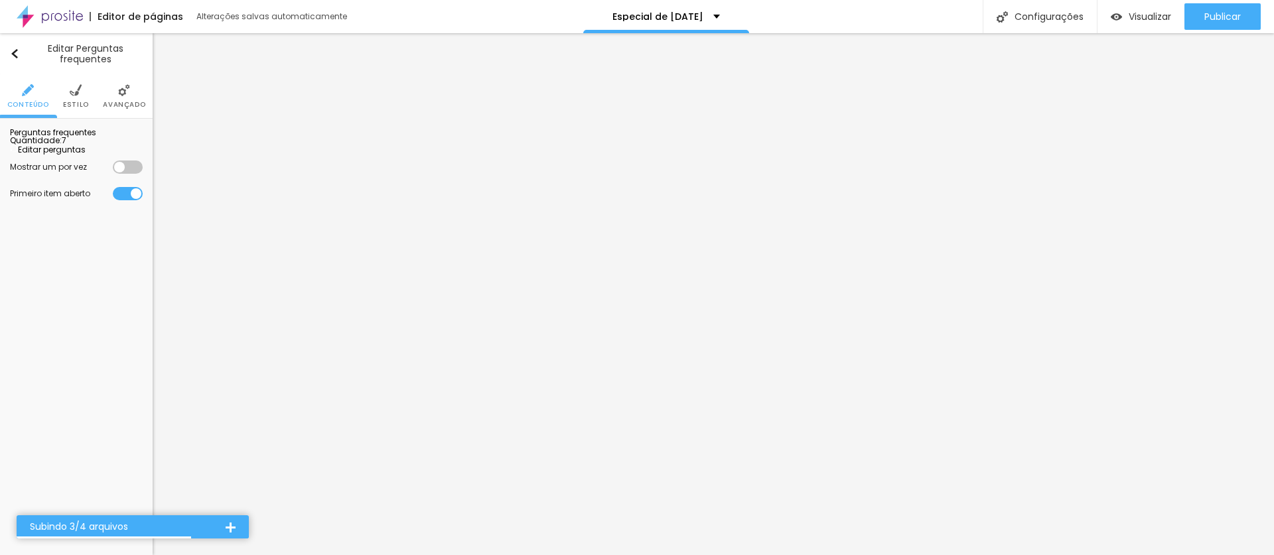
copy p "Entregues editadas com tratamento de cor, em formato digital, na nossa galeria …"
drag, startPoint x: 843, startPoint y: 357, endPoint x: 460, endPoint y: 334, distance: 383.5
copy p "Se o seu pacote é o BÁSICO, você receberá 12 fotos feitas na sua sessão, após o…"
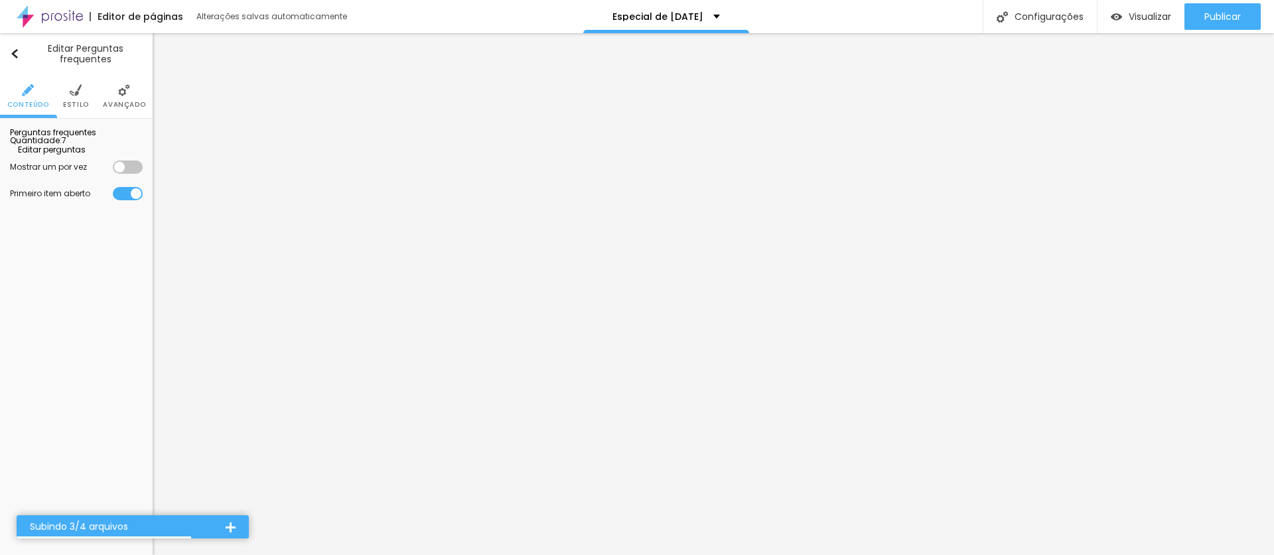
drag, startPoint x: 575, startPoint y: 396, endPoint x: 607, endPoint y: 393, distance: 32.0
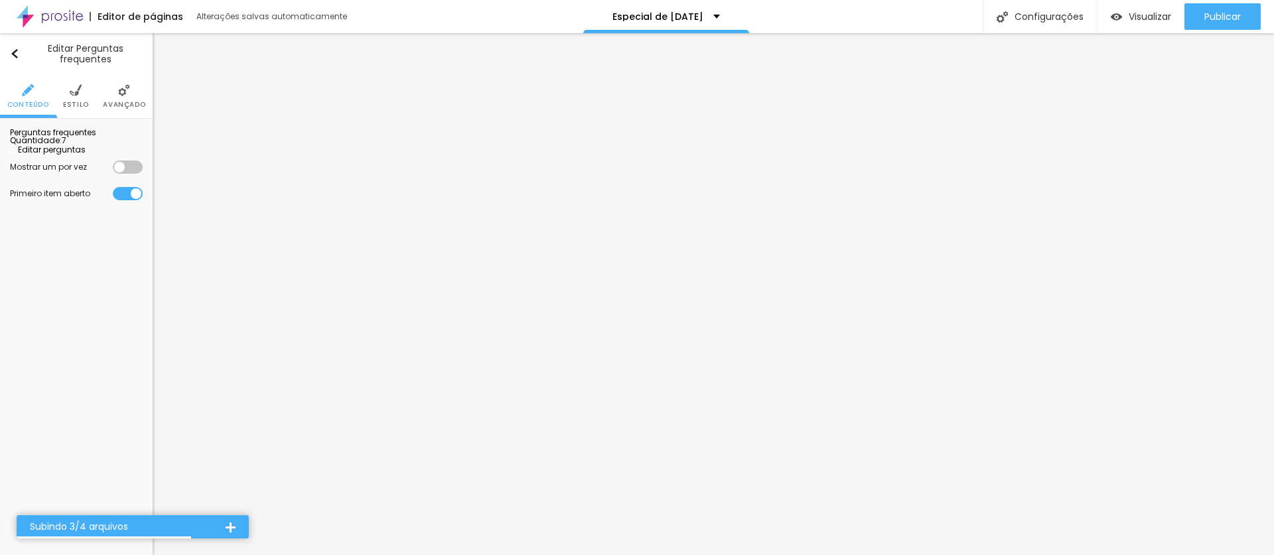
drag, startPoint x: 549, startPoint y: 435, endPoint x: 620, endPoint y: 433, distance: 71.7
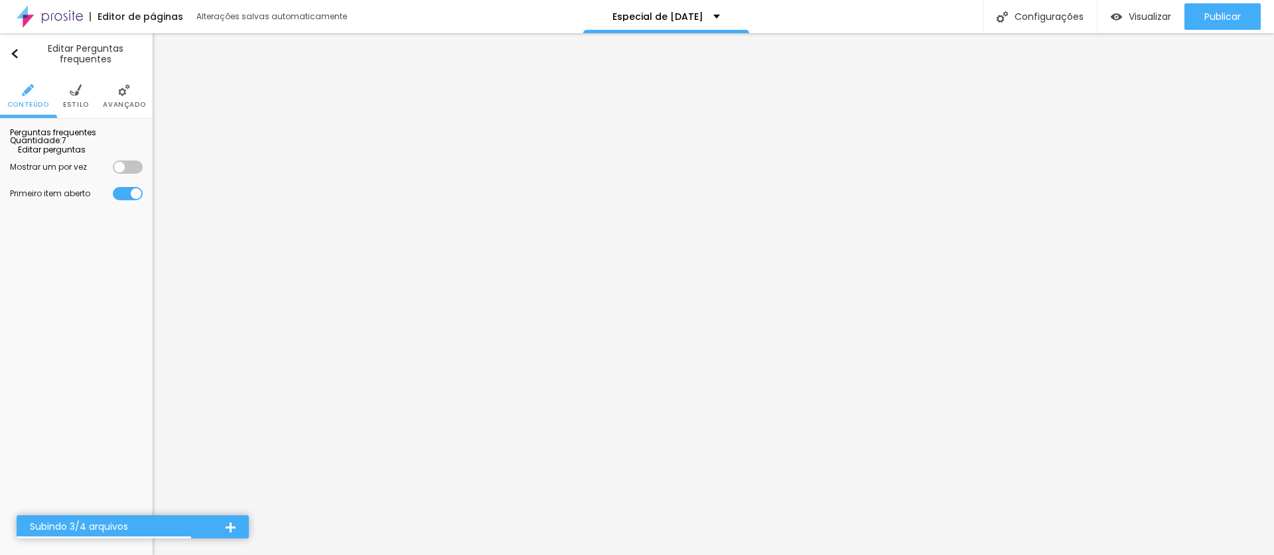
scroll to position [56, 0]
drag, startPoint x: 841, startPoint y: 368, endPoint x: 645, endPoint y: 399, distance: 198.8
copy p "e também impressas em tamanho 10x15♥"
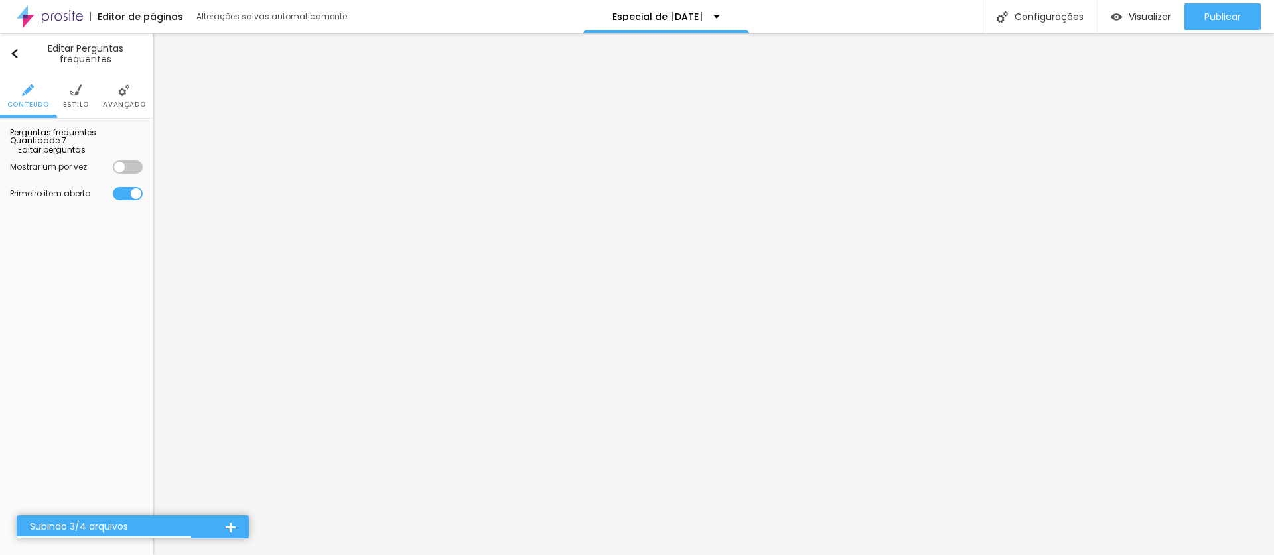
scroll to position [60, 0]
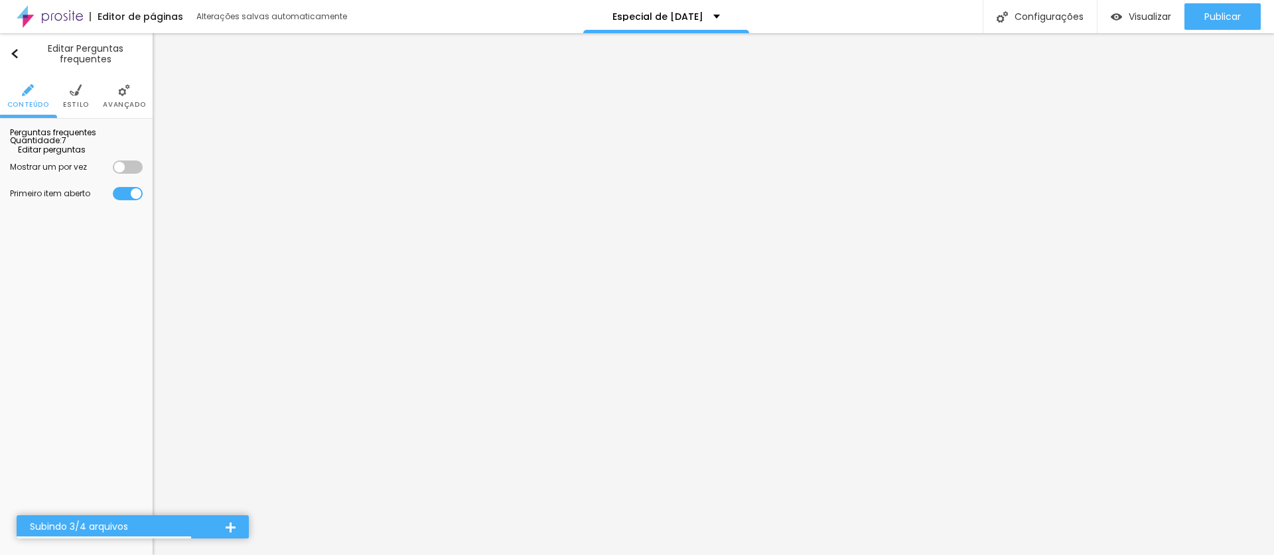
click at [73, 92] on img at bounding box center [76, 90] width 12 height 12
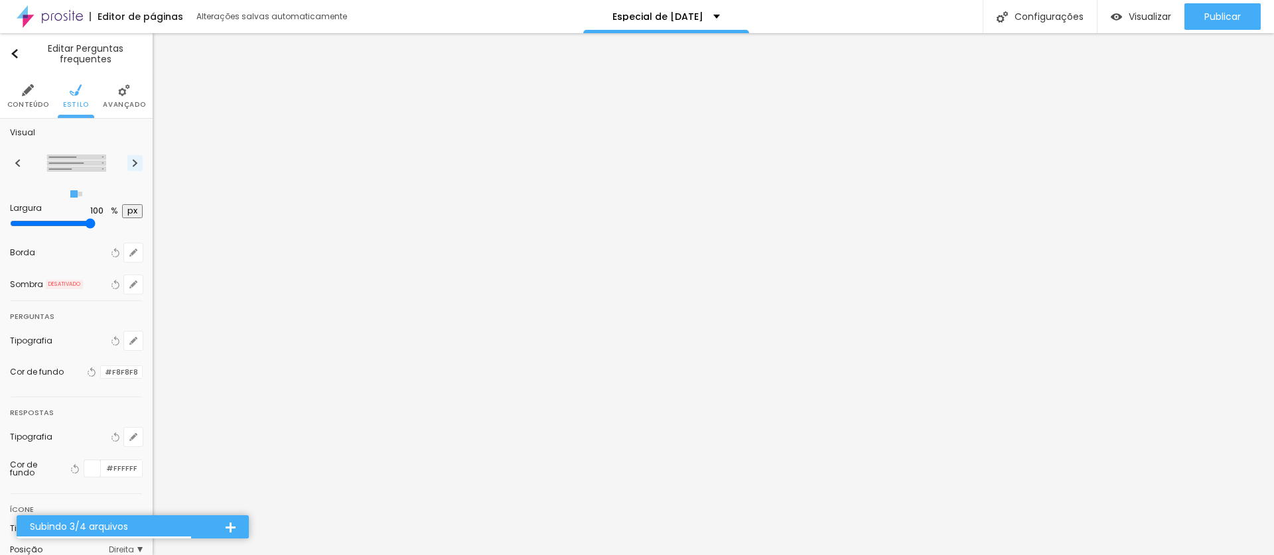
click at [131, 165] on img at bounding box center [134, 163] width 7 height 8
radio input "false"
radio input "true"
click at [131, 165] on img at bounding box center [134, 163] width 7 height 8
radio input "true"
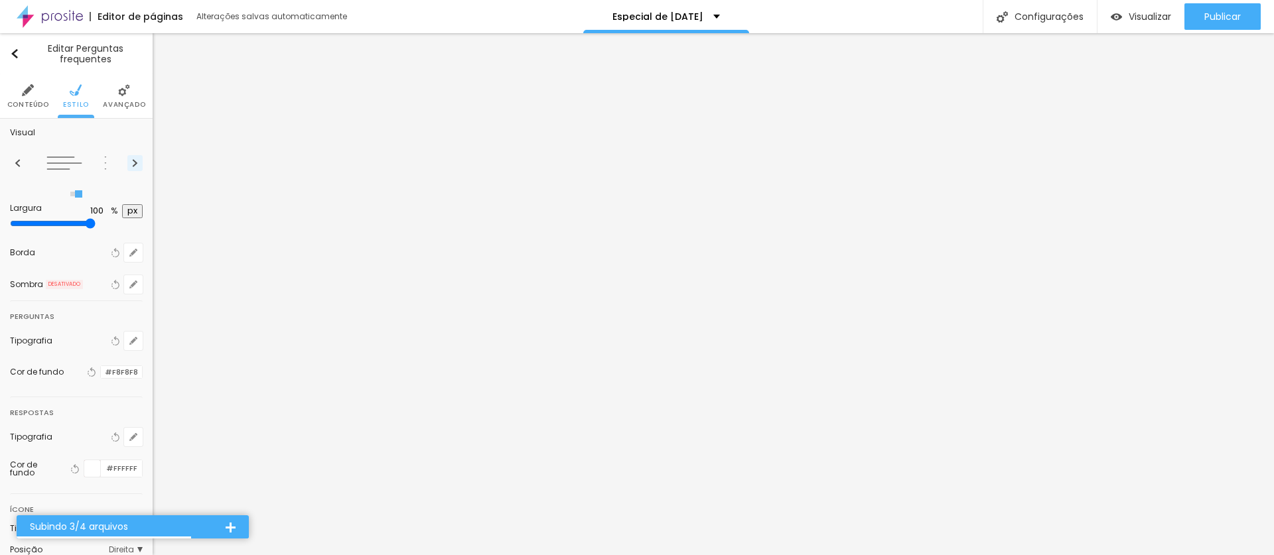
radio input "false"
click at [131, 165] on img at bounding box center [134, 163] width 7 height 8
radio input "false"
radio input "true"
click at [131, 165] on img at bounding box center [134, 163] width 7 height 8
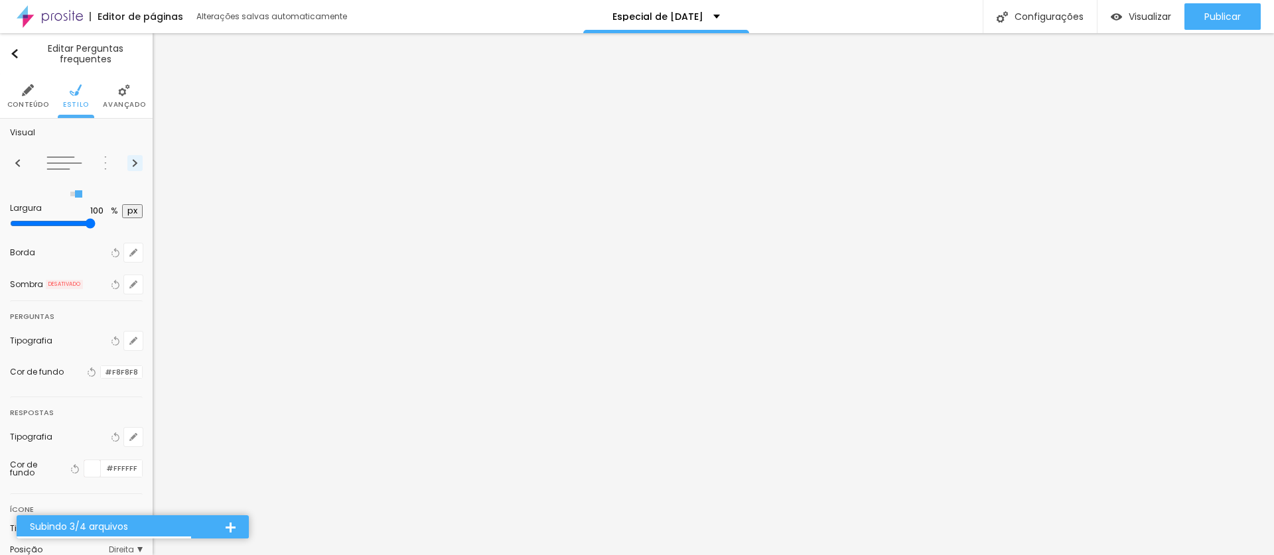
radio input "true"
radio input "false"
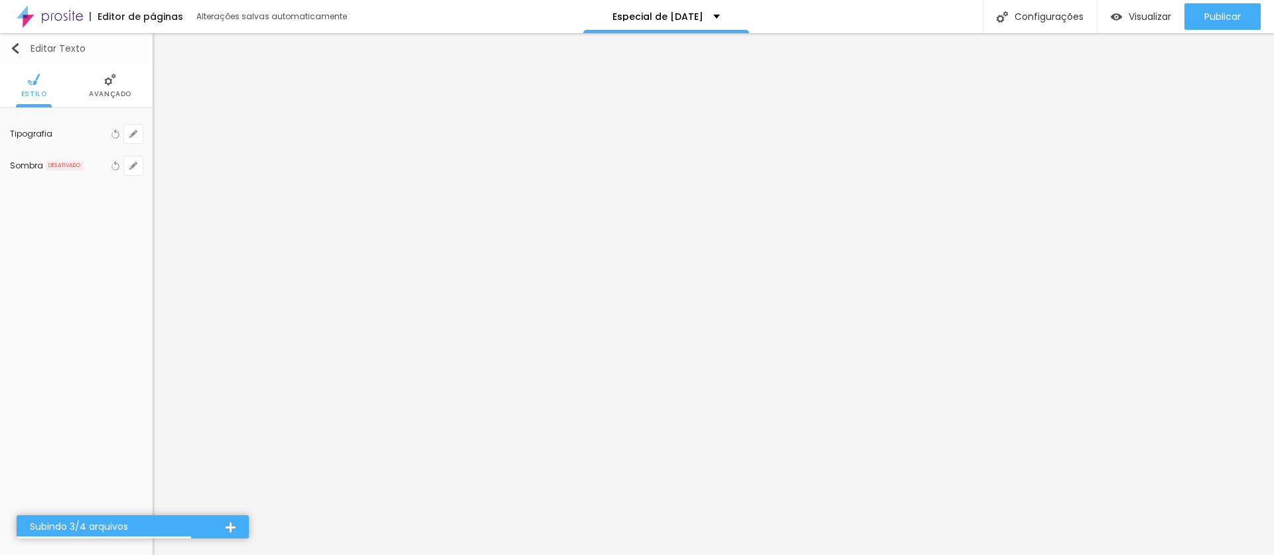
click at [3, 42] on button "Editar Texto" at bounding box center [76, 48] width 153 height 31
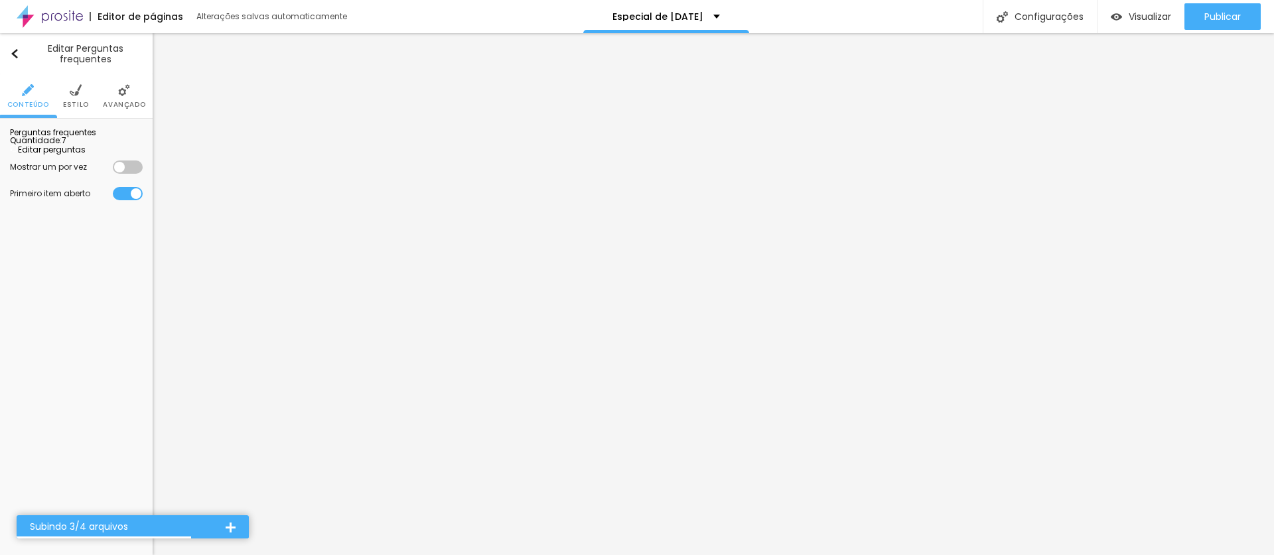
click at [86, 94] on li "Estilo" at bounding box center [76, 96] width 26 height 44
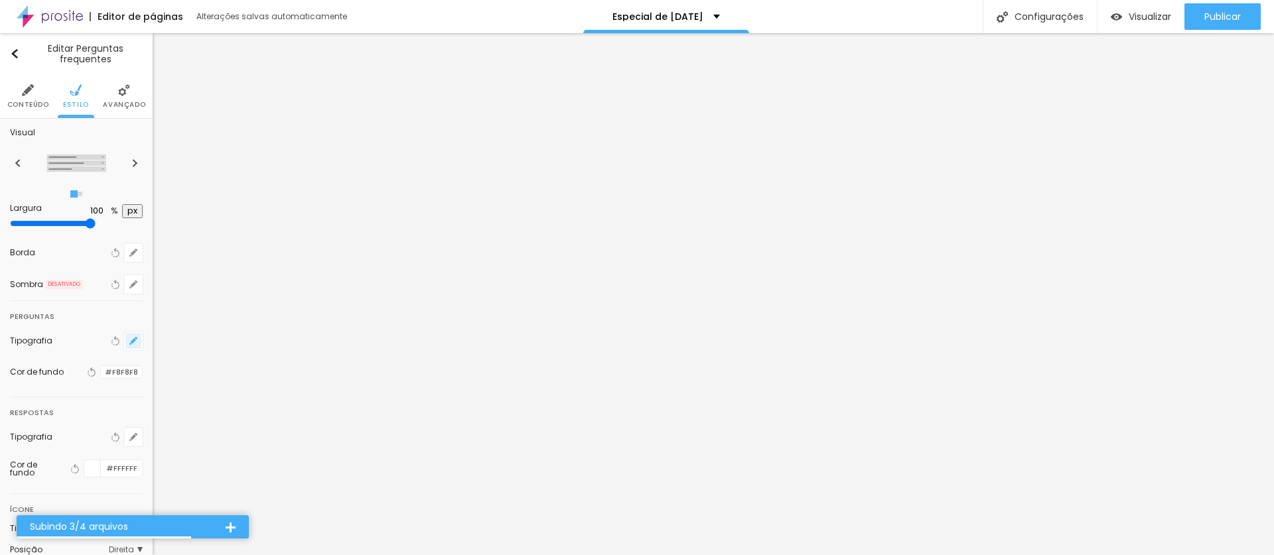
click at [135, 339] on icon "button" at bounding box center [133, 340] width 5 height 5
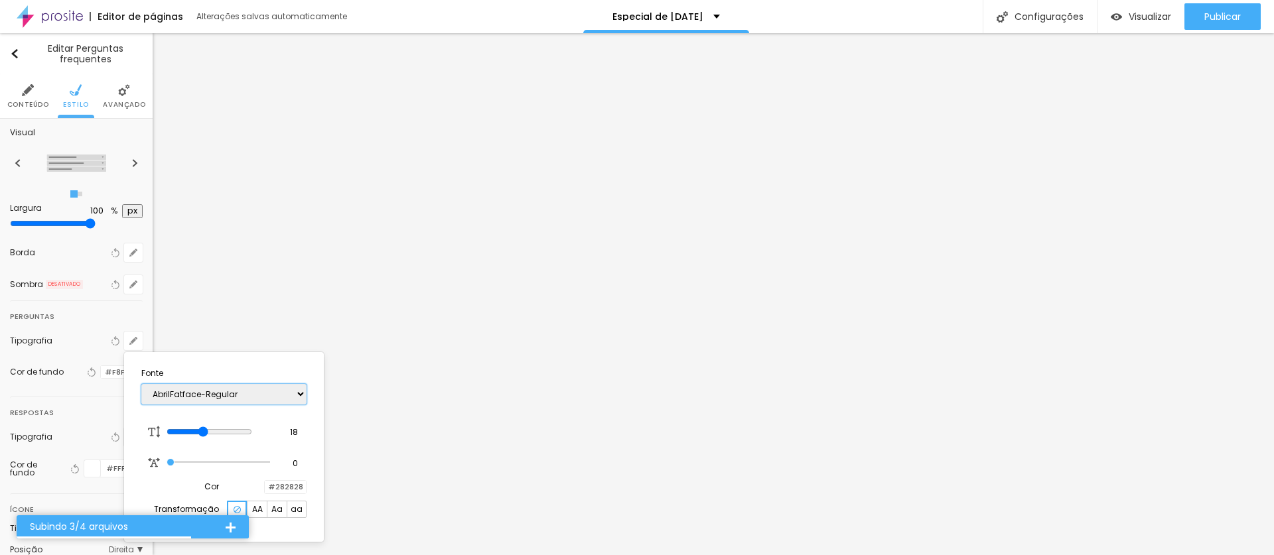
click at [187, 404] on select "AbrilFatface-Regular Actor-Regular Alegreya AlegreyaBlack [PERSON_NAME] Allan-R…" at bounding box center [223, 394] width 165 height 21
select select "Arapey"
click at [141, 384] on select "AbrilFatface-Regular Actor-Regular Alegreya AlegreyaBlack [PERSON_NAME] Allan-R…" at bounding box center [223, 394] width 165 height 21
click at [73, 427] on div at bounding box center [637, 277] width 1274 height 555
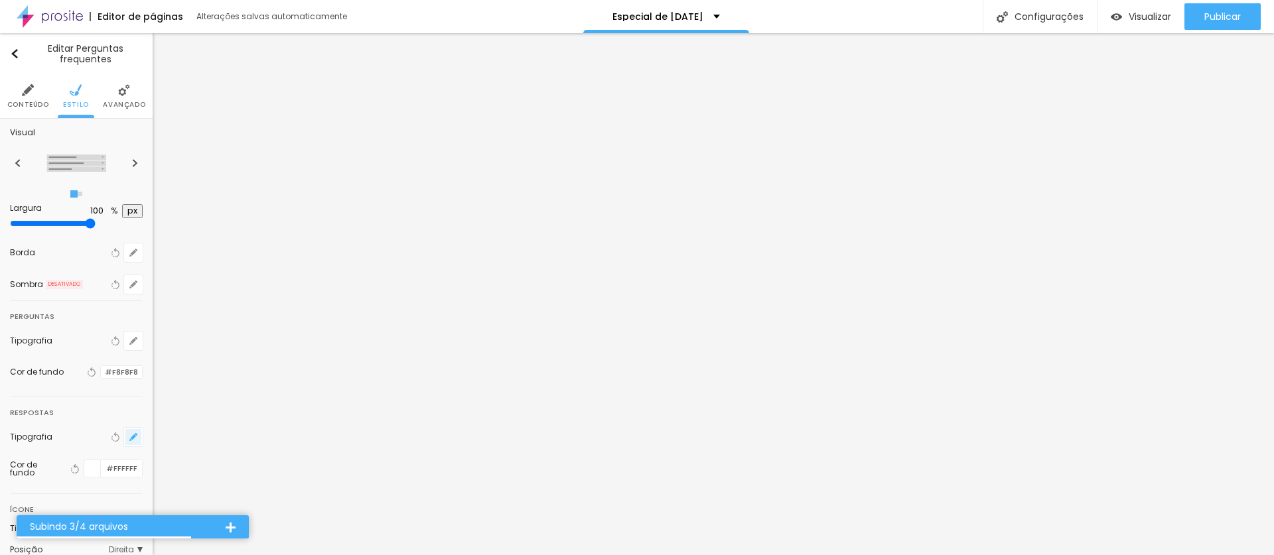
click at [131, 436] on icon "button" at bounding box center [133, 437] width 8 height 8
click at [211, 486] on select "AbrilFatface-Regular Actor-Regular Alegreya AlegreyaBlack [PERSON_NAME] Allan-R…" at bounding box center [223, 491] width 165 height 21
select select "Arapey"
click at [141, 481] on select "AbrilFatface-Regular Actor-Regular Alegreya AlegreyaBlack [PERSON_NAME] Allan-R…" at bounding box center [223, 491] width 165 height 21
click at [133, 431] on div at bounding box center [637, 277] width 1274 height 555
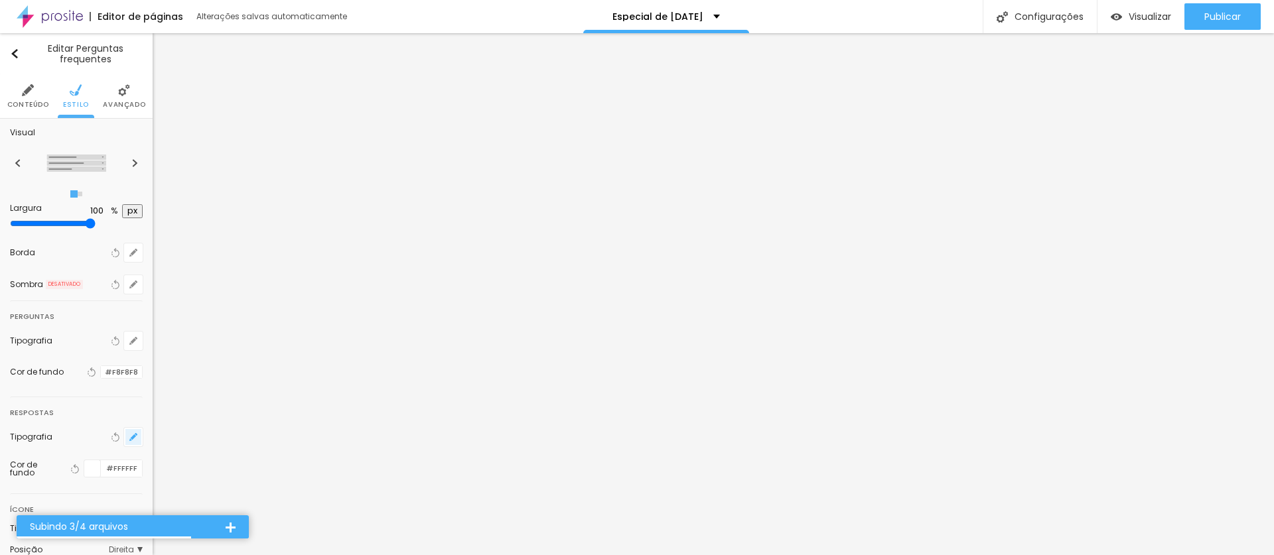
click at [132, 442] on button "button" at bounding box center [133, 437] width 19 height 19
click at [201, 490] on select "AbrilFatface-Regular Actor-Regular Alegreya AlegreyaBlack [PERSON_NAME] Allan-R…" at bounding box center [223, 491] width 165 height 21
select select "AbrilFatface-Regular"
click at [141, 481] on select "AbrilFatface-Regular Actor-Regular Alegreya AlegreyaBlack [PERSON_NAME] Allan-R…" at bounding box center [223, 491] width 165 height 21
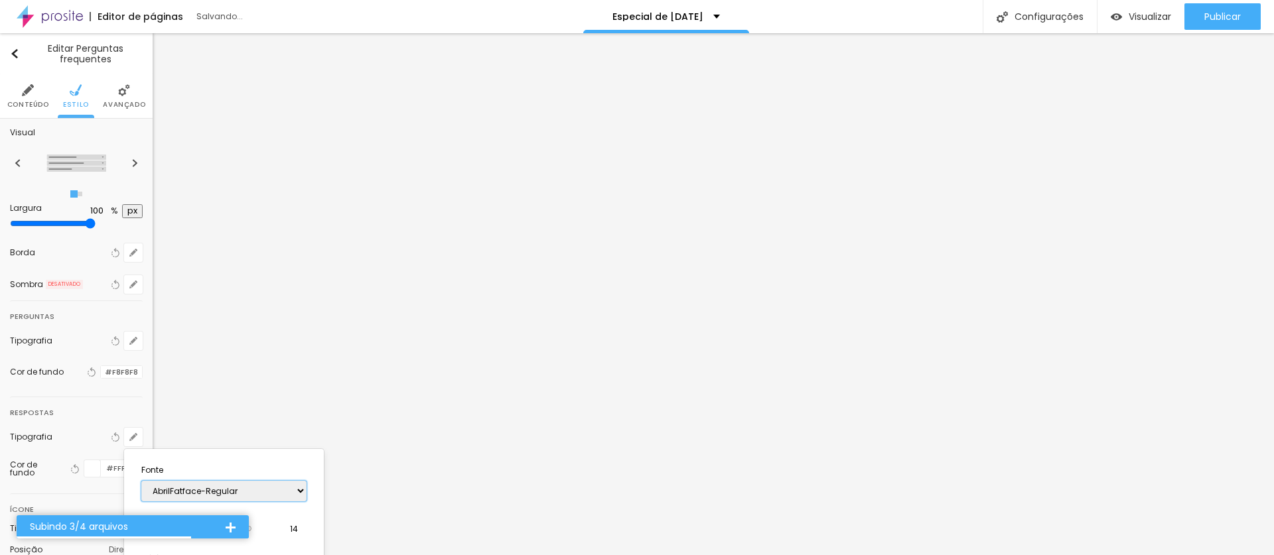
click at [213, 492] on select "AbrilFatface-Regular Actor-Regular Alegreya AlegreyaBlack [PERSON_NAME] Allan-R…" at bounding box center [223, 491] width 165 height 21
click at [119, 433] on div at bounding box center [637, 277] width 1274 height 555
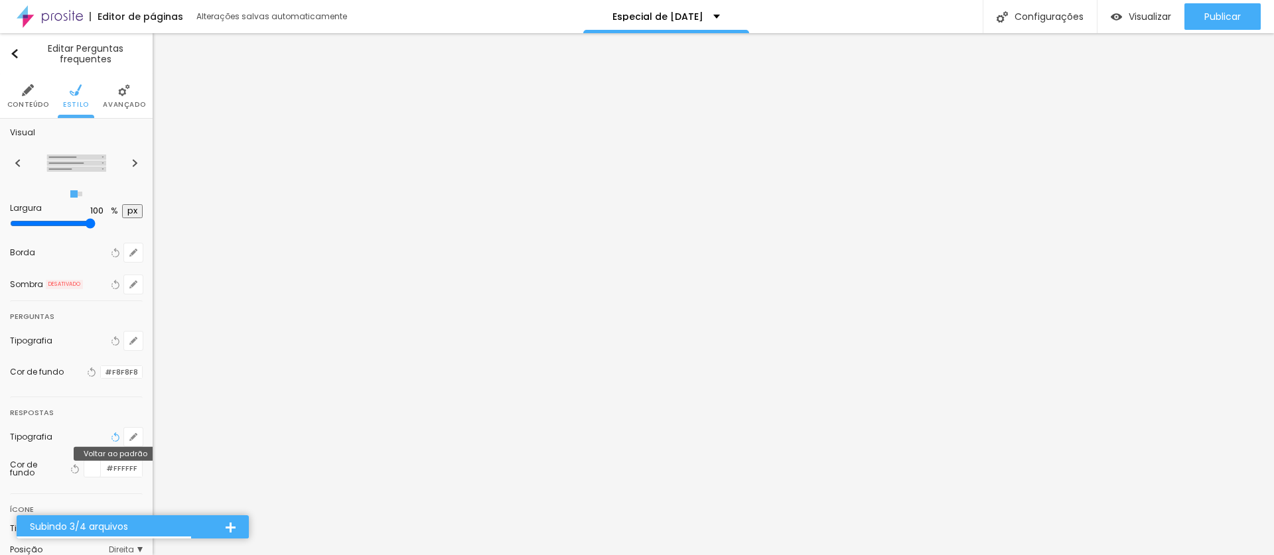
click at [111, 434] on icon "button" at bounding box center [115, 437] width 9 height 9
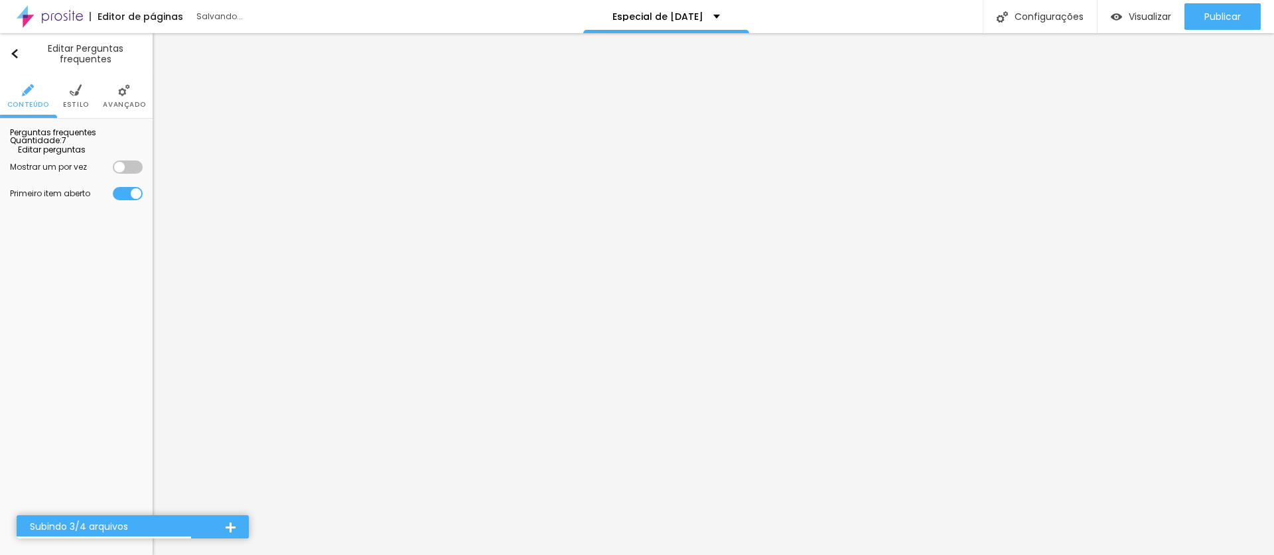
click at [73, 86] on img at bounding box center [76, 90] width 12 height 12
click at [84, 84] on li "Estilo" at bounding box center [76, 96] width 26 height 44
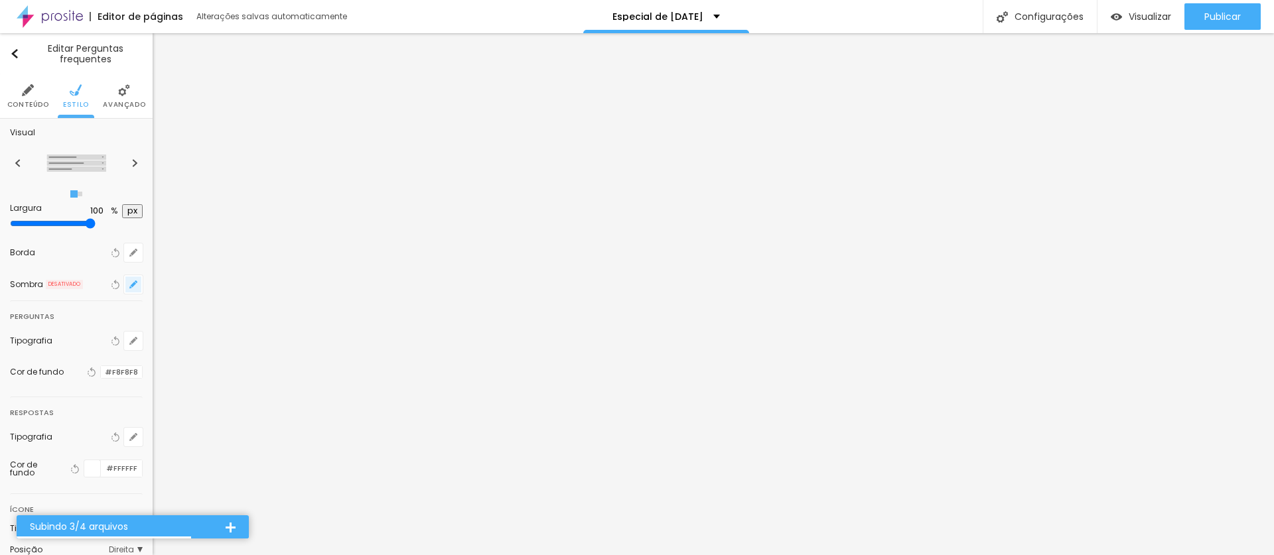
click at [129, 282] on icon "button" at bounding box center [133, 285] width 8 height 8
click at [234, 313] on div at bounding box center [239, 315] width 30 height 13
click at [235, 313] on div at bounding box center [239, 315] width 30 height 13
click at [300, 316] on div at bounding box center [637, 277] width 1274 height 555
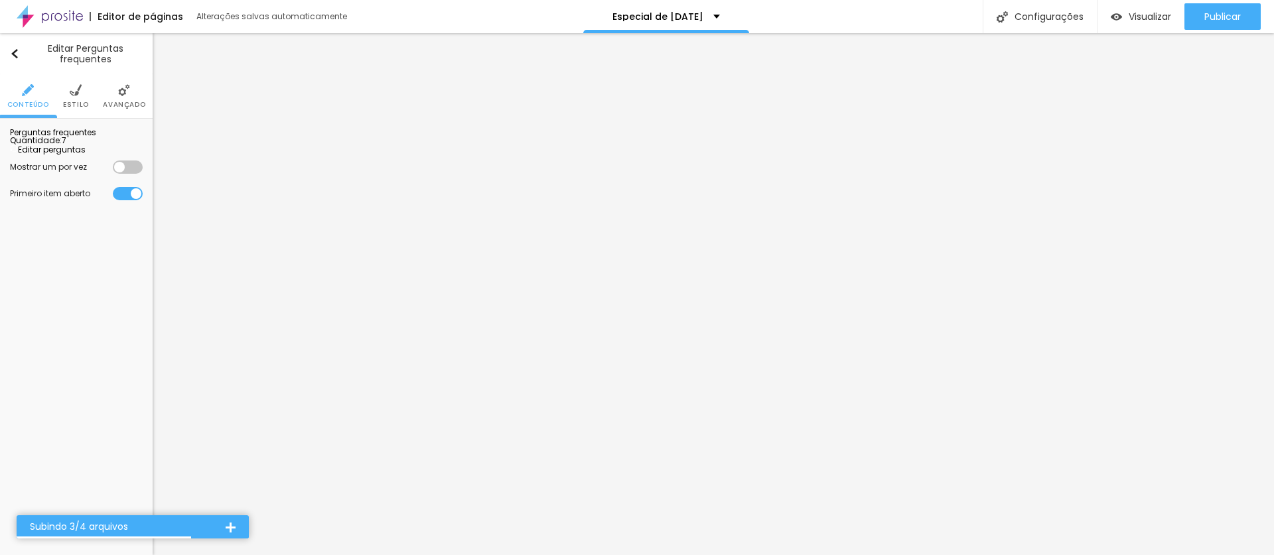
click at [111, 89] on li "Avançado" at bounding box center [124, 96] width 42 height 44
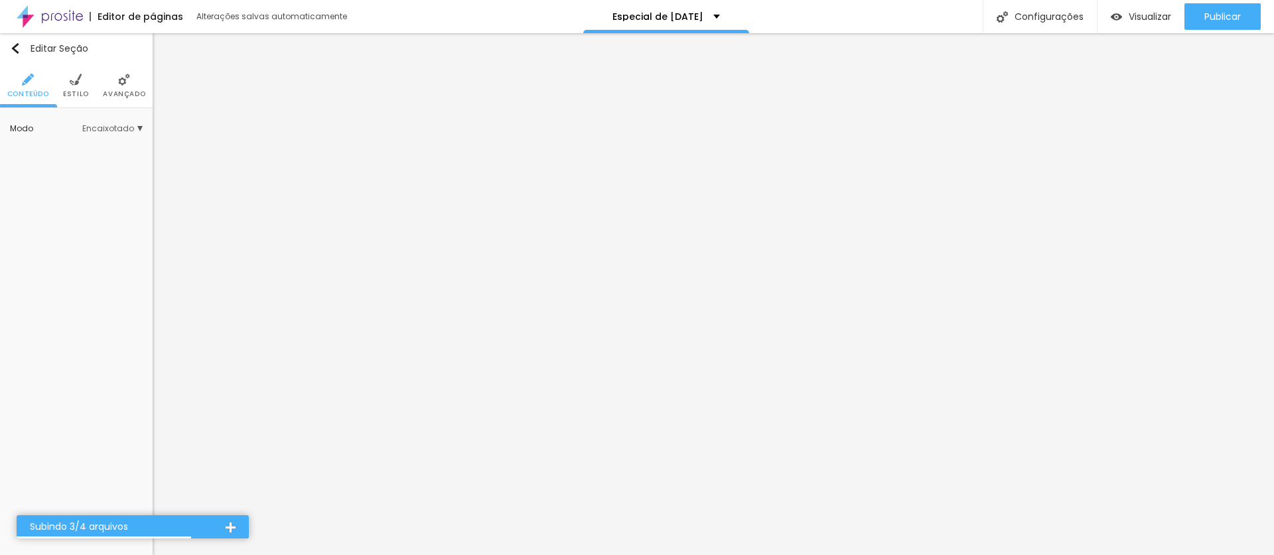
click at [112, 96] on span "Avançado" at bounding box center [124, 94] width 42 height 7
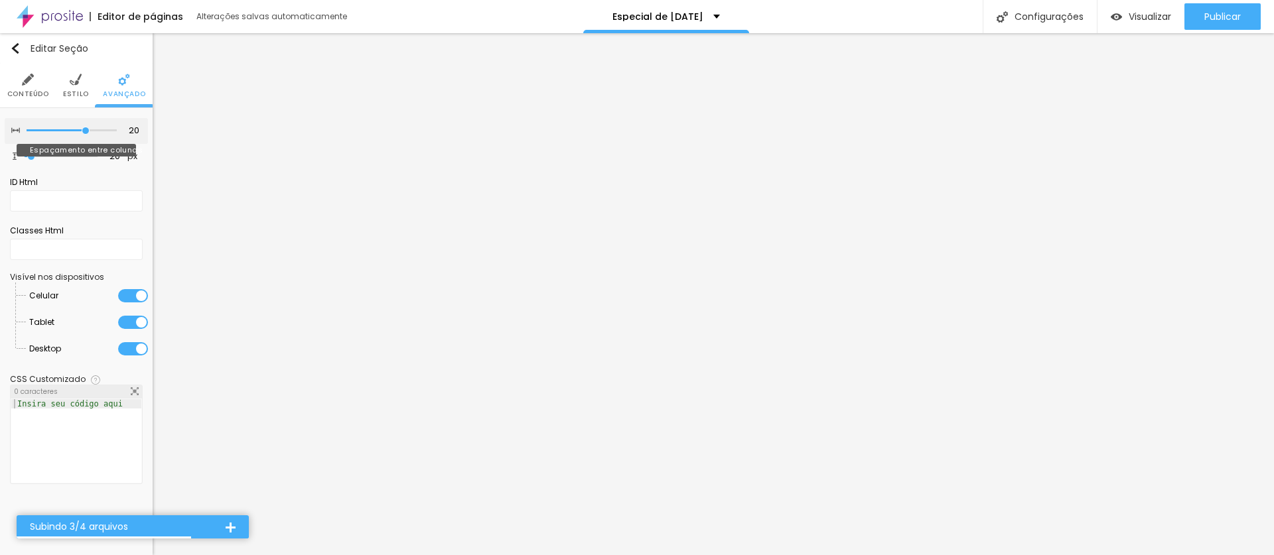
type input "15"
type input "10"
type input "15"
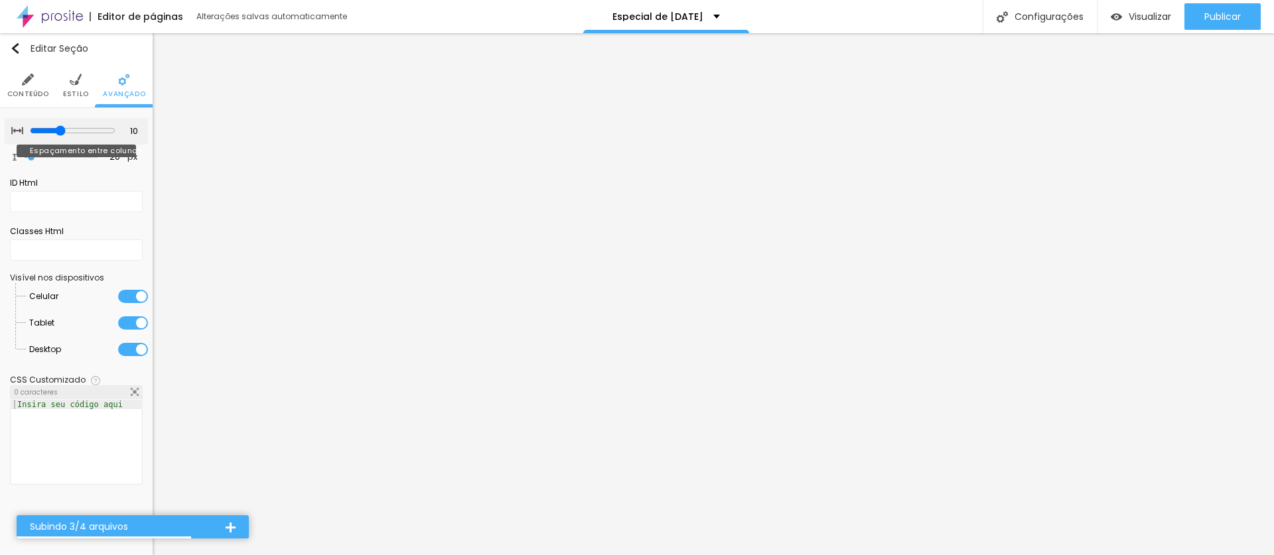
type input "15"
type input "10"
type input "5"
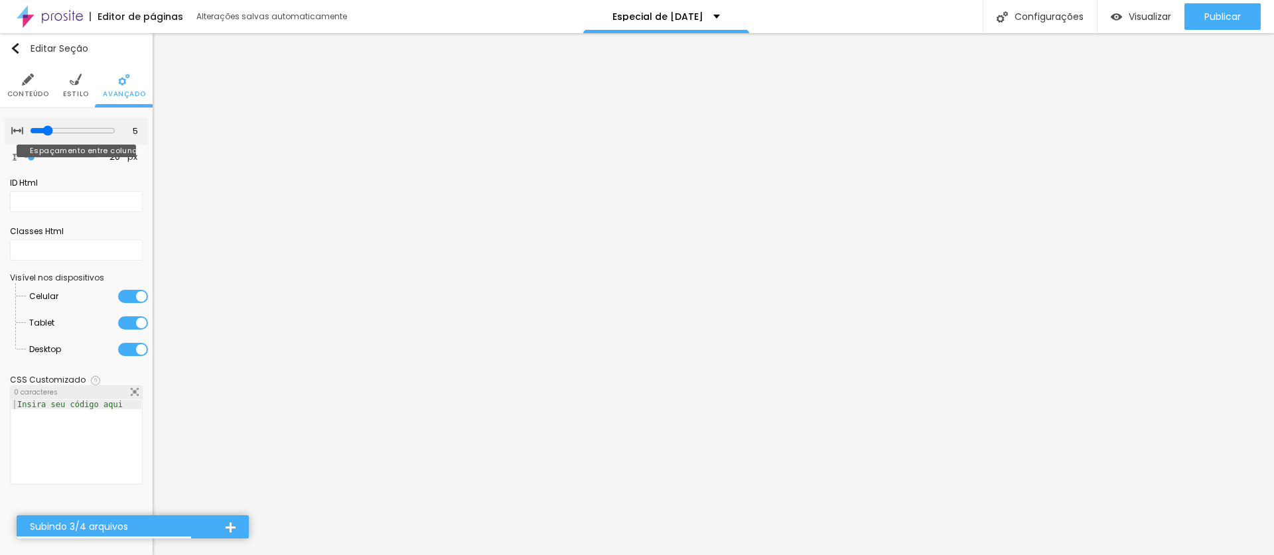
type input "0"
drag, startPoint x: 88, startPoint y: 129, endPoint x: -2, endPoint y: 162, distance: 95.3
click at [0, 162] on html "Editor de páginas Alterações salvas automaticamente Especial de Natal Configura…" at bounding box center [637, 277] width 1274 height 555
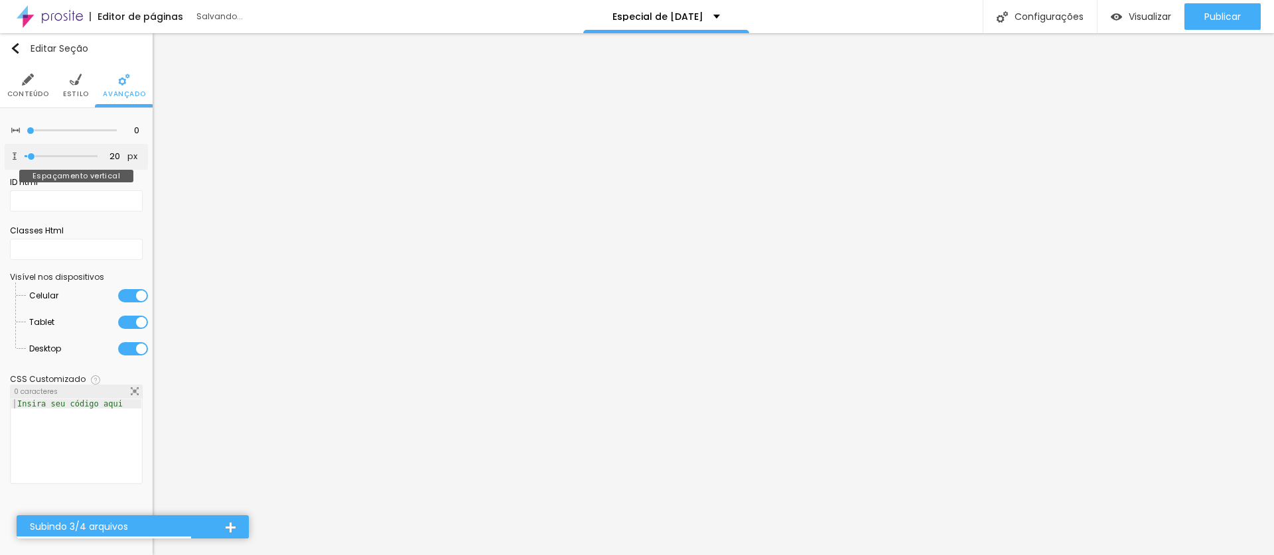
type input "0"
drag, startPoint x: 29, startPoint y: 153, endPoint x: 42, endPoint y: 151, distance: 14.1
click at [0, 155] on html "Editor de páginas Alterações salvas automaticamente Especial de Natal Configura…" at bounding box center [637, 277] width 1274 height 555
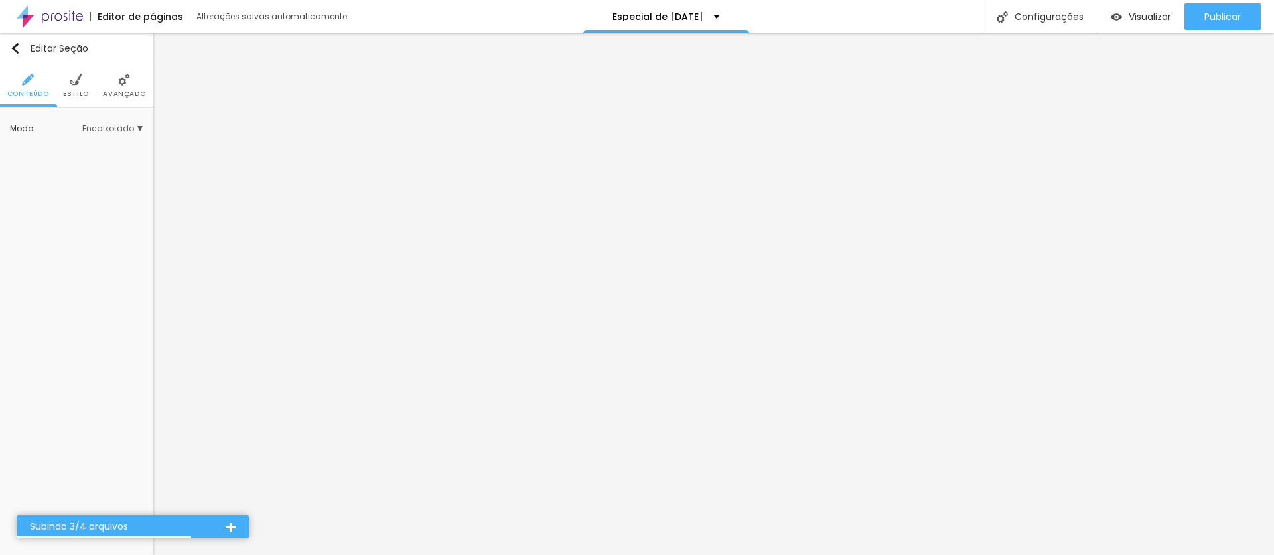
click at [119, 80] on img at bounding box center [124, 80] width 12 height 12
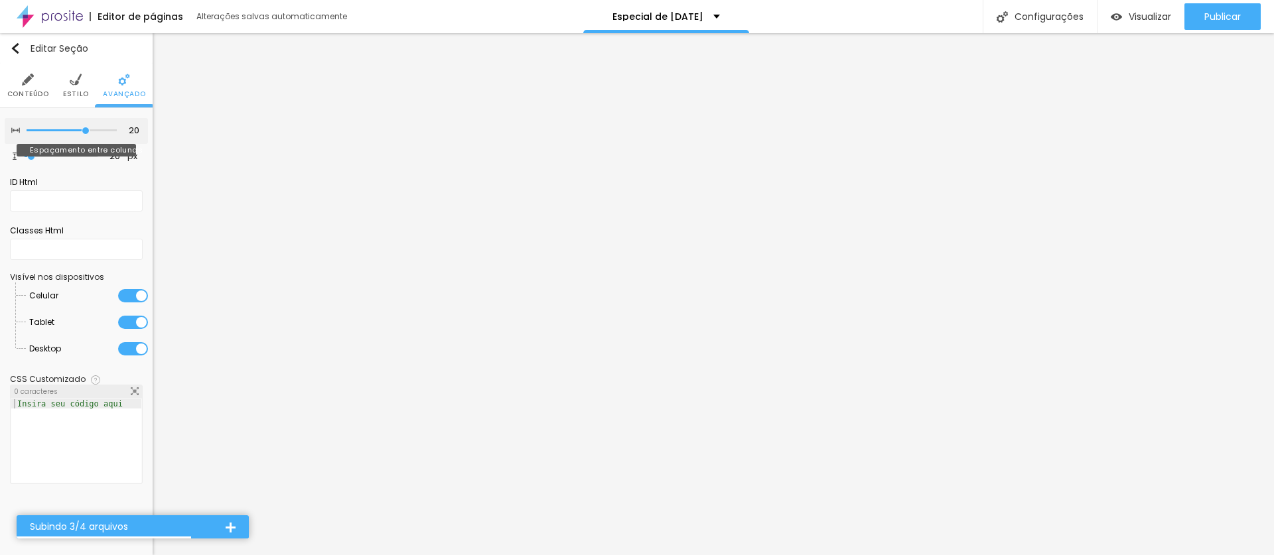
type input "15"
type input "10"
type input "5"
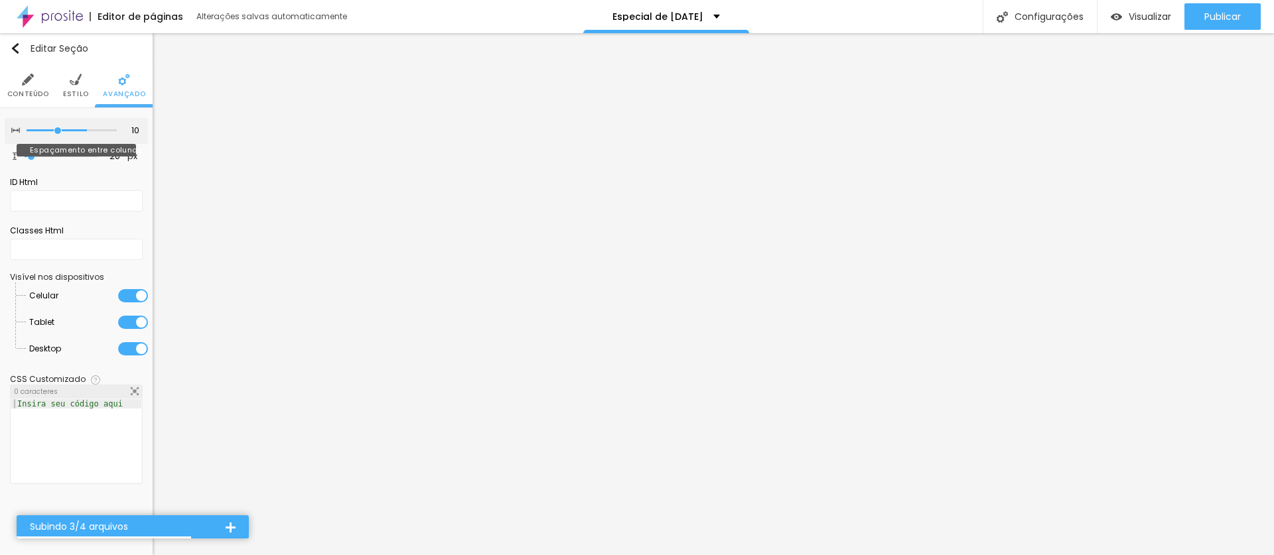
type input "5"
type input "0"
drag, startPoint x: 80, startPoint y: 127, endPoint x: -2, endPoint y: 129, distance: 82.3
type input "0"
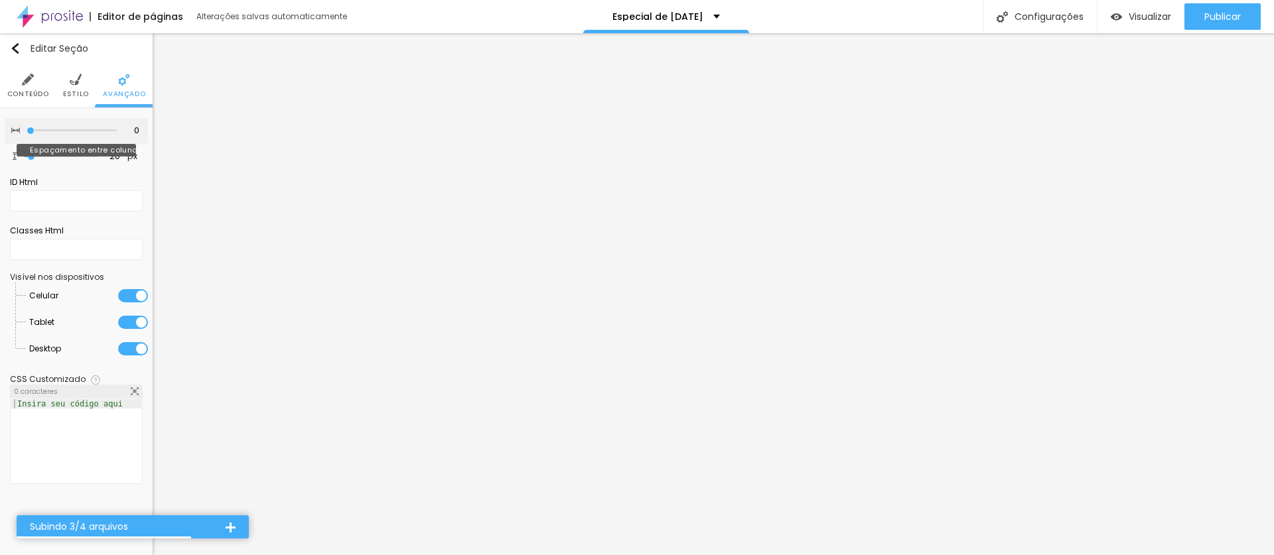
click at [27, 129] on input "range" at bounding box center [72, 130] width 90 height 7
type input "72"
type input "95"
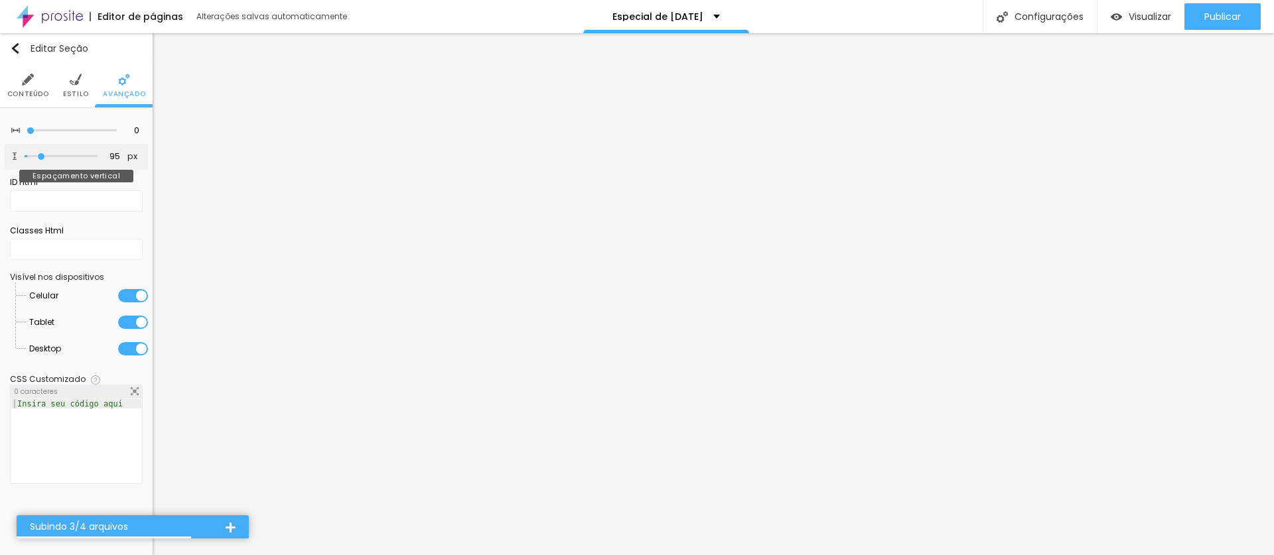
type input "106"
type input "120"
type input "222"
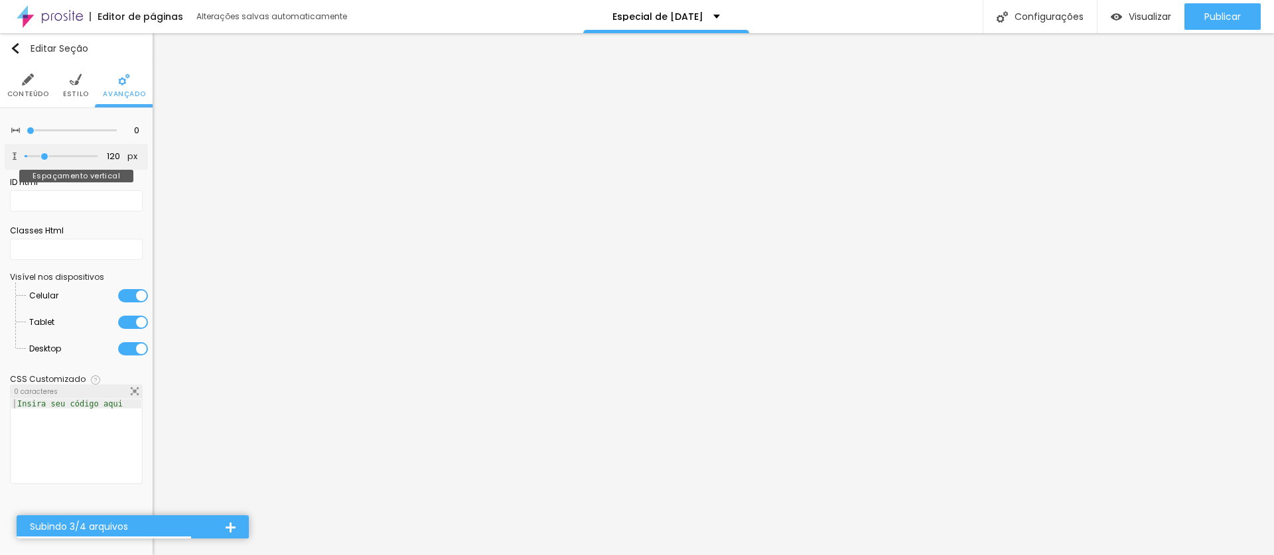
type input "222"
type input "237"
type input "250"
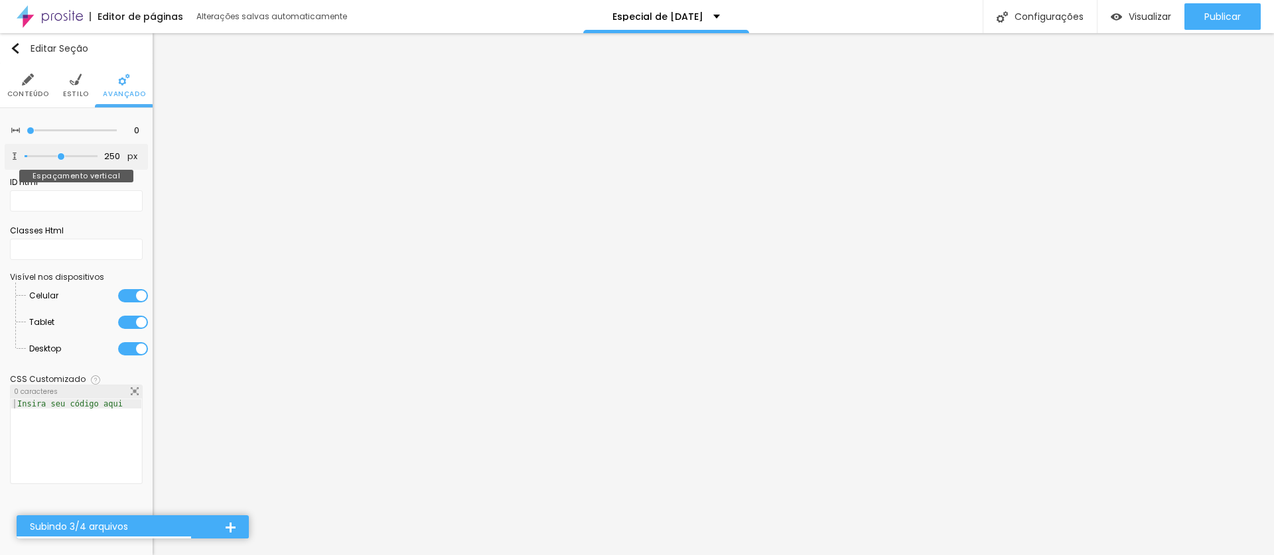
type input "263"
type input "269"
type input "272"
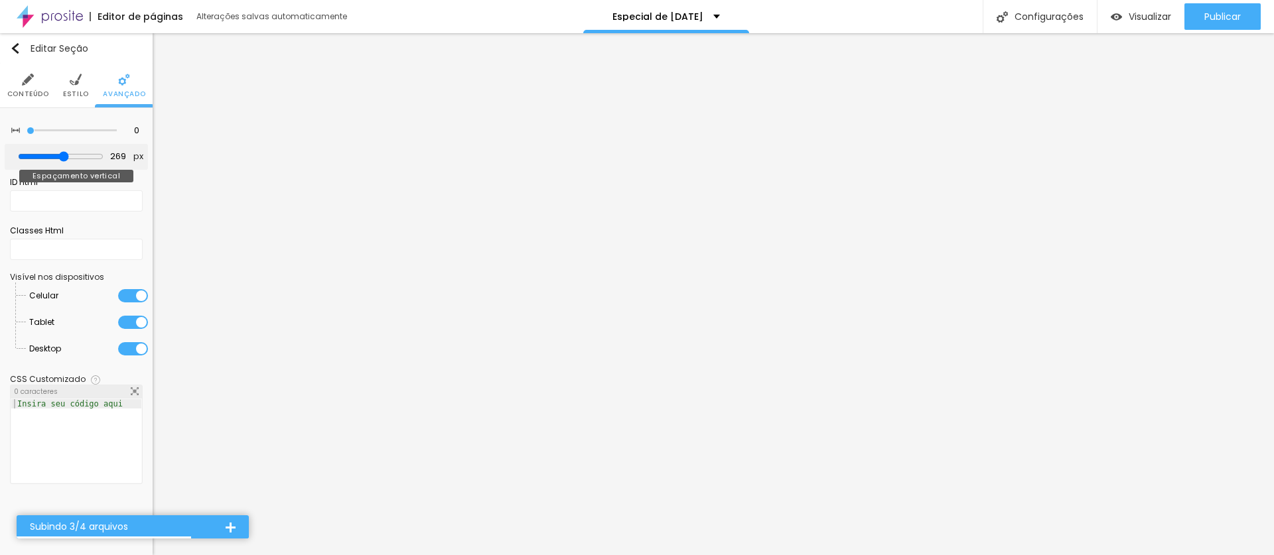
type input "272"
type input "280"
type input "283"
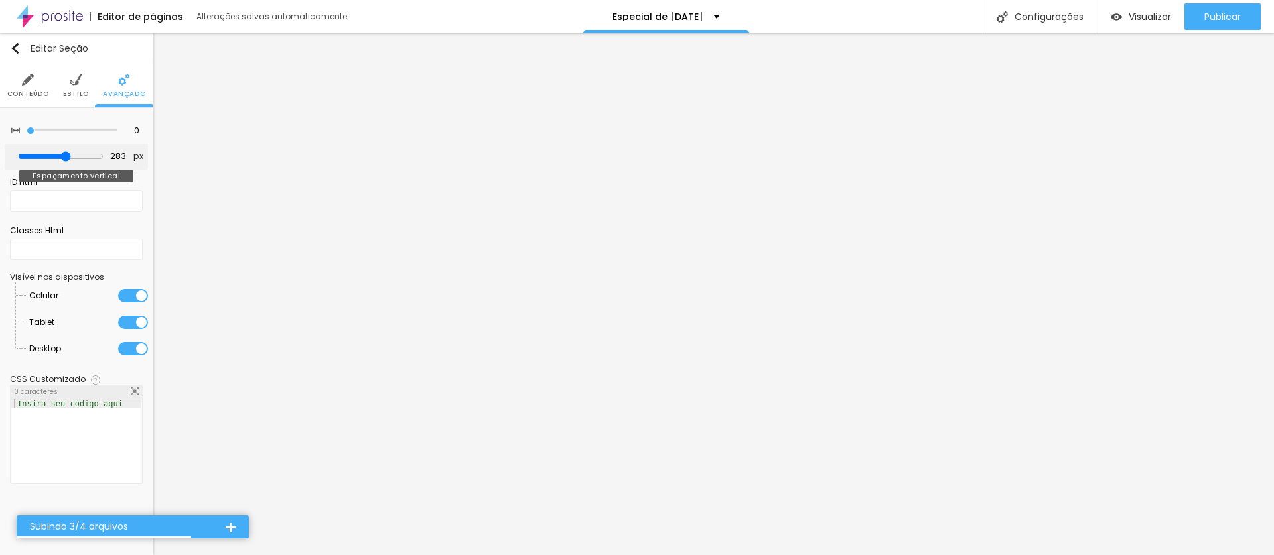
type input "288"
type input "299"
type input "314"
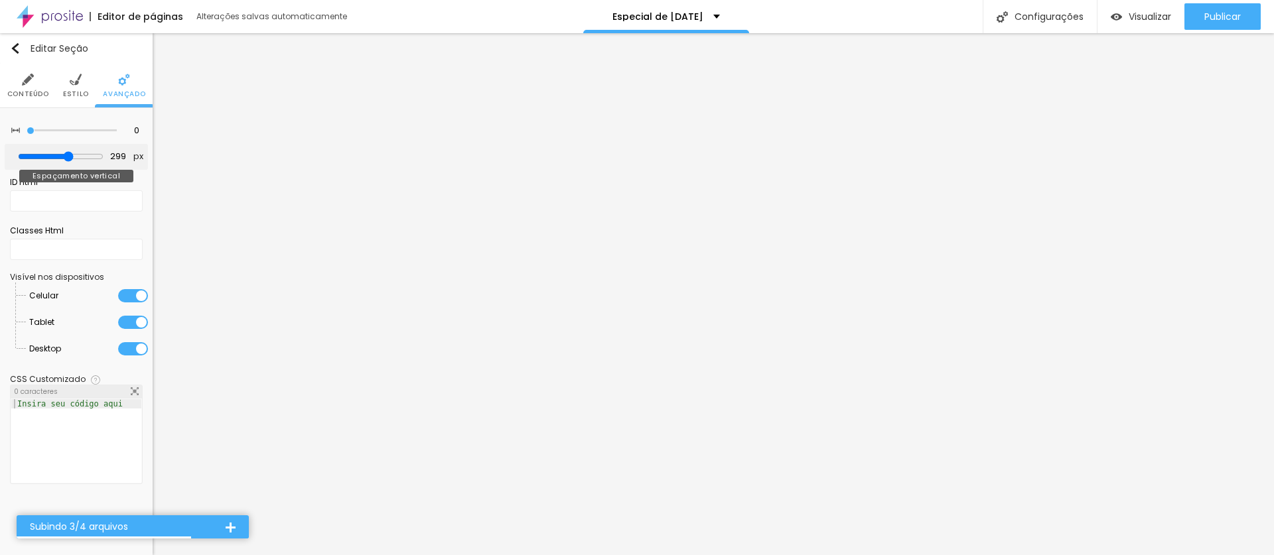
type input "314"
type input "333"
type input "368"
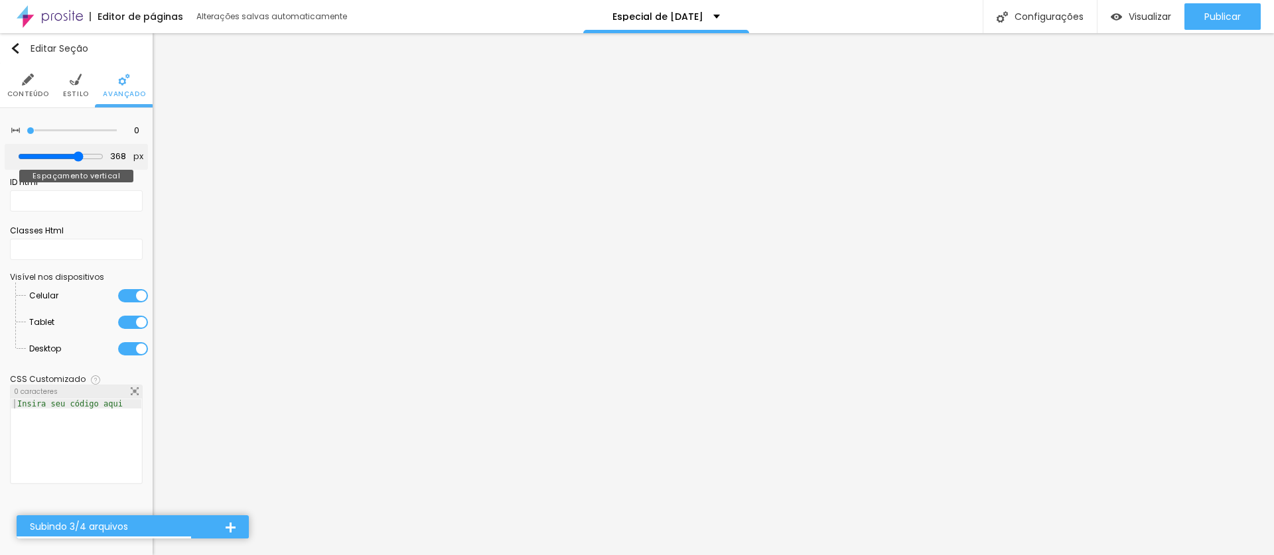
type input "397"
type input "416"
type input "429"
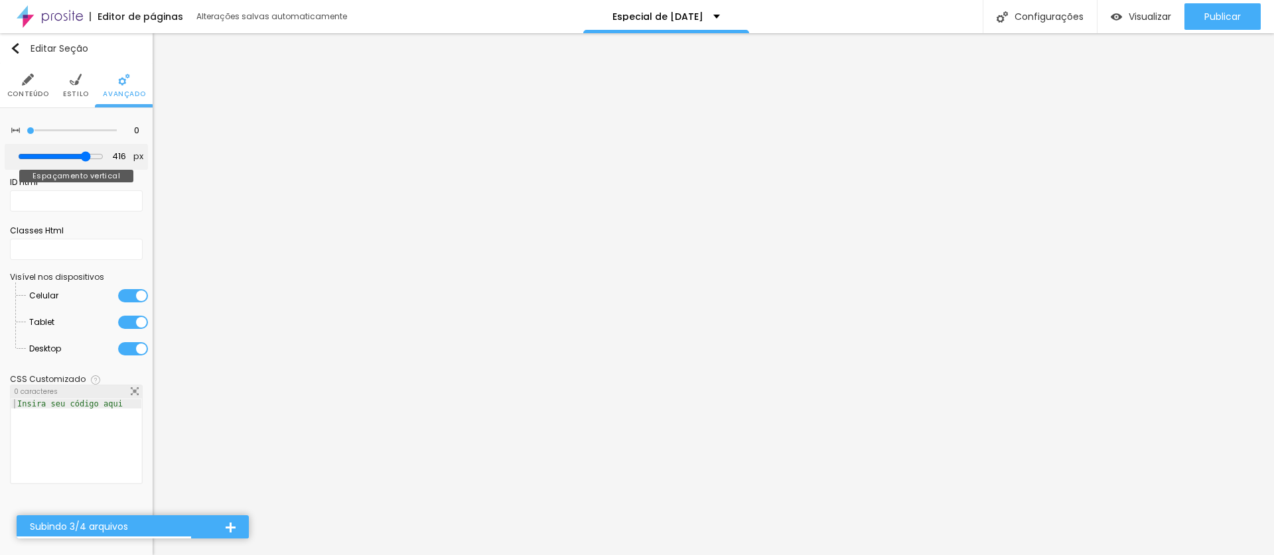
type input "429"
type input "431"
type input "430"
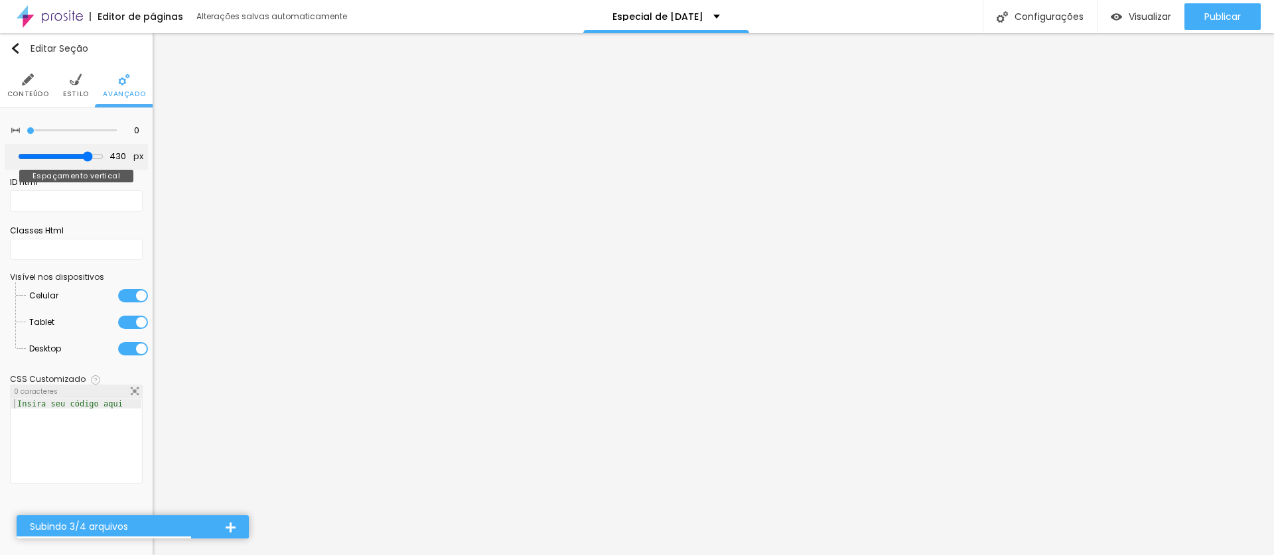
type input "427"
type input "420"
type input "399"
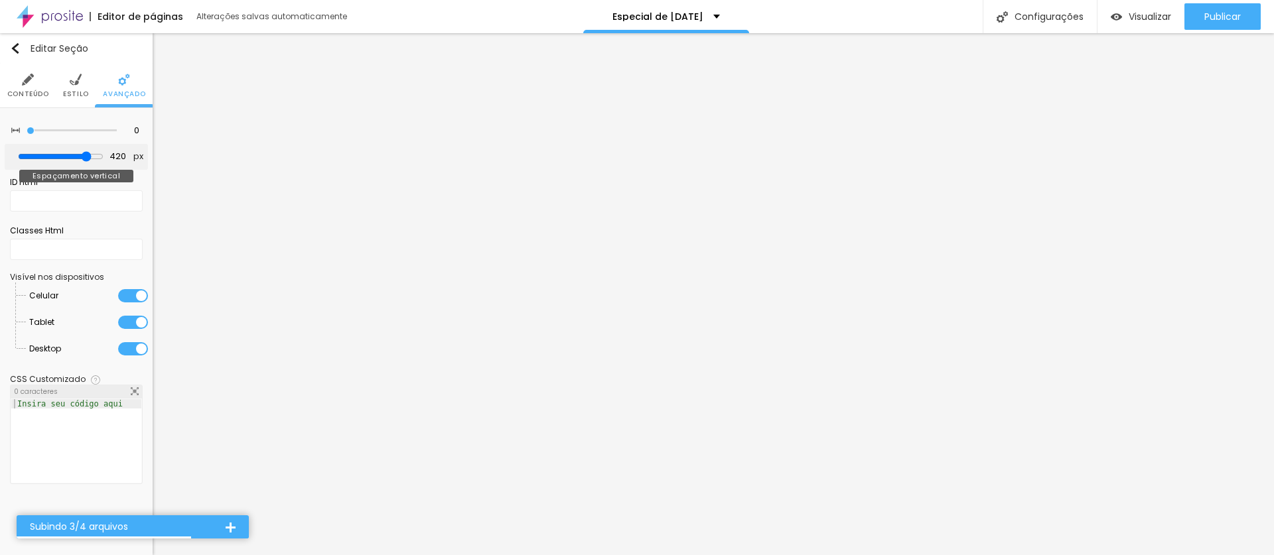
type input "399"
type input "360"
type input "300"
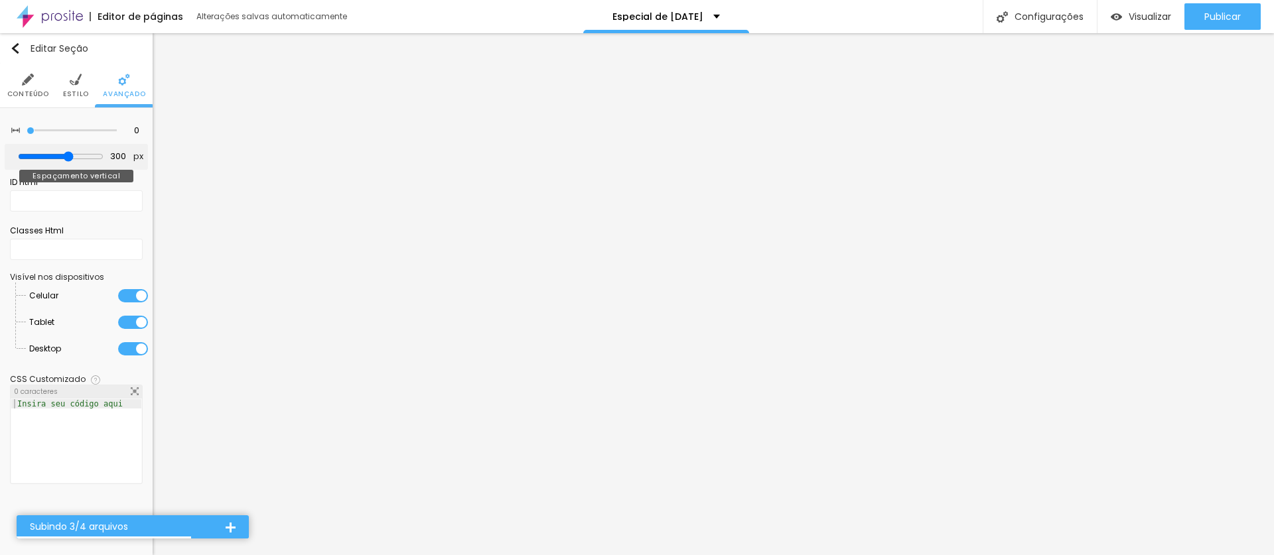
type input "240"
type input "152"
type input "89"
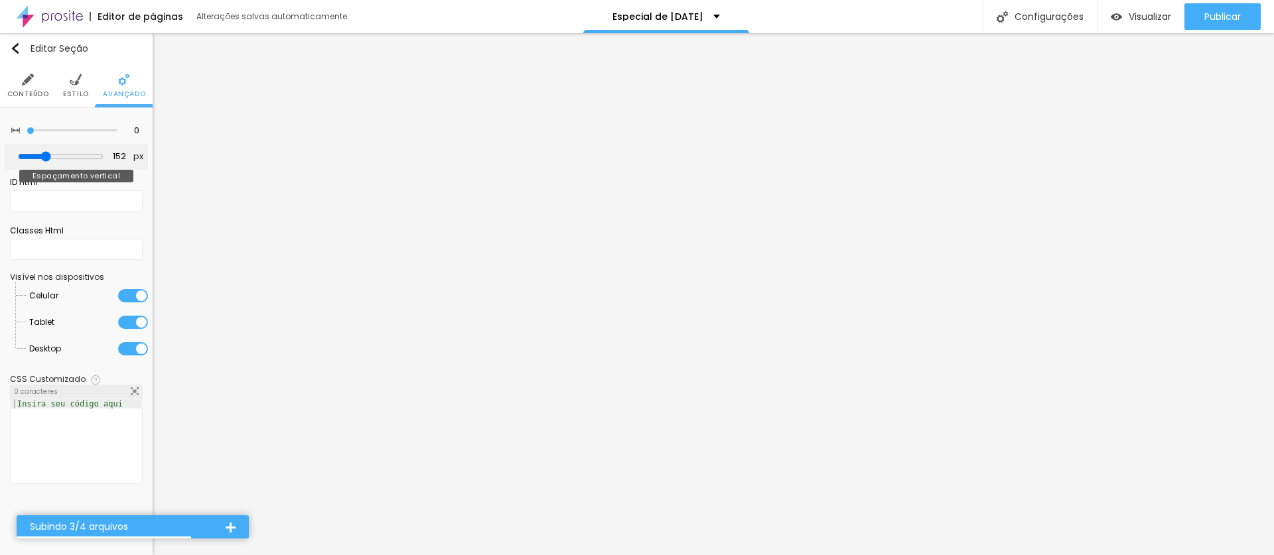
type input "89"
type input "14"
type input "0"
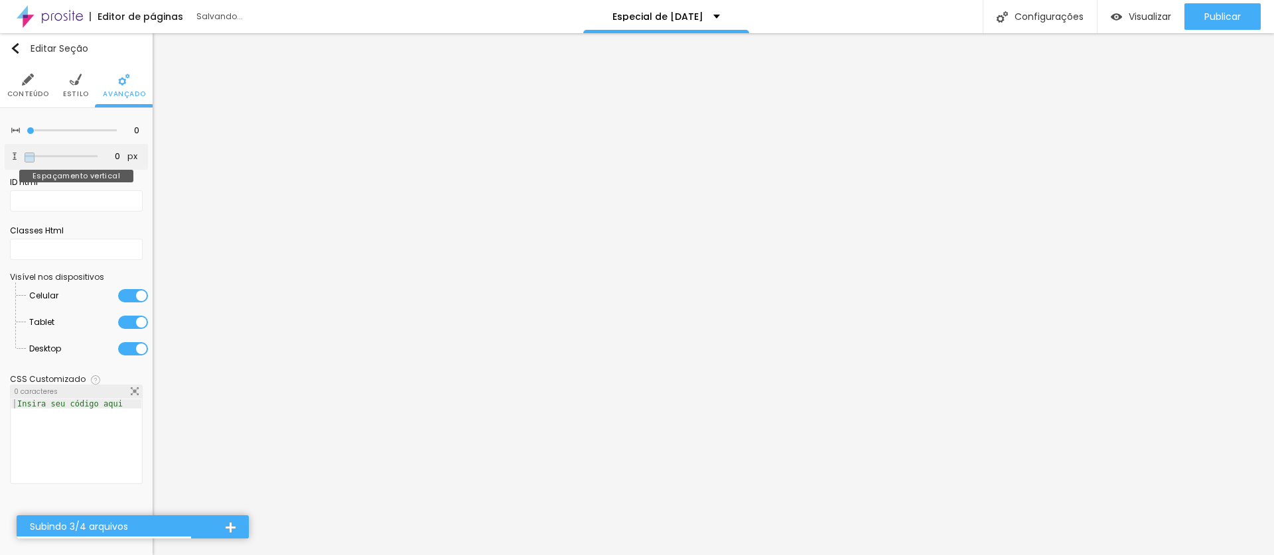
type input "0"
drag, startPoint x: 40, startPoint y: 155, endPoint x: 11, endPoint y: 163, distance: 30.3
click at [0, 164] on html "Editor de páginas Salvando... Especial de Natal Configurações Configurações da …" at bounding box center [637, 277] width 1274 height 555
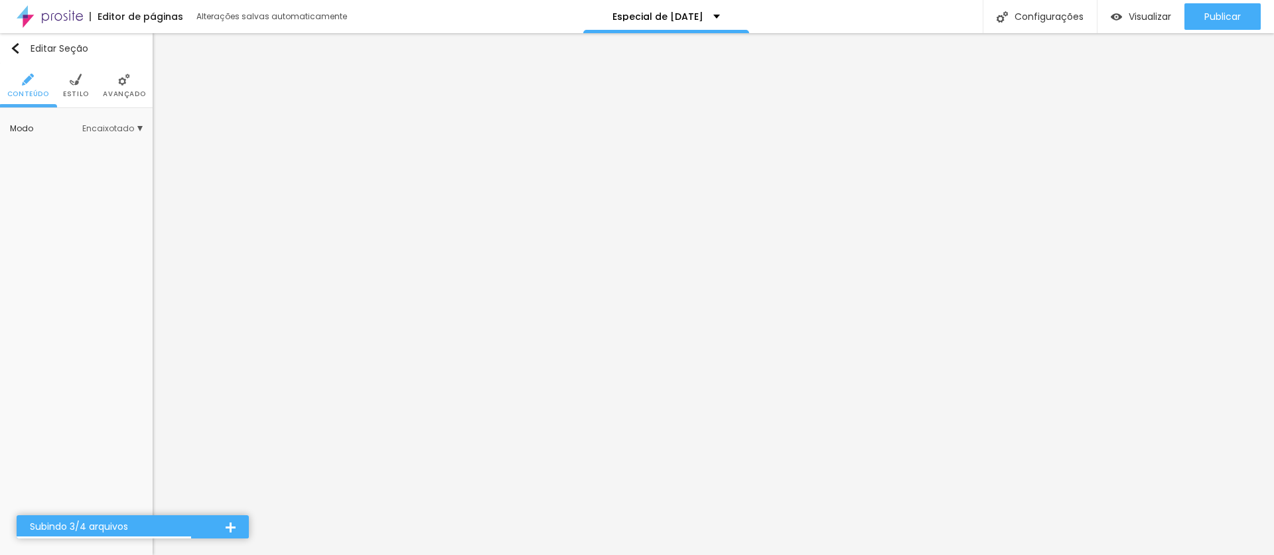
click at [84, 88] on li "Estilo" at bounding box center [76, 86] width 26 height 44
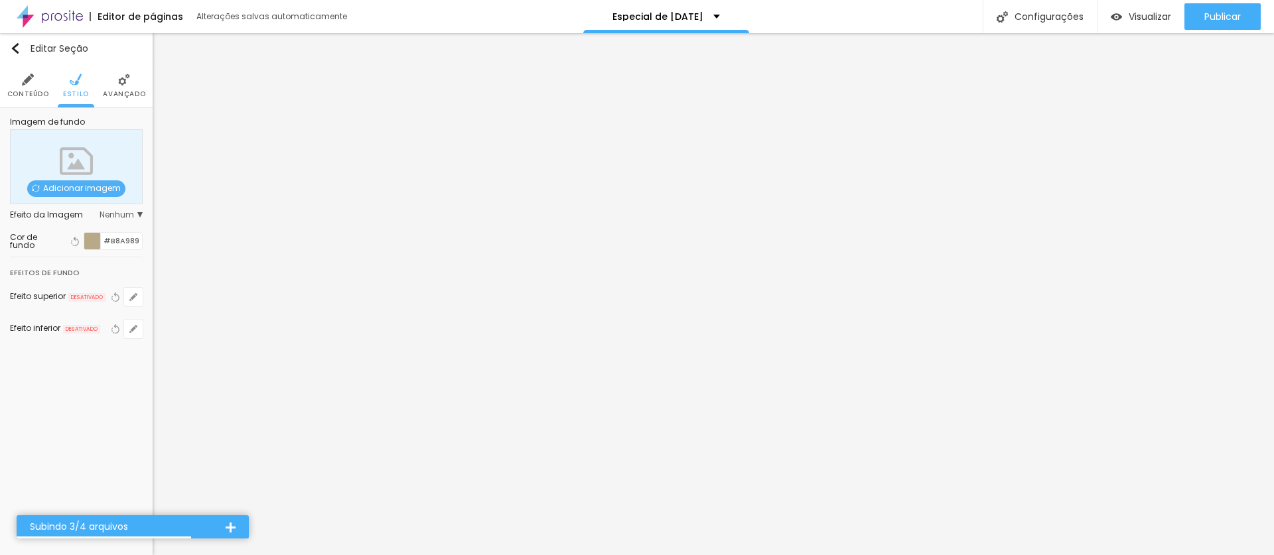
click at [111, 91] on span "Avançado" at bounding box center [124, 94] width 42 height 7
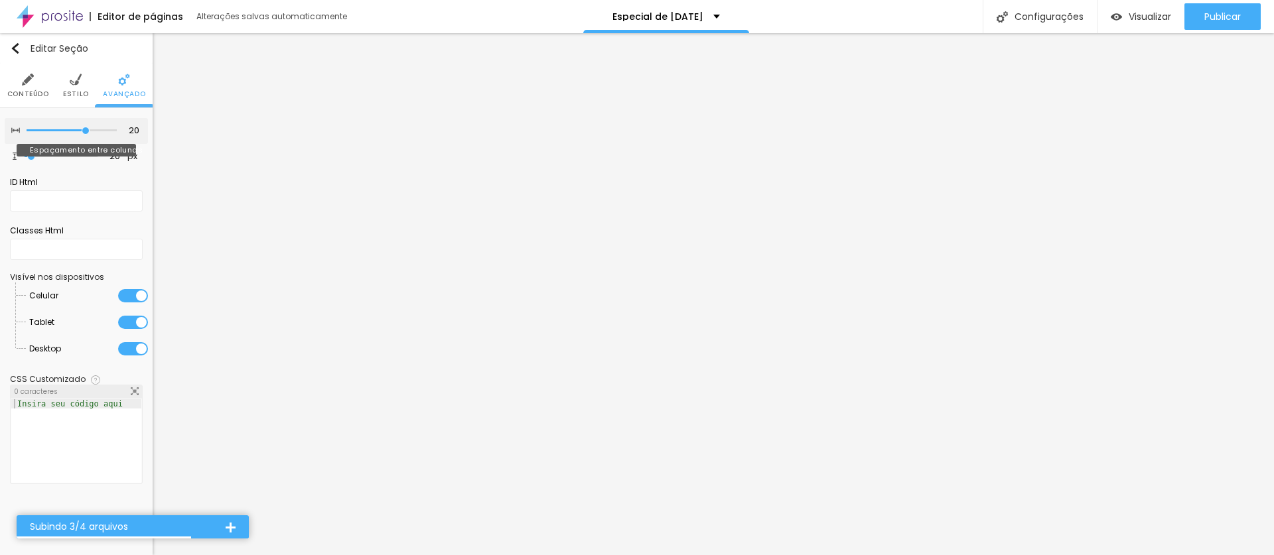
type input "15"
type input "20"
drag, startPoint x: 81, startPoint y: 130, endPoint x: 60, endPoint y: 149, distance: 28.6
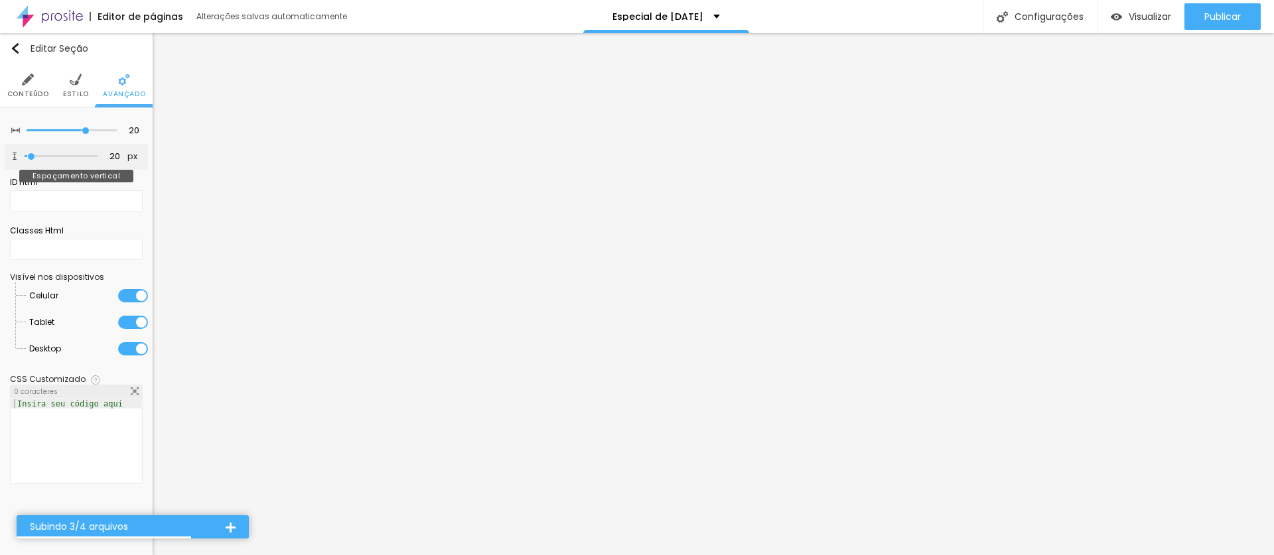
click at [84, 129] on input "range" at bounding box center [72, 130] width 90 height 7
type input "10"
type input "11"
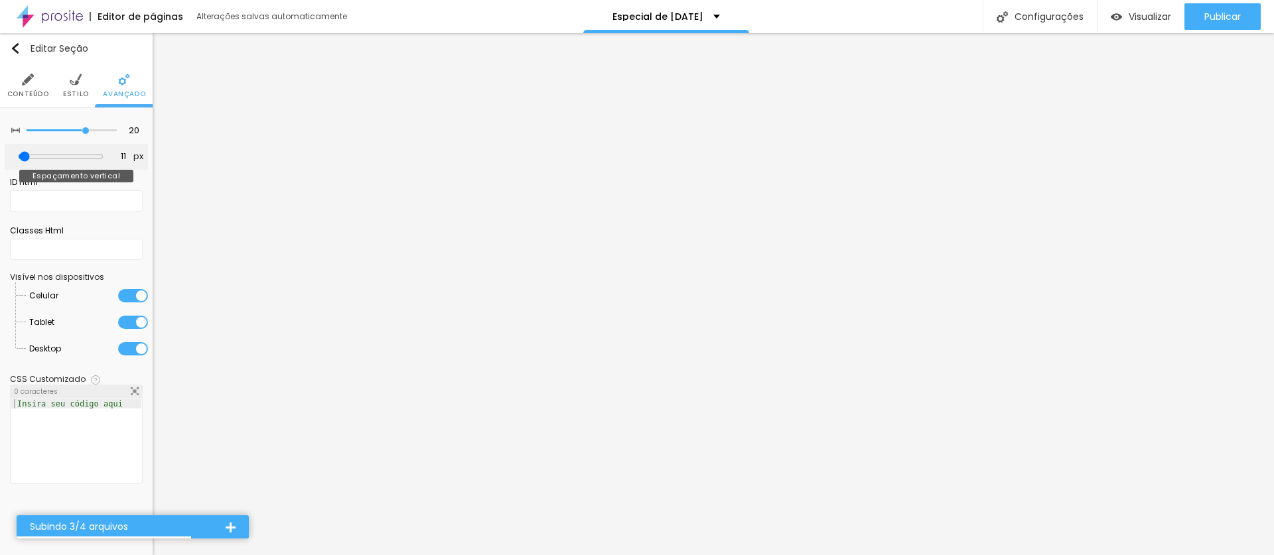
type input "13"
type input "15"
type input "20"
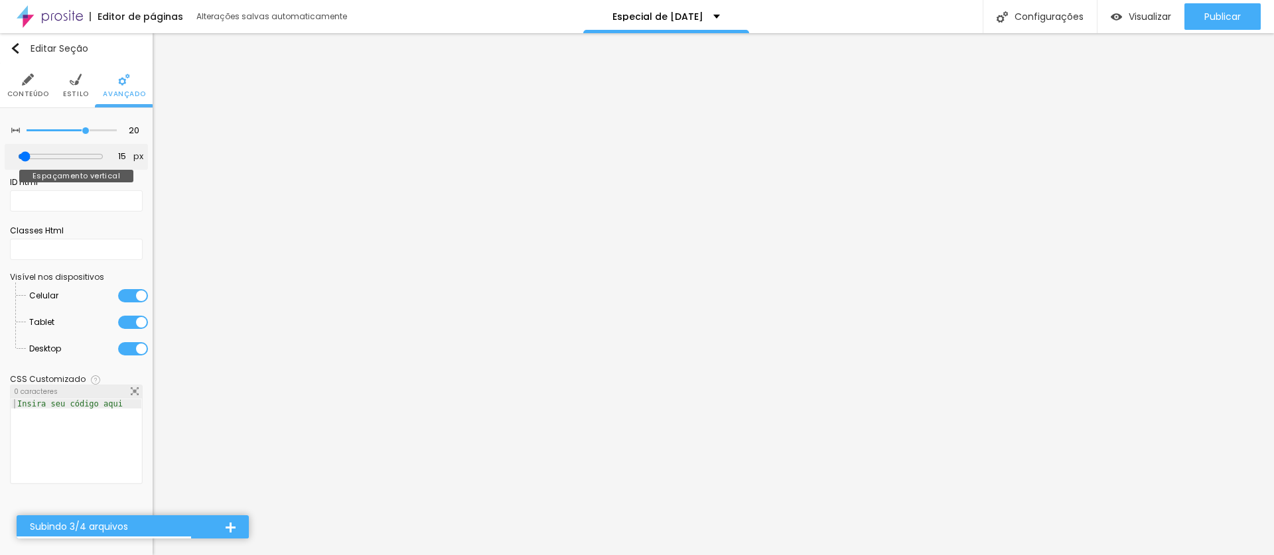
type input "20"
type input "23"
type input "25"
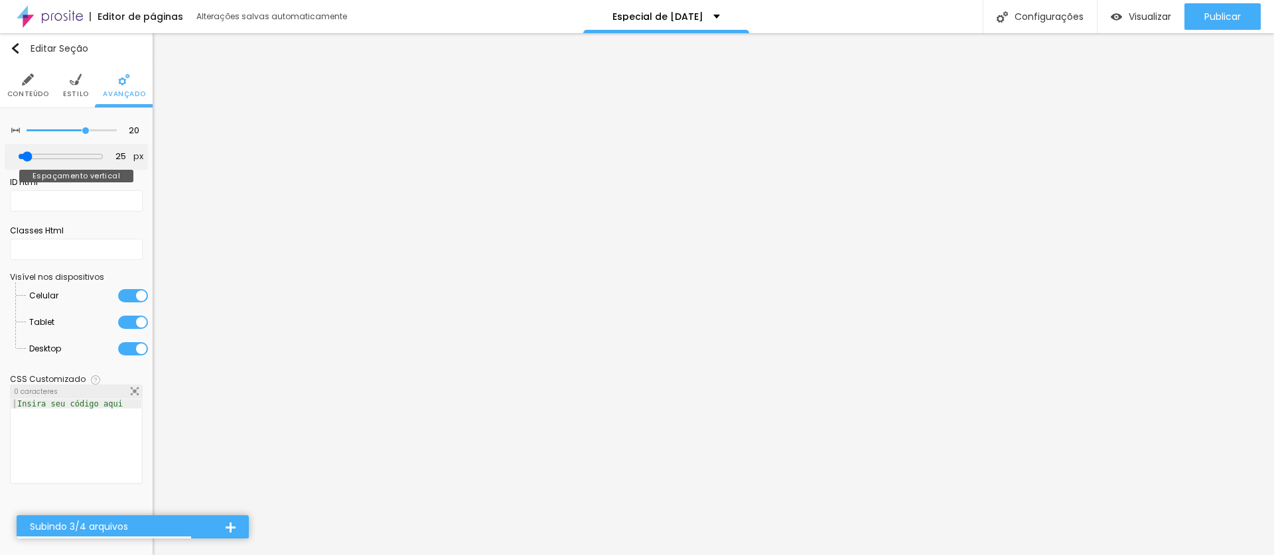
type input "29"
type input "31"
type input "33"
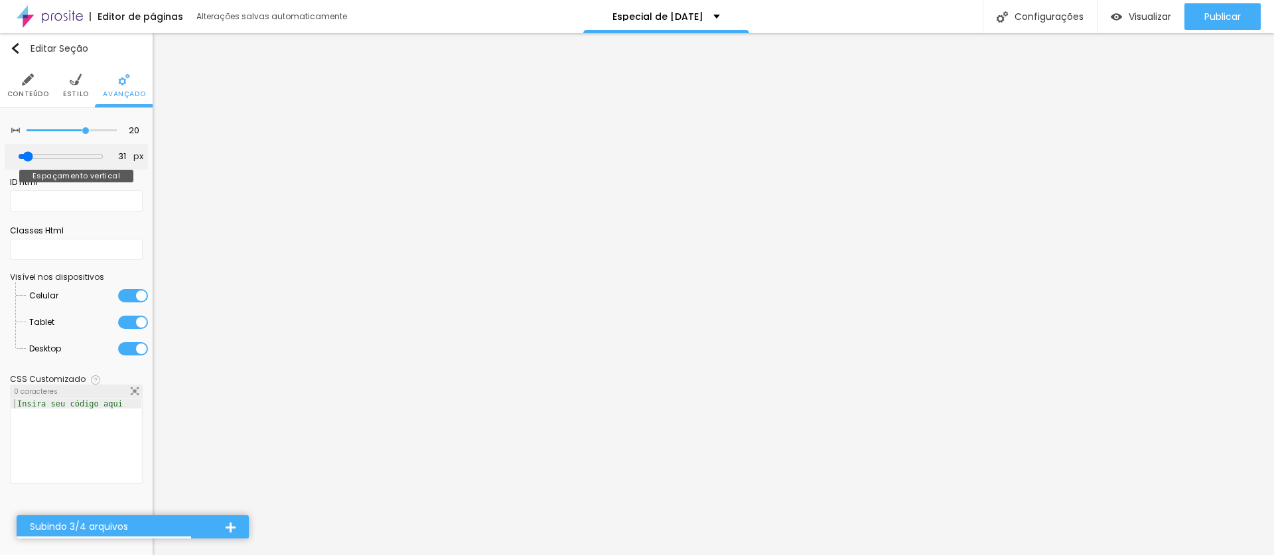
type input "33"
type input "35"
type input "37"
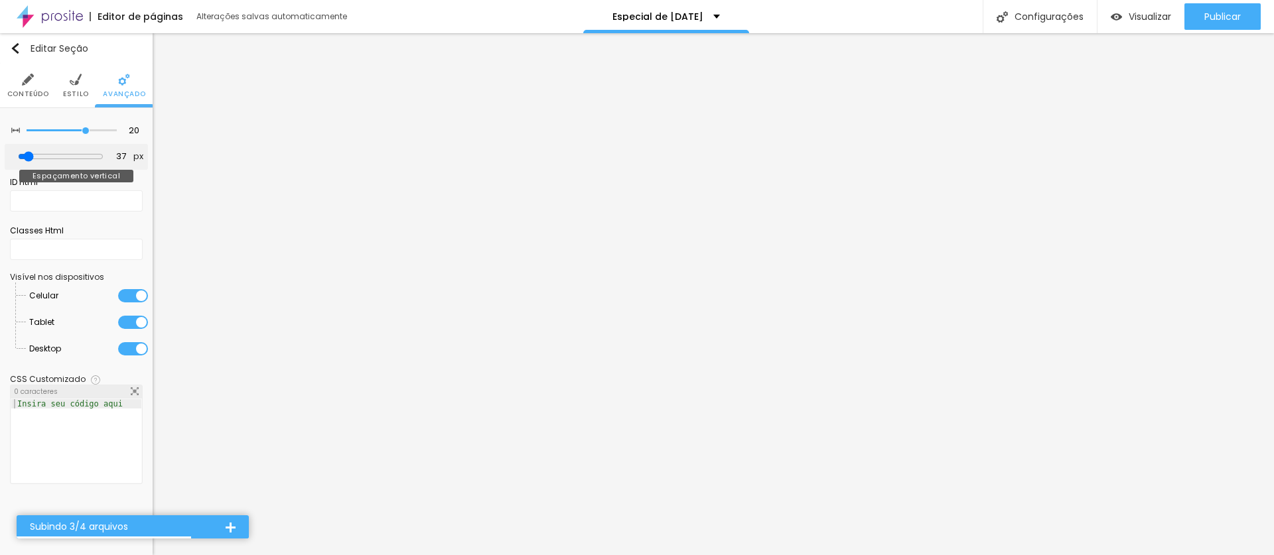
type input "39"
type input "42"
type input "44"
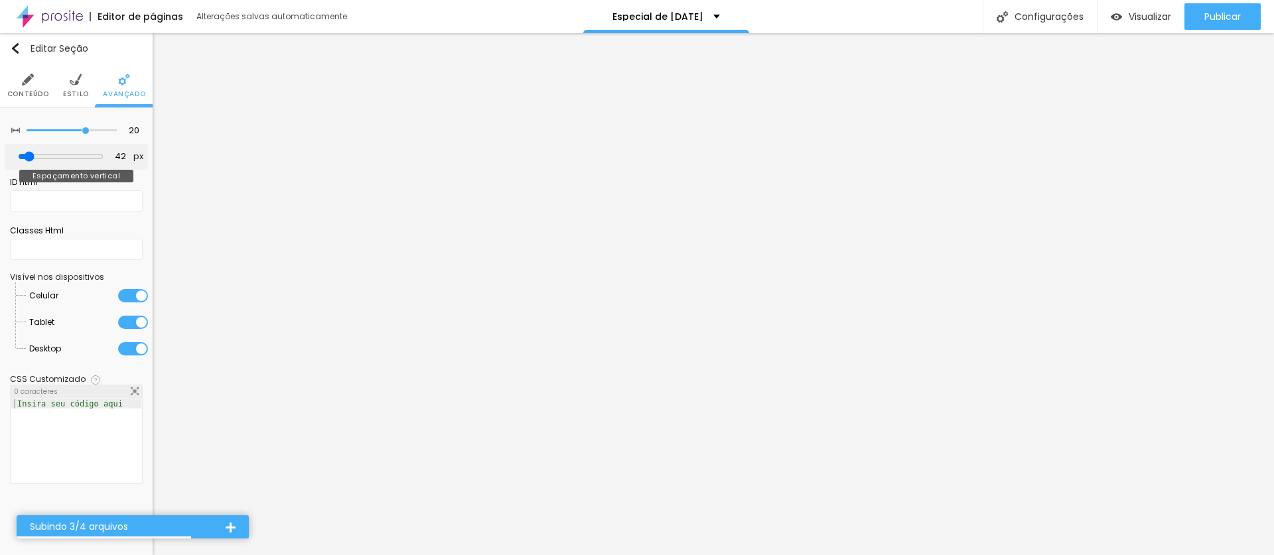
type input "44"
type input "45"
type input "49"
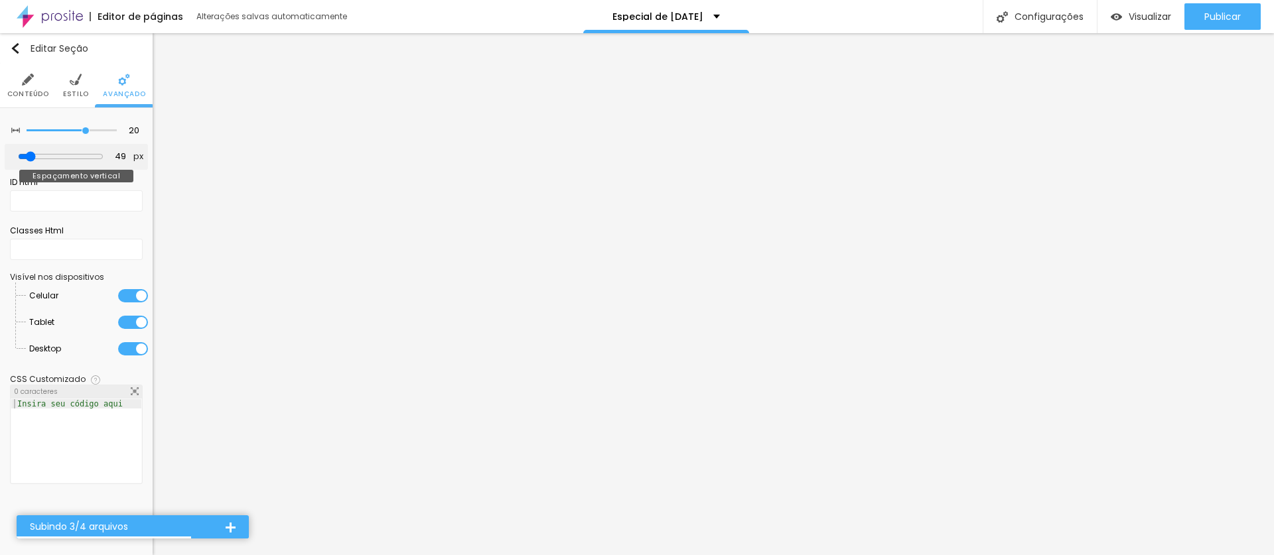
type input "50"
type input "52"
type input "54"
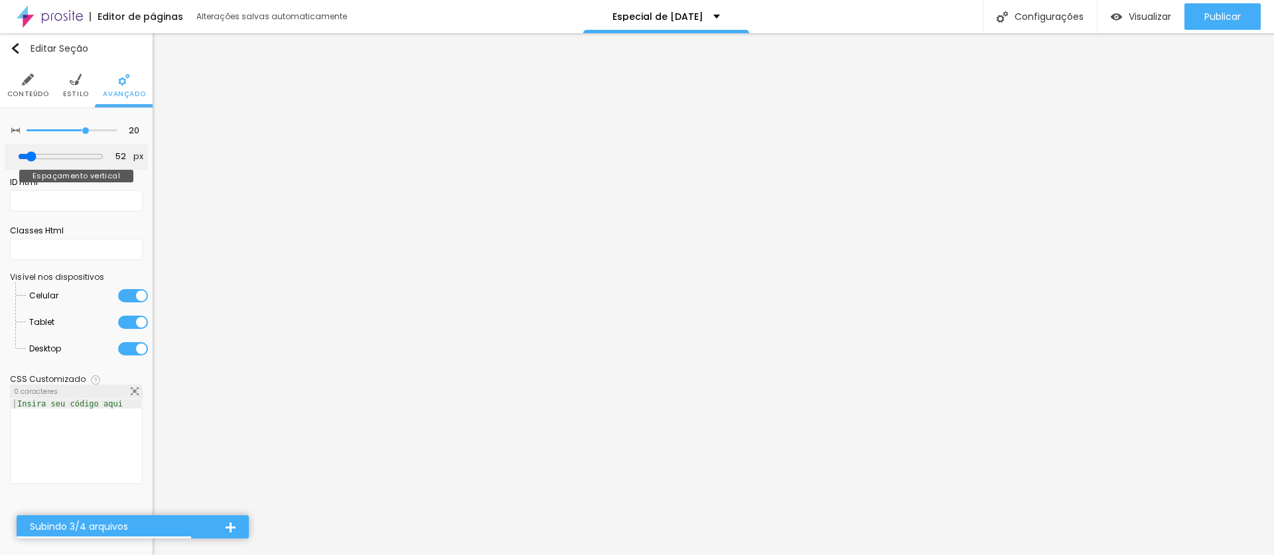
type input "54"
type input "56"
type input "58"
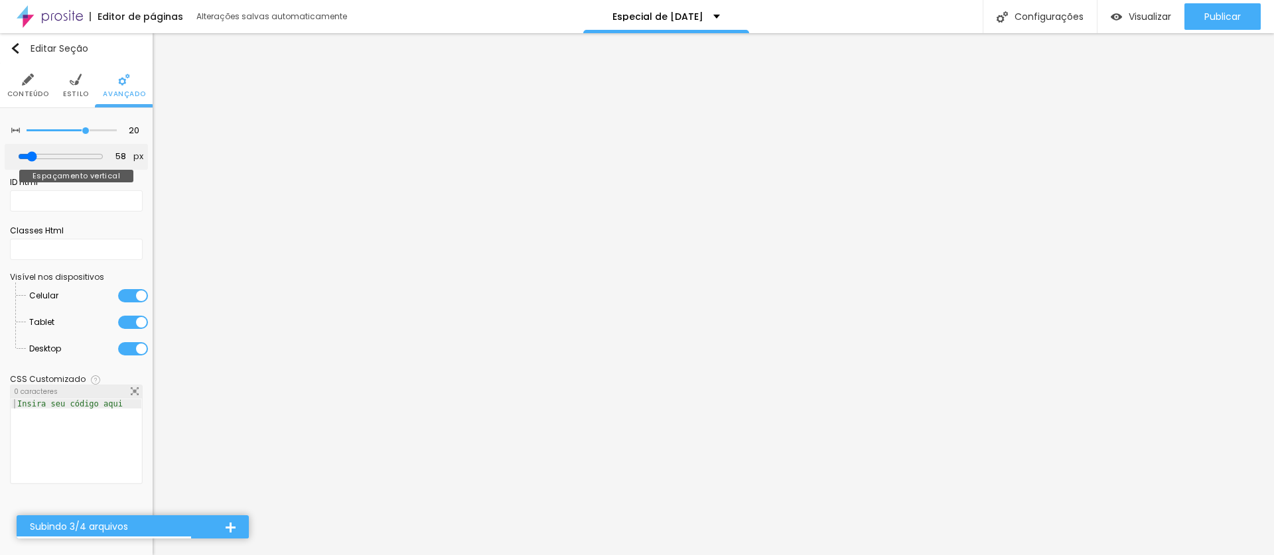
type input "59"
type input "60"
type input "61"
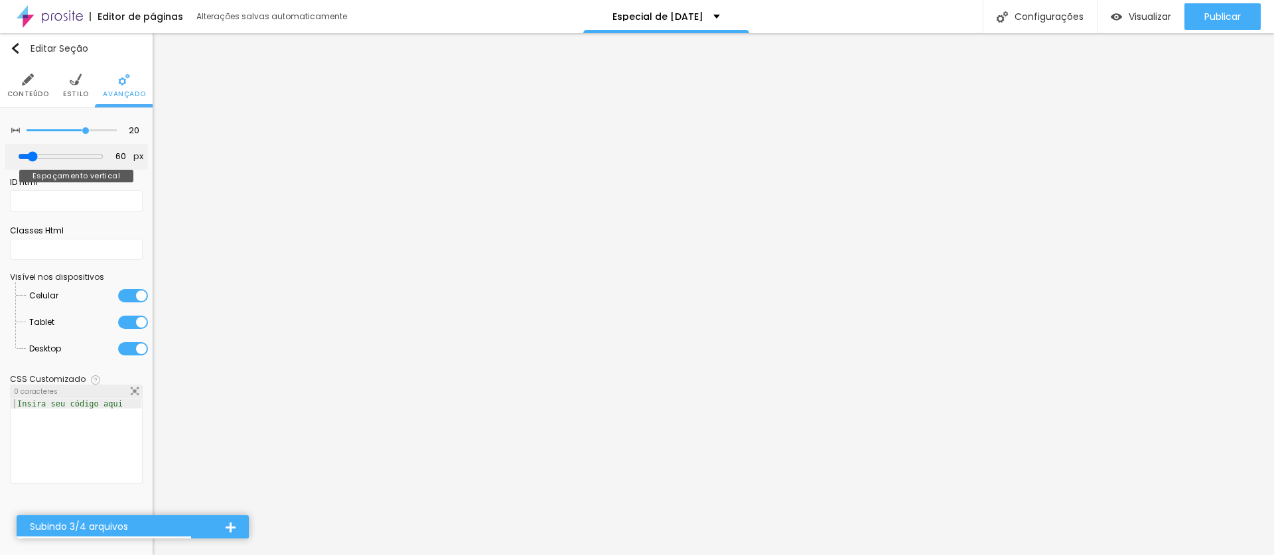
type input "61"
type input "62"
type input "61"
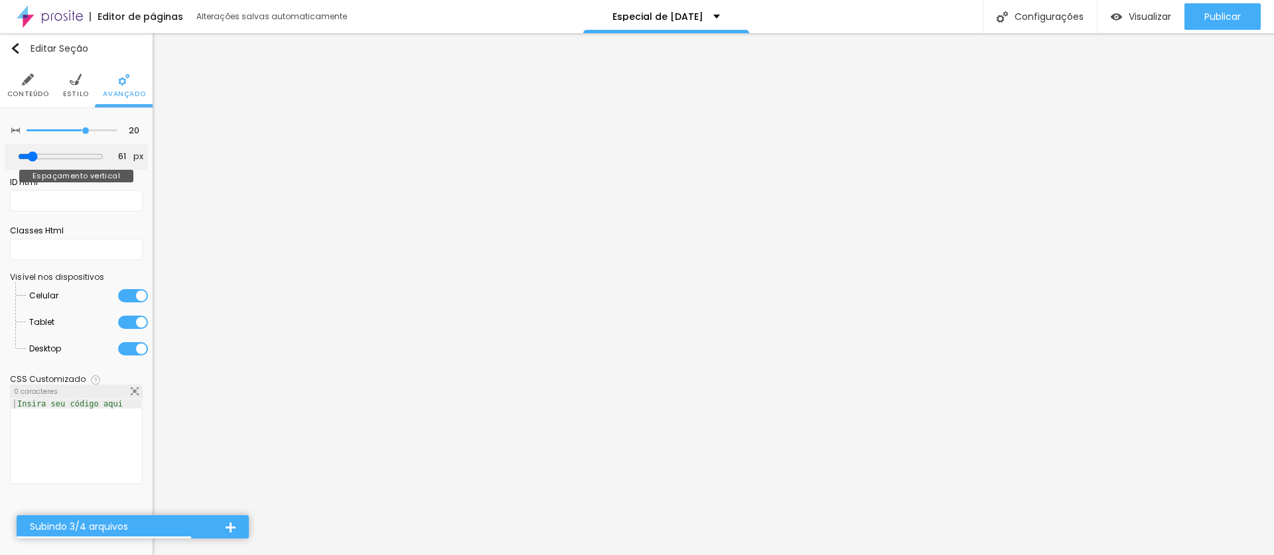
type input "54"
type input "49"
type input "45"
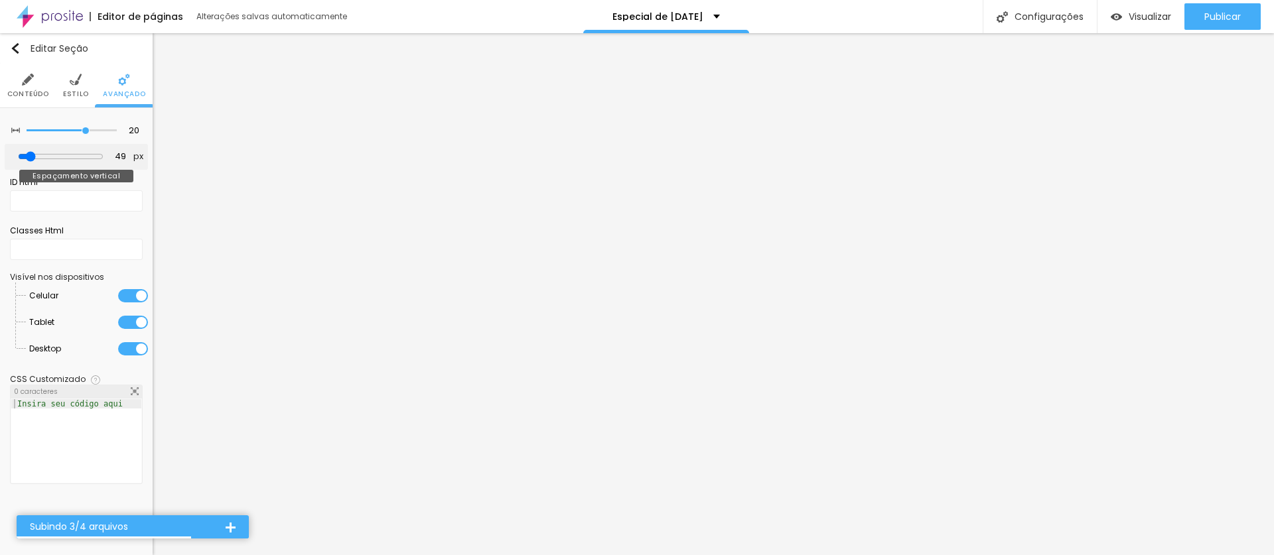
type input "45"
type input "38"
type input "33"
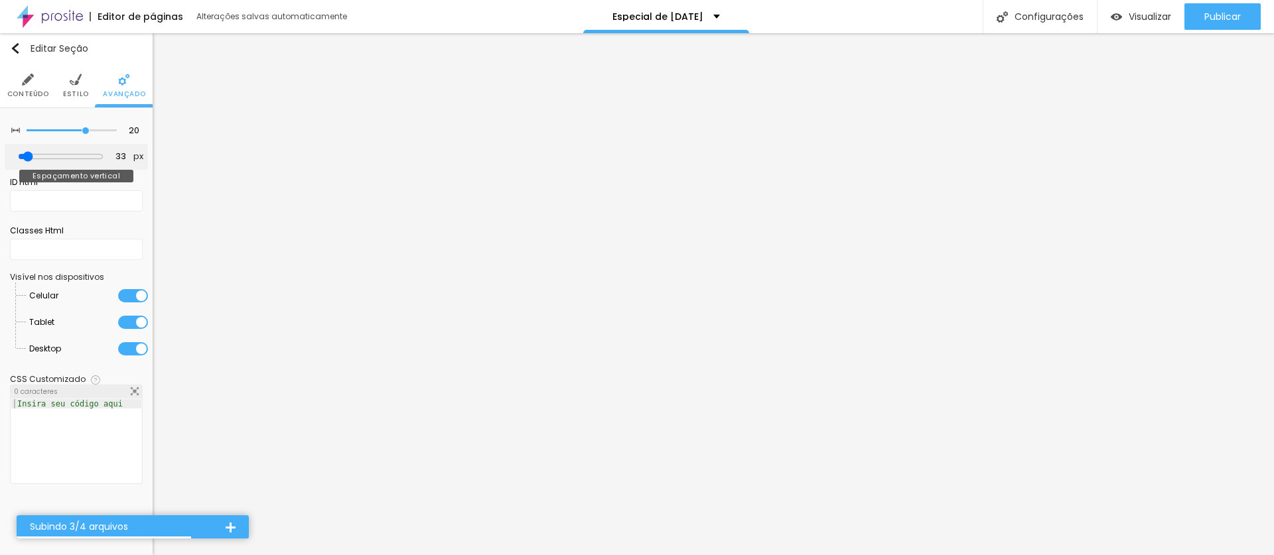
type input "30"
type input "24"
type input "20"
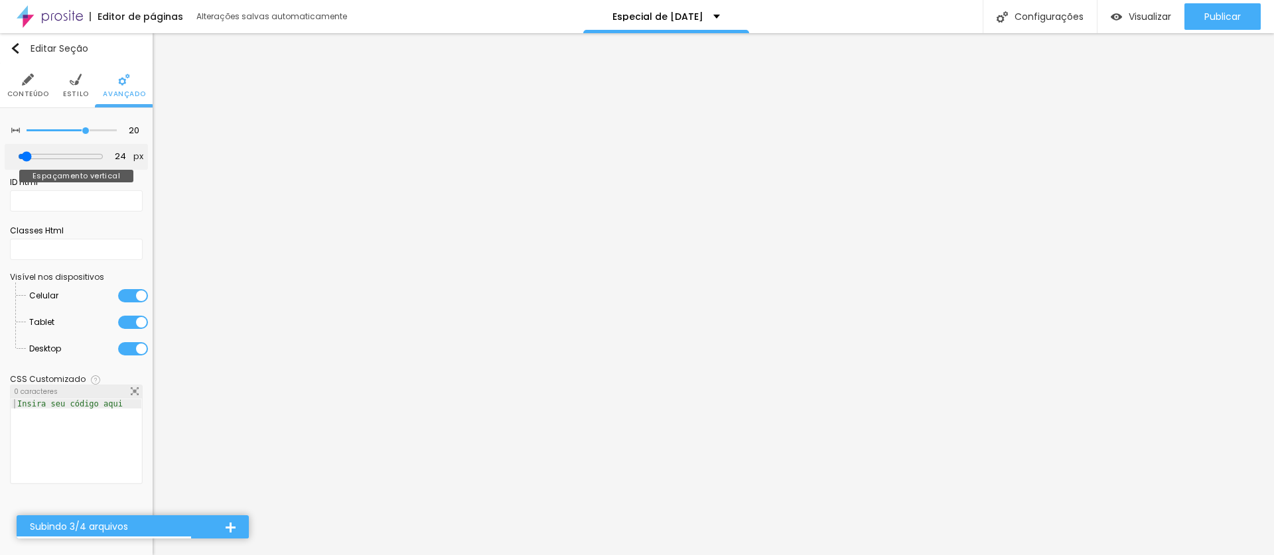
type input "20"
type input "14"
type input "10"
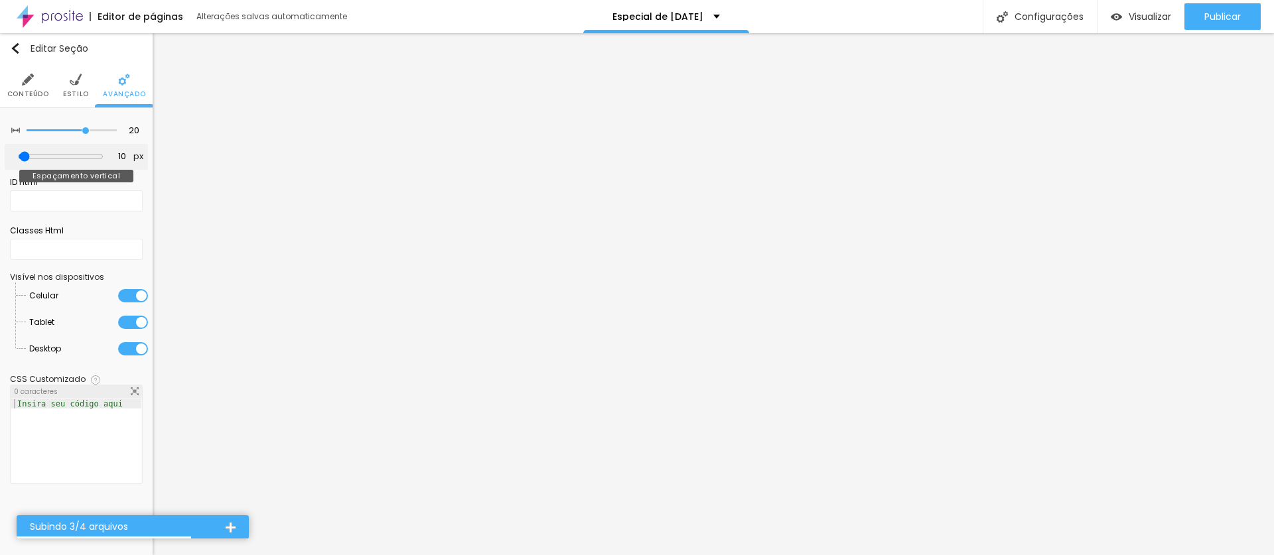
type input "8"
type input "7"
type input "6"
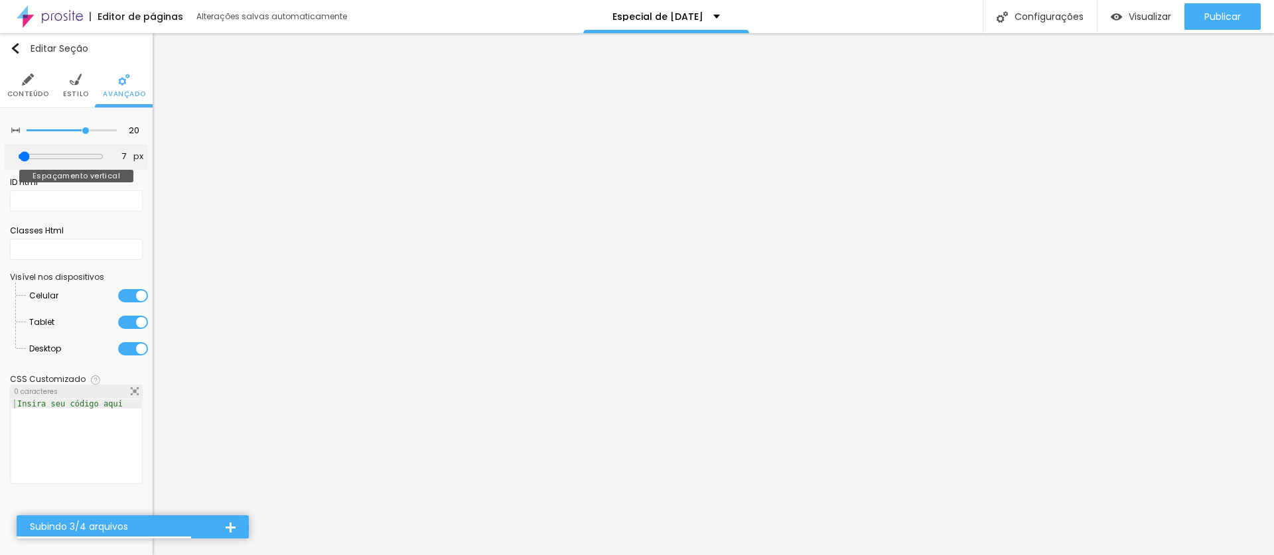
type input "6"
type input "3"
click at [31, 156] on input "range" at bounding box center [61, 156] width 86 height 11
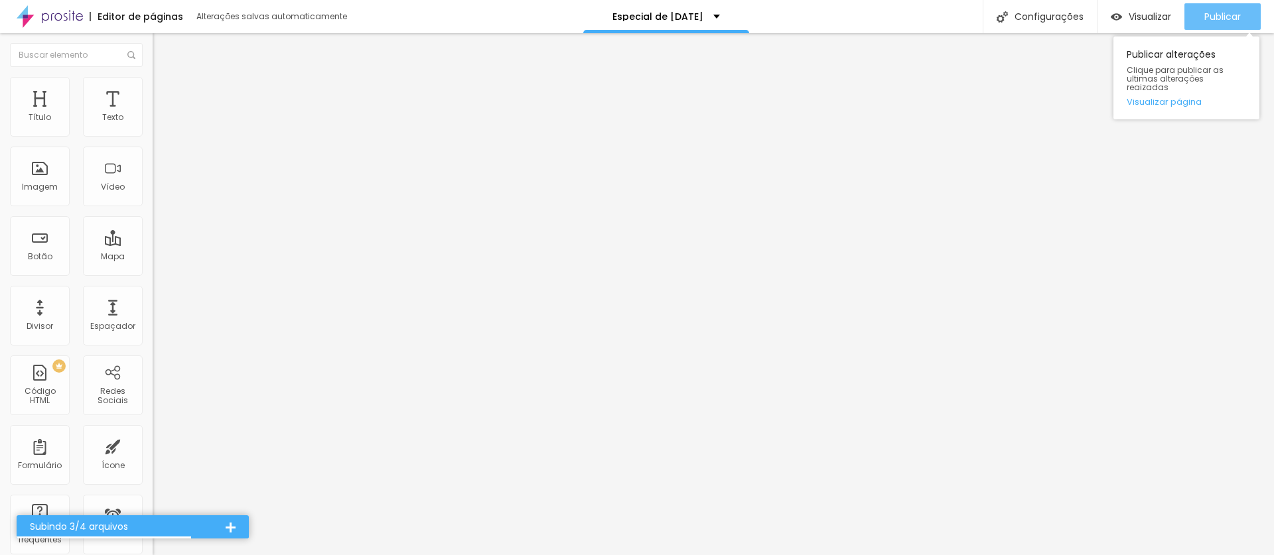
click at [1226, 17] on span "Publicar" at bounding box center [1222, 16] width 36 height 11
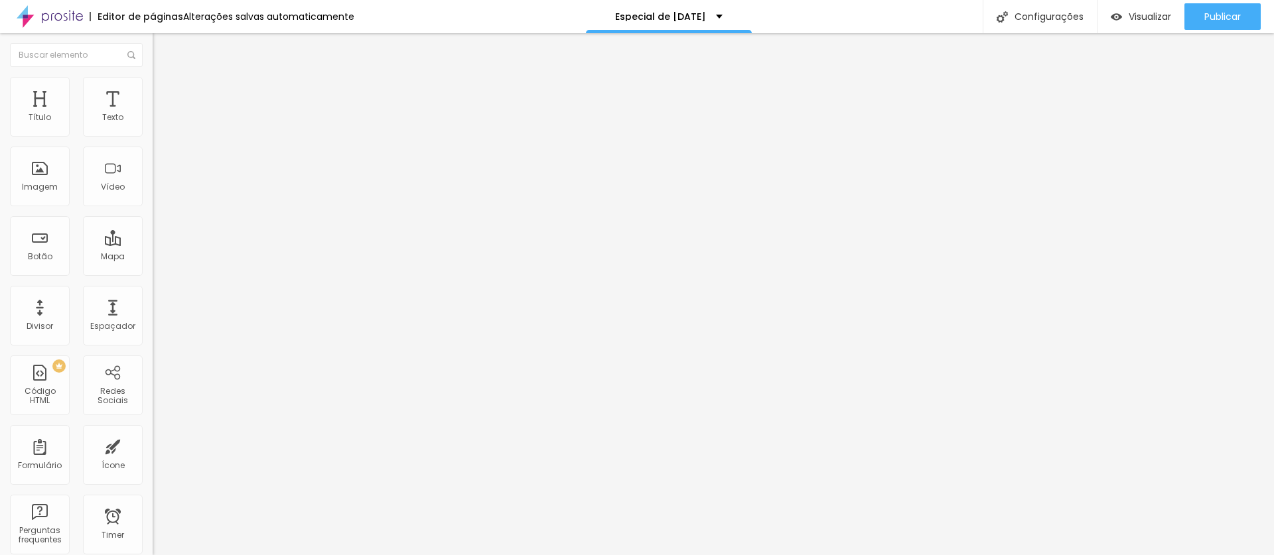
drag, startPoint x: 70, startPoint y: 86, endPoint x: 101, endPoint y: 112, distance: 40.4
click at [153, 86] on li "Estilo" at bounding box center [229, 83] width 153 height 13
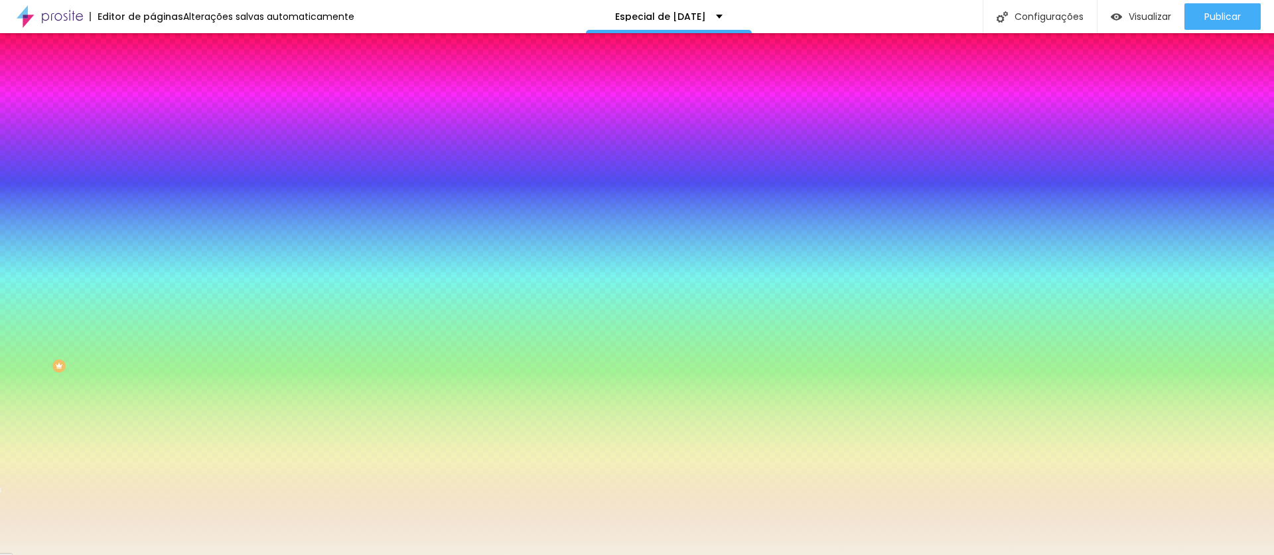
click at [153, 135] on input "#F3EEE0" at bounding box center [232, 133] width 159 height 13
click at [153, 134] on input "#F3EEE0" at bounding box center [232, 133] width 159 height 13
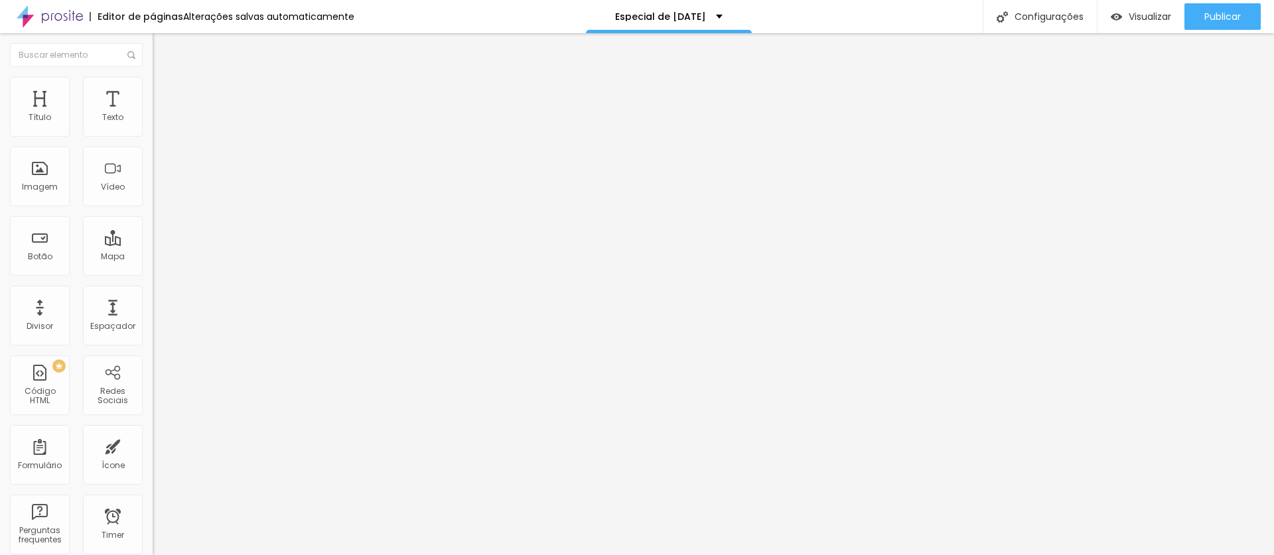
click at [153, 87] on li "Estilo" at bounding box center [229, 83] width 153 height 13
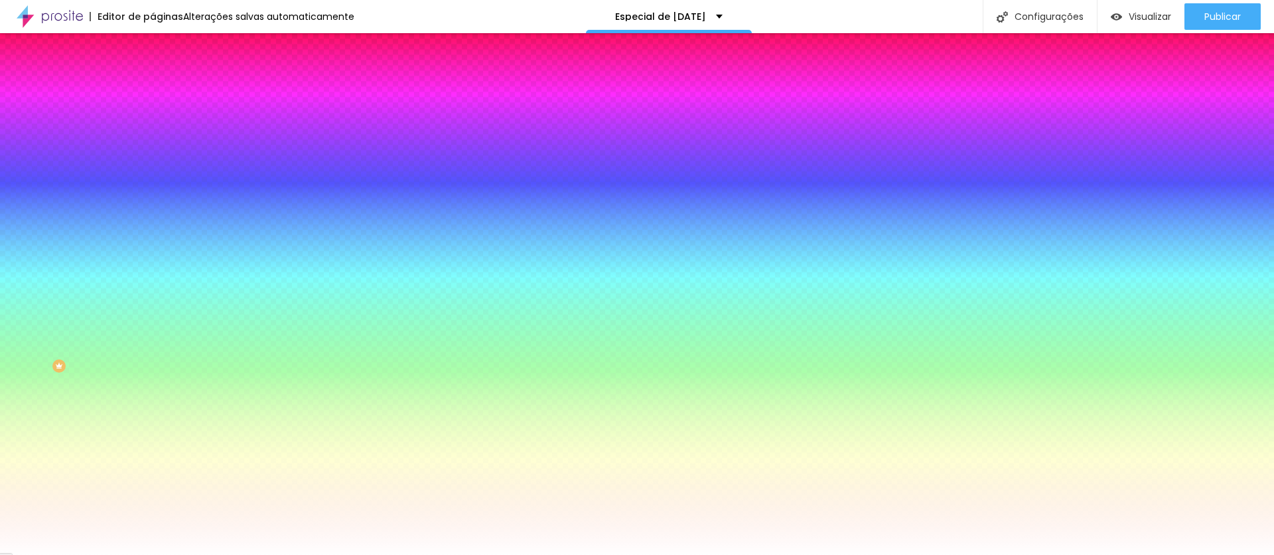
click at [153, 130] on input "#FFFFFF" at bounding box center [232, 133] width 159 height 13
click at [153, 131] on input "#FFFFFF" at bounding box center [232, 133] width 159 height 13
paste input "3EEE0"
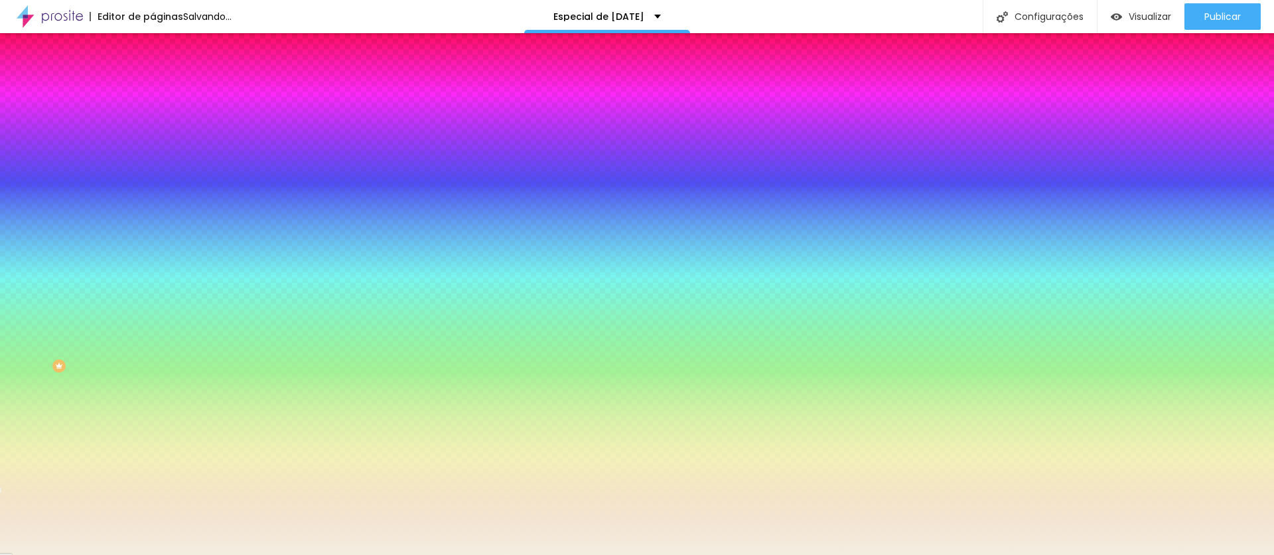
type input "#F3EEE0"
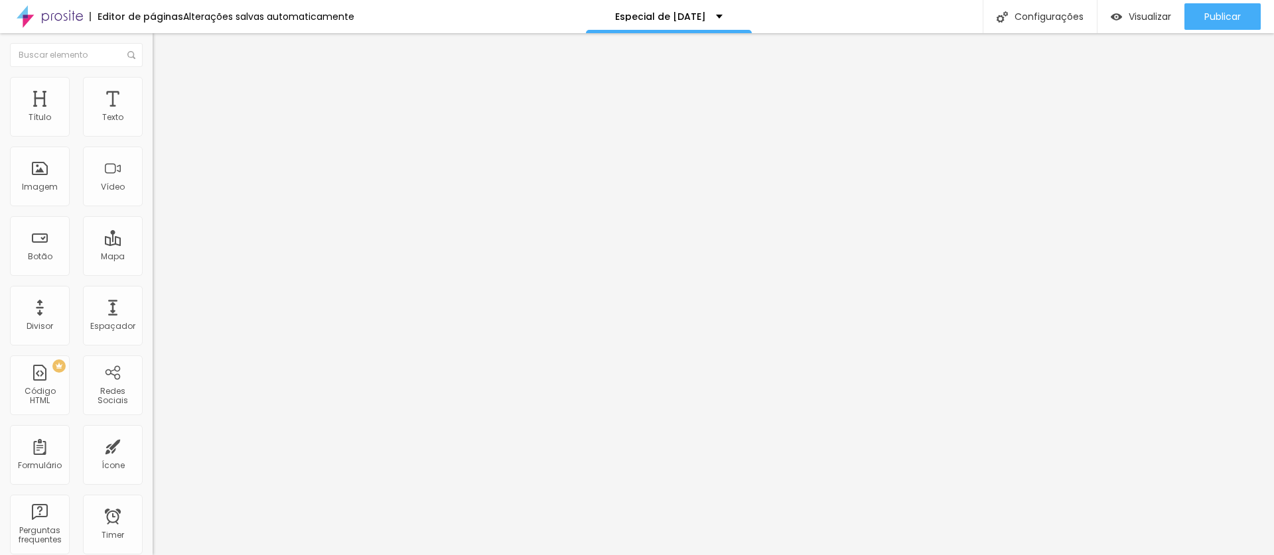
click at [165, 89] on span "Estilo" at bounding box center [175, 85] width 21 height 11
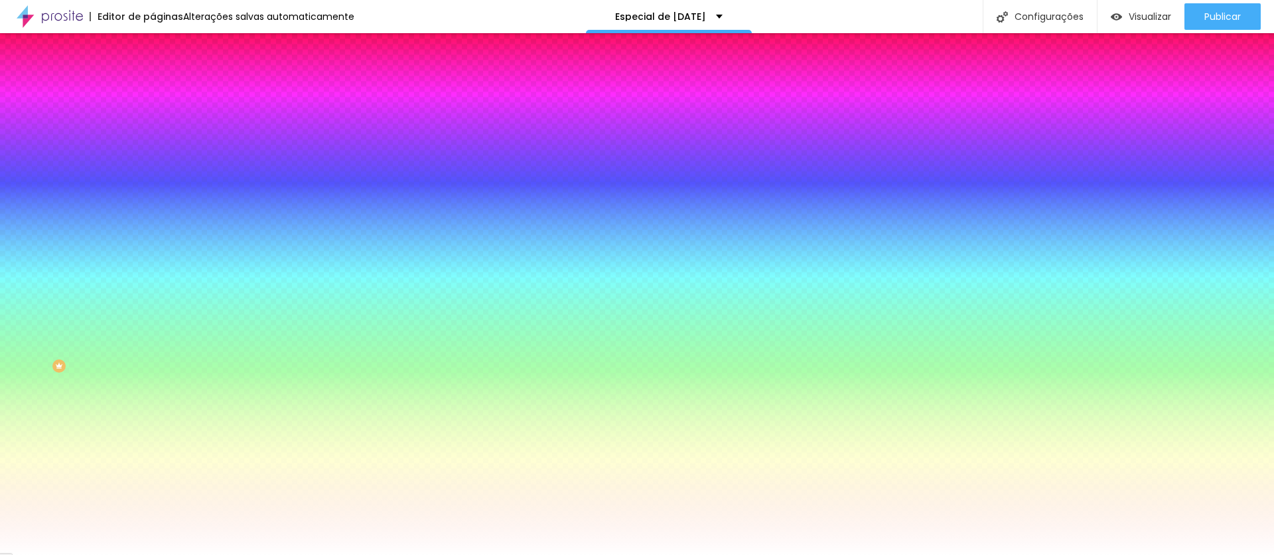
click at [153, 132] on input "#FFFFFF" at bounding box center [232, 133] width 159 height 13
paste input "3EEE0"
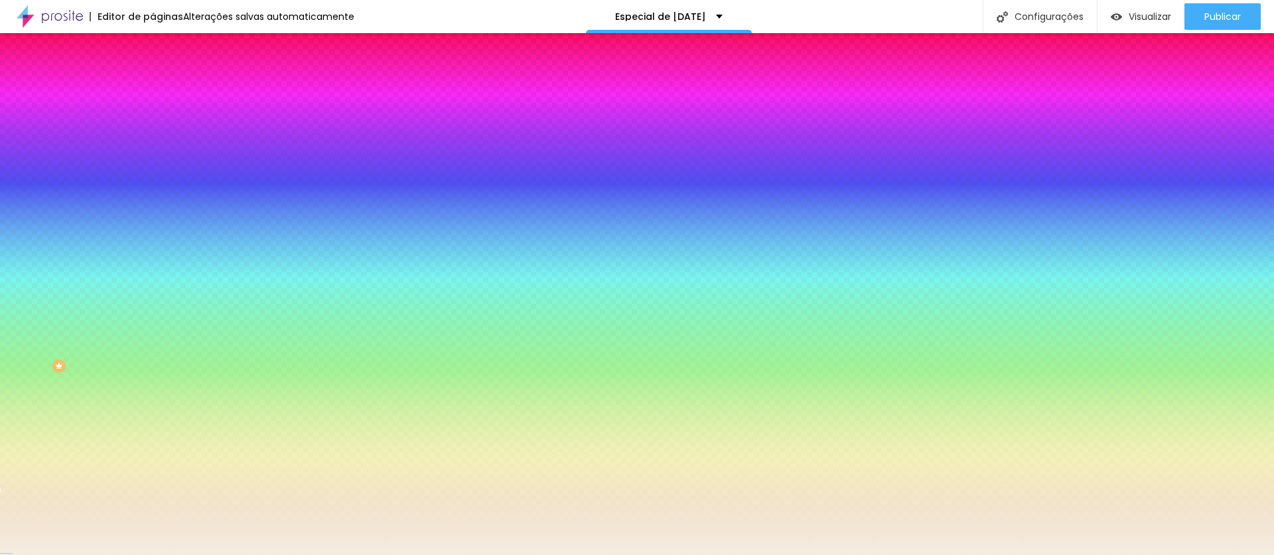
type input "#F3EEE0"
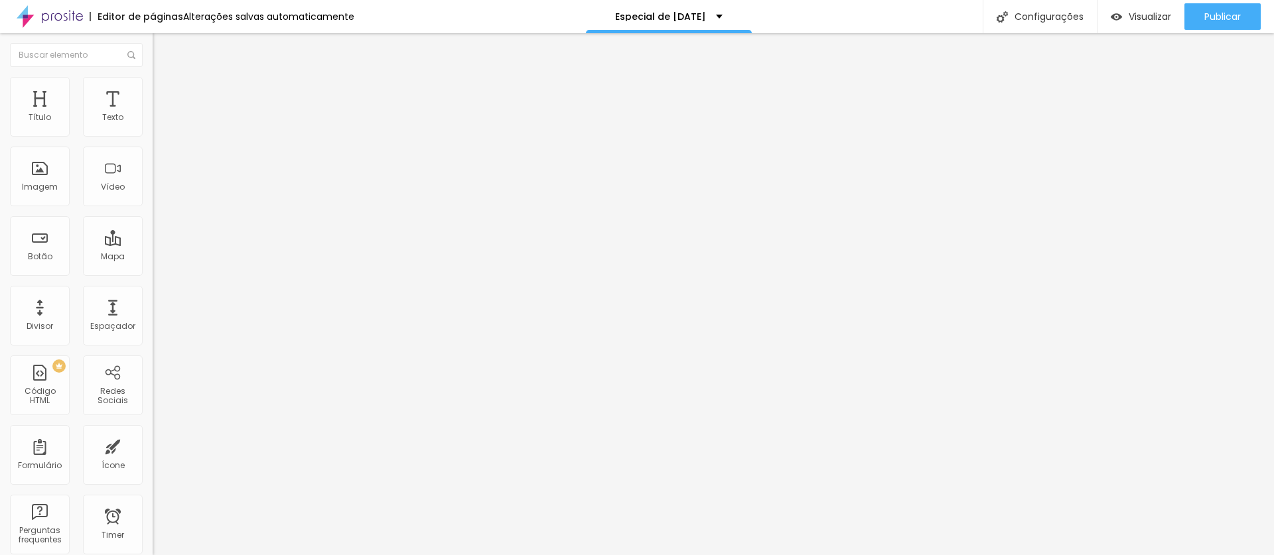
drag, startPoint x: 72, startPoint y: 92, endPoint x: 81, endPoint y: 105, distance: 16.4
click at [165, 92] on span "Estilo" at bounding box center [175, 85] width 21 height 11
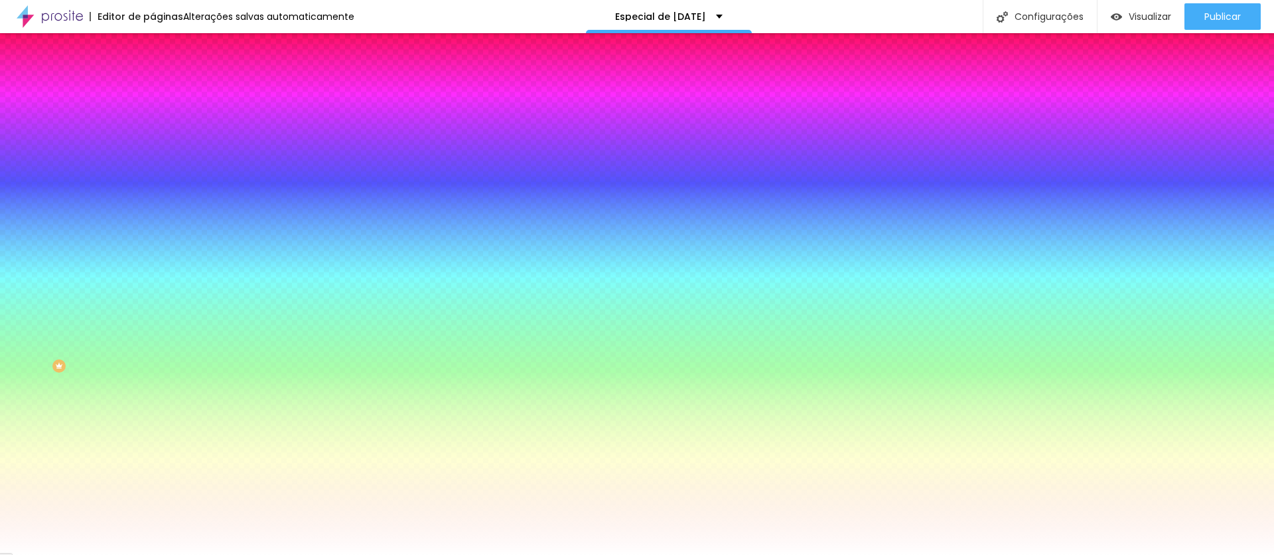
click at [153, 132] on input "#FFFFFF" at bounding box center [232, 133] width 159 height 13
paste input "3EEE"
click at [153, 132] on input "#F3EEE" at bounding box center [232, 133] width 159 height 13
click at [153, 133] on input "#F3EEE" at bounding box center [232, 133] width 159 height 13
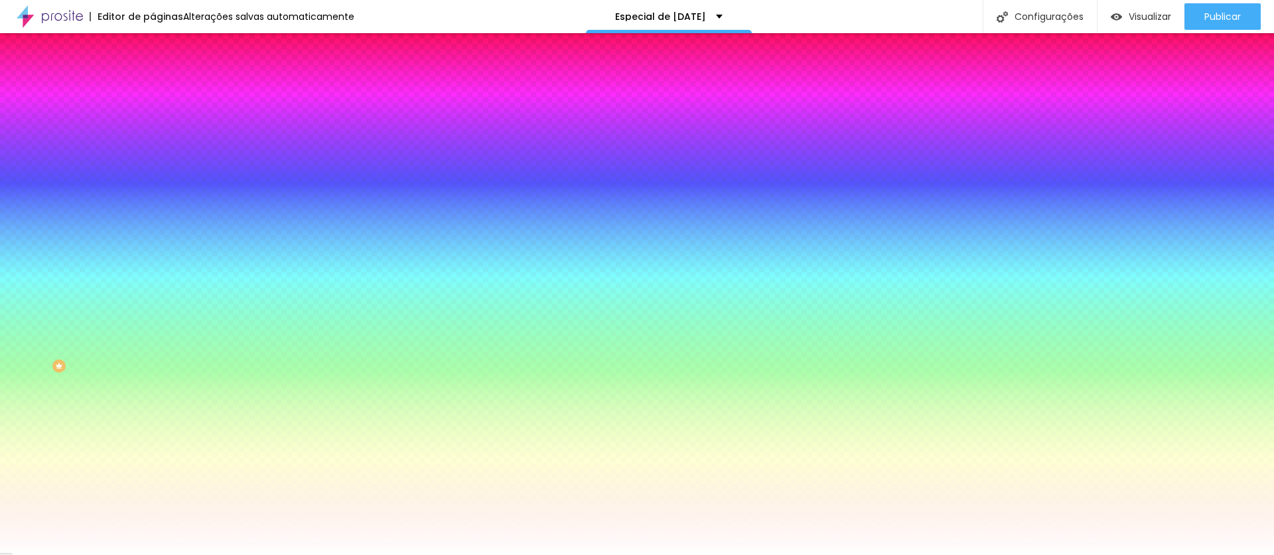
click at [153, 133] on input "#F3EEE" at bounding box center [232, 133] width 159 height 13
paste input "0"
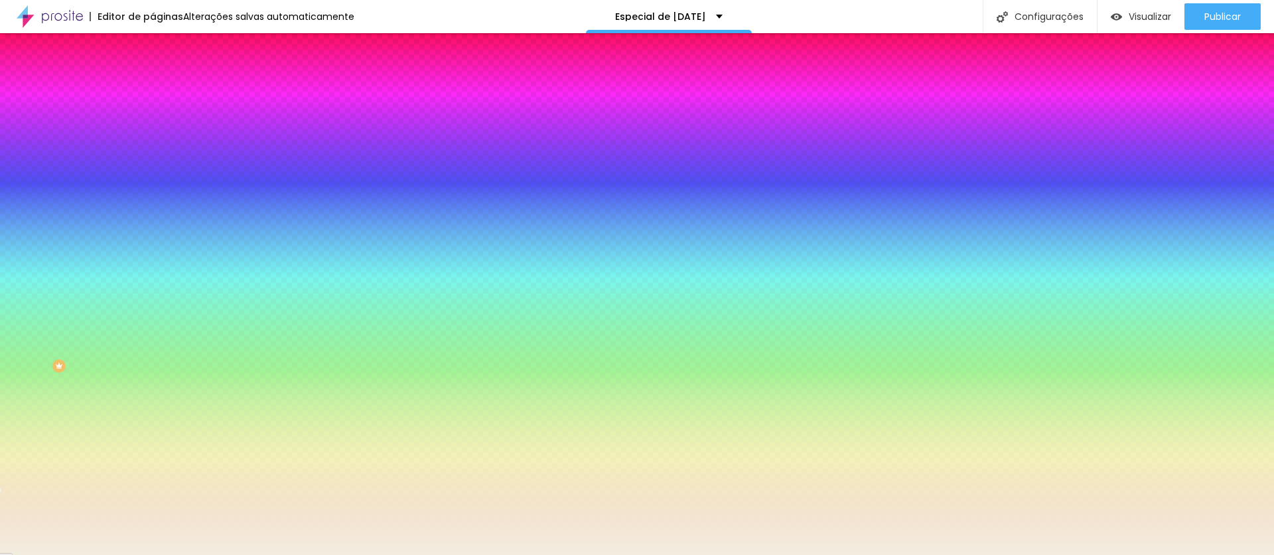
type input "#F3EEE0"
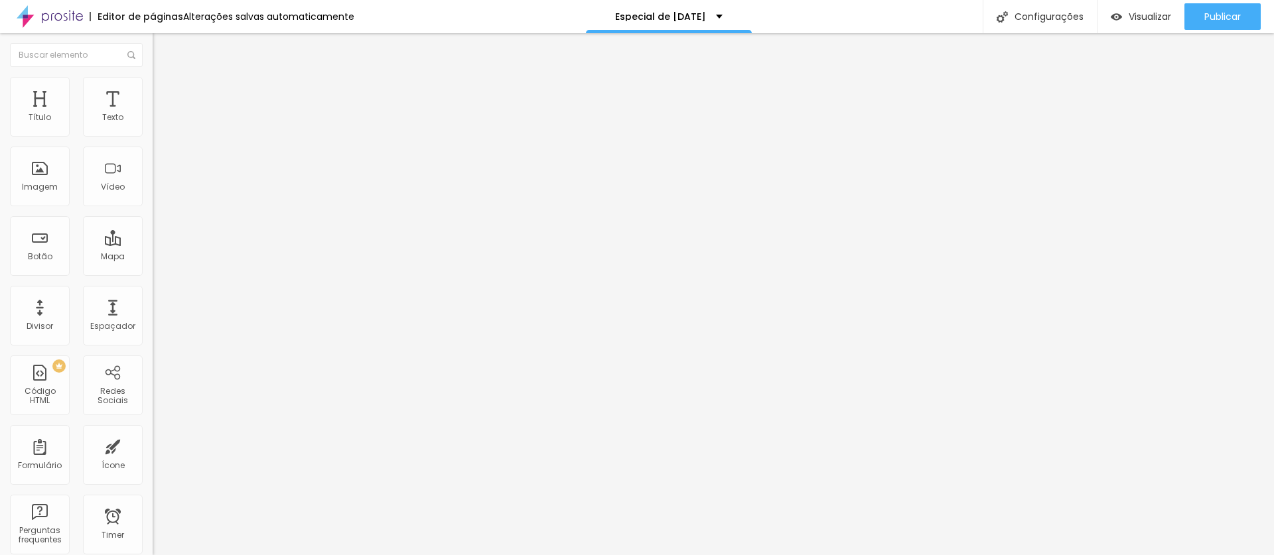
click at [153, 114] on span "Trocar imagem" at bounding box center [189, 108] width 72 height 11
drag, startPoint x: 105, startPoint y: 82, endPoint x: 94, endPoint y: 87, distance: 11.6
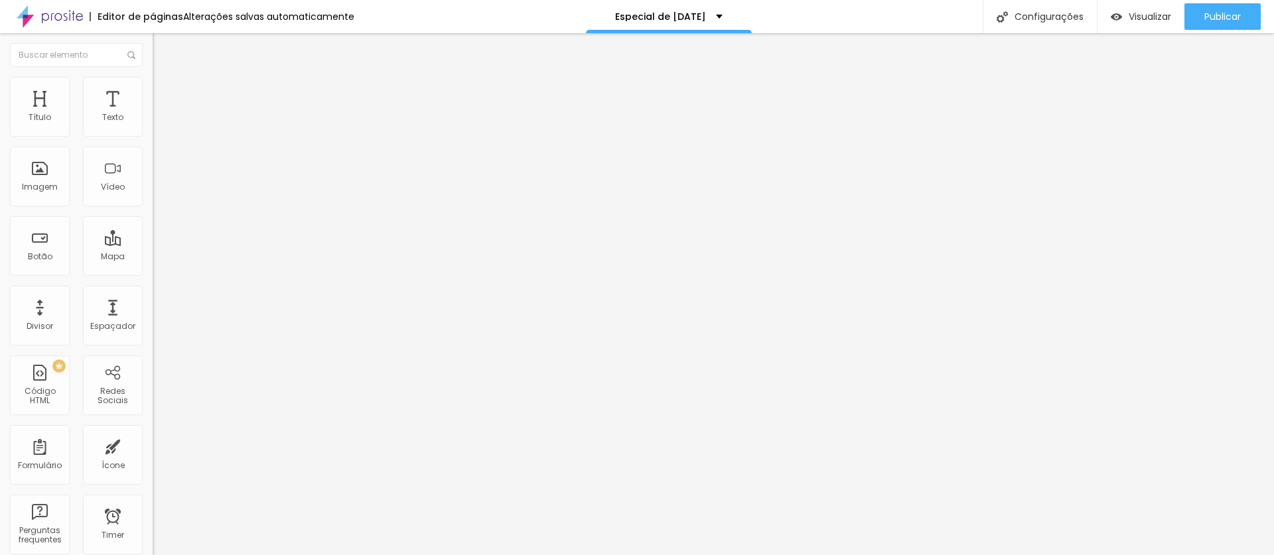
click at [153, 90] on li "Avançado" at bounding box center [229, 96] width 153 height 13
type input "15"
type input "10"
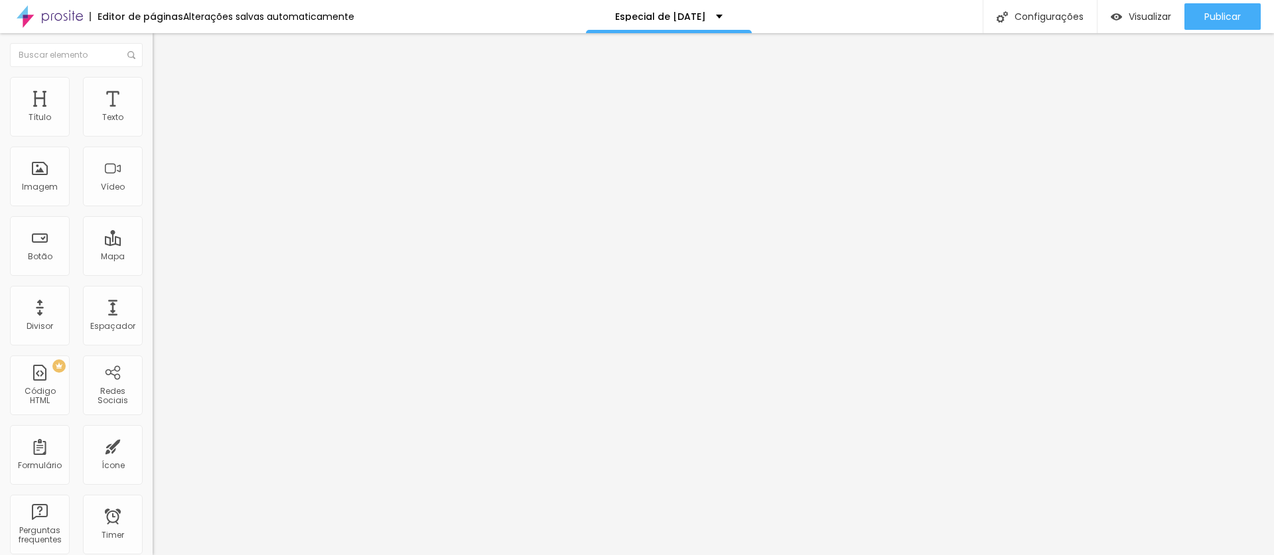
type input "5"
type input "0"
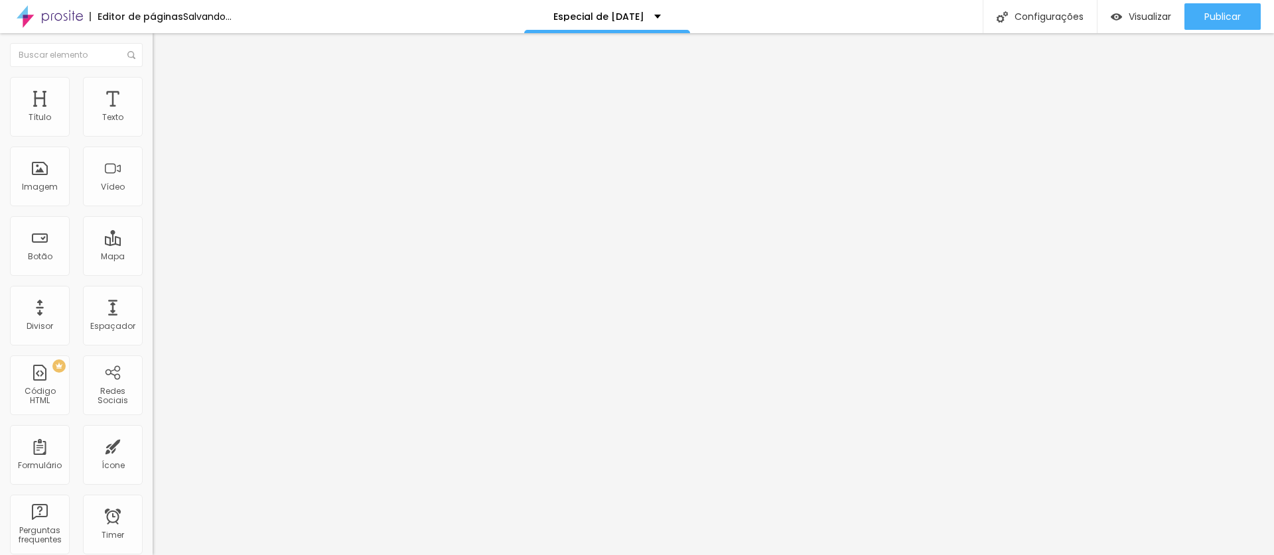
drag, startPoint x: 73, startPoint y: 129, endPoint x: 13, endPoint y: 141, distance: 60.9
click at [153, 141] on div "0 Espaçamento entre colunas" at bounding box center [229, 197] width 153 height 188
click at [153, 90] on img at bounding box center [159, 96] width 12 height 12
type input "15"
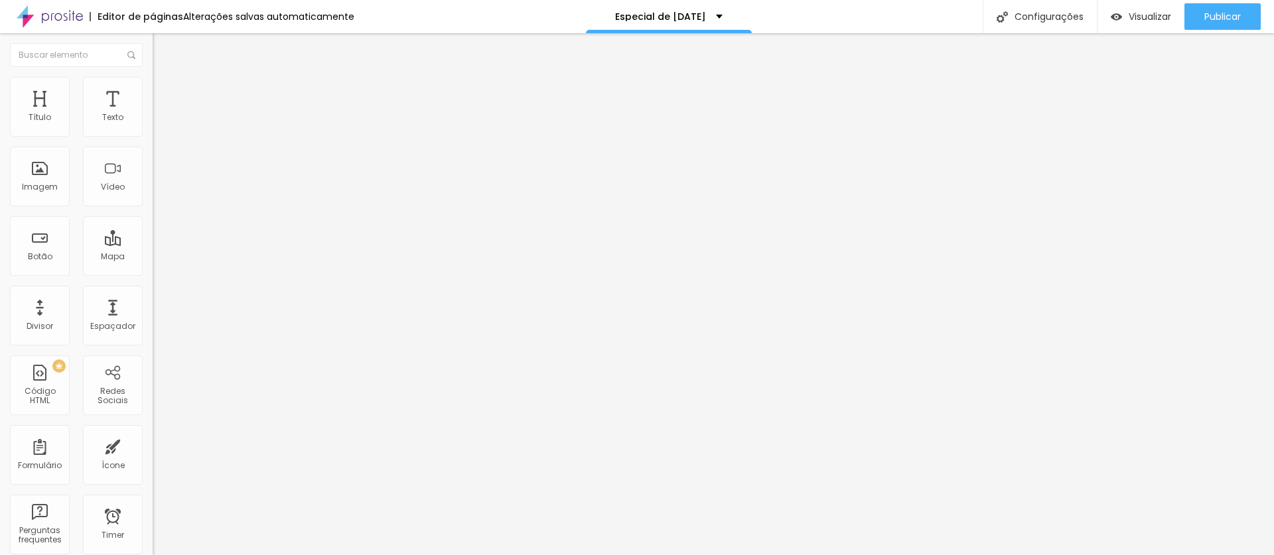
type input "10"
type input "5"
type input "0"
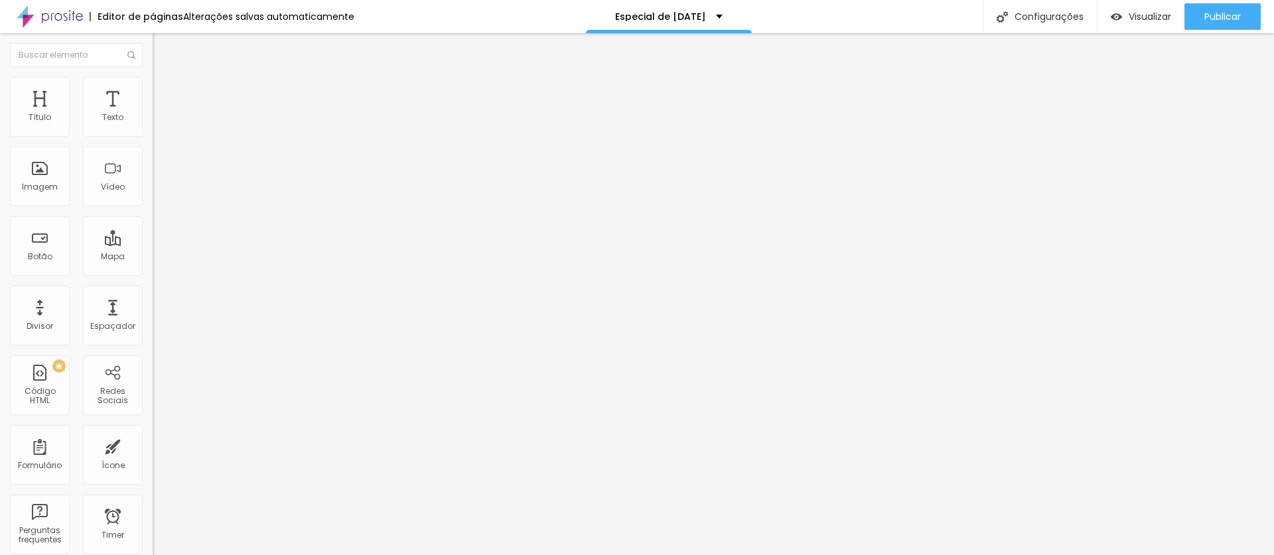
type input "0"
type input "5"
type input "10"
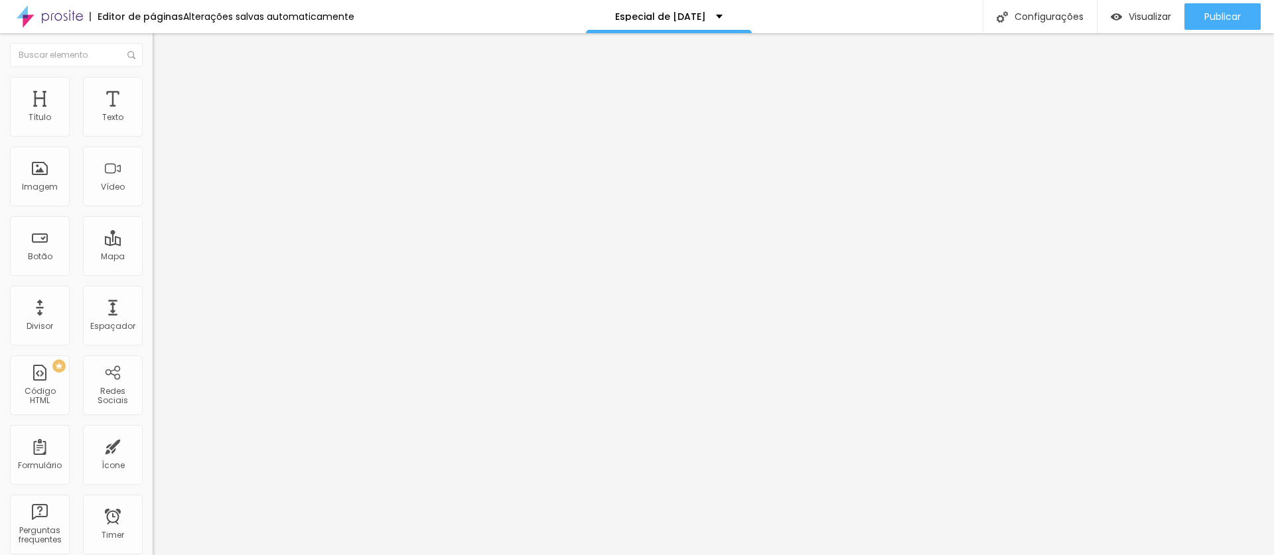
type input "15"
type input "20"
type input "25"
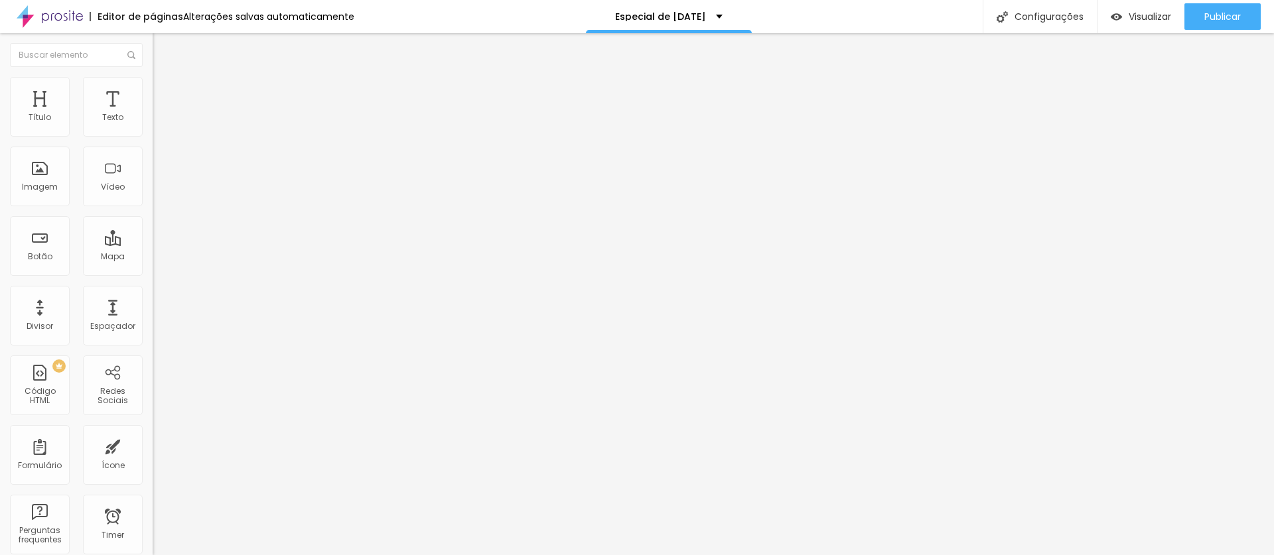
type input "25"
type input "30"
type input "25"
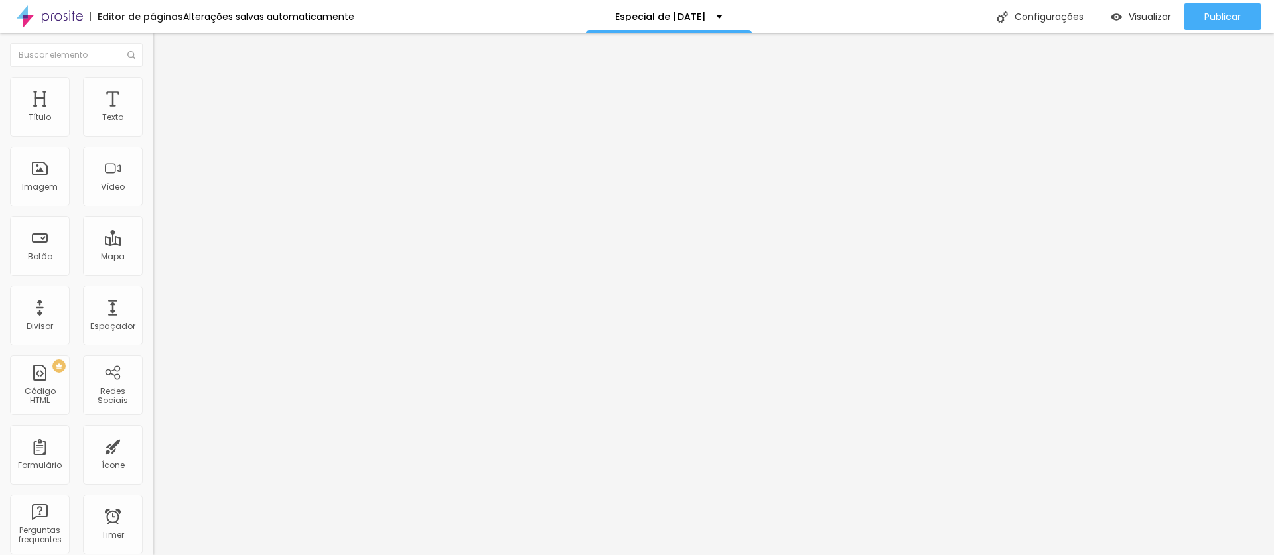
type input "25"
drag, startPoint x: 82, startPoint y: 125, endPoint x: 85, endPoint y: 137, distance: 12.2
click at [153, 257] on input "range" at bounding box center [196, 262] width 86 height 11
type input "60"
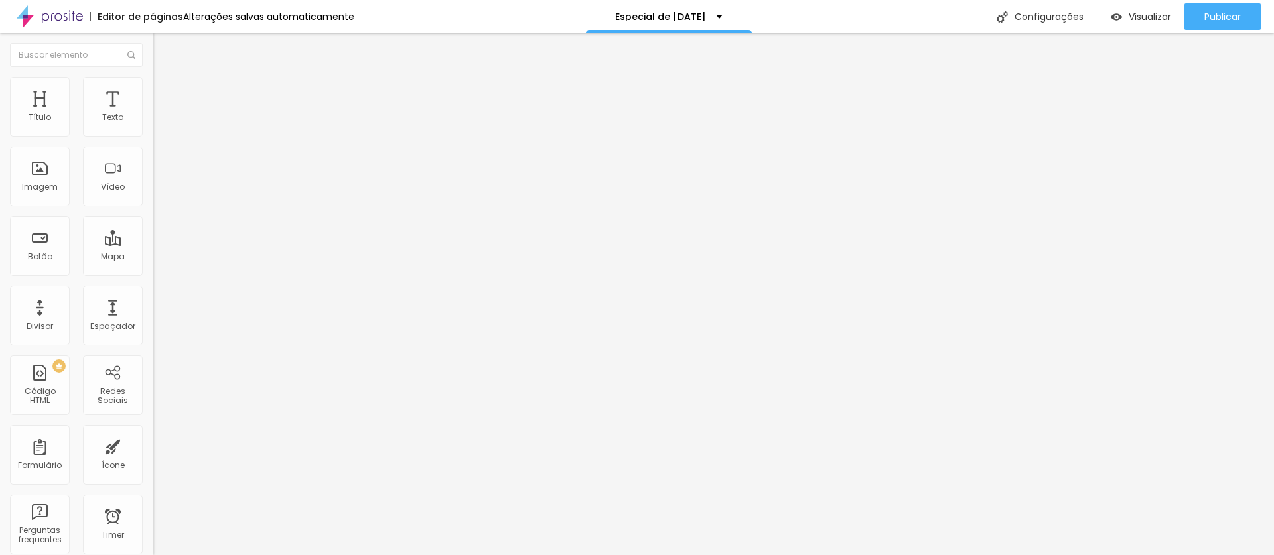
type input "59"
type input "61"
type input "63"
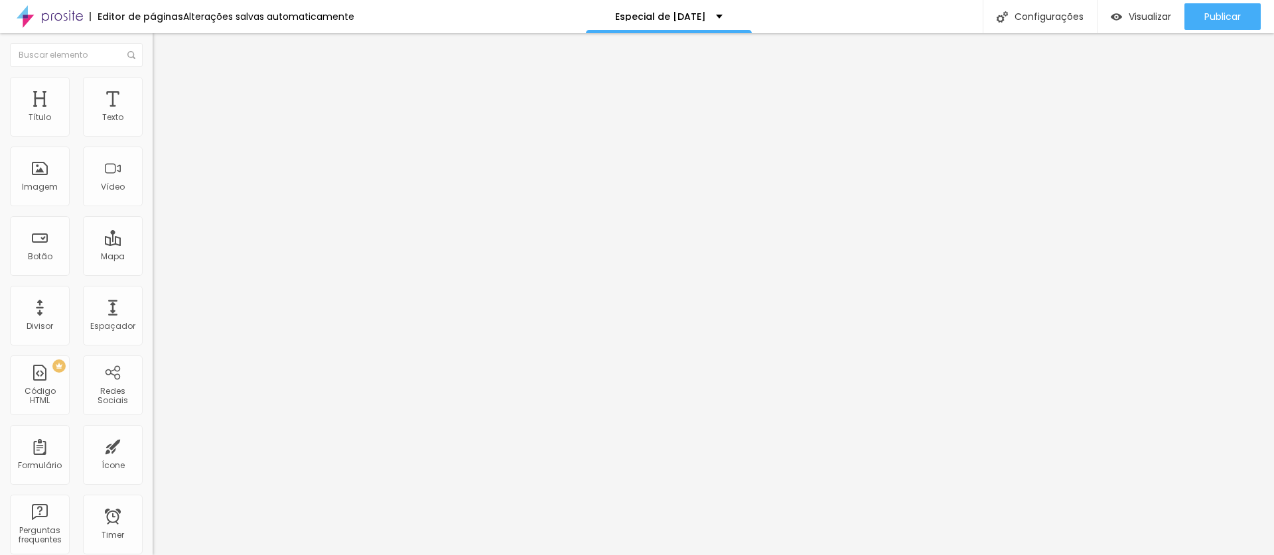
type input "63"
type input "64"
type input "68"
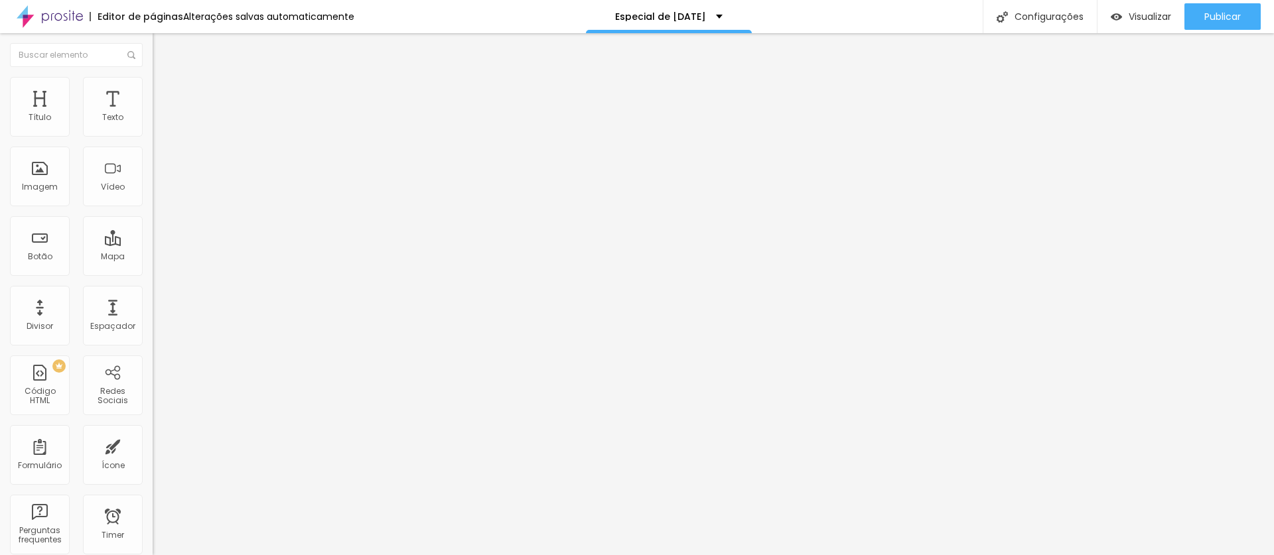
type input "74"
type input "81"
type input "88"
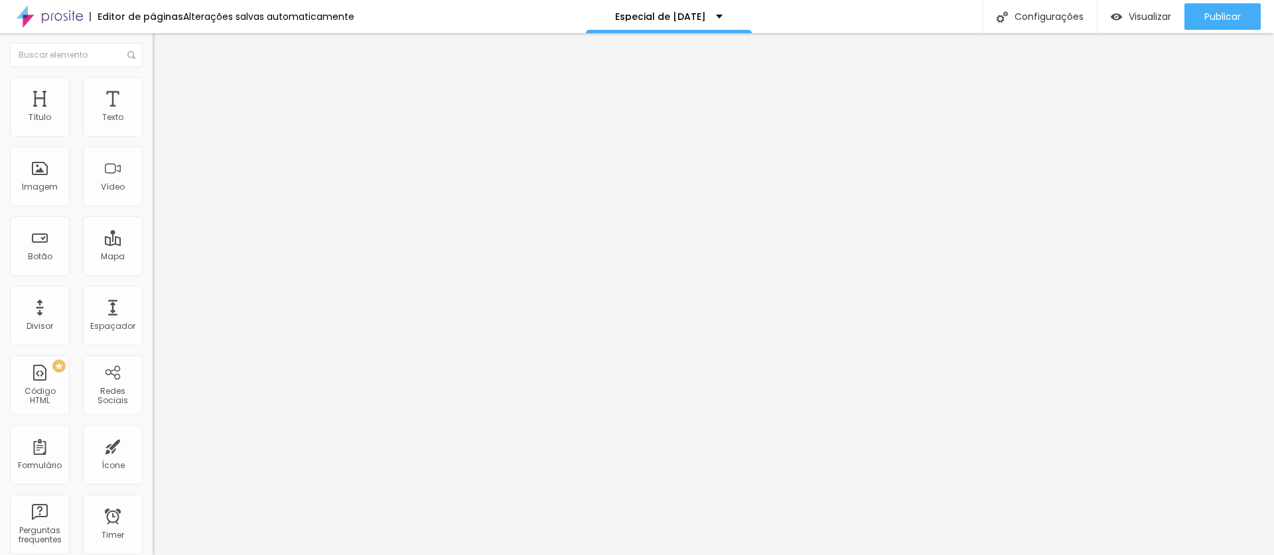
type input "88"
type input "94"
type input "99"
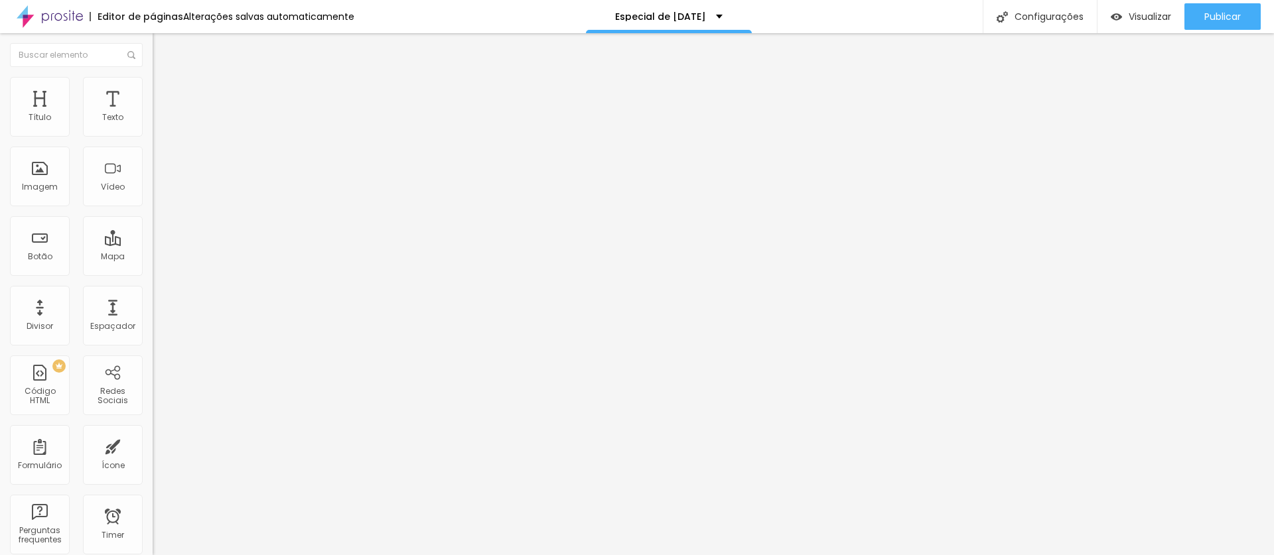
type input "103"
type input "106"
type input "109"
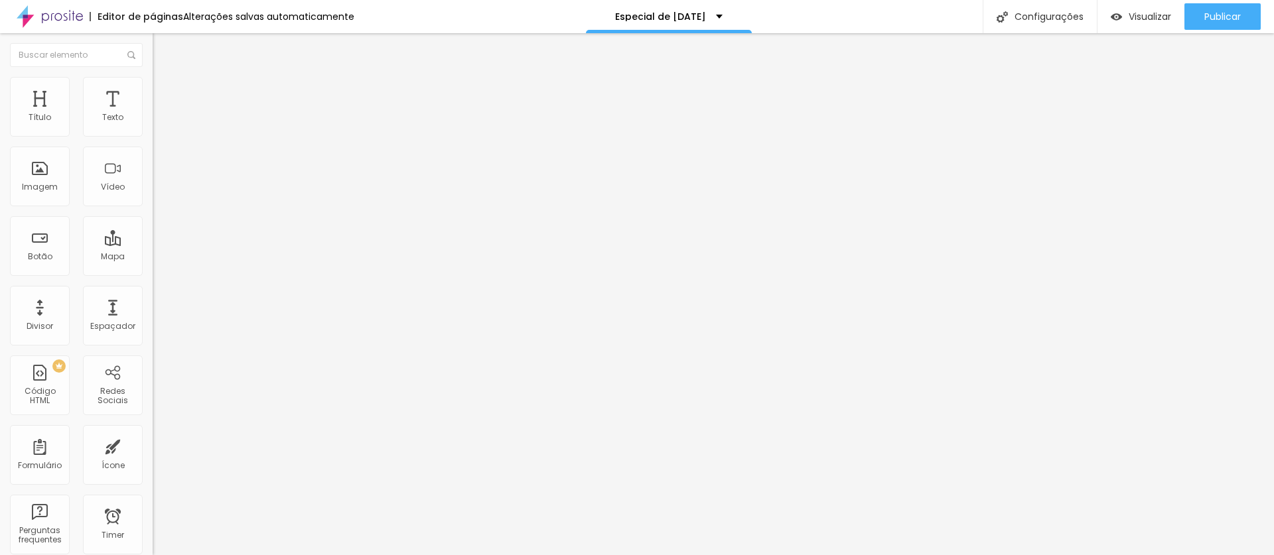
type input "109"
type input "114"
type input "116"
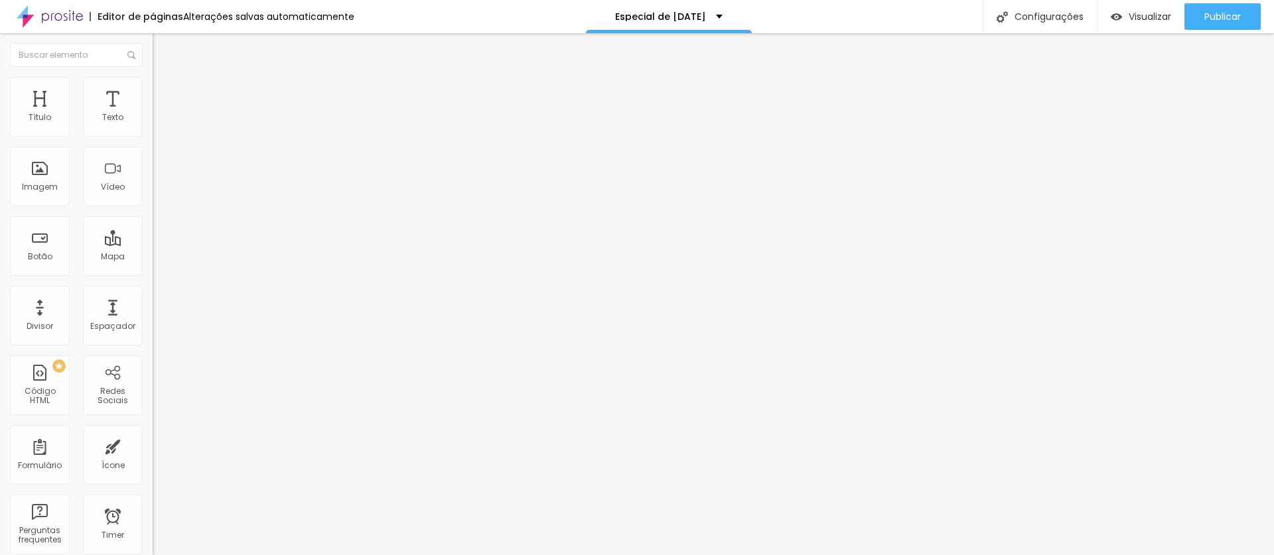
type input "117"
type input "119"
type input "121"
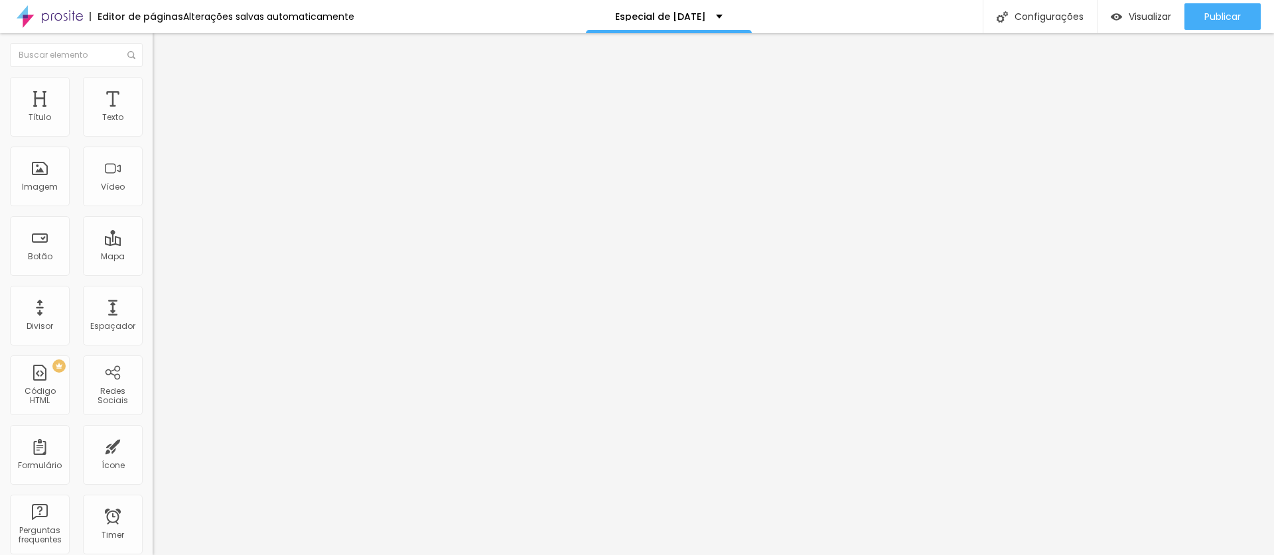
type input "121"
type input "124"
type input "127"
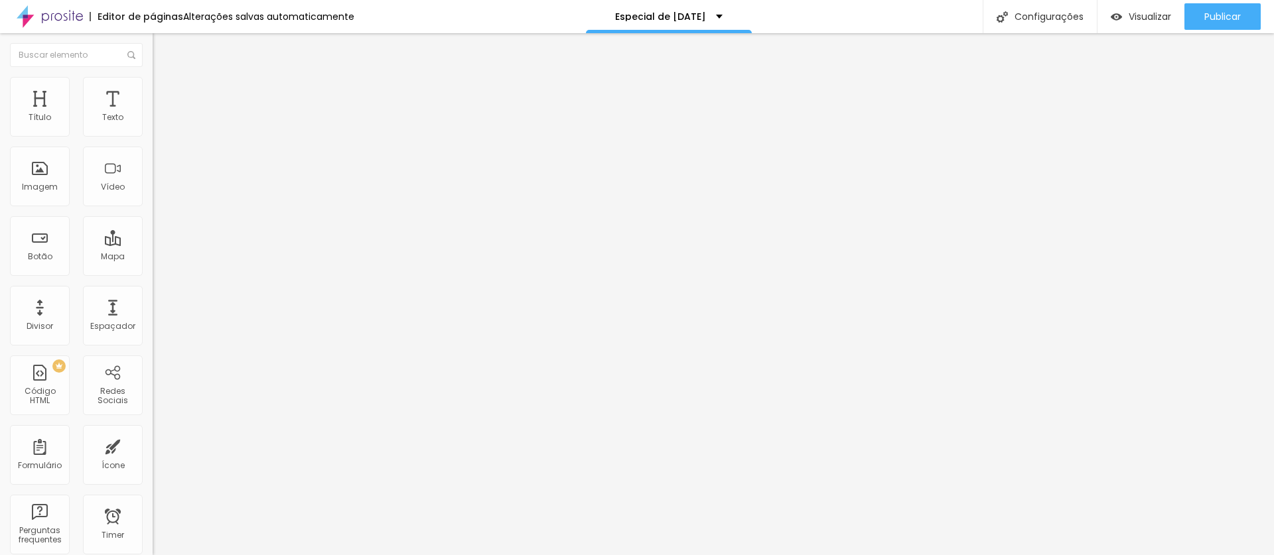
type input "131"
type input "133"
type input "136"
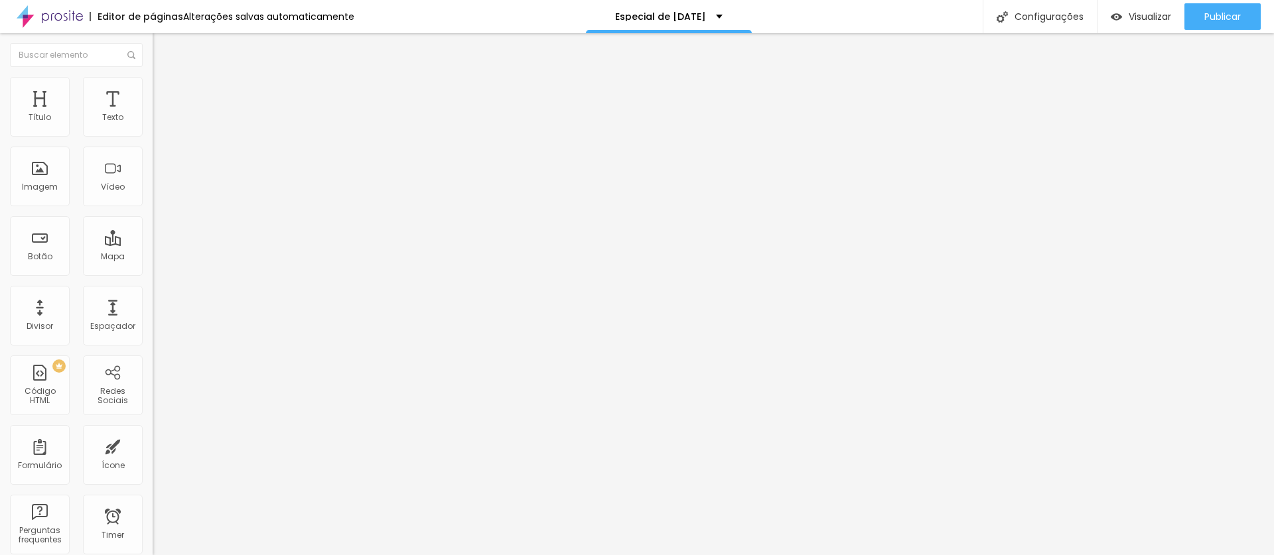
type input "136"
type input "135"
type input "133"
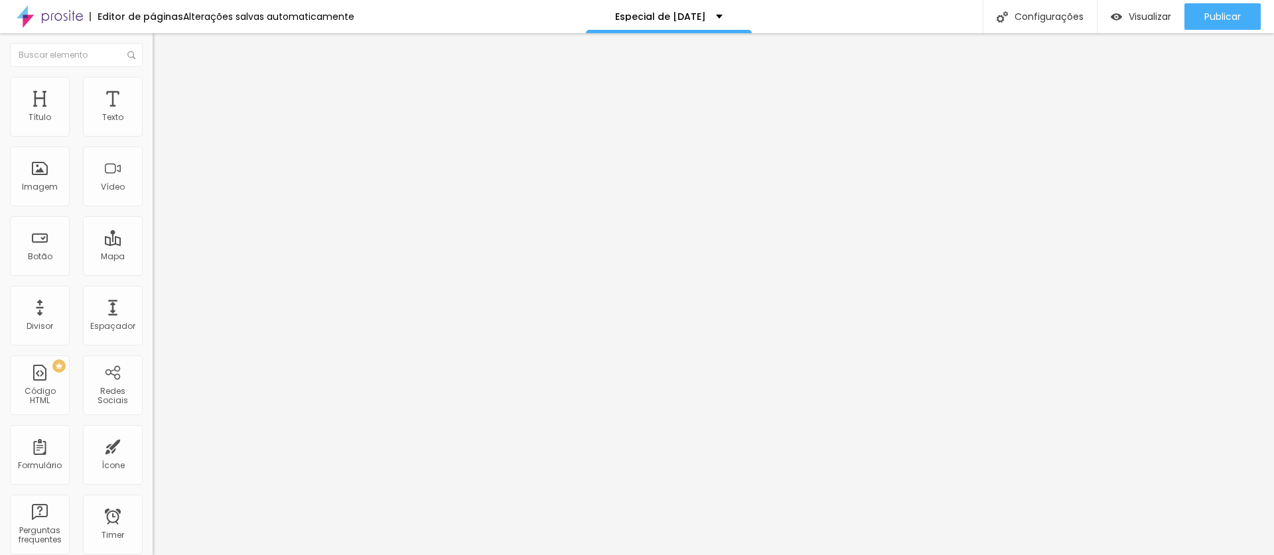
type input "127"
type input "117"
type input "104"
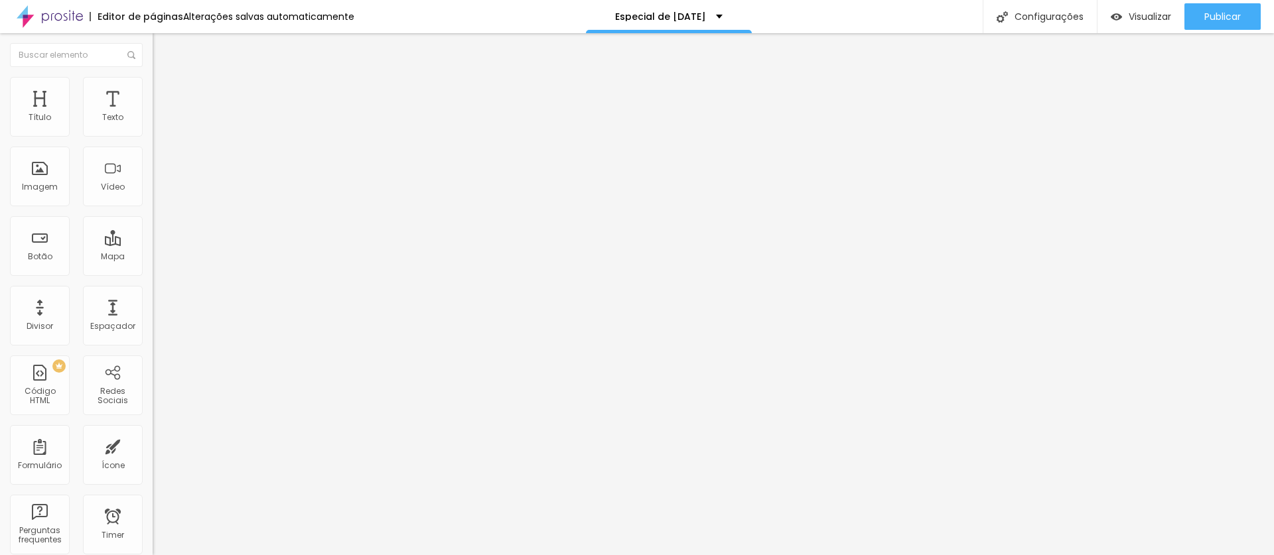
type input "104"
type input "80"
type input "59"
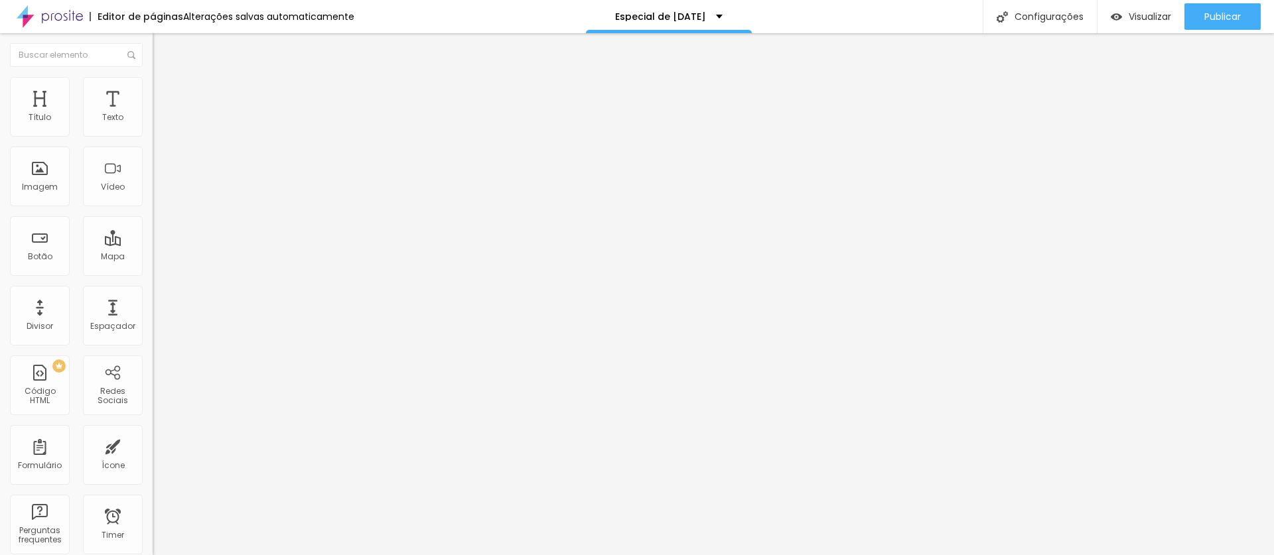
type input "48"
type input "34"
type input "22"
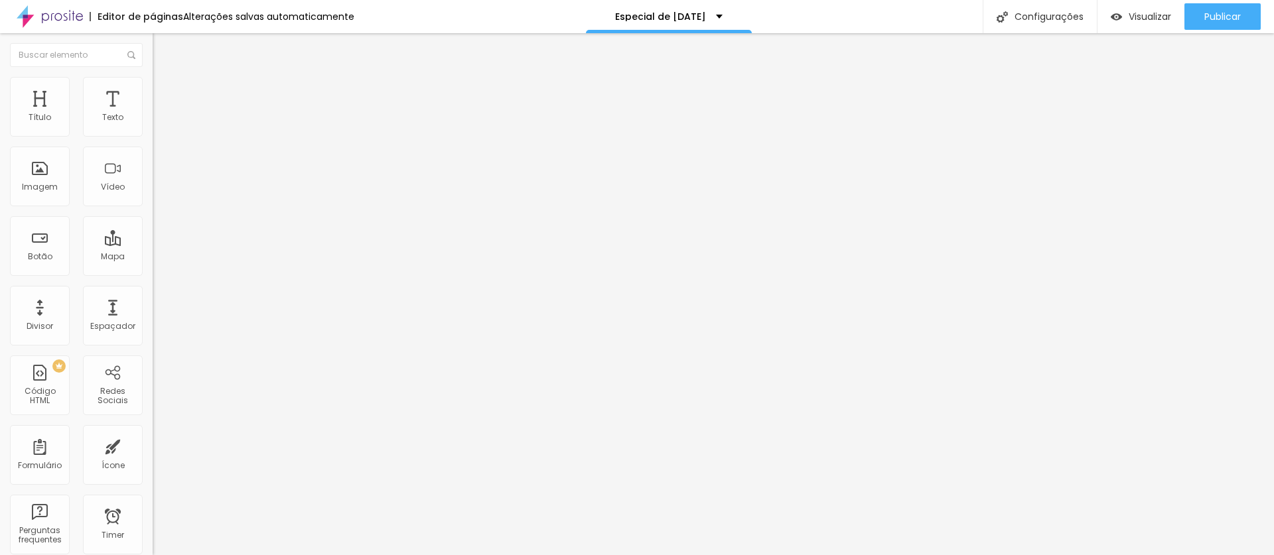
type input "22"
type input "9"
type input "0"
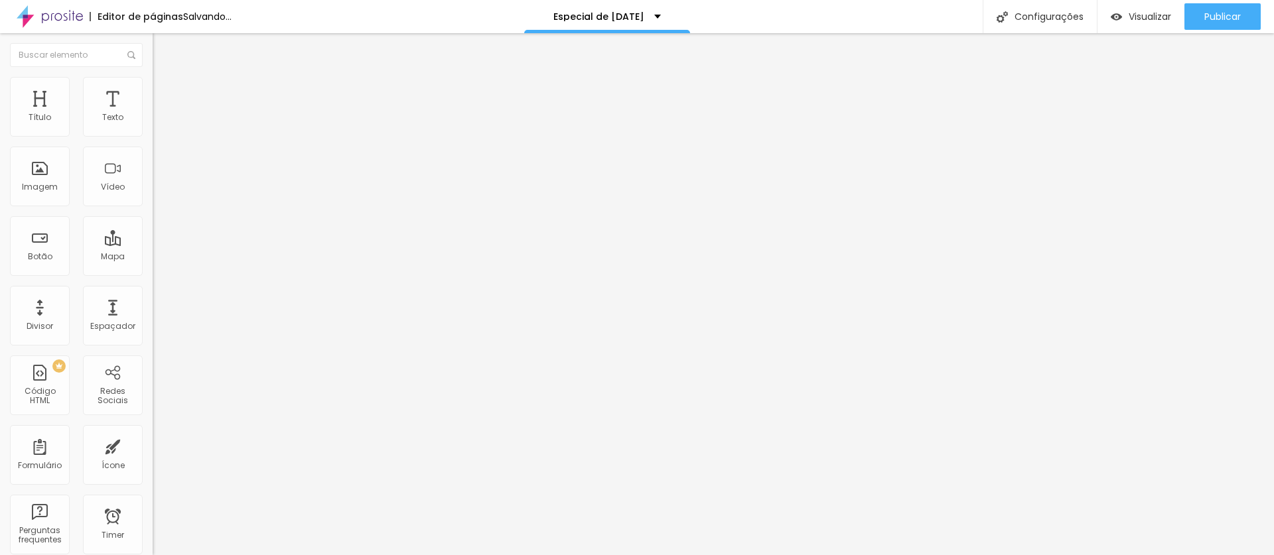
drag, startPoint x: 36, startPoint y: 153, endPoint x: 15, endPoint y: 157, distance: 20.9
type input "0"
click at [153, 445] on input "range" at bounding box center [196, 450] width 86 height 11
click at [153, 90] on img at bounding box center [159, 96] width 12 height 12
type input "36"
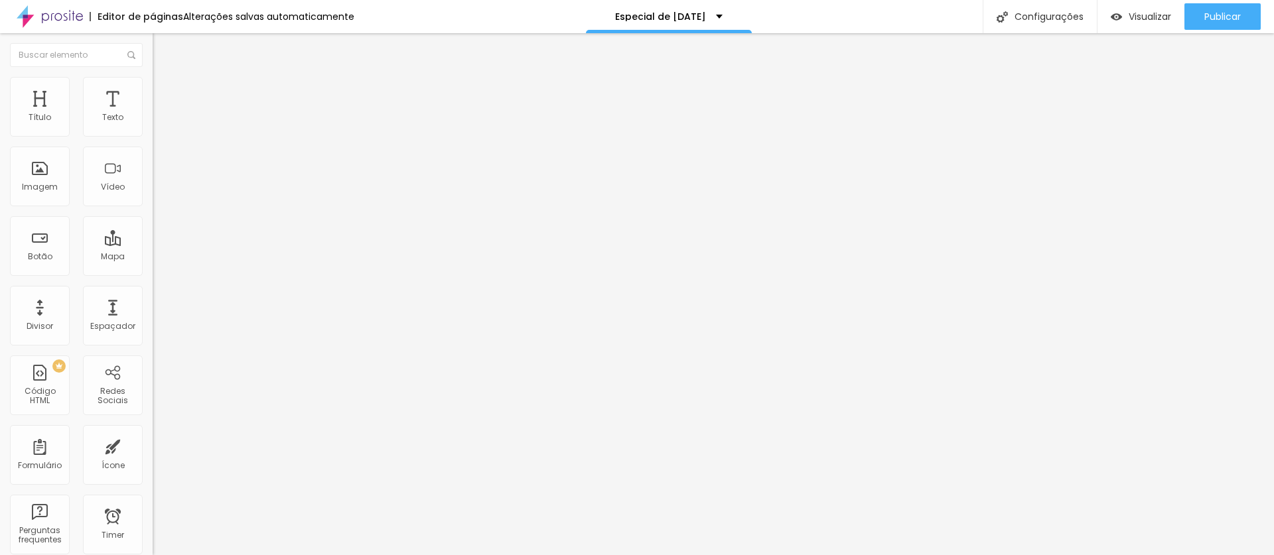
type input "36"
type input "20"
type input "6"
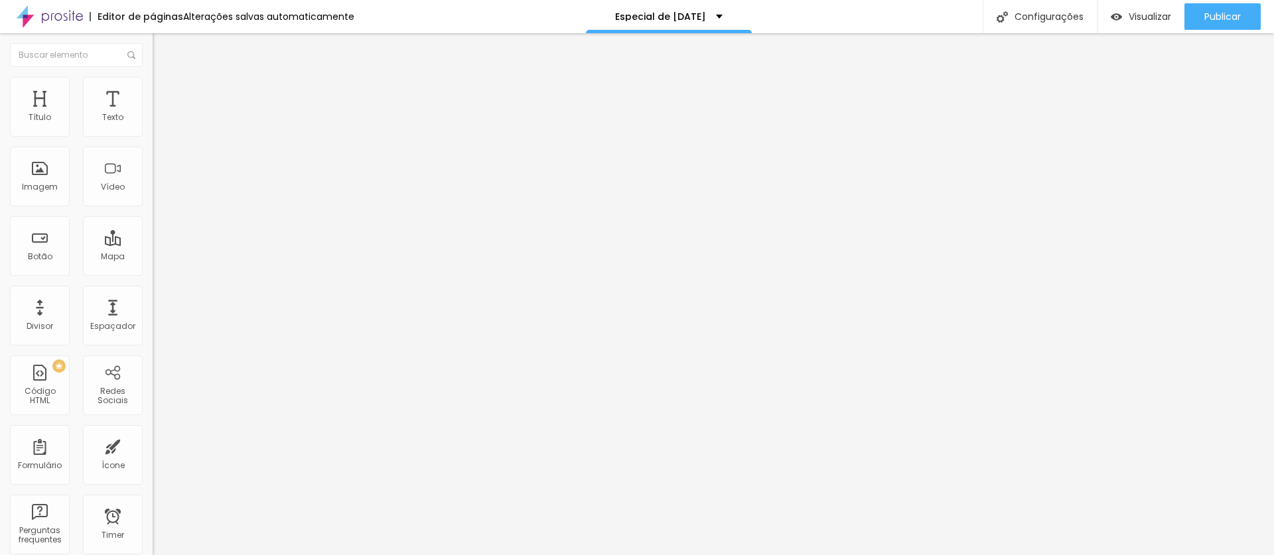
type input "0"
drag, startPoint x: 34, startPoint y: 154, endPoint x: -2, endPoint y: 153, distance: 35.8
type input "0"
click at [153, 445] on input "range" at bounding box center [196, 450] width 86 height 11
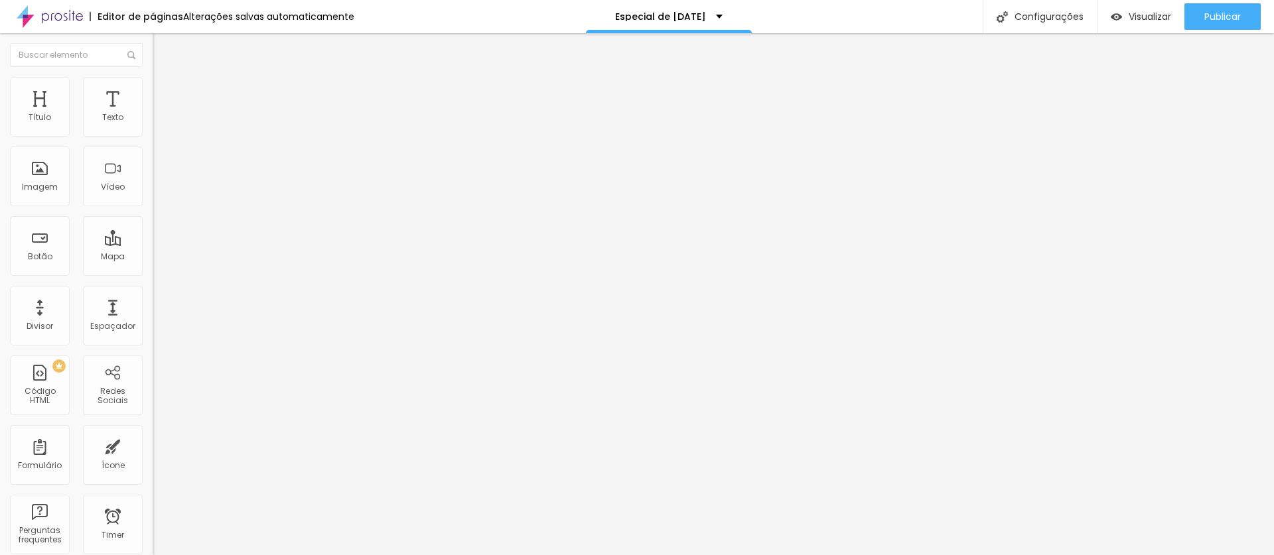
drag, startPoint x: 127, startPoint y: 94, endPoint x: 126, endPoint y: 105, distance: 11.3
click at [165, 94] on span "Avançado" at bounding box center [187, 99] width 44 height 11
click at [153, 445] on input "range" at bounding box center [196, 450] width 86 height 11
click at [153, 114] on span "Trocar imagem" at bounding box center [189, 108] width 72 height 11
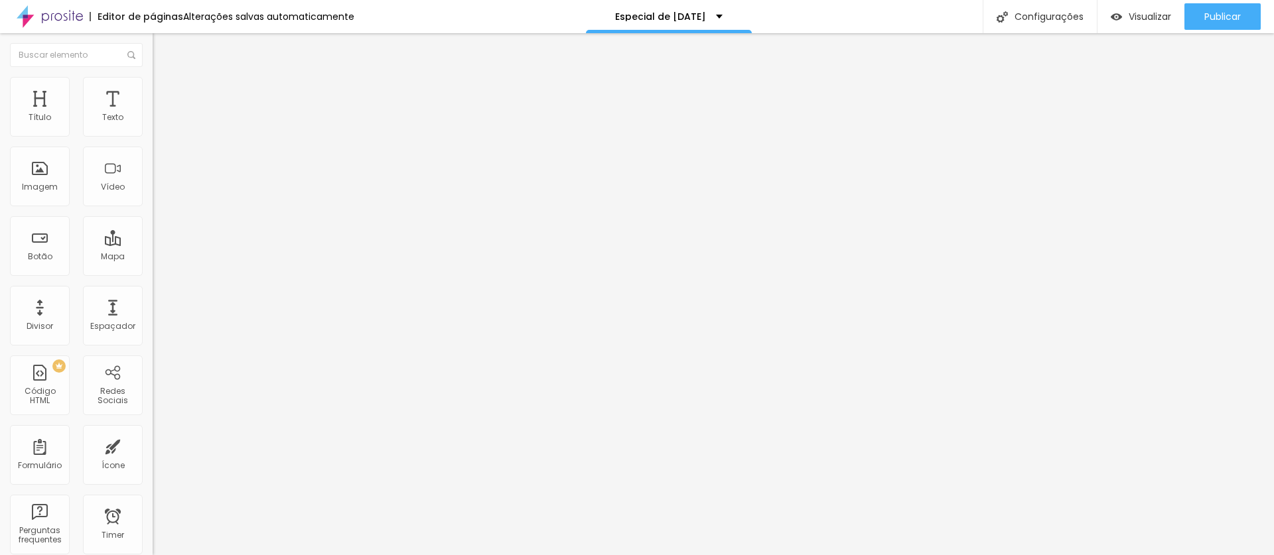
click at [153, 114] on span "Trocar imagem" at bounding box center [189, 108] width 72 height 11
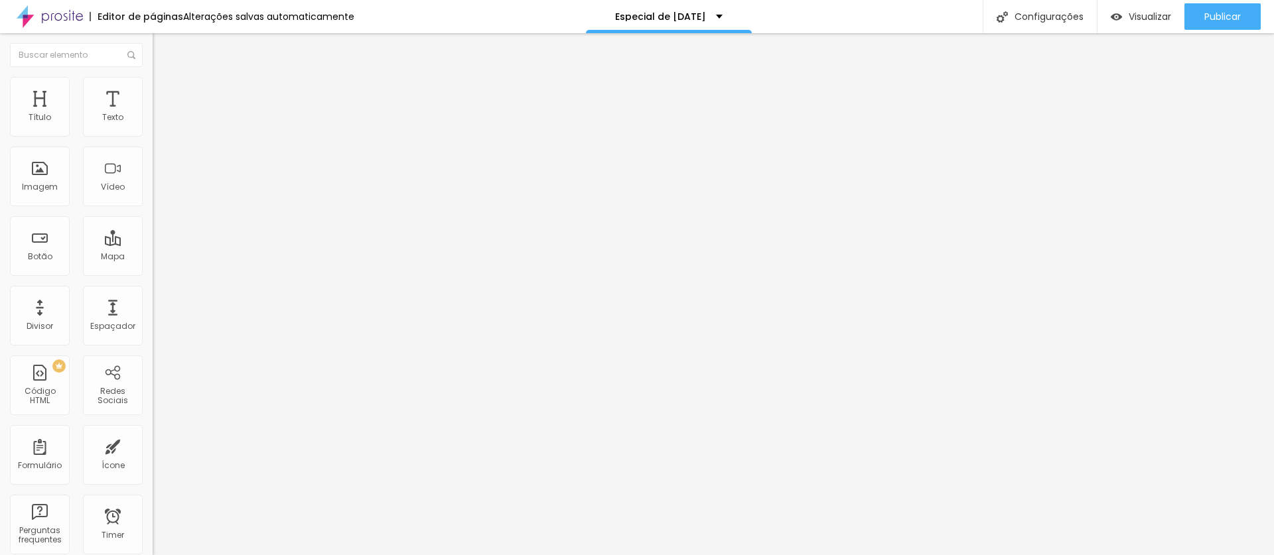
click at [153, 114] on span "Trocar imagem" at bounding box center [189, 108] width 72 height 11
drag, startPoint x: 157, startPoint y: 191, endPoint x: 178, endPoint y: 194, distance: 22.1
